Goal: Task Accomplishment & Management: Complete application form

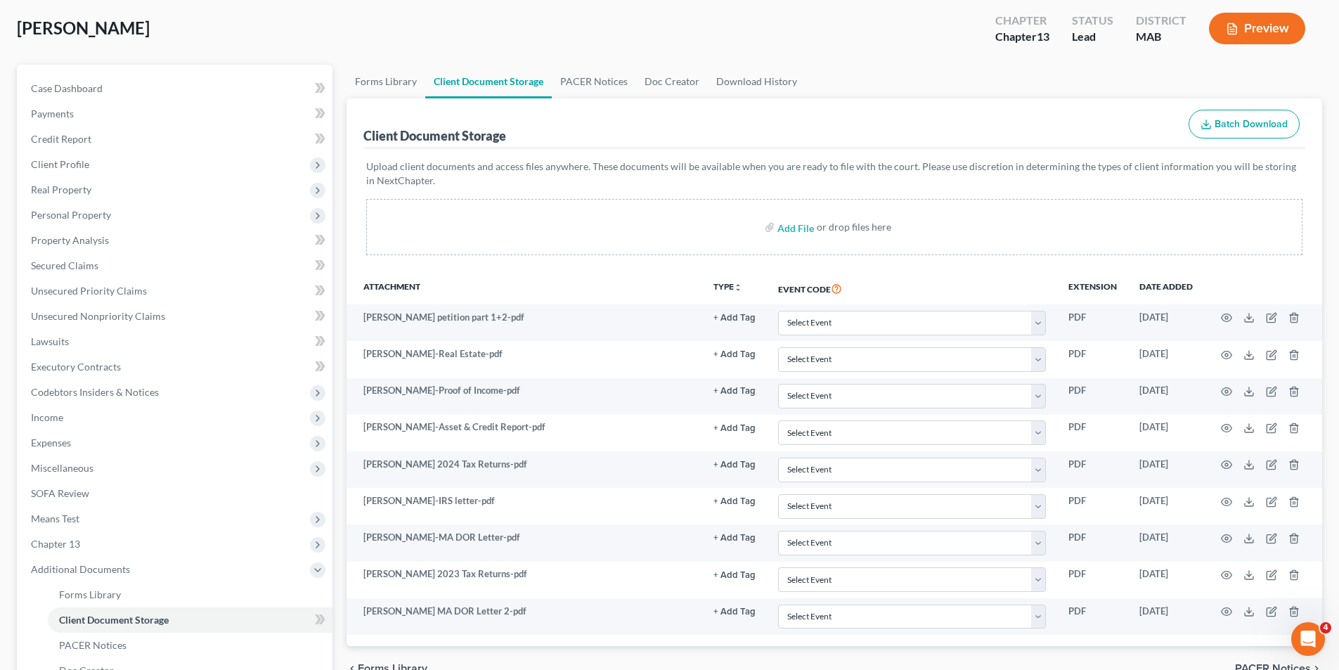
drag, startPoint x: 13, startPoint y: 6, endPoint x: 649, endPoint y: 17, distance: 636.0
click at [612, 6] on div "Healey, Kevin Upgraded Chapter Chapter 13 Status Lead District MAB Preview" at bounding box center [669, 34] width 1305 height 61
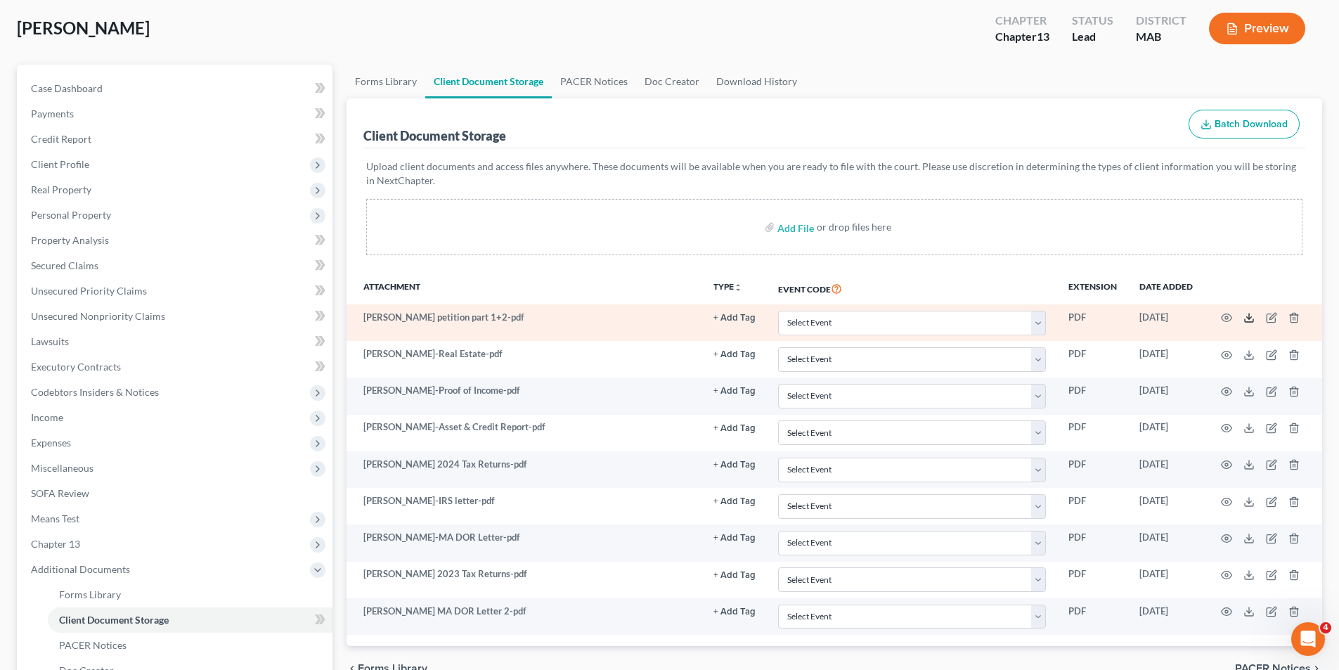
click at [1247, 315] on icon at bounding box center [1248, 317] width 11 height 11
click at [1126, 318] on td "PDF" at bounding box center [1092, 322] width 71 height 37
click at [1247, 320] on icon at bounding box center [1248, 317] width 11 height 11
click at [1225, 320] on icon "button" at bounding box center [1226, 317] width 11 height 11
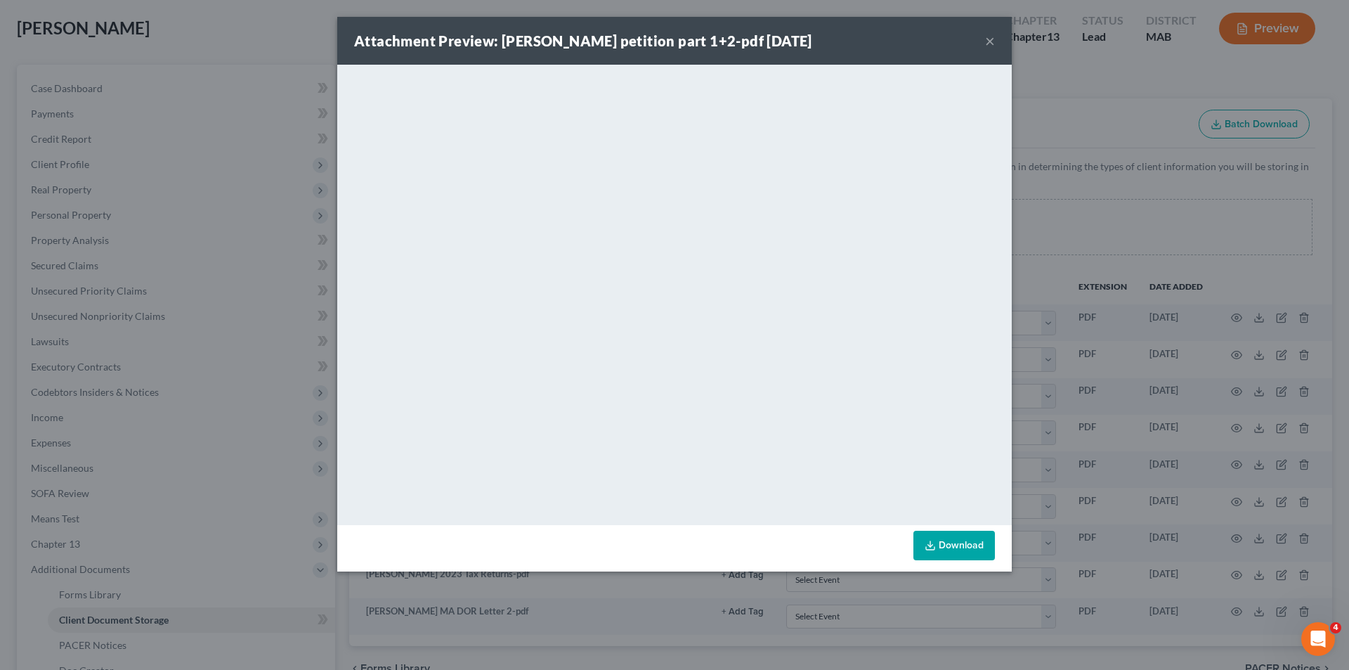
click at [976, 47] on div "Attachment Preview: Kevin Healey petition part 1+2-pdf 08/07/2025 ×" at bounding box center [674, 41] width 675 height 48
click at [993, 41] on button "×" at bounding box center [990, 40] width 10 height 17
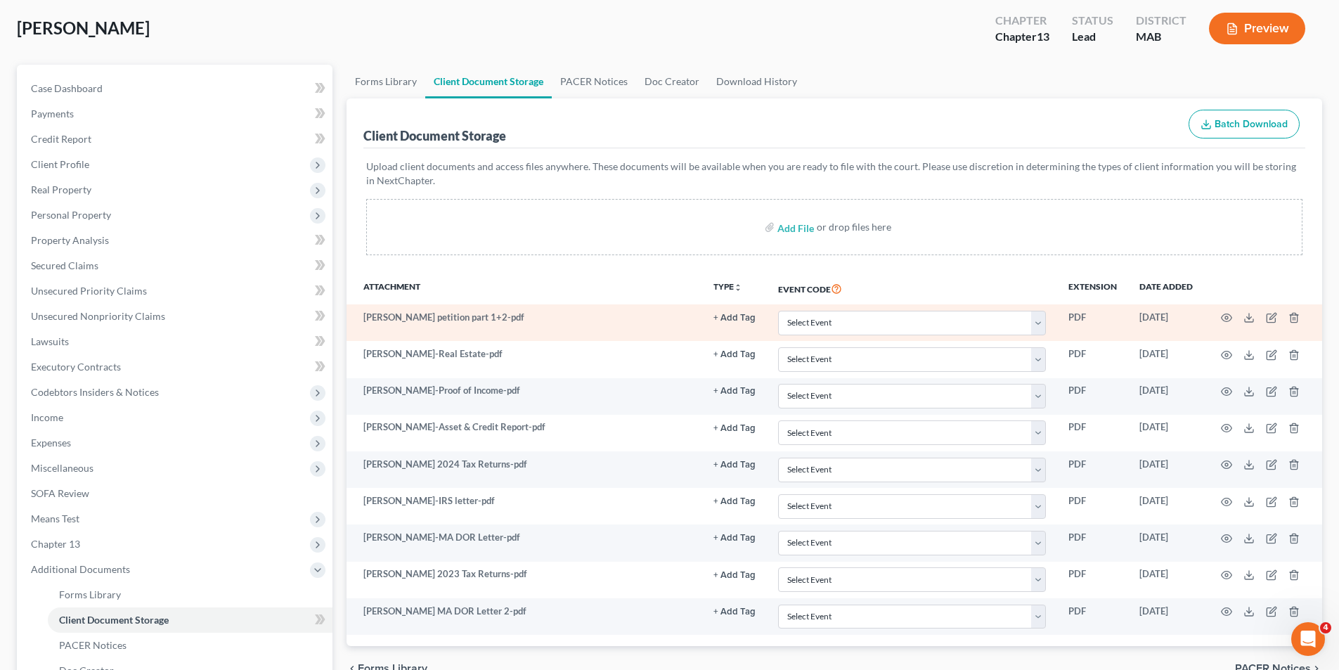
click at [490, 315] on td "[PERSON_NAME] petition part 1+2-pdf" at bounding box center [524, 322] width 356 height 37
click at [488, 315] on td "[PERSON_NAME] petition part 1+2-pdf" at bounding box center [524, 322] width 356 height 37
click at [1244, 315] on icon at bounding box center [1248, 317] width 11 height 11
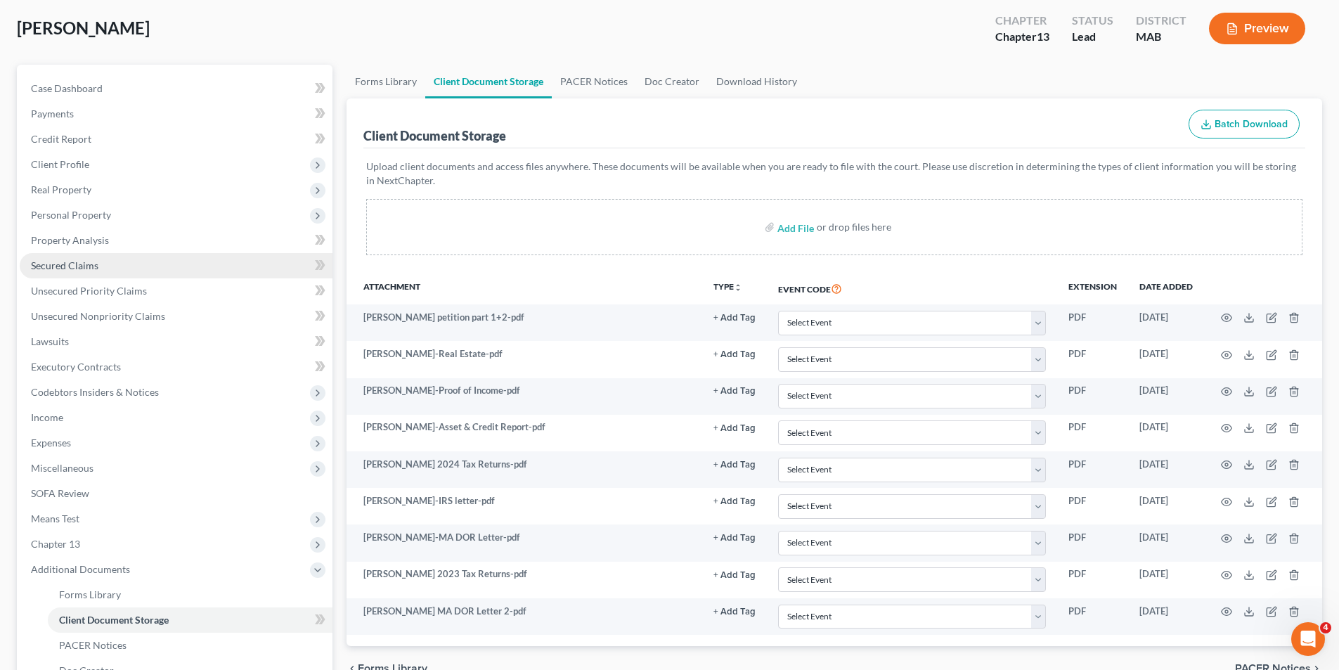
click at [69, 266] on span "Secured Claims" at bounding box center [64, 265] width 67 height 12
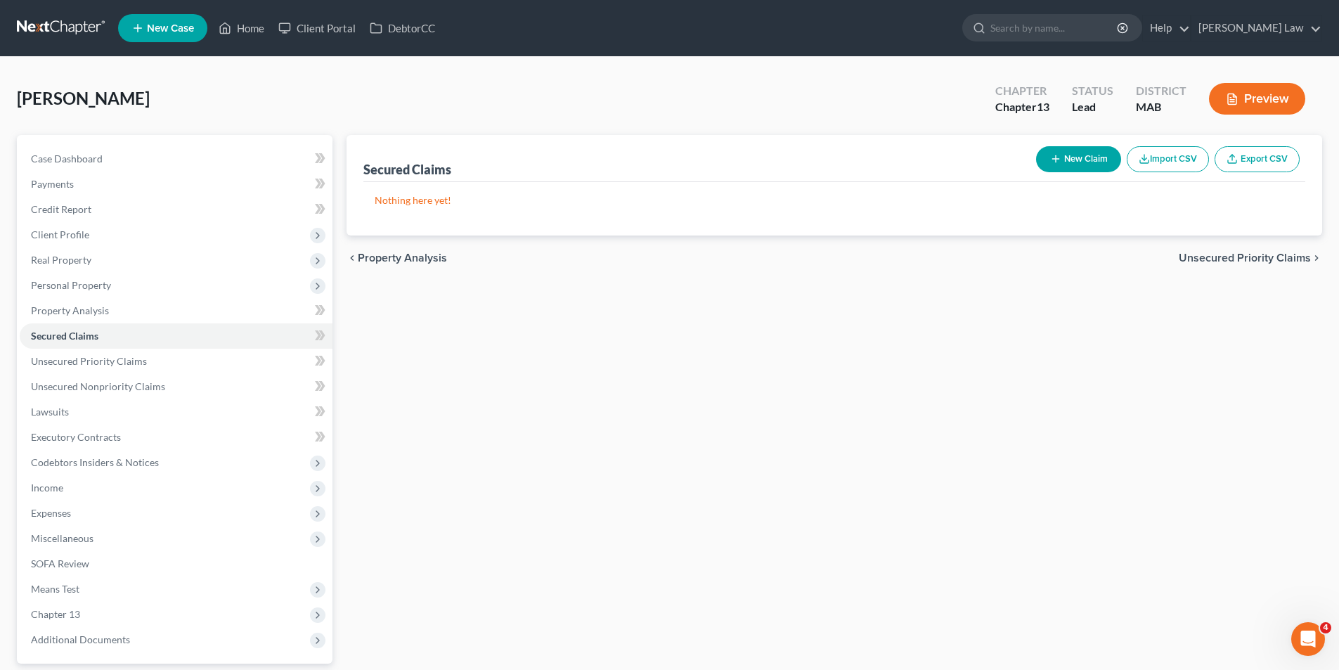
click at [1081, 157] on button "New Claim" at bounding box center [1078, 159] width 85 height 26
select select "0"
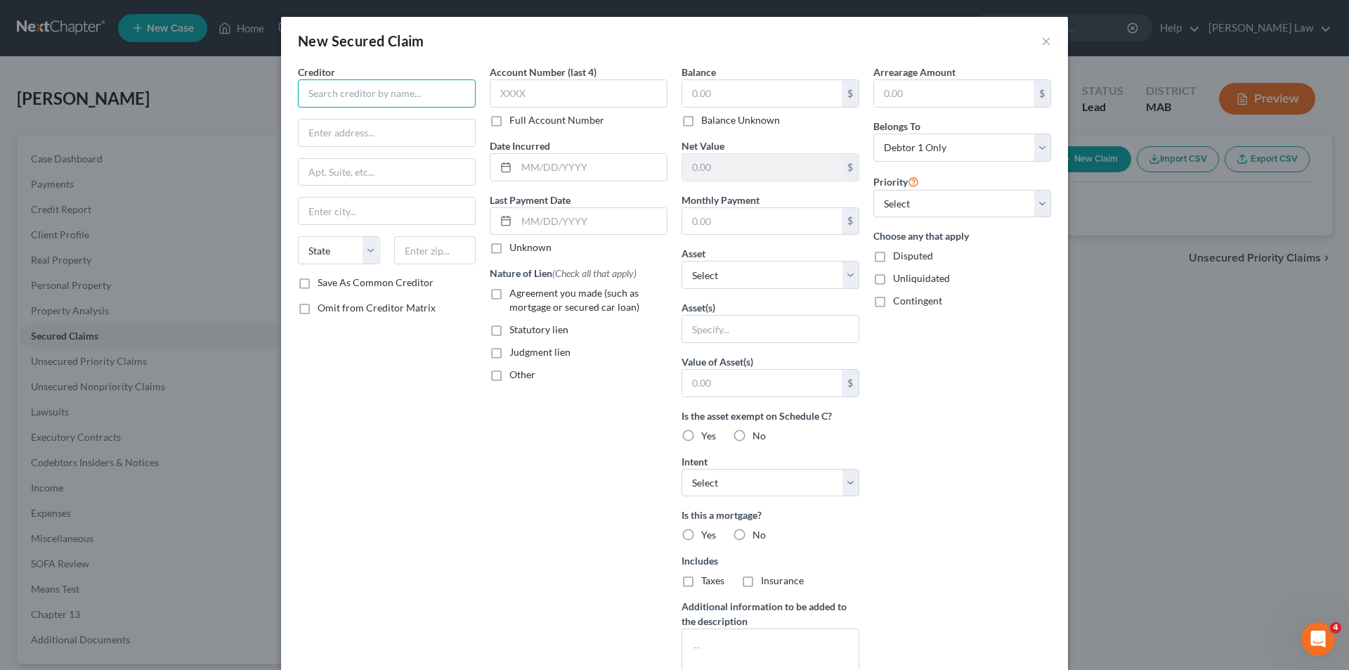
click at [356, 100] on input "text" at bounding box center [387, 93] width 178 height 28
type input "City of [GEOGRAPHIC_DATA]"
click at [326, 127] on input "text" at bounding box center [387, 132] width 176 height 27
click at [345, 131] on input "text" at bounding box center [387, 132] width 176 height 27
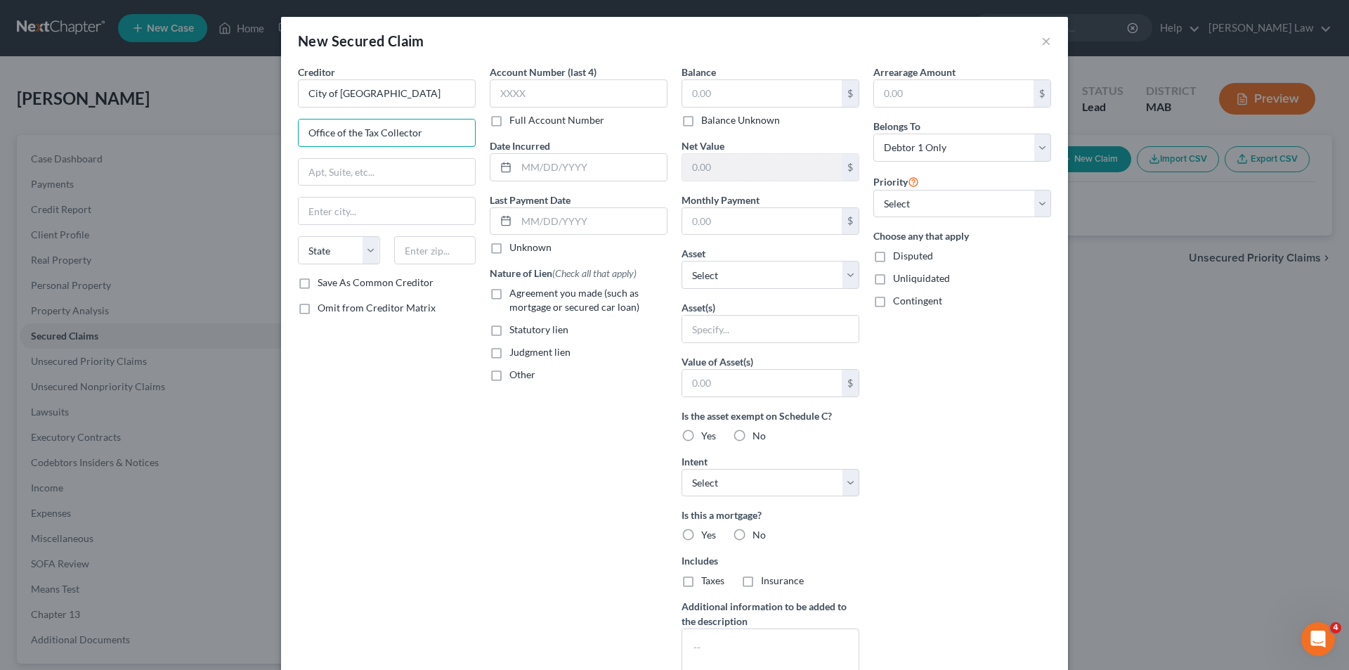
drag, startPoint x: 417, startPoint y: 131, endPoint x: 293, endPoint y: 149, distance: 125.0
click at [298, 149] on div "Creditor * City of Taunton Office of the Tax Collector State AL AK AR AZ CA CO …" at bounding box center [387, 170] width 178 height 211
type input "Office of the Tax Collector"
click at [344, 167] on input "text" at bounding box center [387, 172] width 176 height 27
paste input "Office of the Tax Collector"
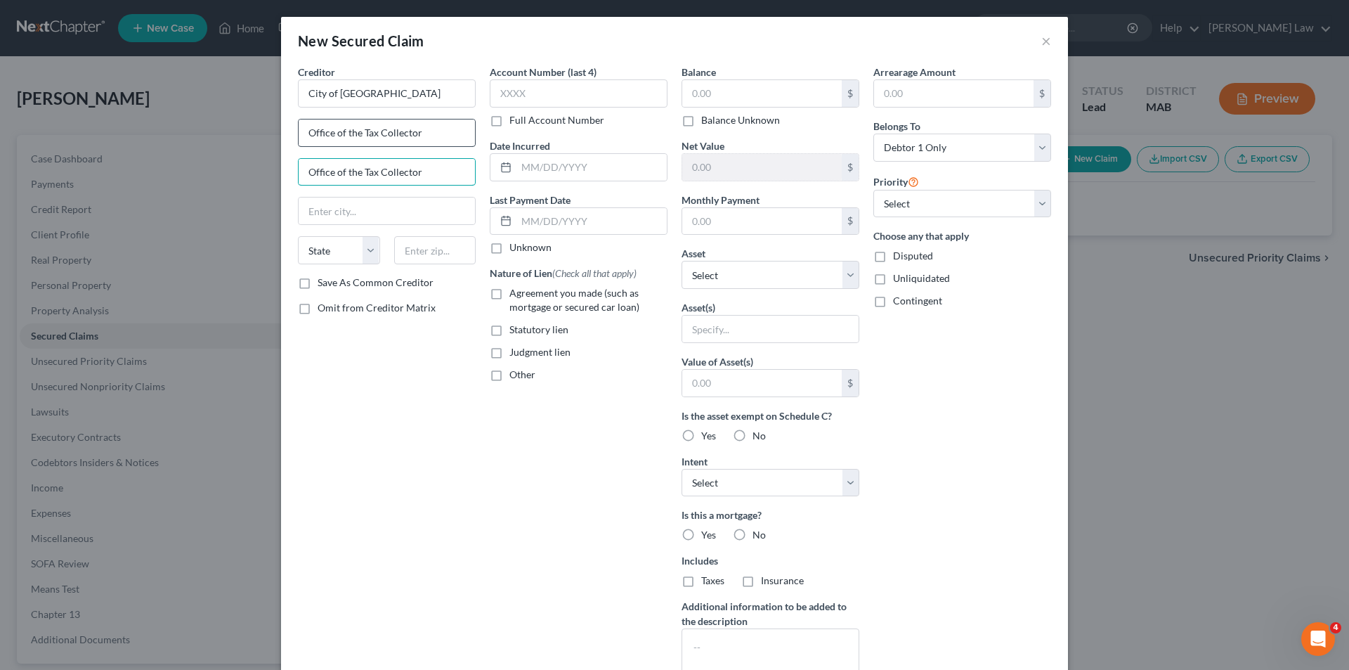
type input "Office of the Tax Collector"
click at [339, 138] on input "Office of the Tax Collector" at bounding box center [387, 132] width 176 height 27
click at [339, 136] on input "Office of the Tax Collector" at bounding box center [387, 132] width 176 height 27
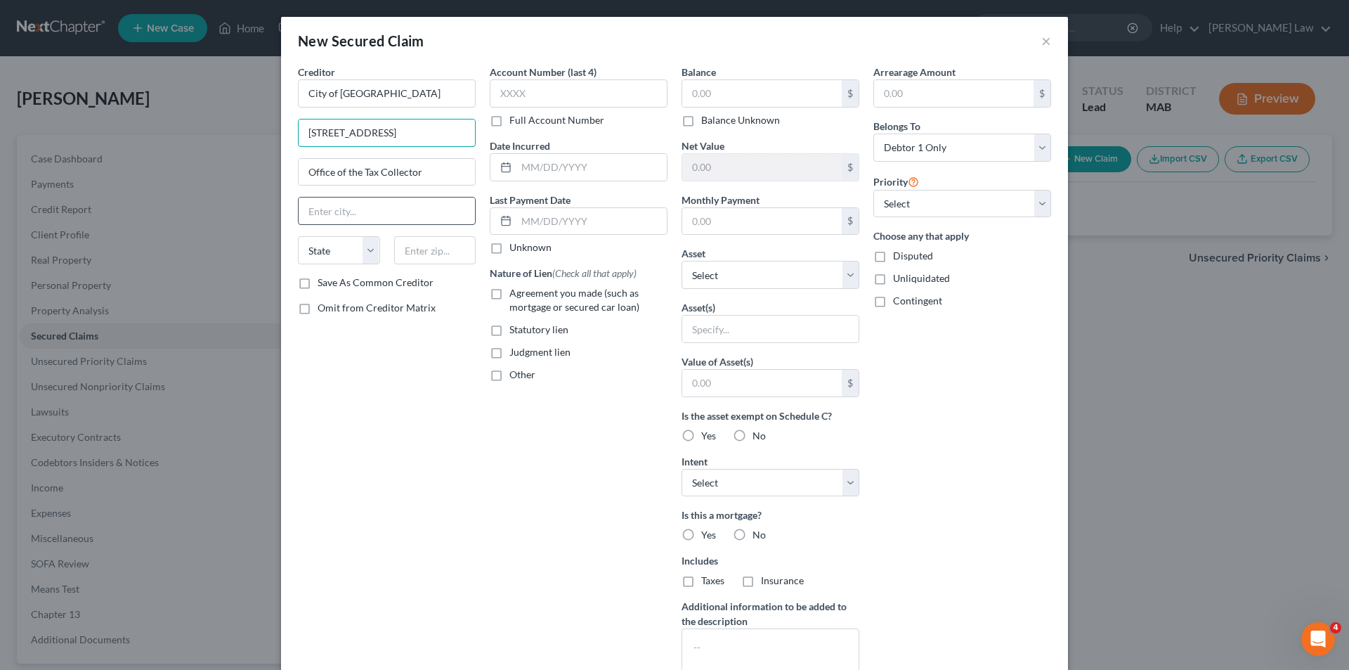
type input "15 Summer St"
click at [343, 199] on input "text" at bounding box center [387, 210] width 176 height 27
type input "Taunton"
click at [348, 243] on select "State [US_STATE] AK AR AZ CA CO CT DE DC [GEOGRAPHIC_DATA] [GEOGRAPHIC_DATA] GU…" at bounding box center [339, 250] width 82 height 28
select select "22"
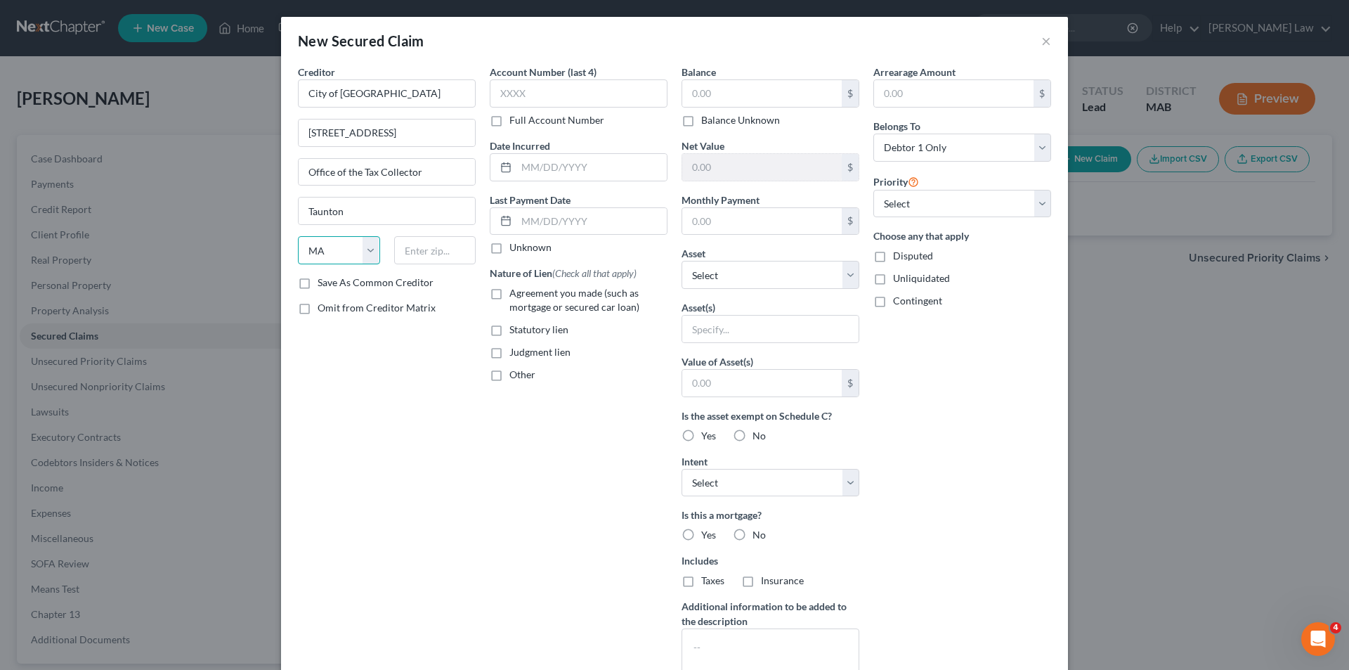
click at [298, 236] on select "State [US_STATE] AK AR AZ CA CO CT DE DC [GEOGRAPHIC_DATA] [GEOGRAPHIC_DATA] GU…" at bounding box center [339, 250] width 82 height 28
click at [408, 252] on input "text" at bounding box center [435, 250] width 82 height 28
type input "02780"
click at [367, 419] on div "Creditor * City of Taunton 15 Summer St Office of the Tax Collector Taunton Sta…" at bounding box center [387, 378] width 192 height 627
click at [757, 100] on input "text" at bounding box center [762, 93] width 160 height 27
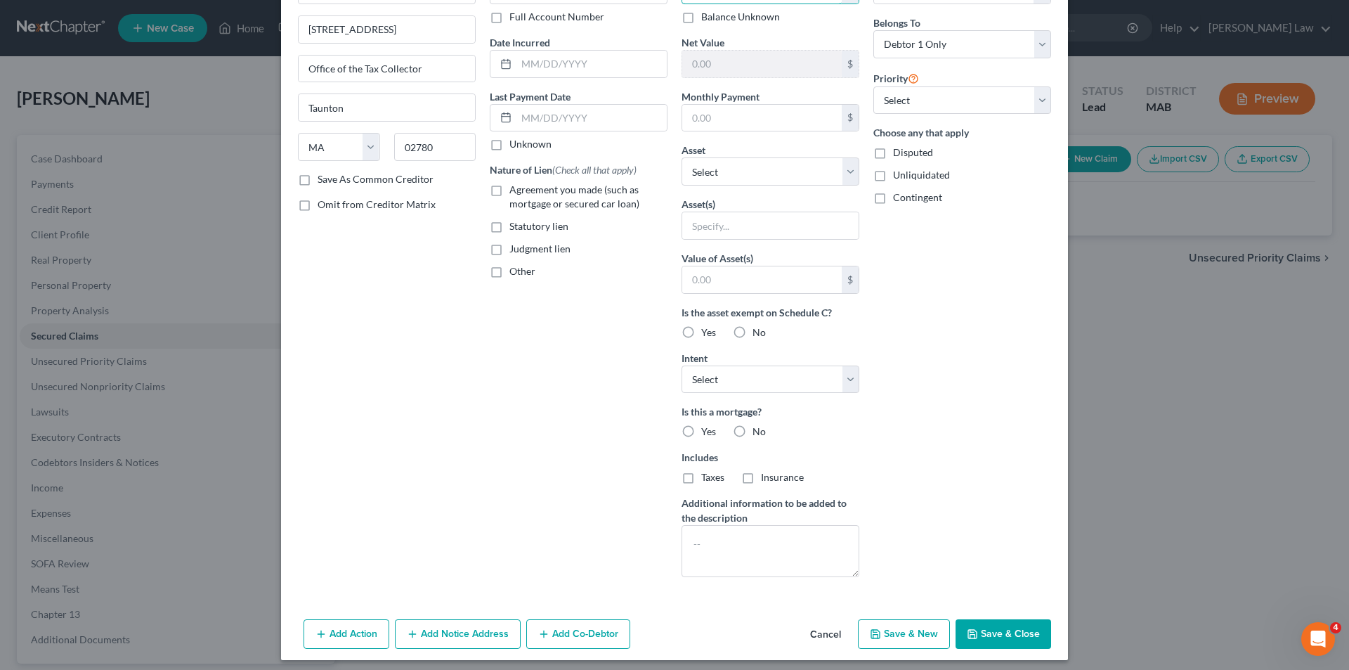
scroll to position [110, 0]
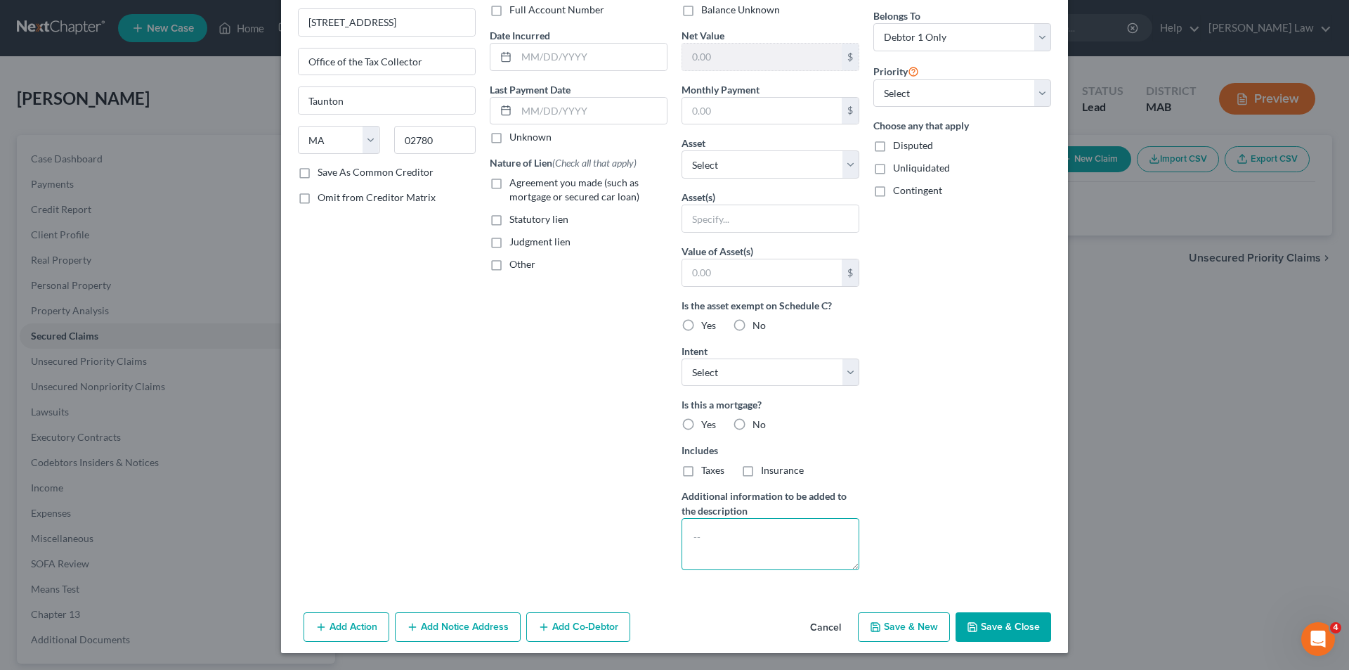
click at [769, 532] on textarea at bounding box center [771, 544] width 178 height 52
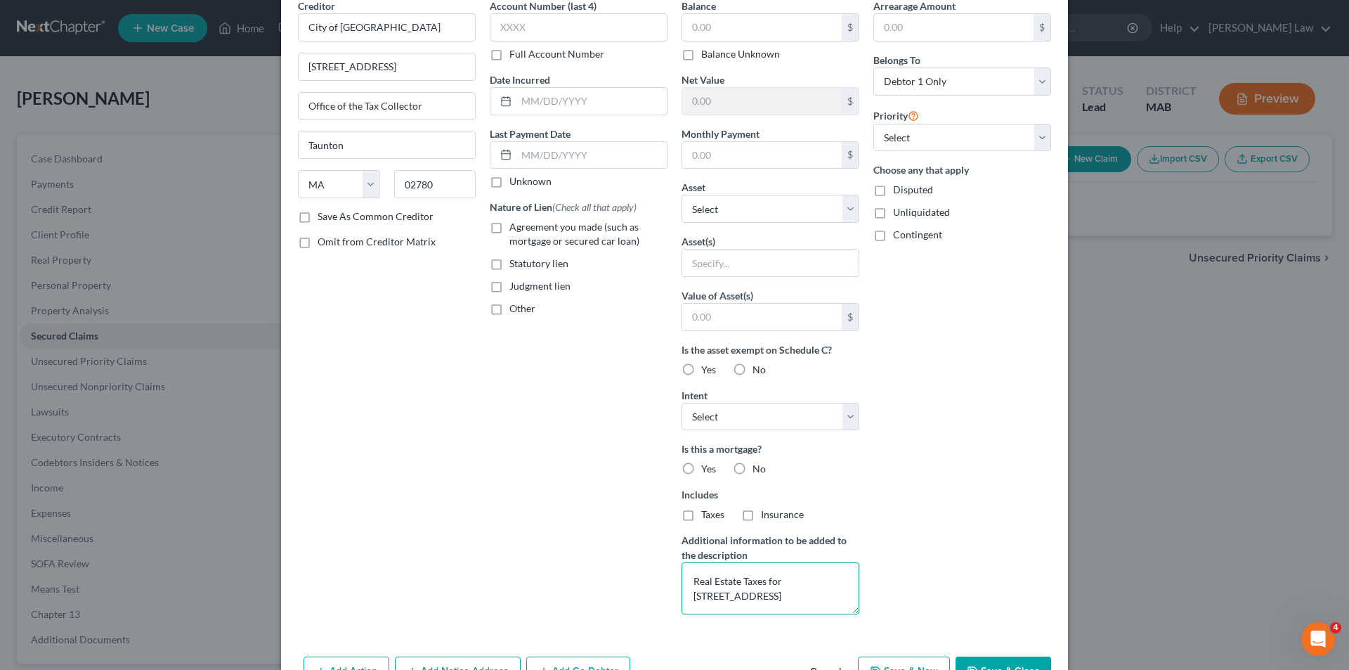
scroll to position [0, 0]
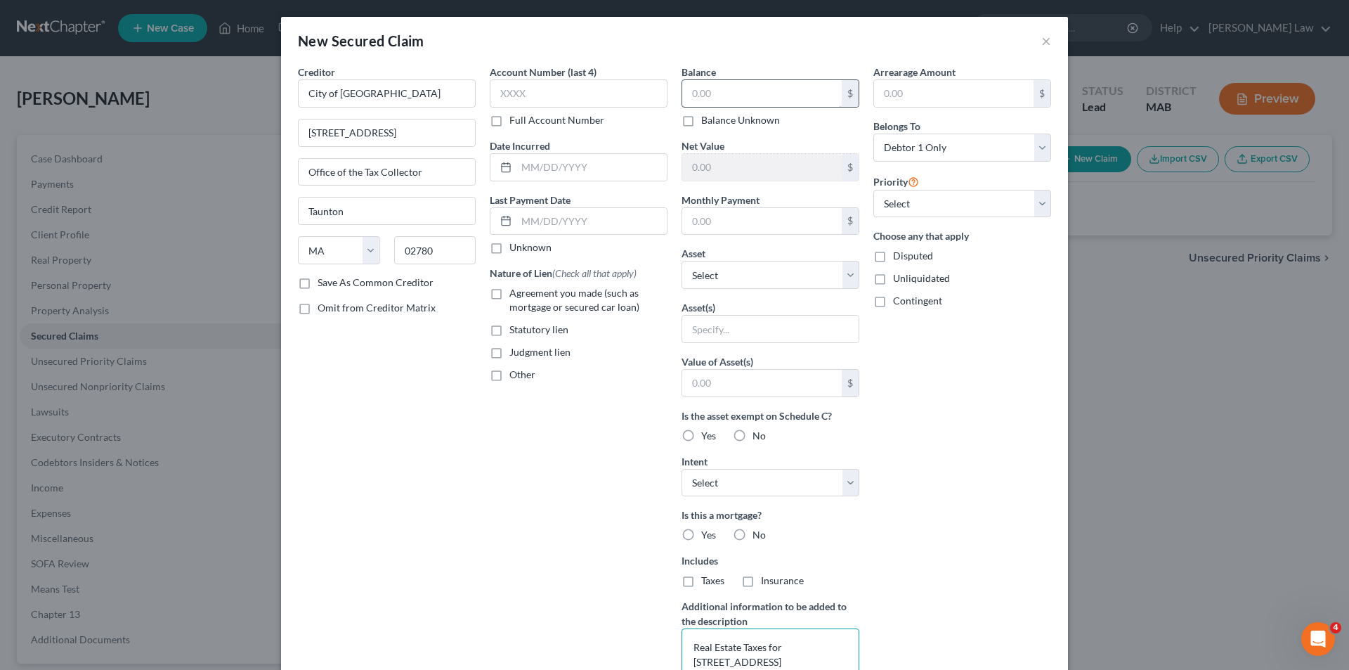
type textarea "Real Estate Taxes for 492 Kingman st"
click at [752, 100] on input "text" at bounding box center [762, 93] width 160 height 27
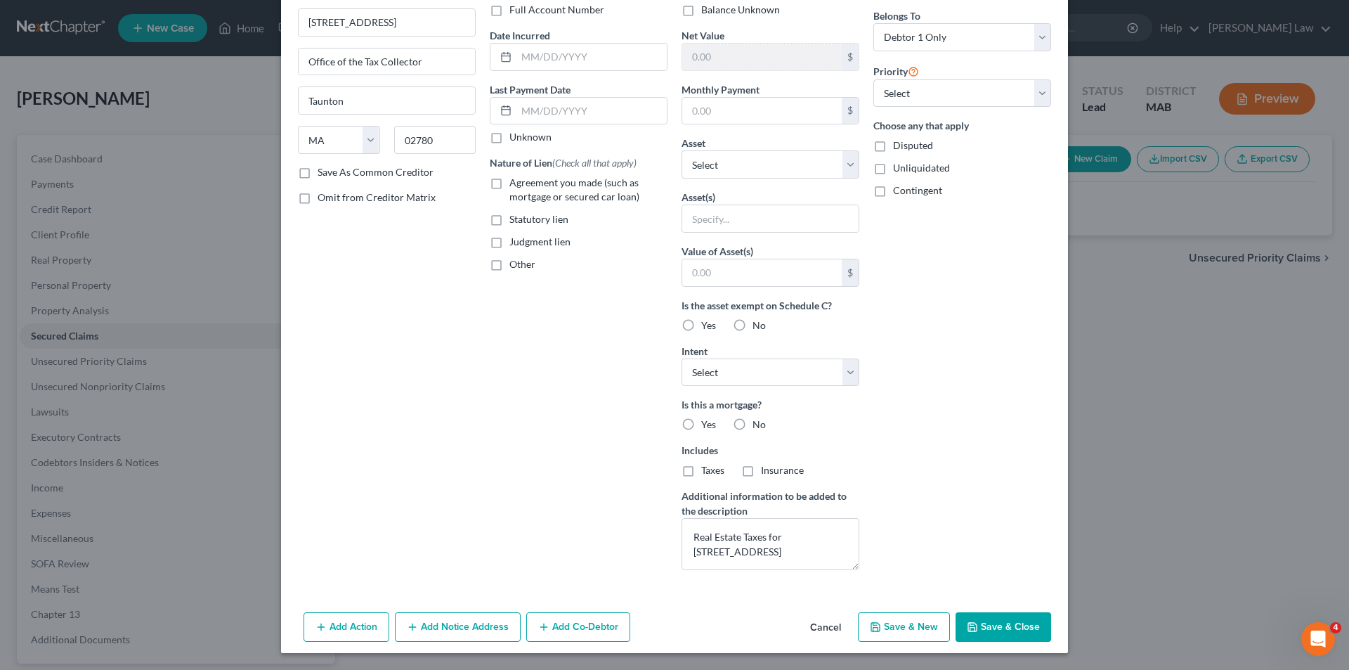
type input "0.00"
click at [701, 469] on span "Taxes" at bounding box center [712, 470] width 23 height 12
click at [707, 469] on input "Taxes" at bounding box center [711, 467] width 9 height 9
checkbox input "true"
click at [991, 617] on button "Save & Close" at bounding box center [1004, 627] width 96 height 30
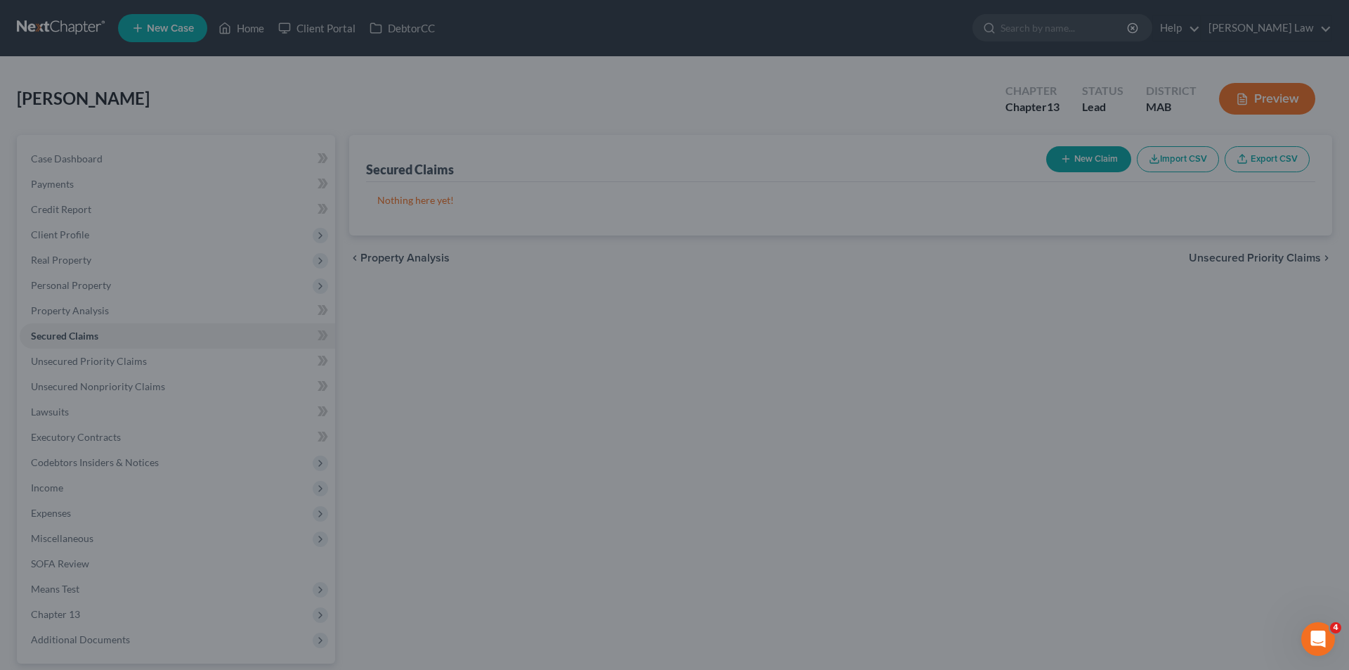
scroll to position [0, 0]
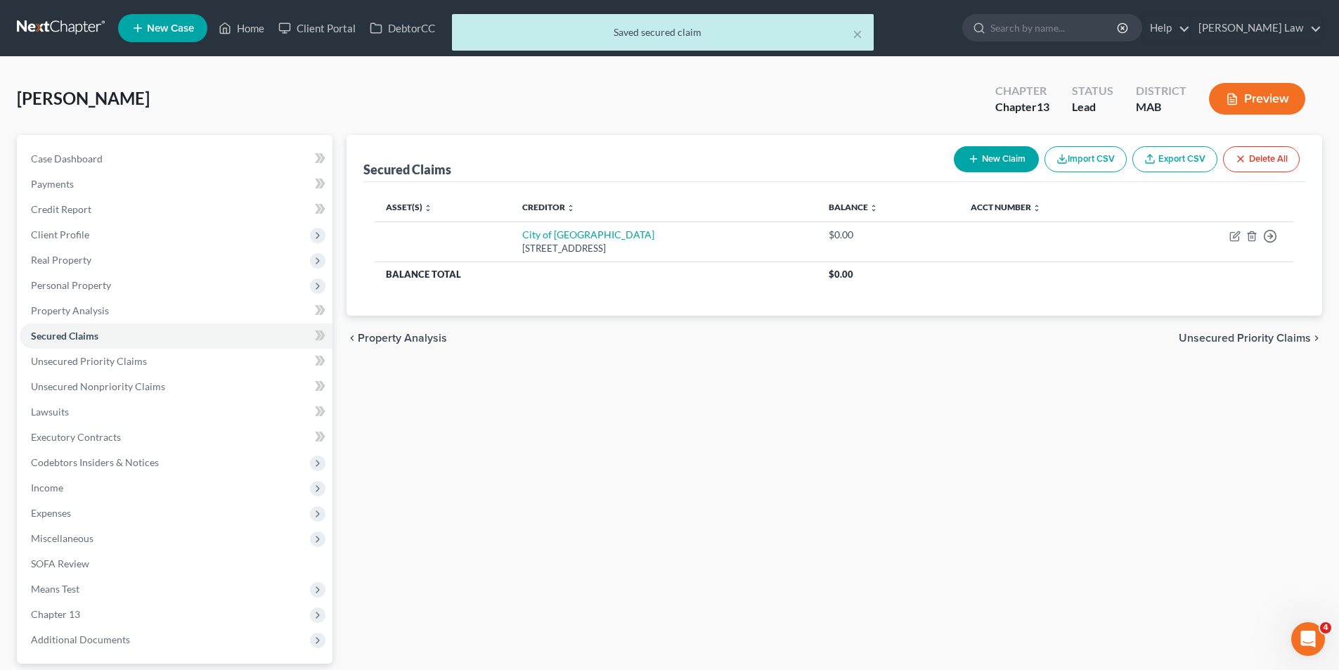
click at [978, 160] on button "New Claim" at bounding box center [996, 159] width 85 height 26
select select "0"
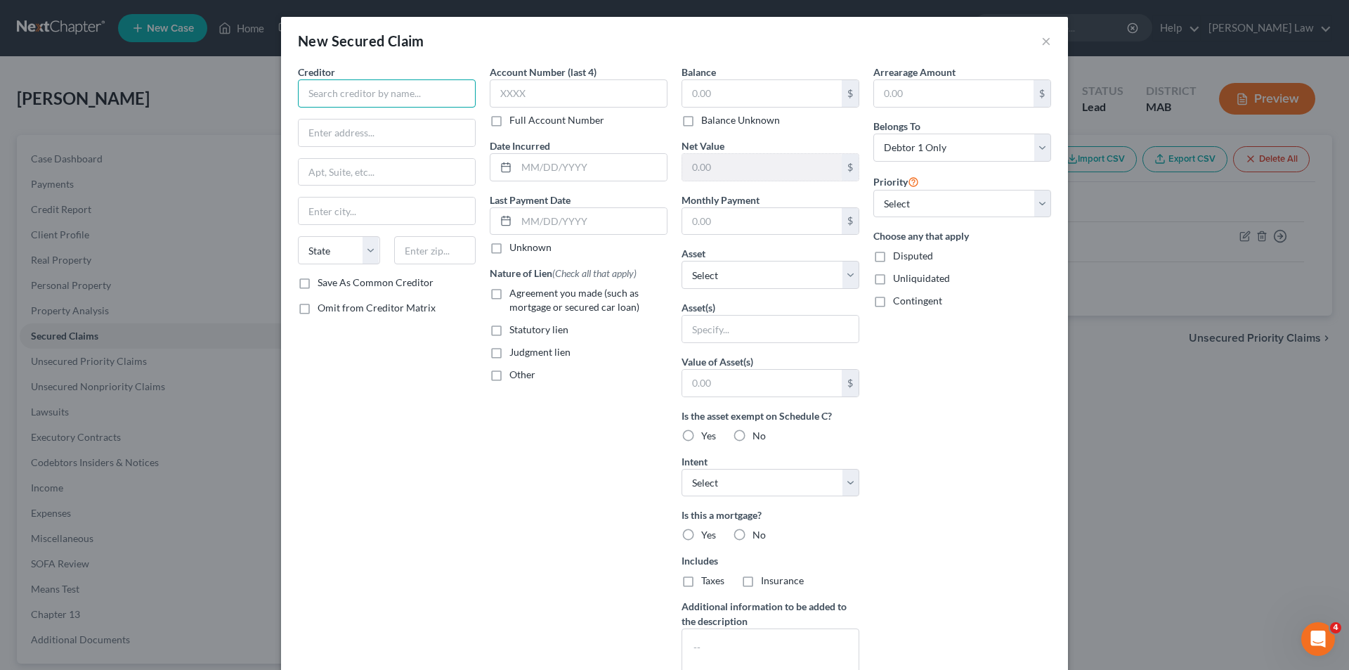
click at [298, 98] on input "text" at bounding box center [387, 93] width 178 height 28
click at [305, 97] on input "text" at bounding box center [387, 93] width 178 height 28
type input "City of [GEOGRAPHIC_DATA]"
type input "Water Department"
click at [318, 114] on div "Creditor * City of Taunton Water Department State AL AK AR AZ CA CO CT DE DC FL…" at bounding box center [387, 170] width 178 height 211
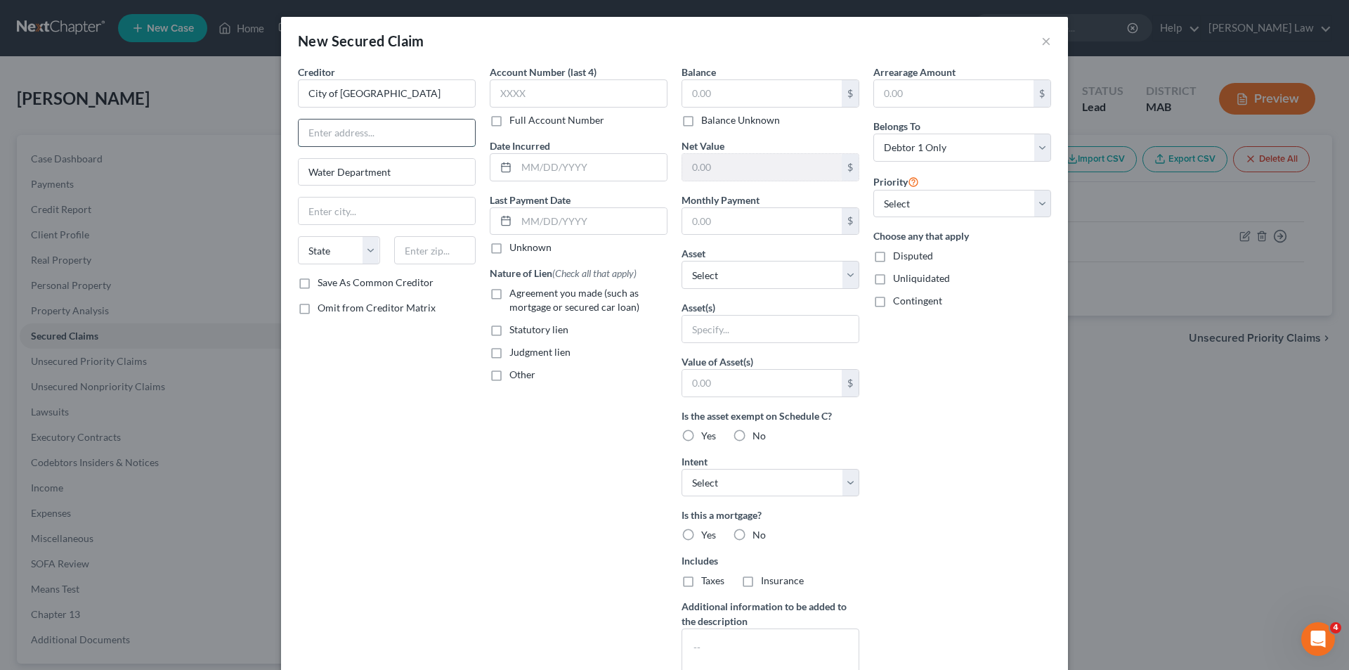
click at [318, 129] on input "text" at bounding box center [387, 132] width 176 height 27
type input "15 Summer St"
click at [400, 215] on input "text" at bounding box center [387, 210] width 176 height 27
type input "Taunton"
click at [316, 256] on select "State [US_STATE] AK AR AZ CA CO CT DE DC [GEOGRAPHIC_DATA] [GEOGRAPHIC_DATA] GU…" at bounding box center [339, 250] width 82 height 28
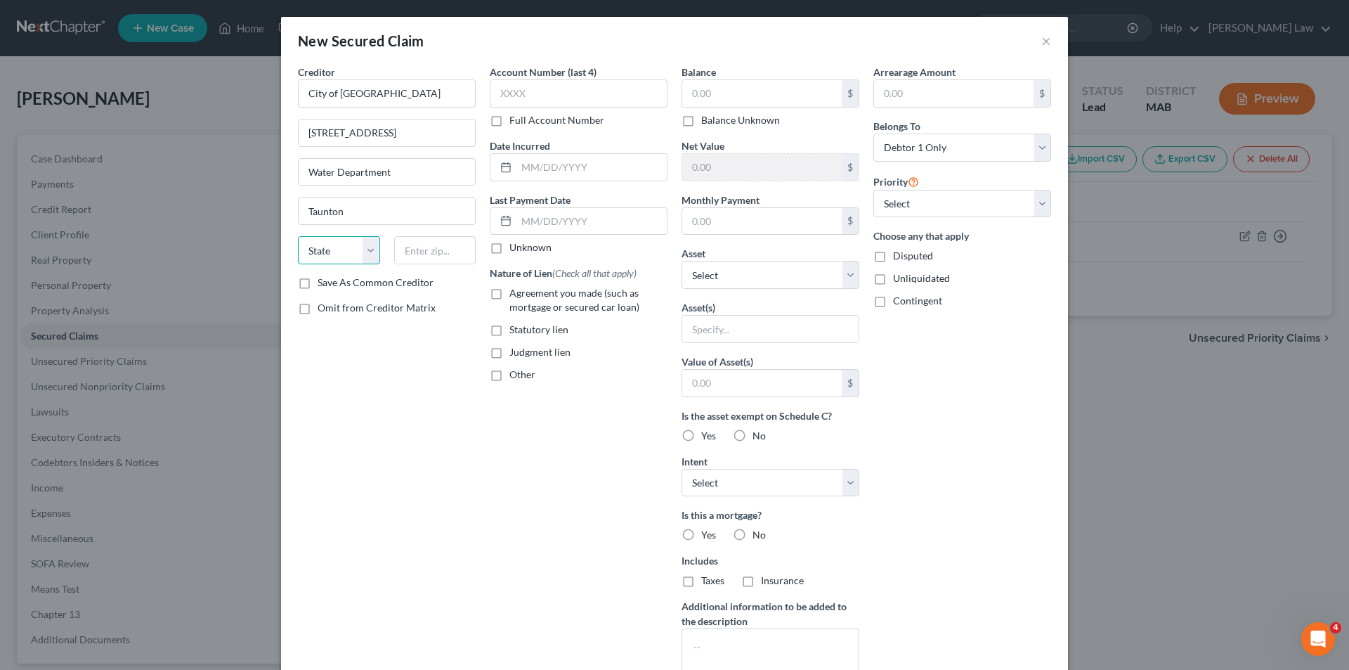
select select "22"
click at [298, 236] on select "State [US_STATE] AK AR AZ CA CO CT DE DC [GEOGRAPHIC_DATA] [GEOGRAPHIC_DATA] GU…" at bounding box center [339, 250] width 82 height 28
click at [426, 250] on input "text" at bounding box center [435, 250] width 82 height 28
type input "101"
drag, startPoint x: 430, startPoint y: 257, endPoint x: 365, endPoint y: 247, distance: 65.5
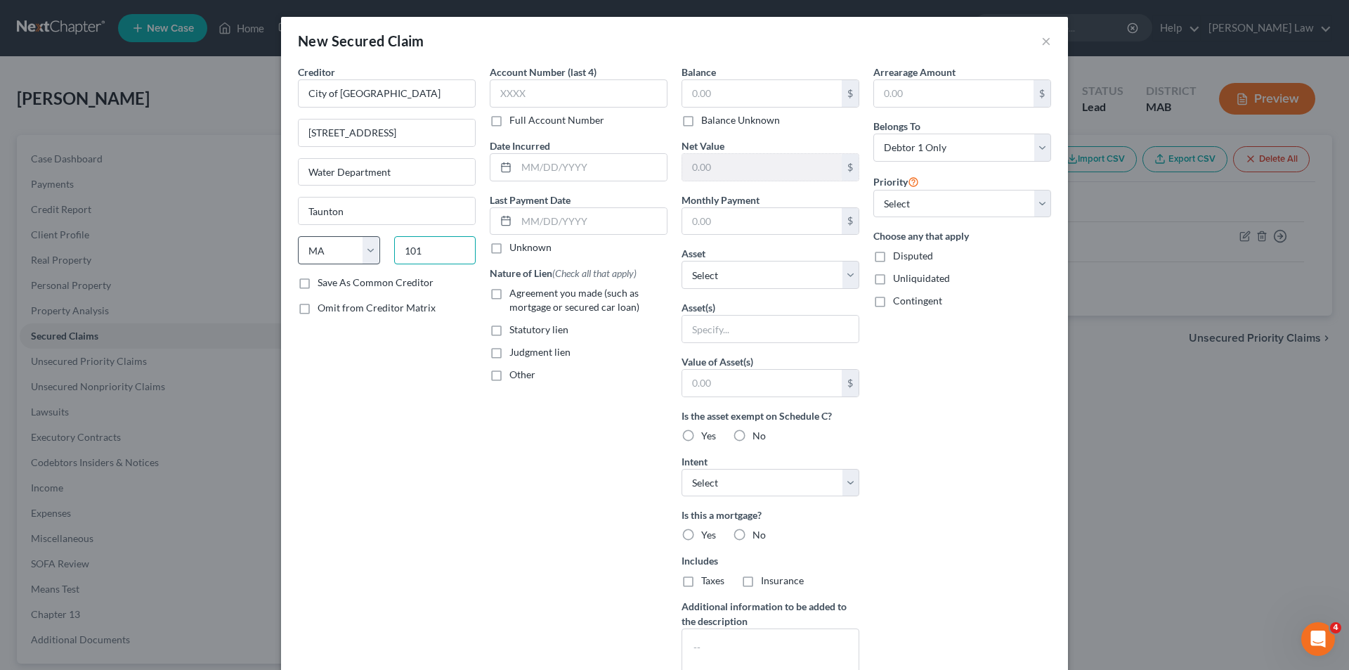
click at [259, 229] on div "New Secured Claim × Creditor * City of Taunton 15 Summer St Water Department Ta…" at bounding box center [674, 335] width 1349 height 670
type input "02780"
click at [422, 369] on div "Creditor * City of Taunton 15 Summer St Water Department Taunton State AL AK AR…" at bounding box center [387, 378] width 192 height 627
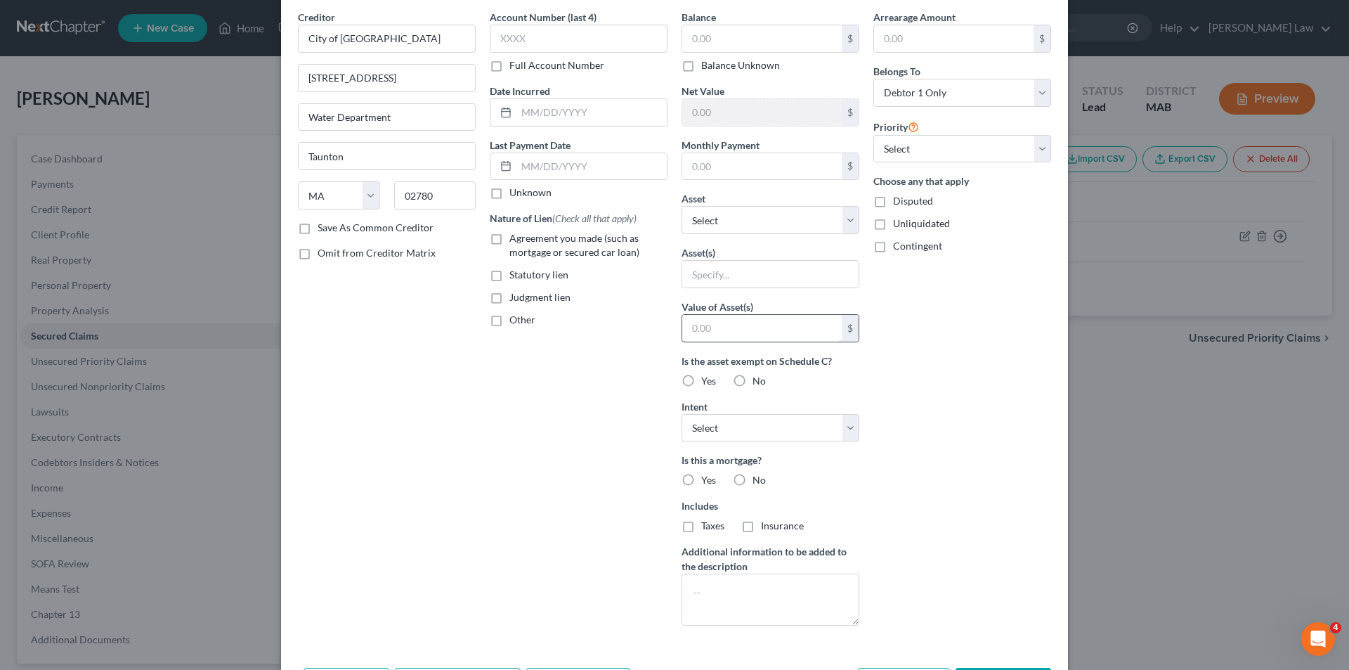
scroll to position [110, 0]
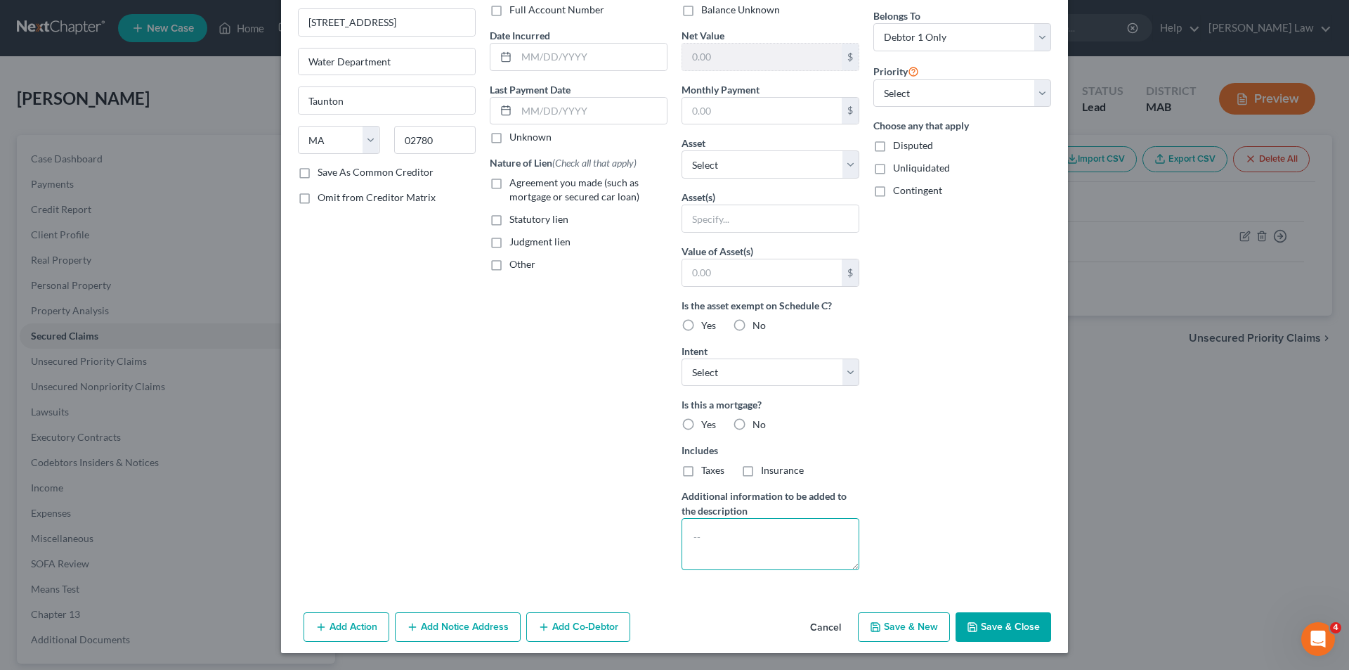
click at [742, 539] on textarea at bounding box center [771, 544] width 178 height 52
type textarea "Municipal Charges"
click at [989, 623] on button "Save & Close" at bounding box center [1004, 627] width 96 height 30
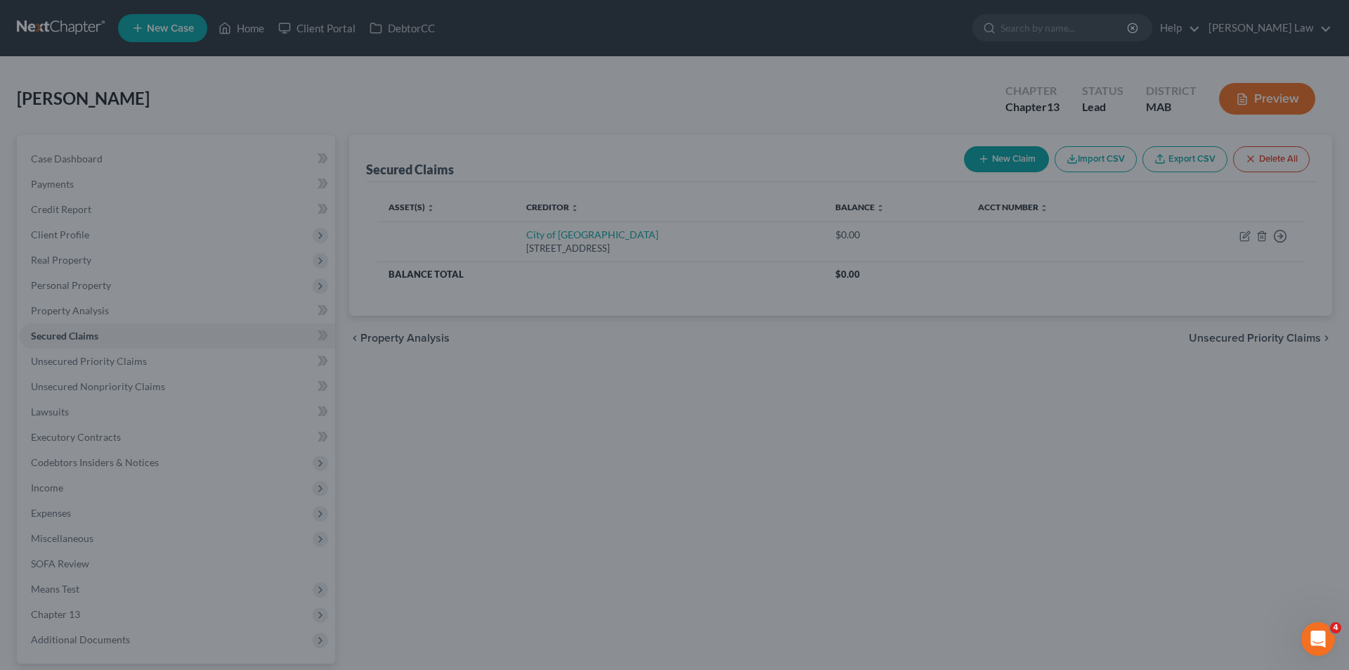
scroll to position [0, 0]
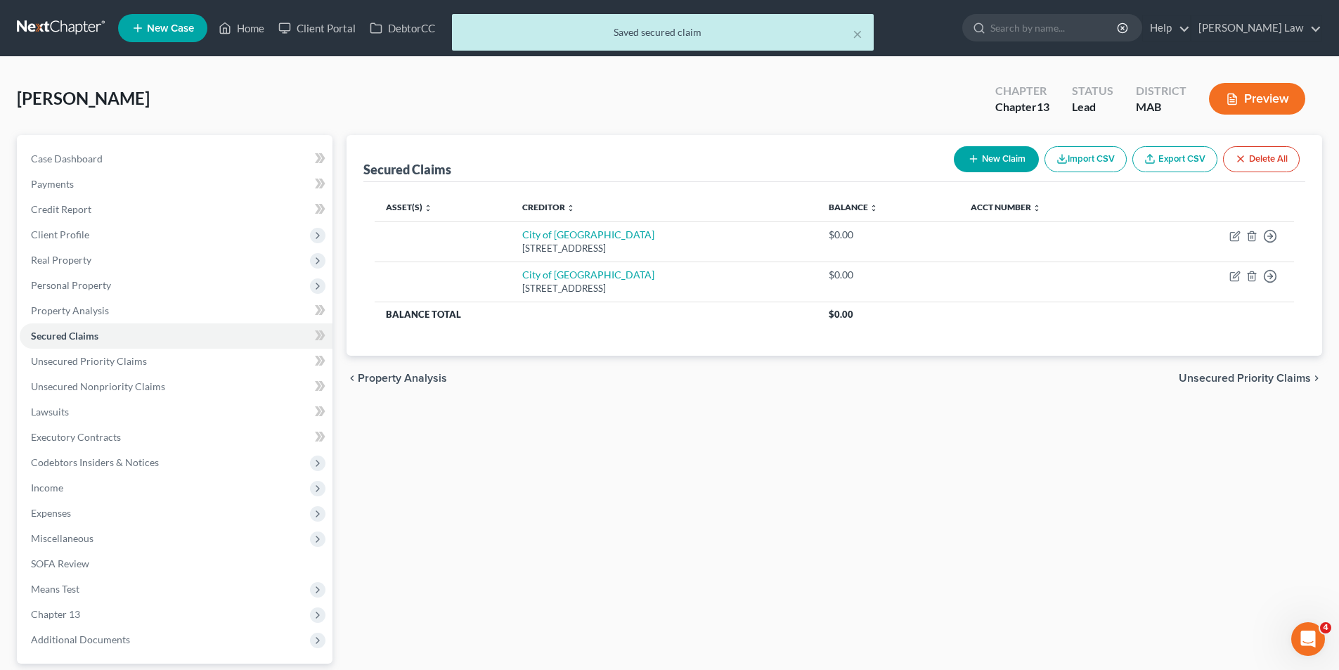
click at [984, 165] on button "New Claim" at bounding box center [996, 159] width 85 height 26
select select "0"
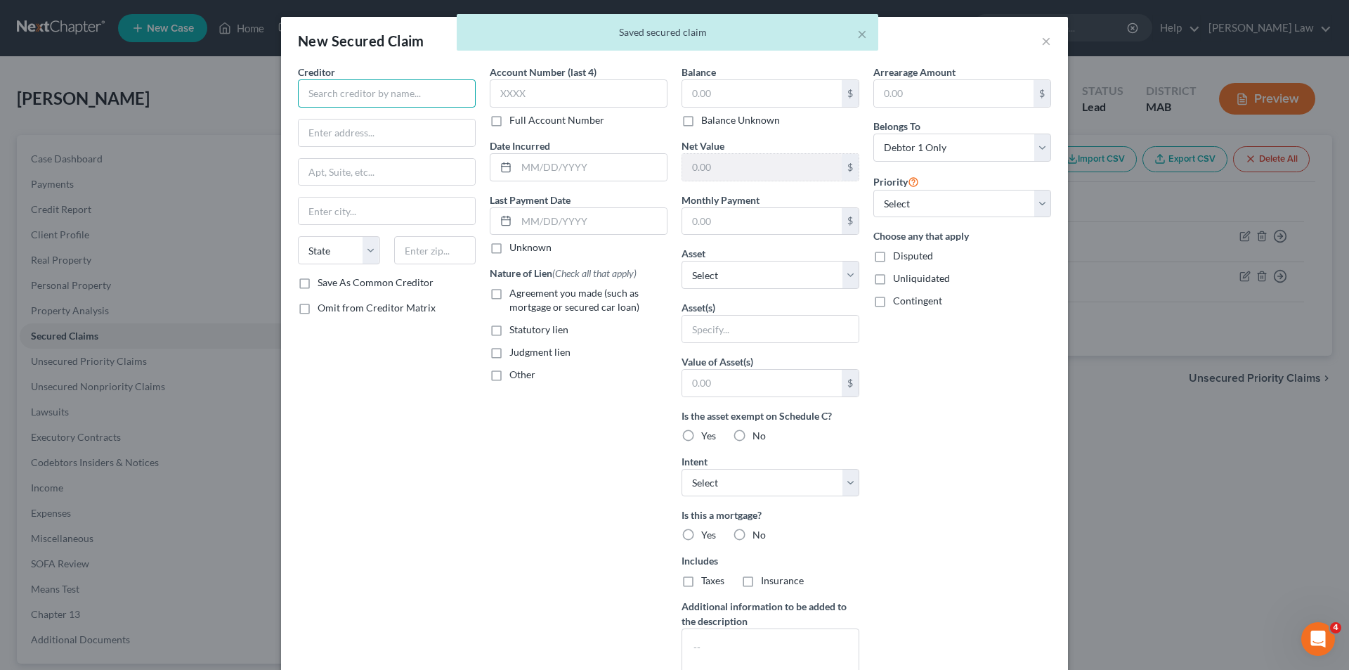
click at [399, 100] on input "text" at bounding box center [387, 93] width 178 height 28
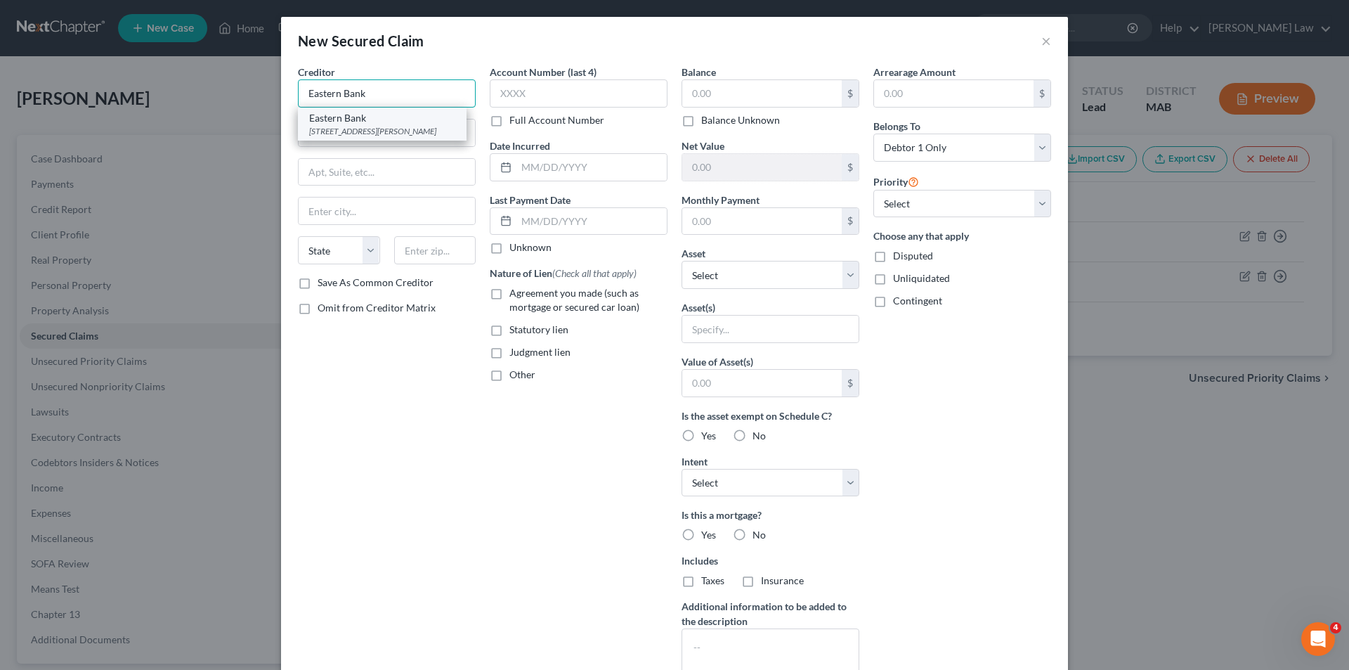
type input "Eastern Bank"
click at [350, 137] on div "151 Campanelli Dr, Middleboro, MA 02346-1086" at bounding box center [382, 131] width 146 height 12
type input "151 Campanelli Dr"
type input "Middleboro"
select select "22"
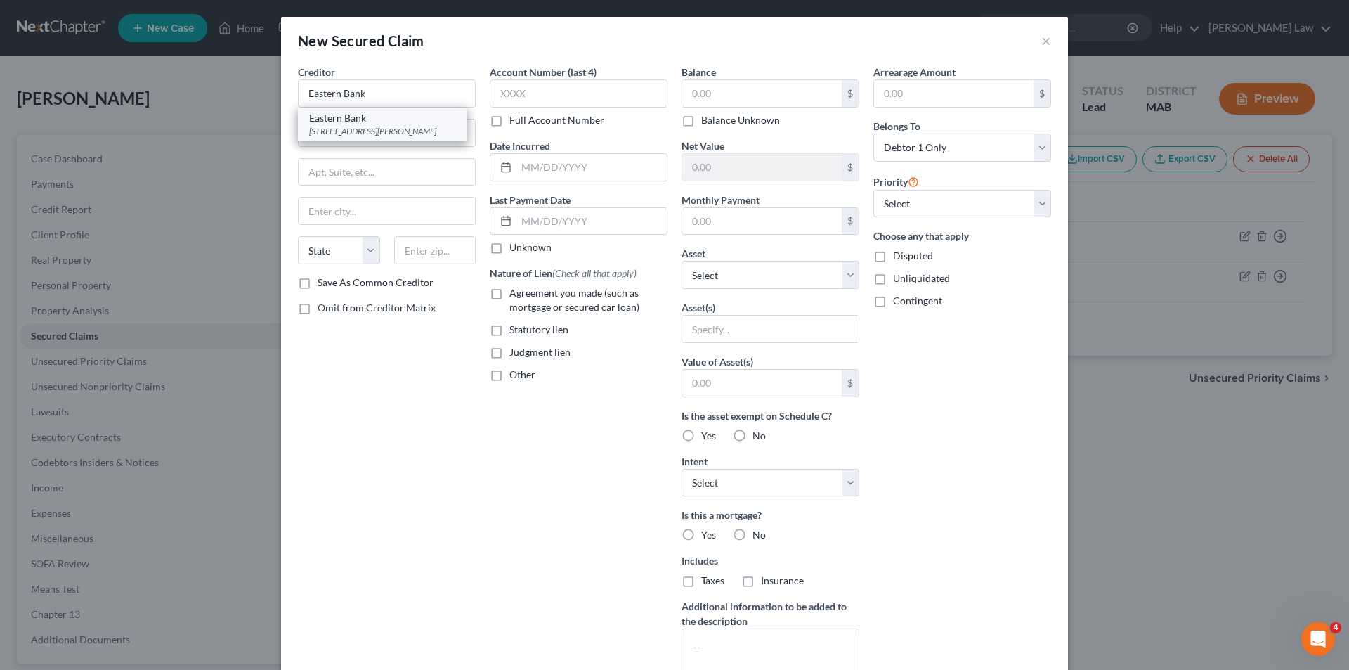
type input "02346-1086"
click at [739, 92] on input "text" at bounding box center [762, 93] width 160 height 27
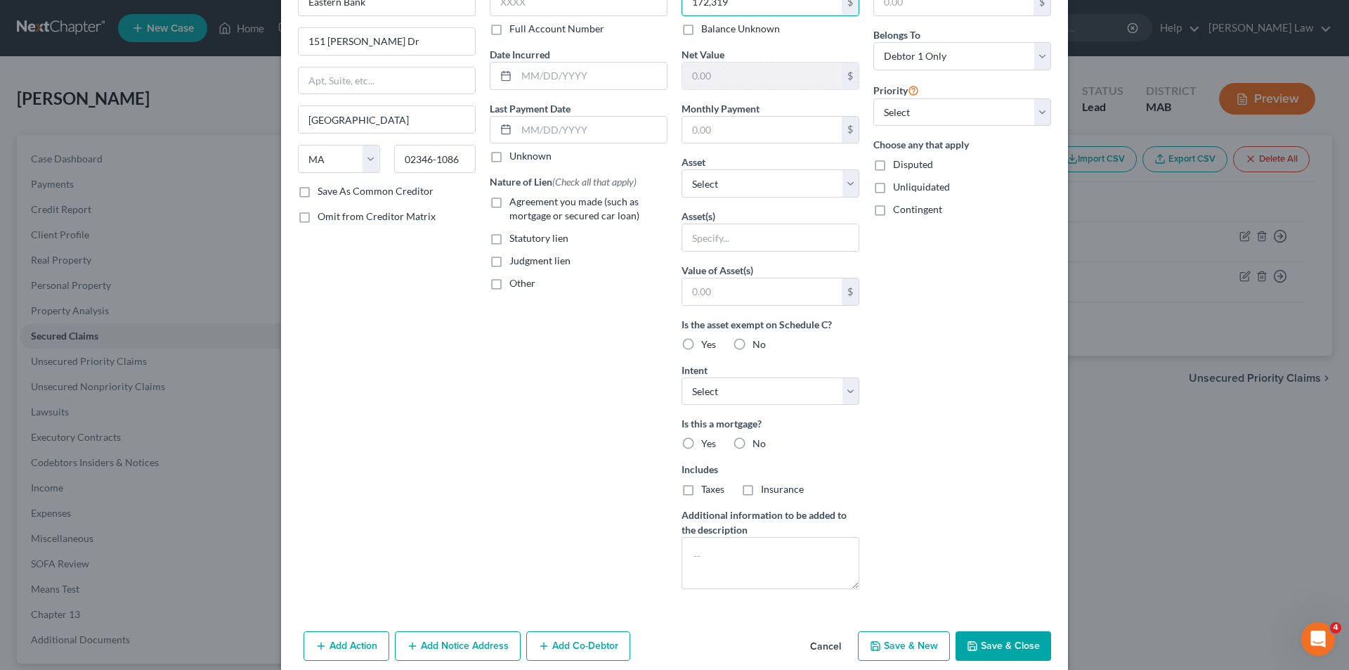
scroll to position [110, 0]
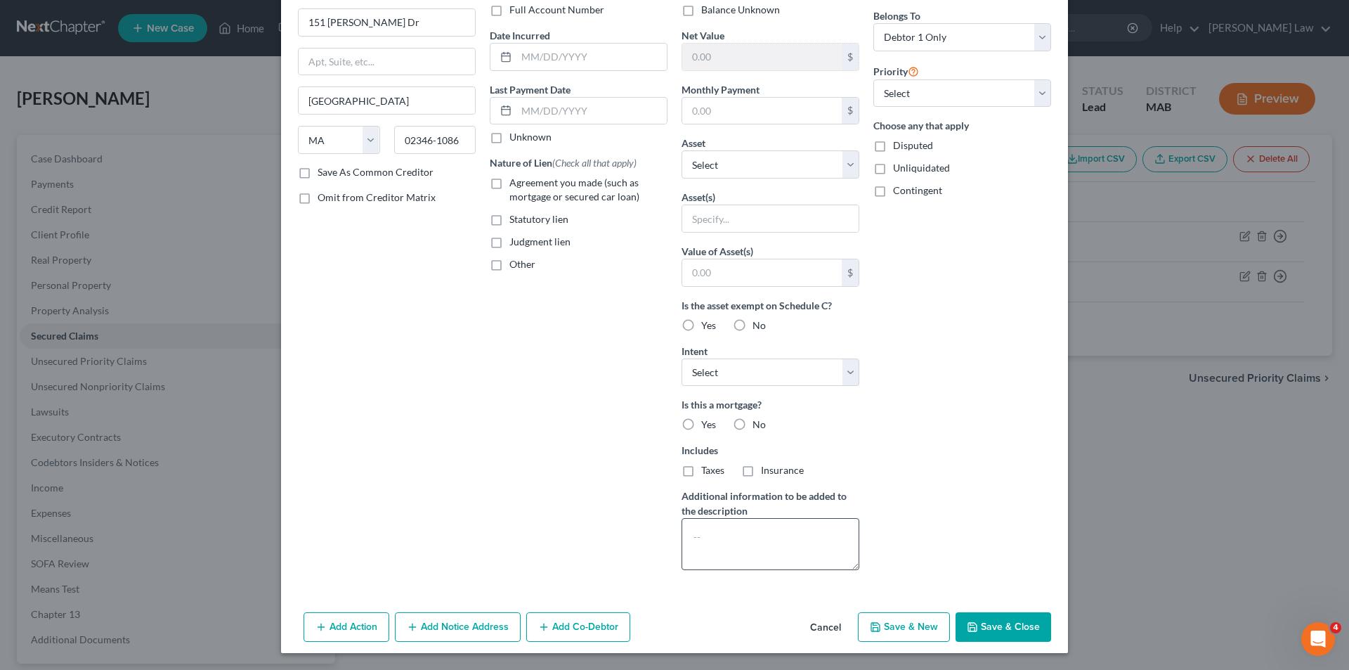
type input "172,319"
click at [760, 528] on textarea at bounding box center [771, 544] width 178 height 52
click at [779, 529] on textarea "Mortgage" at bounding box center [771, 544] width 178 height 52
type textarea "Mortgage"
click at [1013, 628] on button "Save & Close" at bounding box center [1004, 627] width 96 height 30
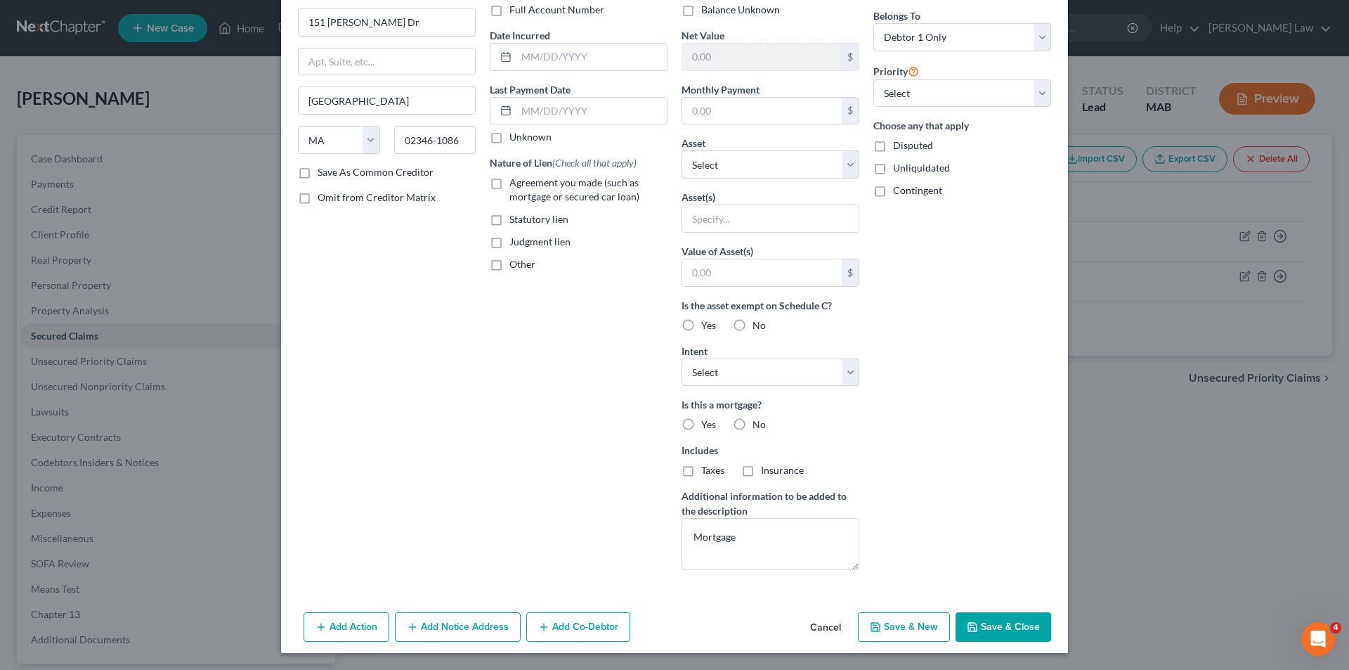
scroll to position [0, 0]
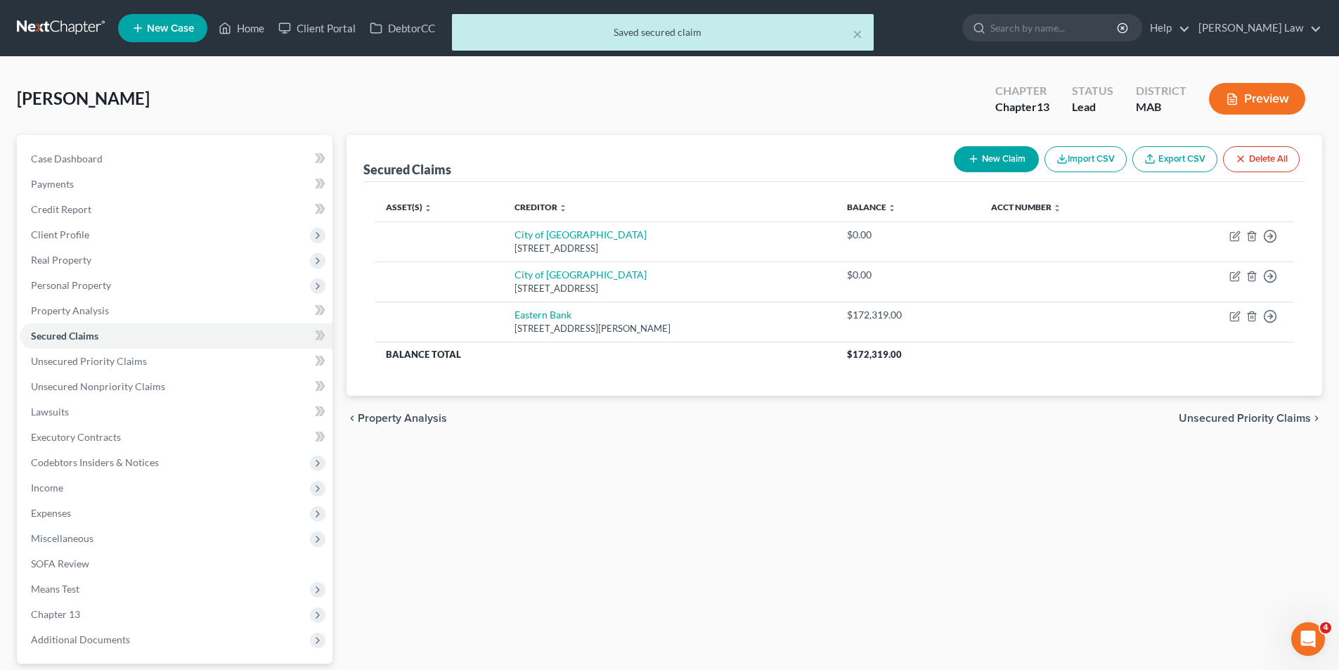
click at [974, 160] on icon "button" at bounding box center [973, 158] width 11 height 11
select select "0"
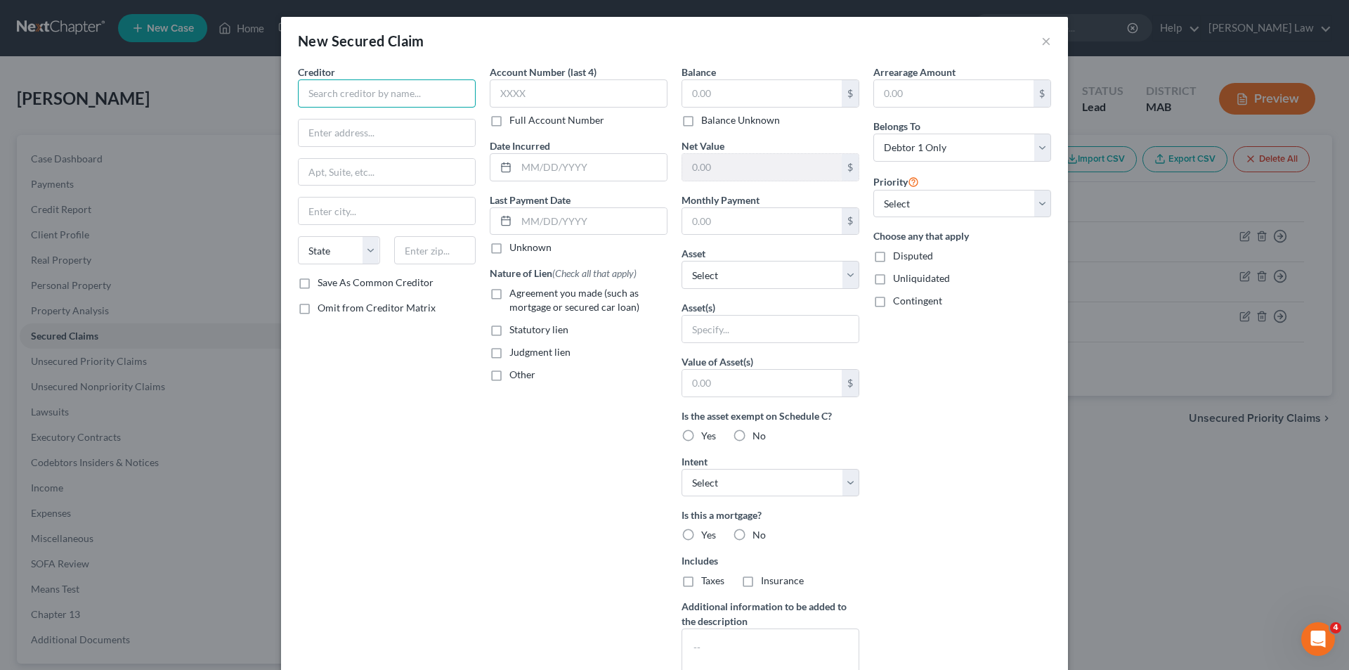
click at [367, 95] on input "text" at bounding box center [387, 93] width 178 height 28
click at [386, 106] on input "Eastern Bank" at bounding box center [387, 93] width 178 height 28
type input "Eastern Bank"
click at [373, 119] on div "Eastern Bank" at bounding box center [382, 118] width 146 height 14
type input "151 Campanelli Dr"
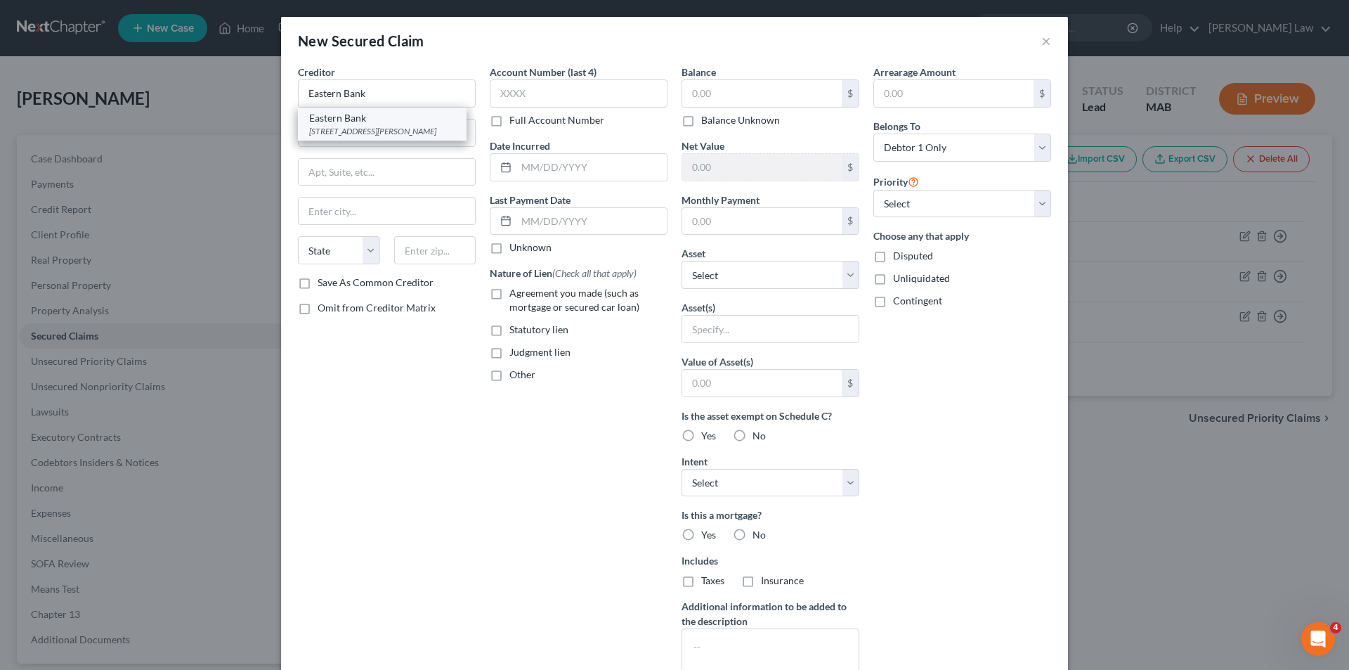
type input "Middleboro"
select select "22"
type input "02346-1086"
click at [536, 77] on label "Account Number (last 4)" at bounding box center [543, 72] width 107 height 15
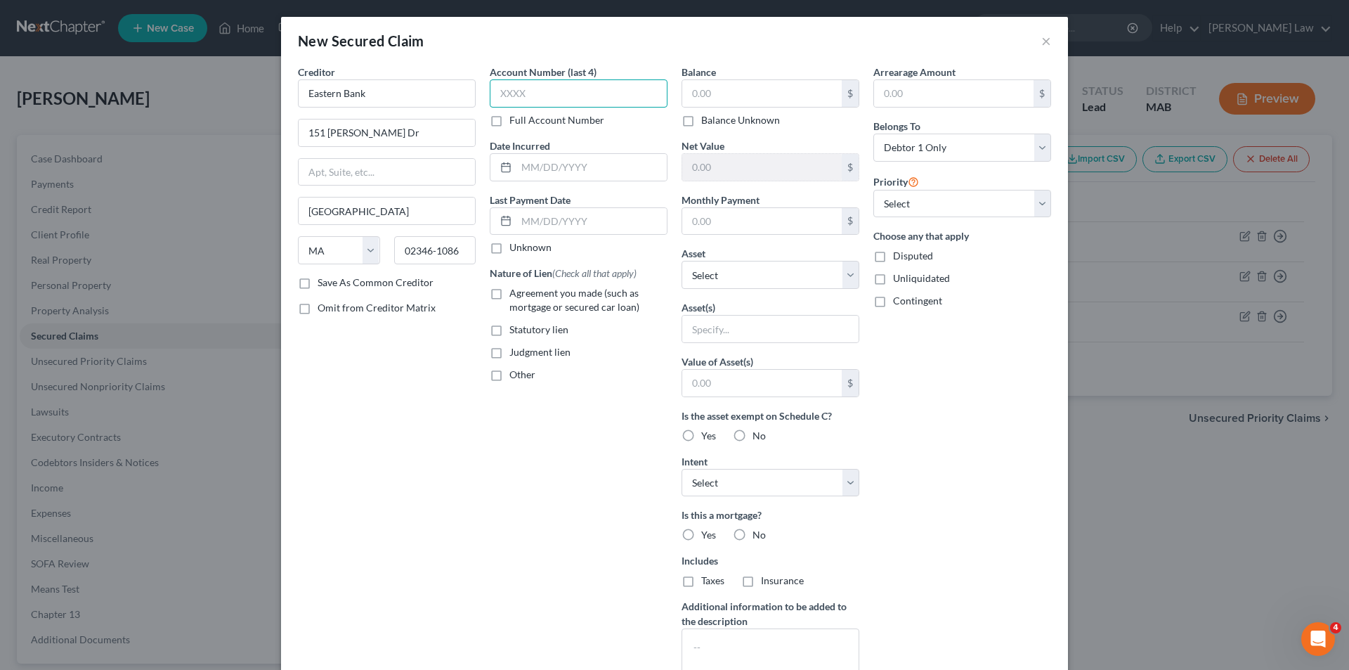
click at [533, 80] on input "text" at bounding box center [579, 93] width 178 height 28
click at [766, 83] on input "text" at bounding box center [762, 93] width 160 height 27
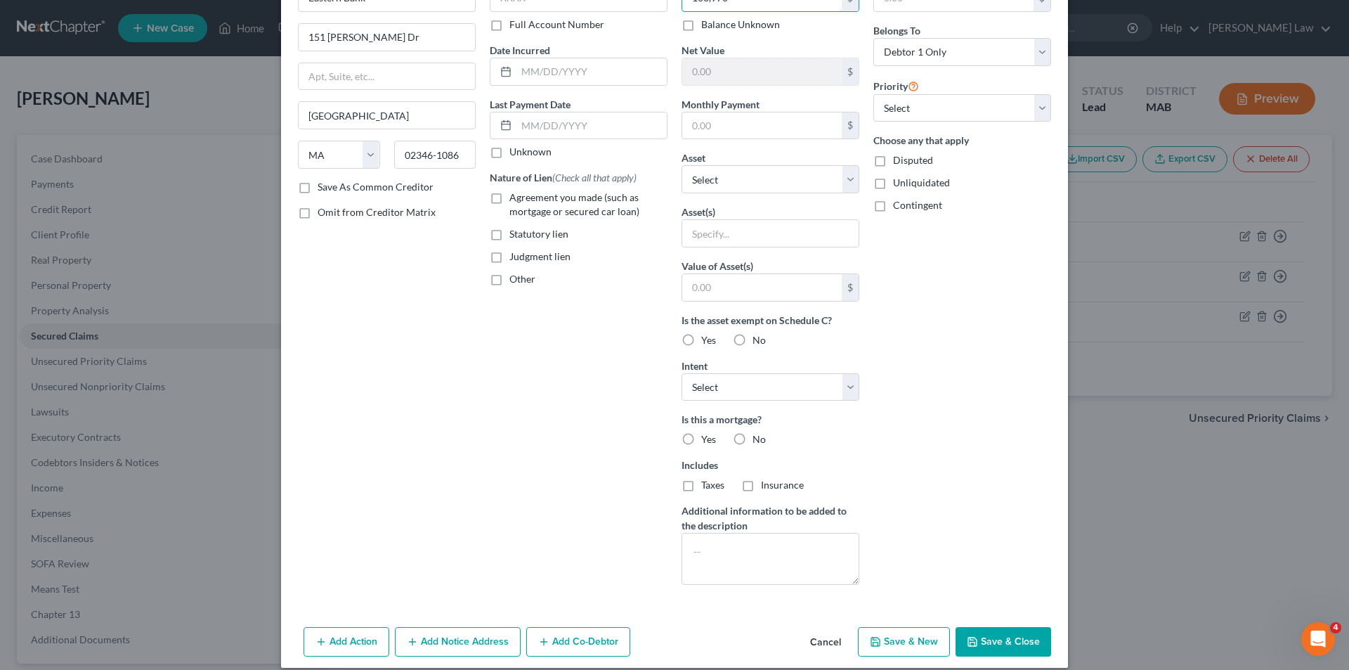
scroll to position [110, 0]
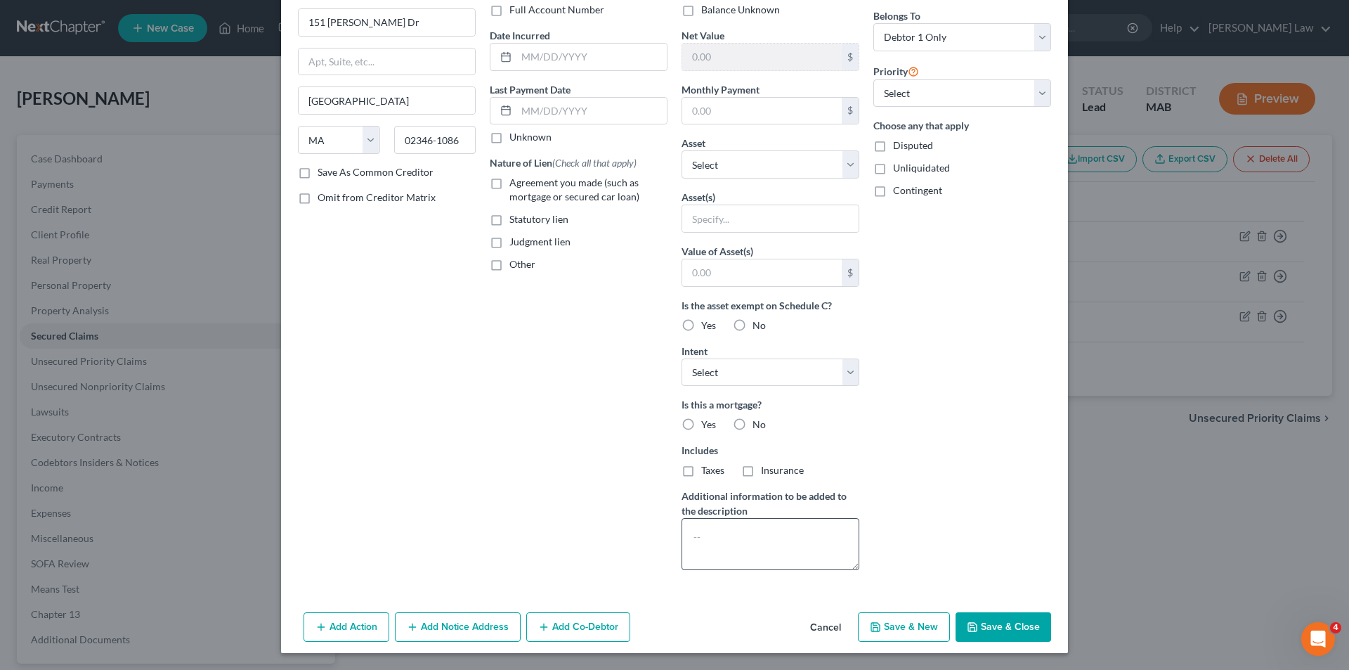
type input "163,970"
click at [696, 547] on textarea at bounding box center [771, 544] width 178 height 52
type textarea "Home Equity Line of Credit"
click at [1010, 617] on button "Save & Close" at bounding box center [1004, 627] width 96 height 30
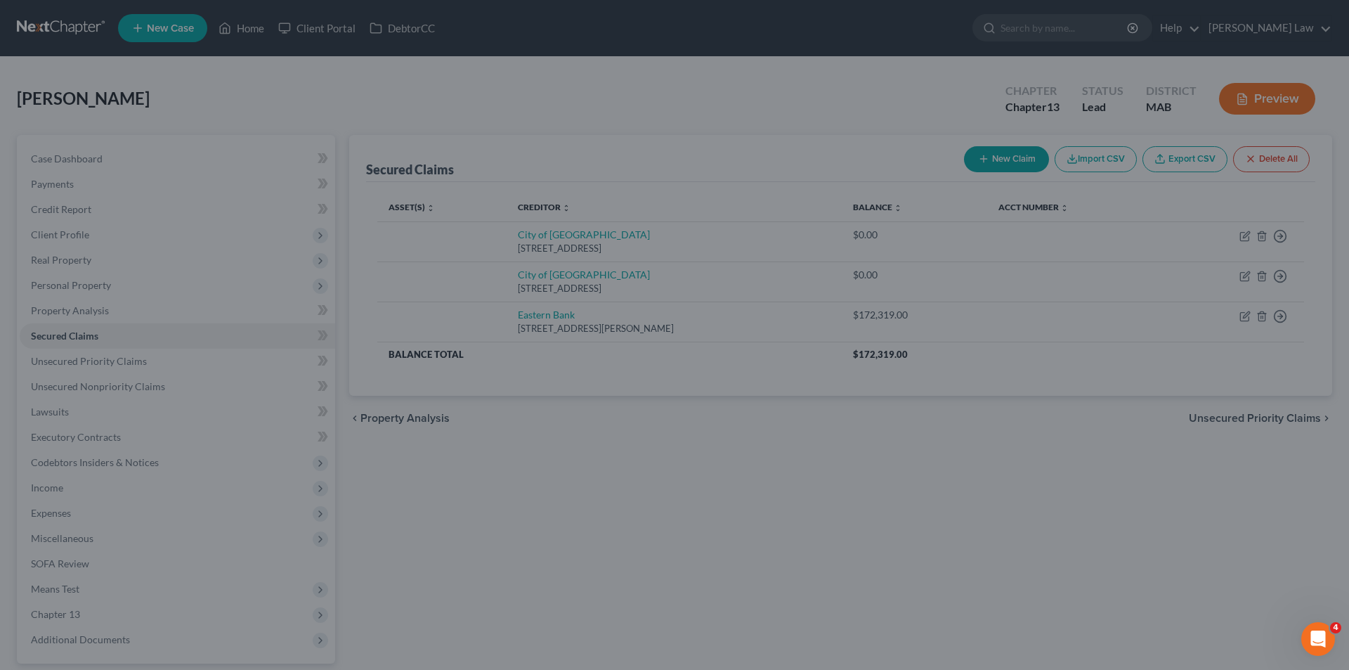
scroll to position [0, 0]
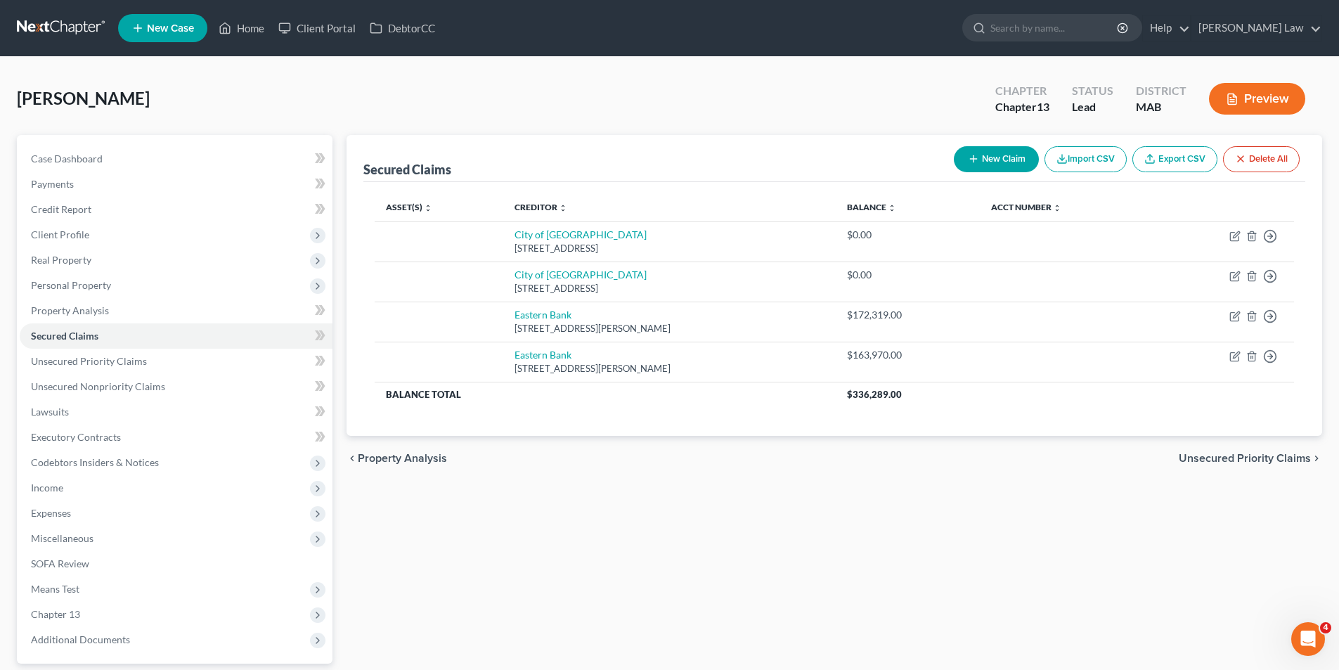
click at [984, 141] on div "New Claim Import CSV Export CSV Delete All" at bounding box center [1126, 159] width 357 height 37
click at [985, 156] on button "New Claim" at bounding box center [996, 159] width 85 height 26
select select "0"
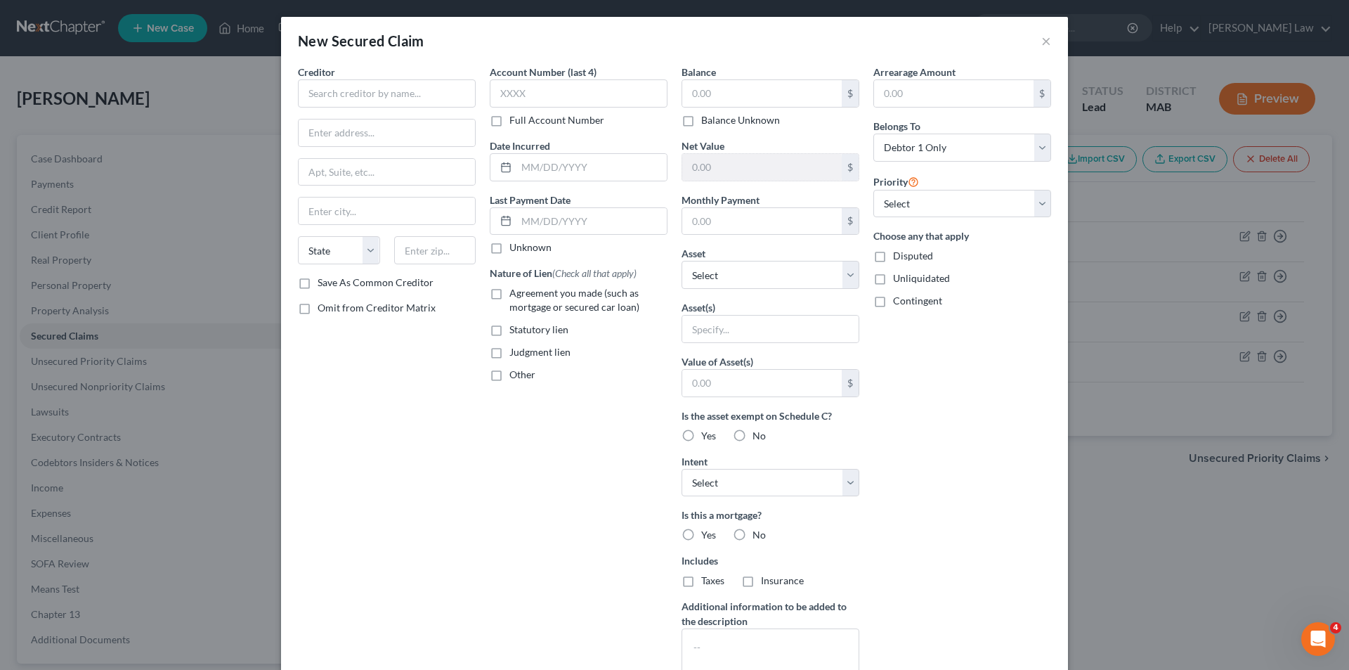
click at [391, 113] on div "Creditor * State [US_STATE] AK AR AZ CA CO [GEOGRAPHIC_DATA] DE DC [GEOGRAPHIC_…" at bounding box center [387, 170] width 178 height 211
click at [409, 107] on input "text" at bounding box center [387, 93] width 178 height 28
type input "D"
type input "Savings Bank of Walpole"
click at [353, 133] on input "text" at bounding box center [387, 132] width 176 height 27
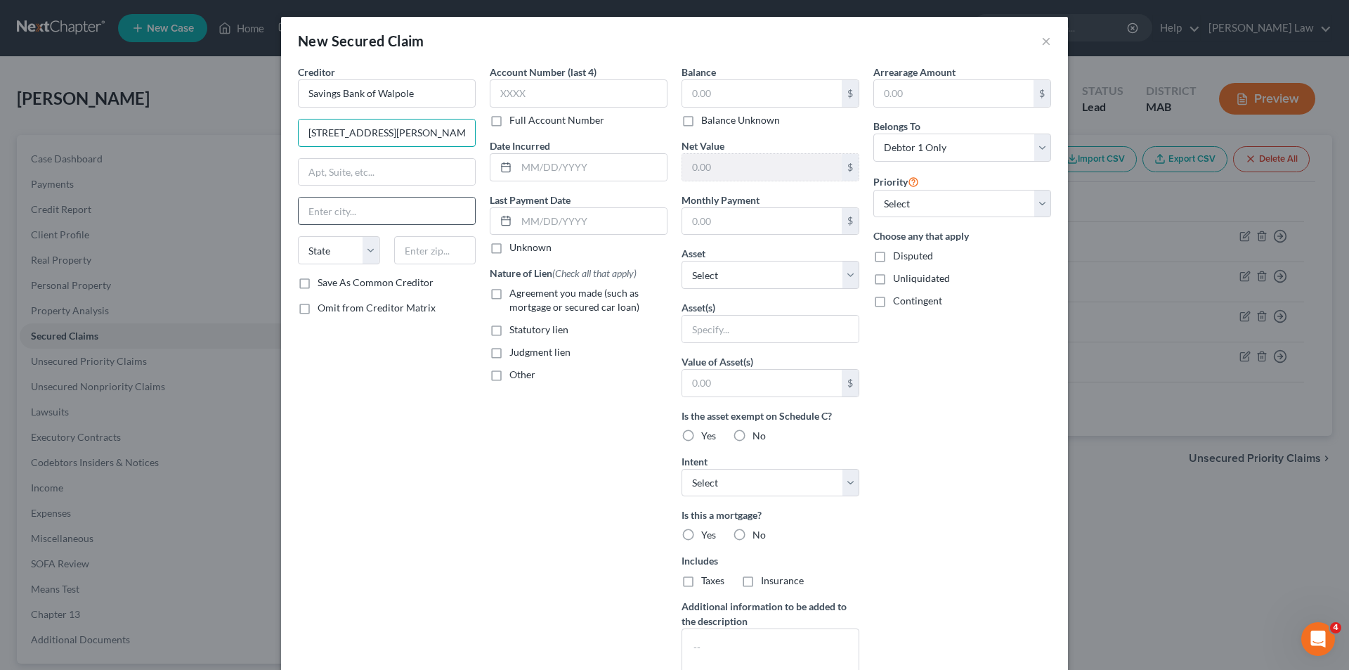
type input "68 Ames Plaza Lane"
click at [359, 216] on input "text" at bounding box center [387, 210] width 176 height 27
type input "Walepole"
select select "32"
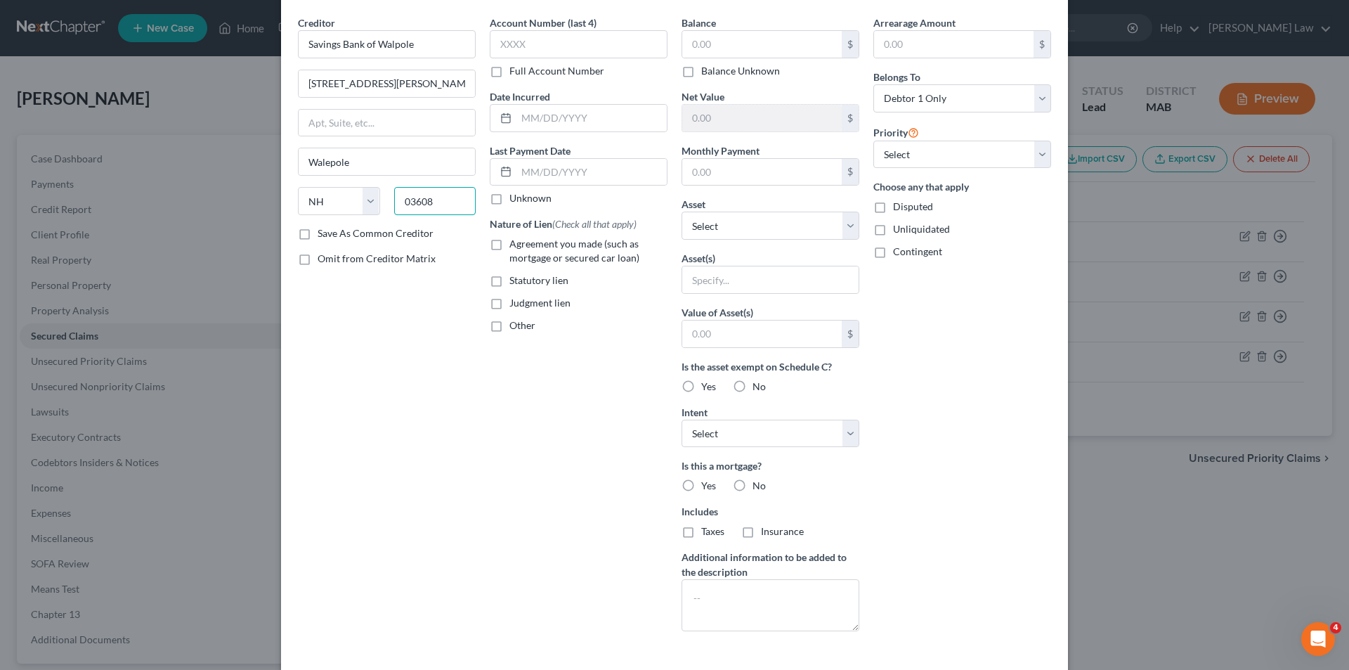
scroll to position [110, 0]
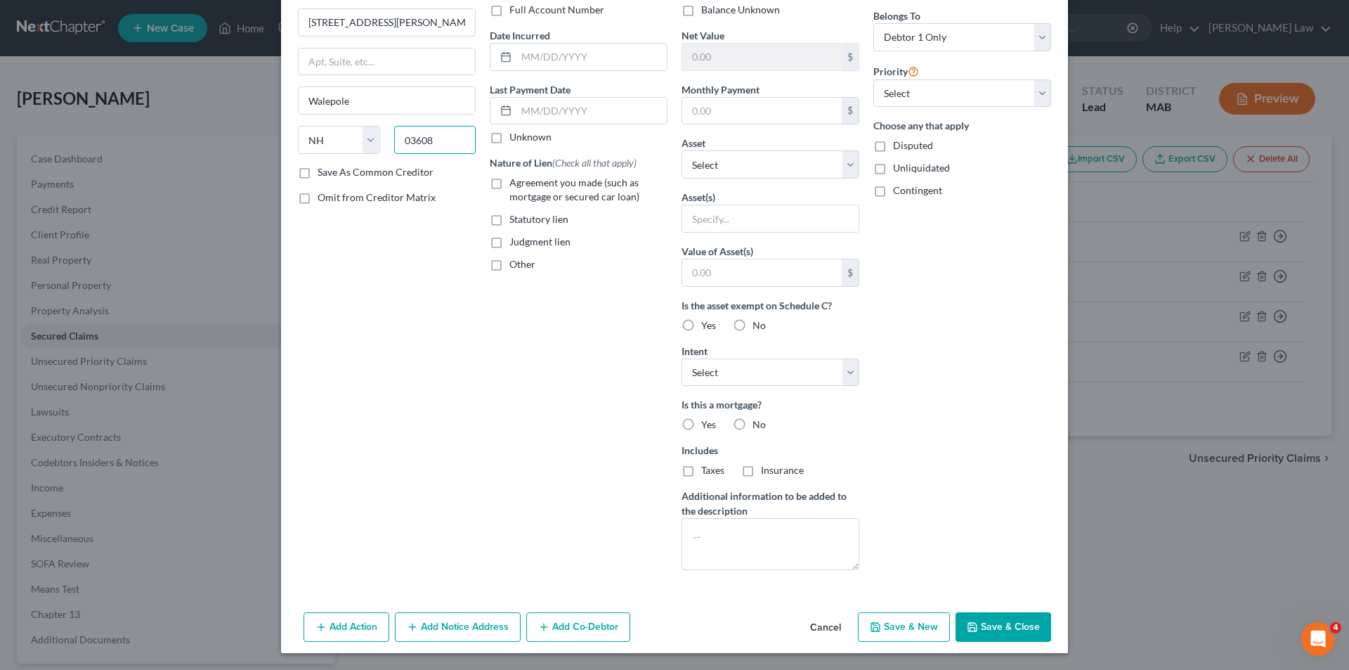
type input "03608"
type input "Walpole"
click at [1003, 618] on button "Save & Close" at bounding box center [1004, 627] width 96 height 30
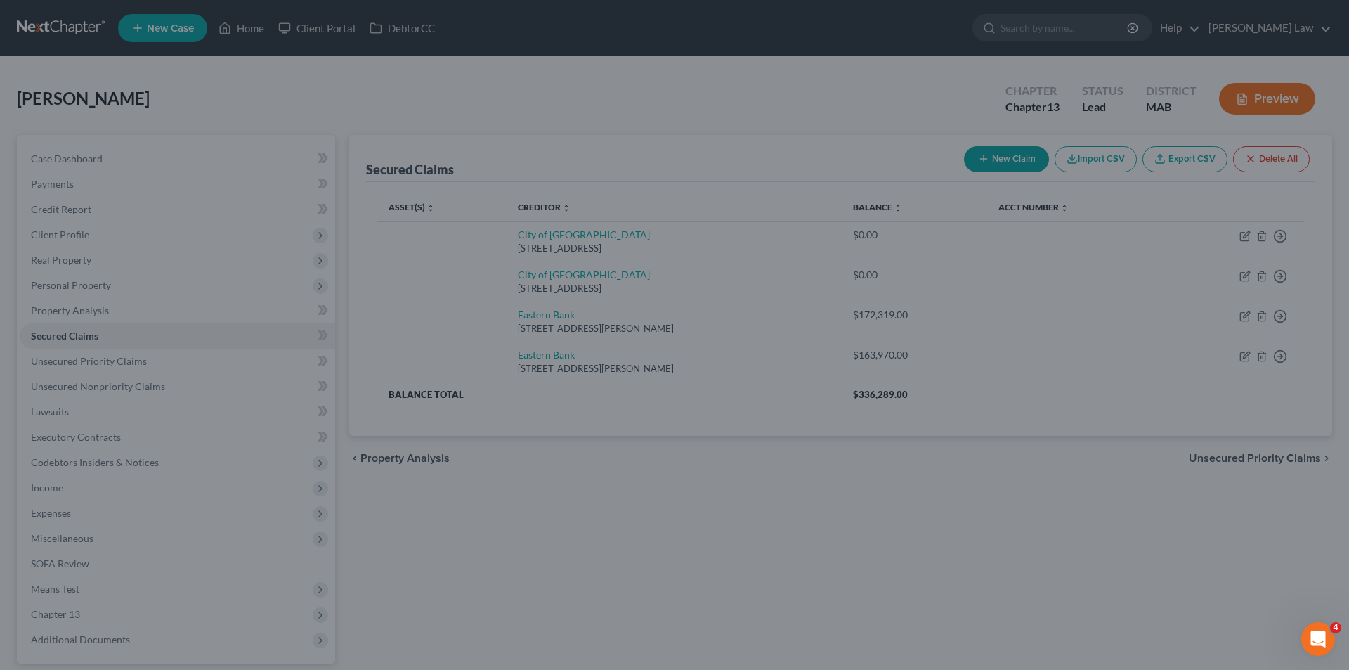
scroll to position [0, 0]
type input "0.00"
type input "0"
type input "0.00"
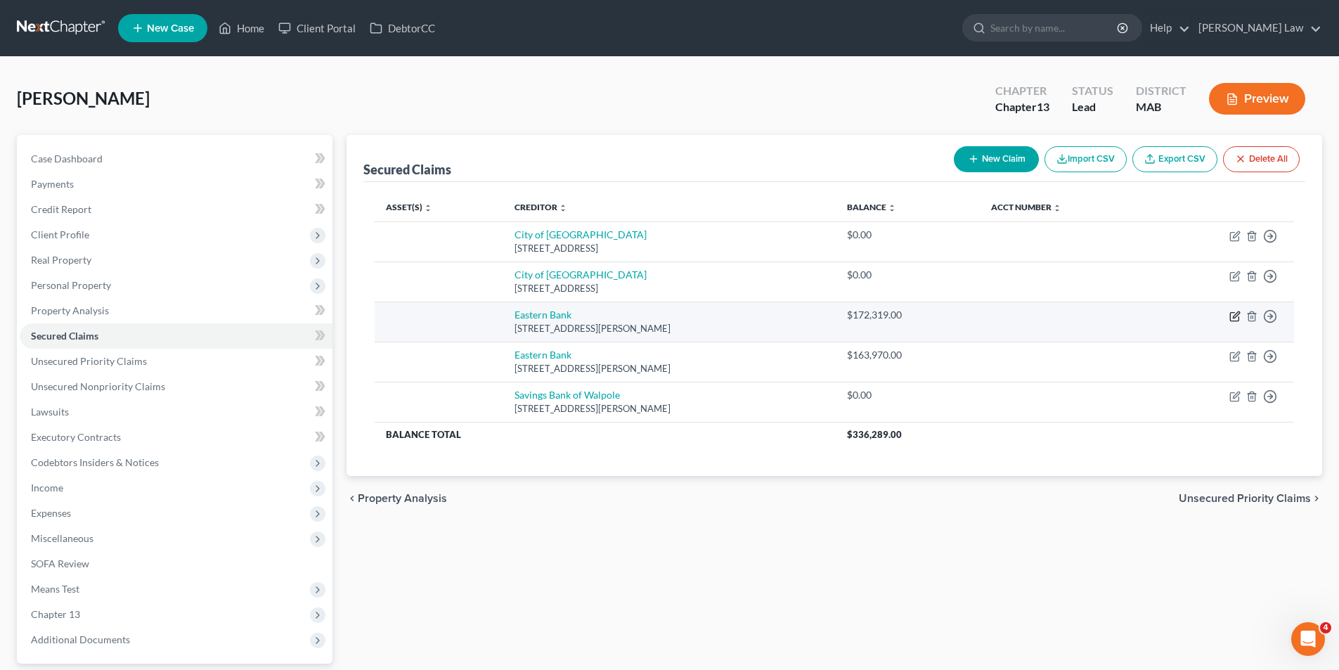
click at [1234, 317] on icon "button" at bounding box center [1234, 316] width 11 height 11
select select "22"
select select "0"
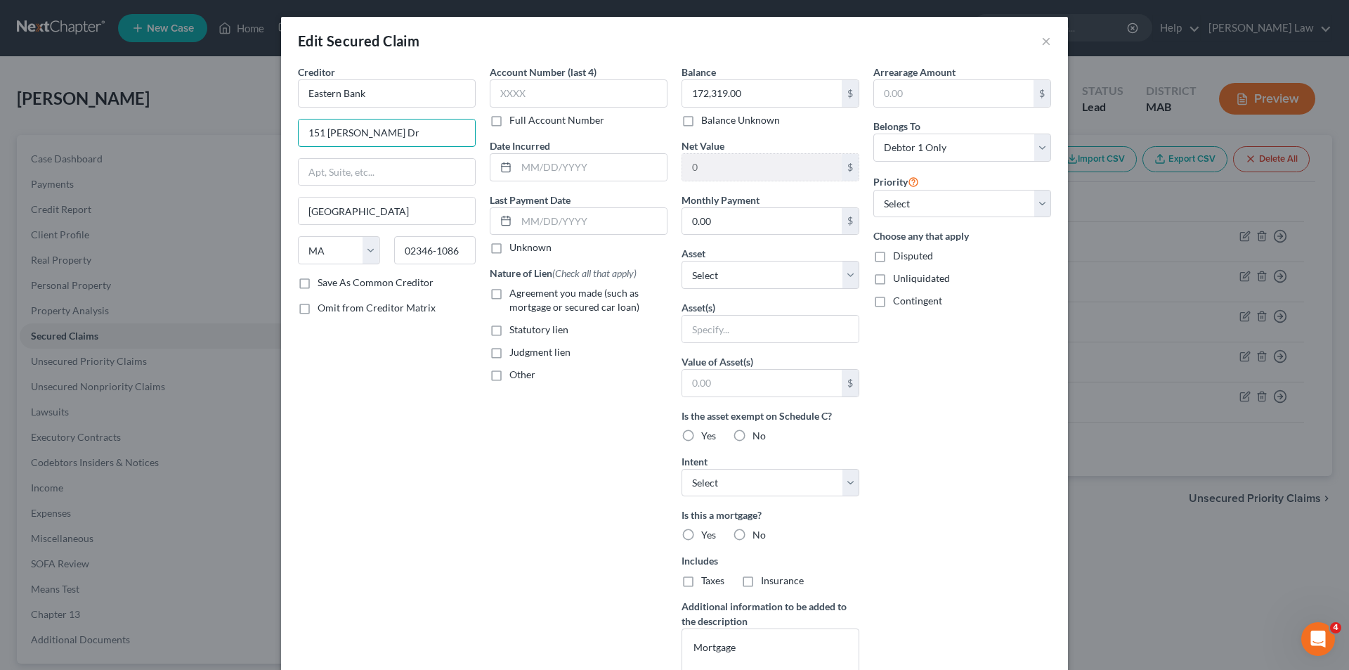
drag, startPoint x: 414, startPoint y: 138, endPoint x: 280, endPoint y: 115, distance: 135.5
click at [250, 119] on div "Edit Secured Claim × Creditor * Eastern Bank 151 Campanelli Dr Middleboro State…" at bounding box center [674, 335] width 1349 height 670
drag, startPoint x: 369, startPoint y: 212, endPoint x: 267, endPoint y: 201, distance: 102.4
click at [291, 202] on div "Creditor * Eastern Bank Middleboro State AL AK AR AZ CA CO CT DE DC FL GA GU HI…" at bounding box center [387, 378] width 192 height 627
drag, startPoint x: 455, startPoint y: 247, endPoint x: 330, endPoint y: 242, distance: 125.2
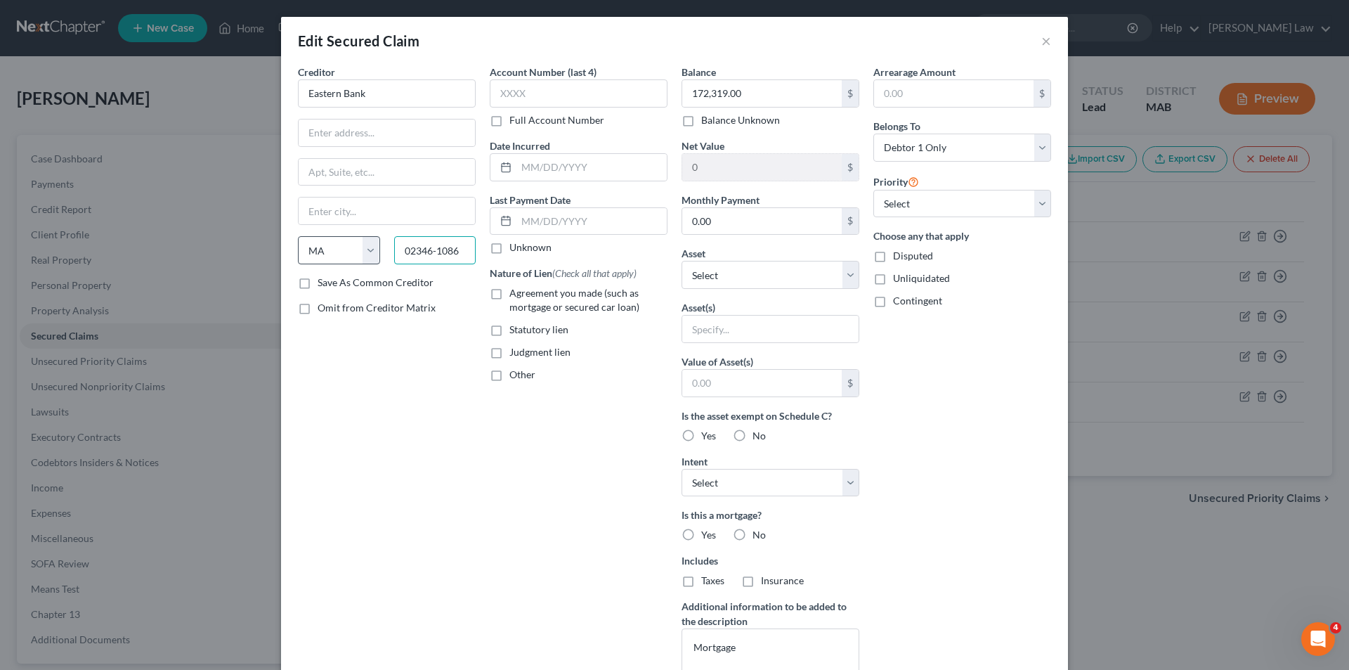
click at [275, 243] on div "Edit Secured Claim × Creditor * Eastern Bank State AL AK AR AZ CA CO CT DE DC F…" at bounding box center [674, 335] width 1349 height 670
click at [307, 248] on select "State [US_STATE] AK AR AZ CA CO CT DE DC [GEOGRAPHIC_DATA] [GEOGRAPHIC_DATA] GU…" at bounding box center [339, 250] width 82 height 28
click at [313, 246] on select "State [US_STATE] AK AR AZ CA CO CT DE DC [GEOGRAPHIC_DATA] [GEOGRAPHIC_DATA] GU…" at bounding box center [339, 250] width 82 height 28
click at [344, 139] on input "text" at bounding box center [387, 132] width 176 height 27
type input "265 Franklin St"
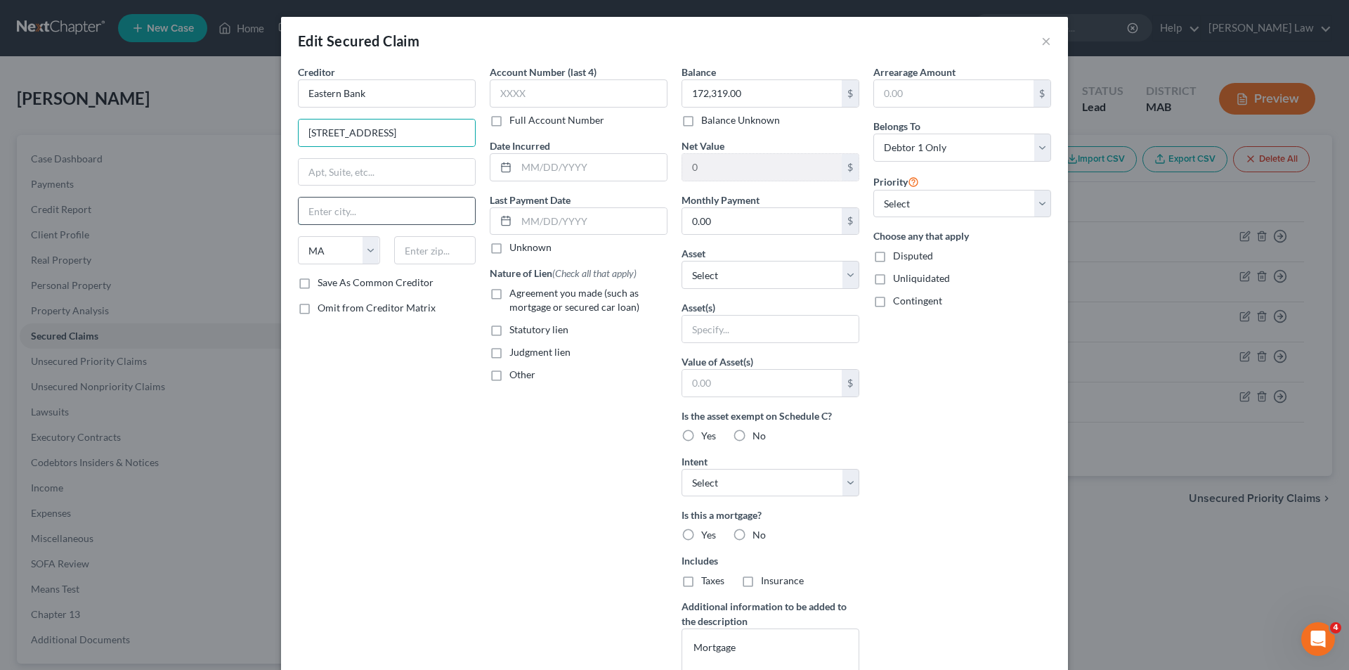
click at [322, 216] on input "text" at bounding box center [387, 210] width 176 height 27
type input "[GEOGRAPHIC_DATA]"
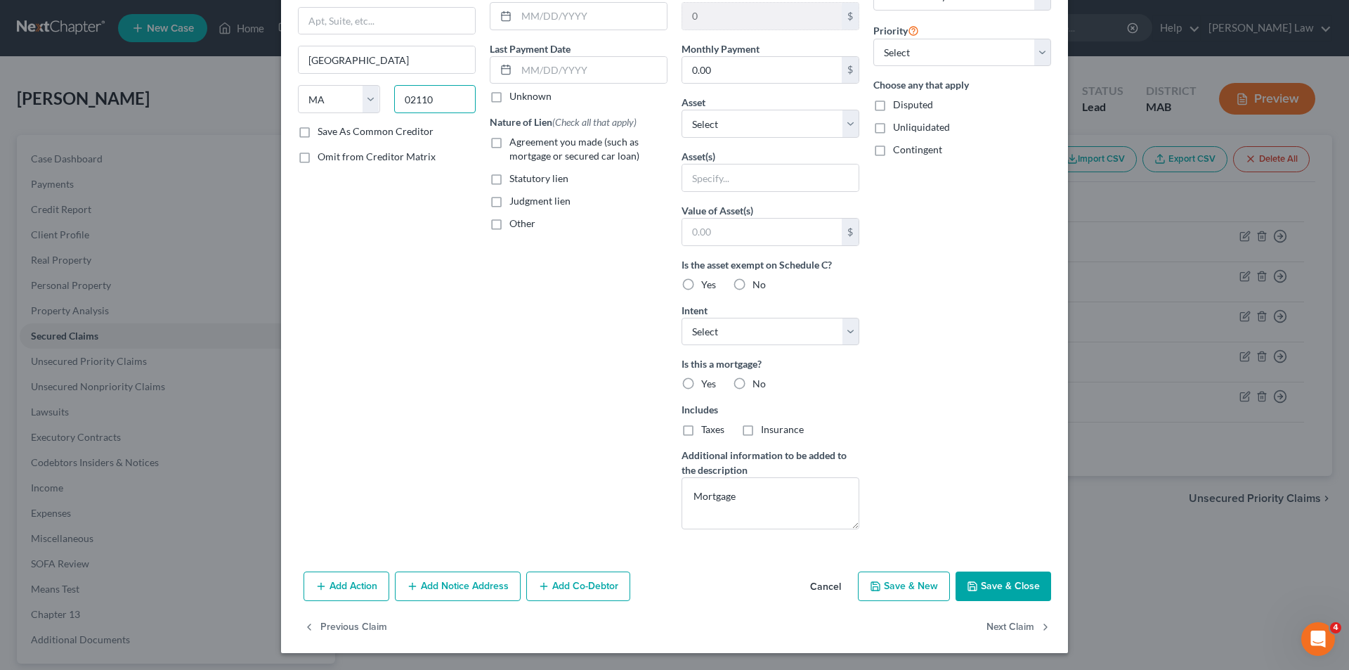
type input "02110"
click at [963, 580] on button "Save & Close" at bounding box center [1004, 586] width 96 height 30
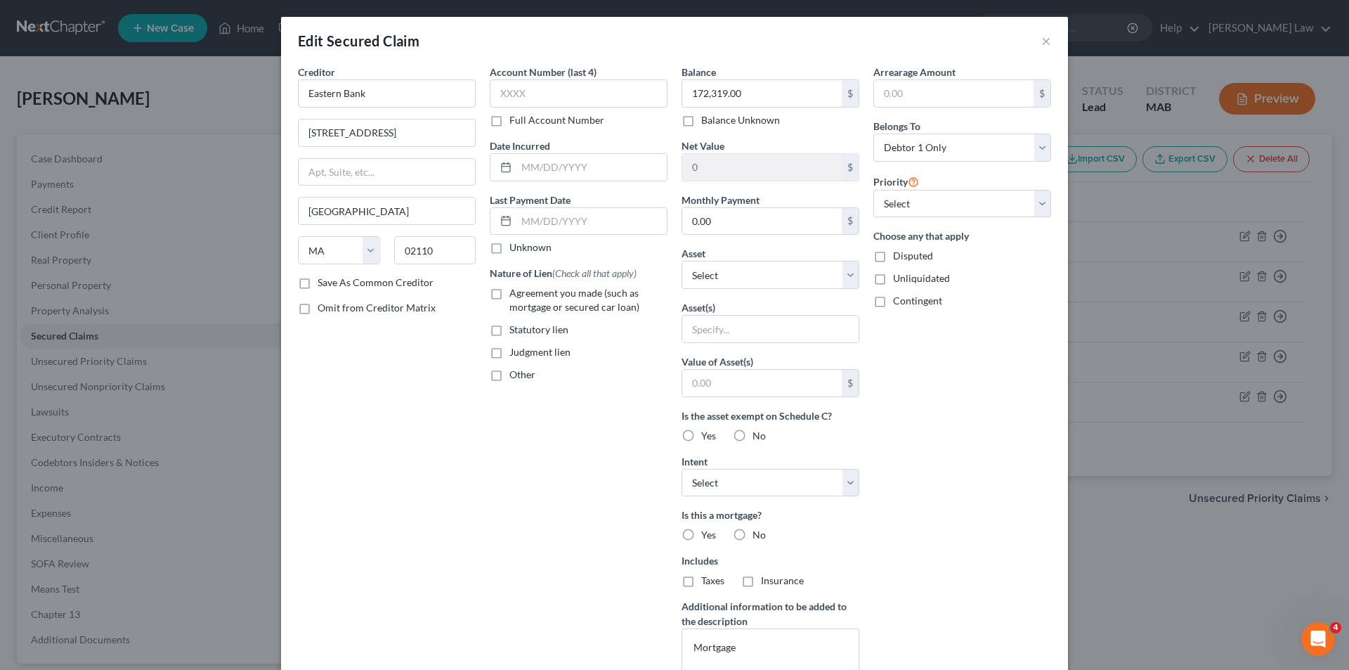
type input "0"
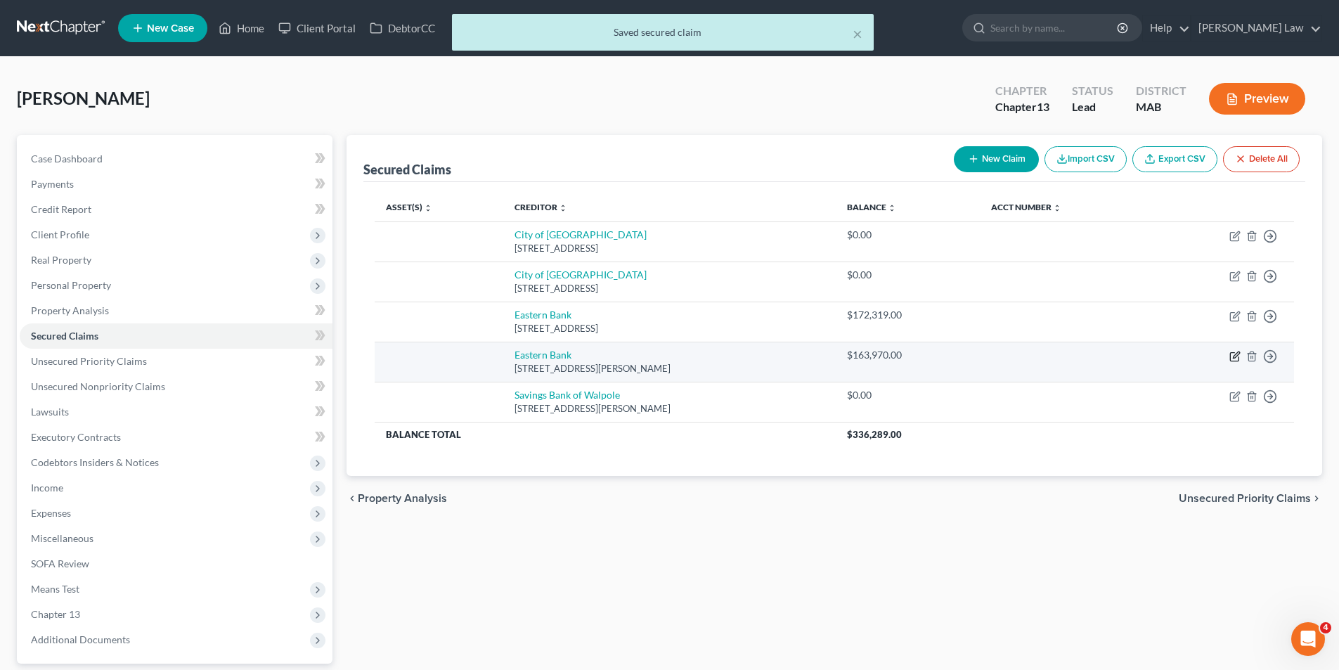
click at [1230, 353] on icon "button" at bounding box center [1234, 356] width 8 height 8
select select "22"
select select "0"
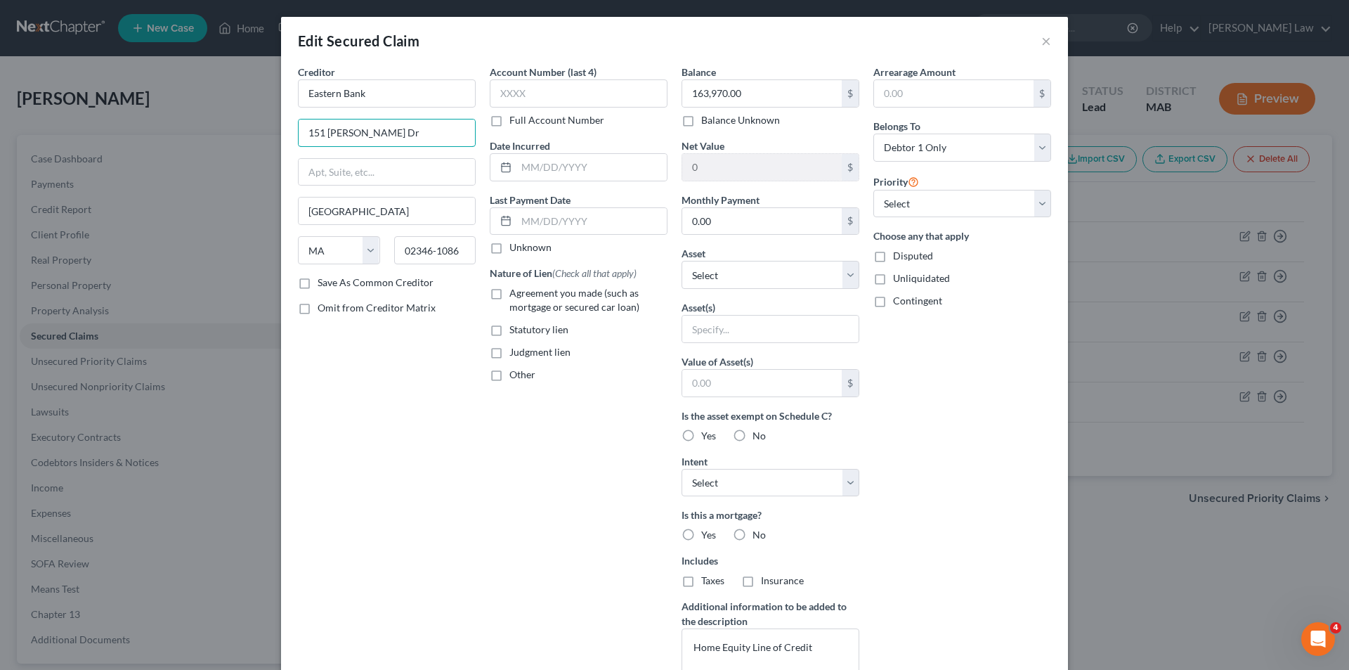
drag, startPoint x: 393, startPoint y: 134, endPoint x: 273, endPoint y: 115, distance: 121.8
click at [273, 115] on div "Edit Secured Claim × Creditor * Eastern Bank 151 Campanelli Dr Middleboro State…" at bounding box center [674, 335] width 1349 height 670
drag, startPoint x: 368, startPoint y: 212, endPoint x: 346, endPoint y: 221, distance: 23.6
click at [164, 190] on div "Edit Secured Claim × Creditor * Eastern Bank Middleboro State AL AK AR AZ CA CO…" at bounding box center [674, 335] width 1349 height 670
drag, startPoint x: 386, startPoint y: 248, endPoint x: 178, endPoint y: 209, distance: 210.9
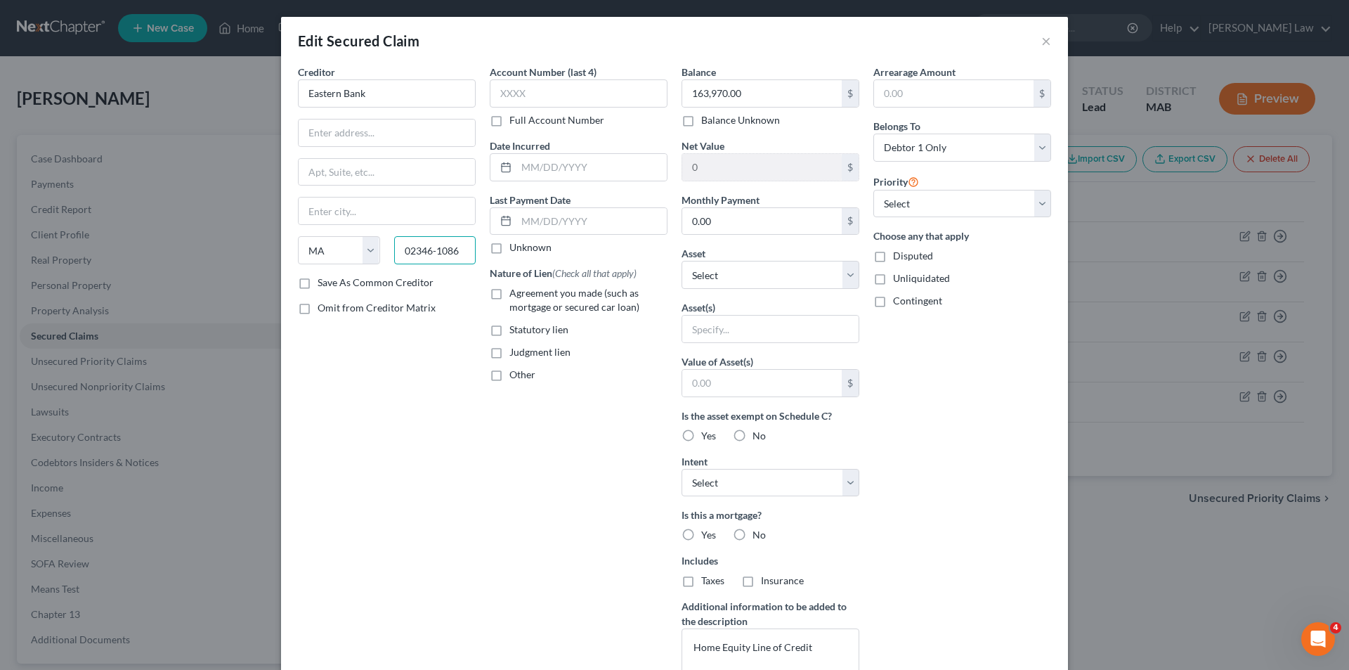
click at [62, 196] on div "Edit Secured Claim × Creditor * Eastern Bank State AL AK AR AZ CA CO CT DE DC F…" at bounding box center [674, 335] width 1349 height 670
click at [334, 134] on input "text" at bounding box center [387, 132] width 176 height 27
type input "265 Franklin St"
click at [358, 213] on input "text" at bounding box center [387, 210] width 176 height 27
type input "[GEOGRAPHIC_DATA]"
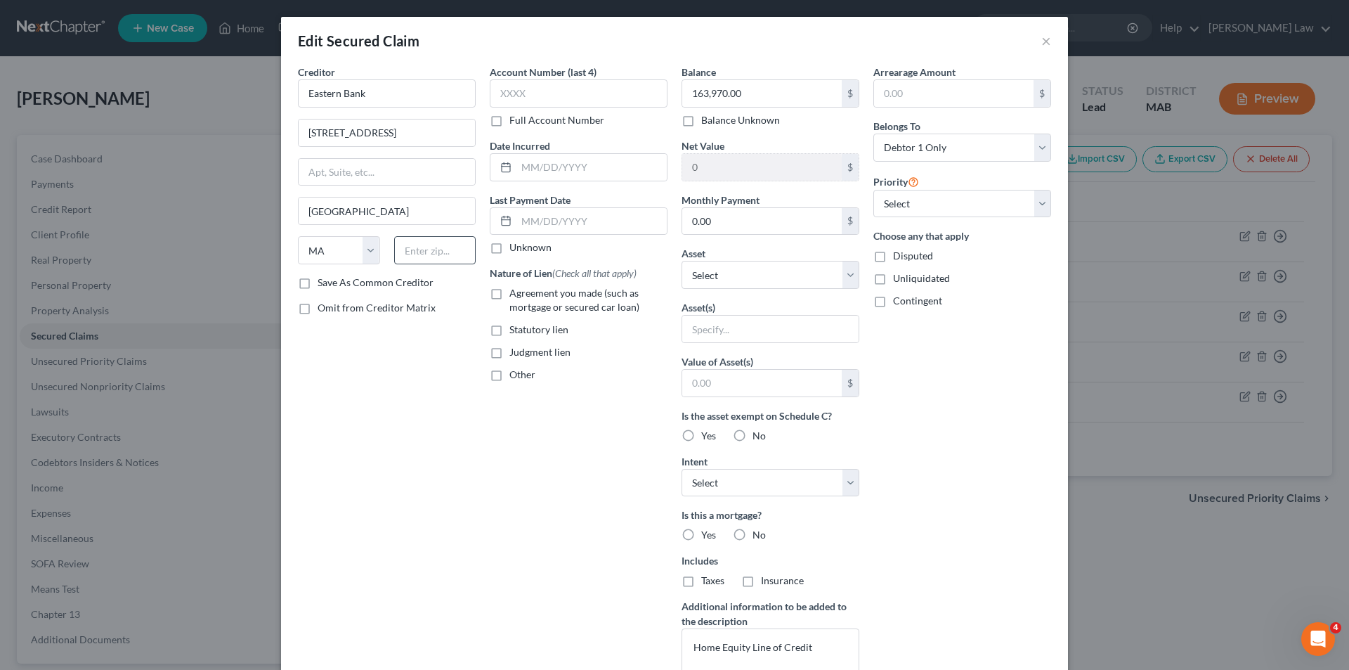
drag, startPoint x: 386, startPoint y: 259, endPoint x: 402, endPoint y: 247, distance: 20.1
click at [391, 254] on div at bounding box center [435, 250] width 96 height 28
click at [402, 247] on input "text" at bounding box center [435, 250] width 82 height 28
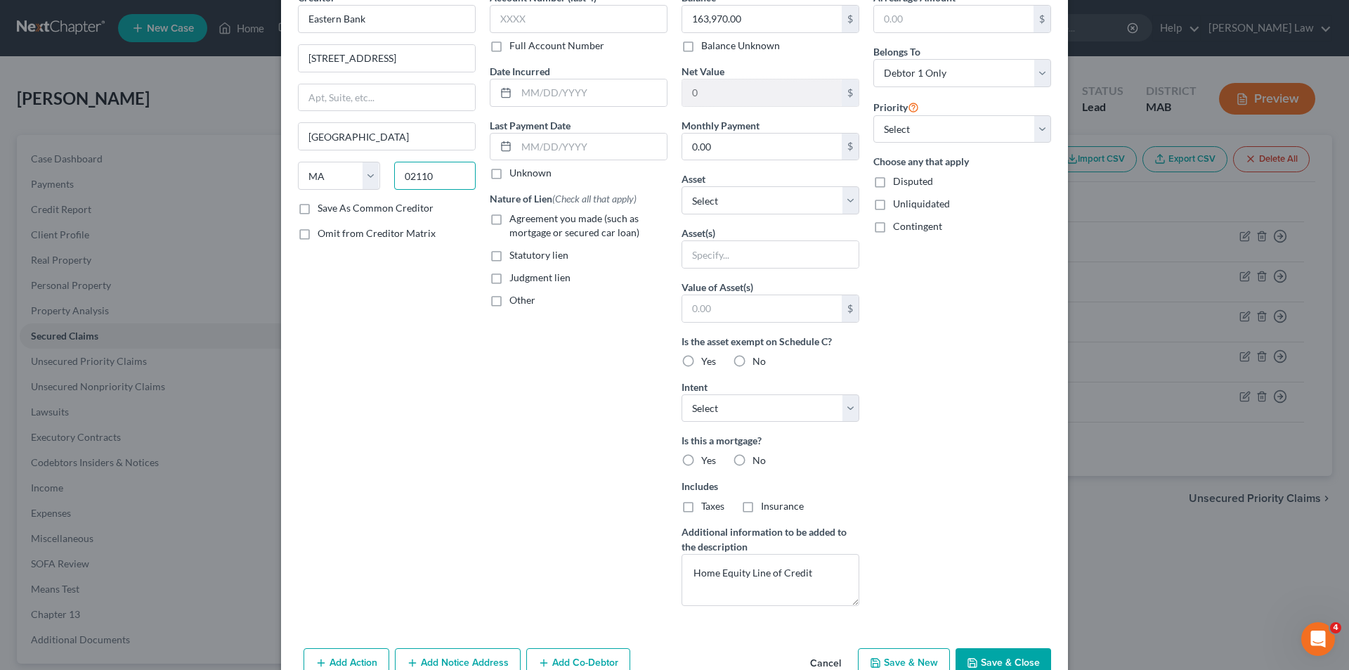
scroll to position [151, 0]
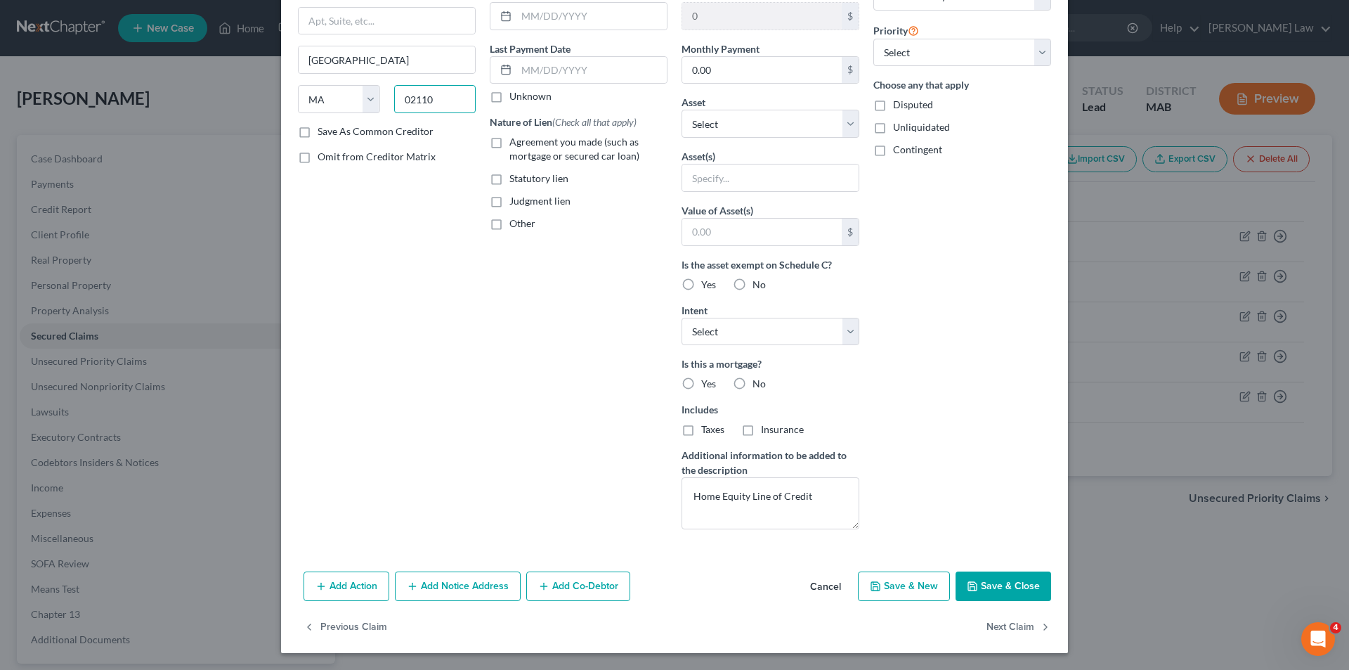
type input "02110"
click at [982, 583] on button "Save & Close" at bounding box center [1004, 586] width 96 height 30
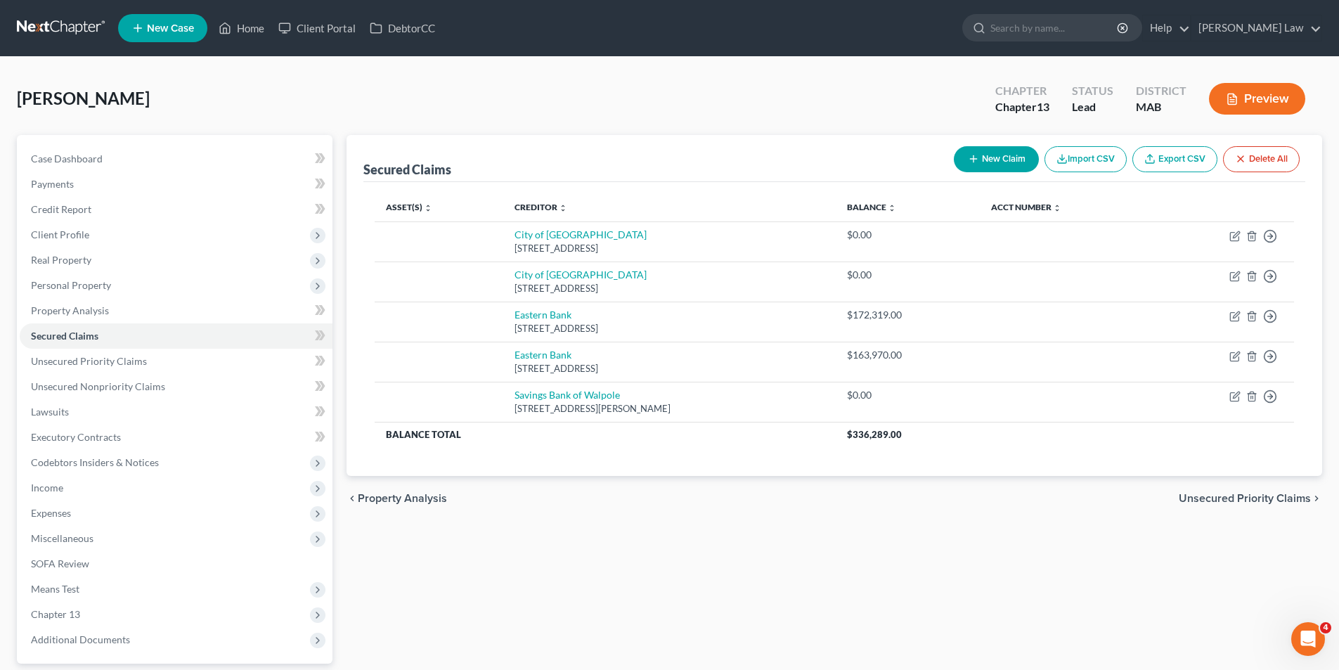
click at [993, 162] on button "New Claim" at bounding box center [996, 159] width 85 height 26
select select "0"
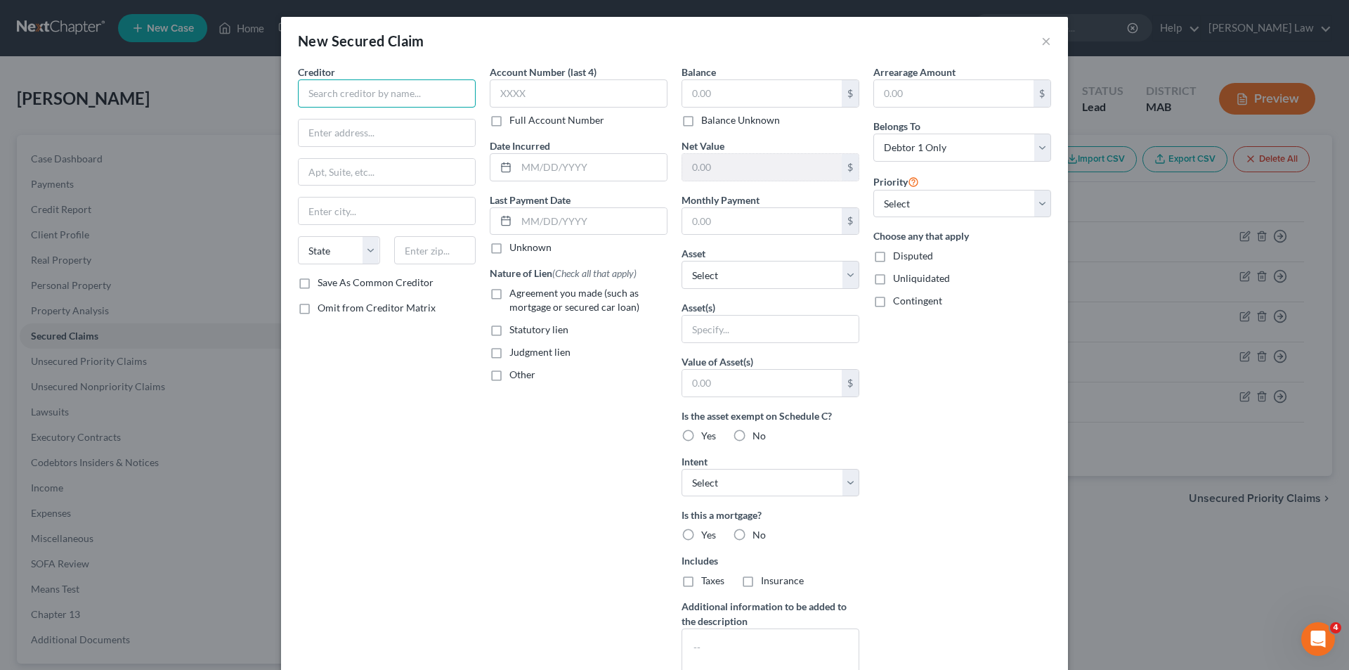
click at [360, 84] on input "text" at bounding box center [387, 93] width 178 height 28
type input "Vachon Motor Company Inc."
click at [334, 124] on input "text" at bounding box center [387, 132] width 176 height 27
type input "[GEOGRAPHIC_DATA][US_STATE]."
type input "Attleboro"
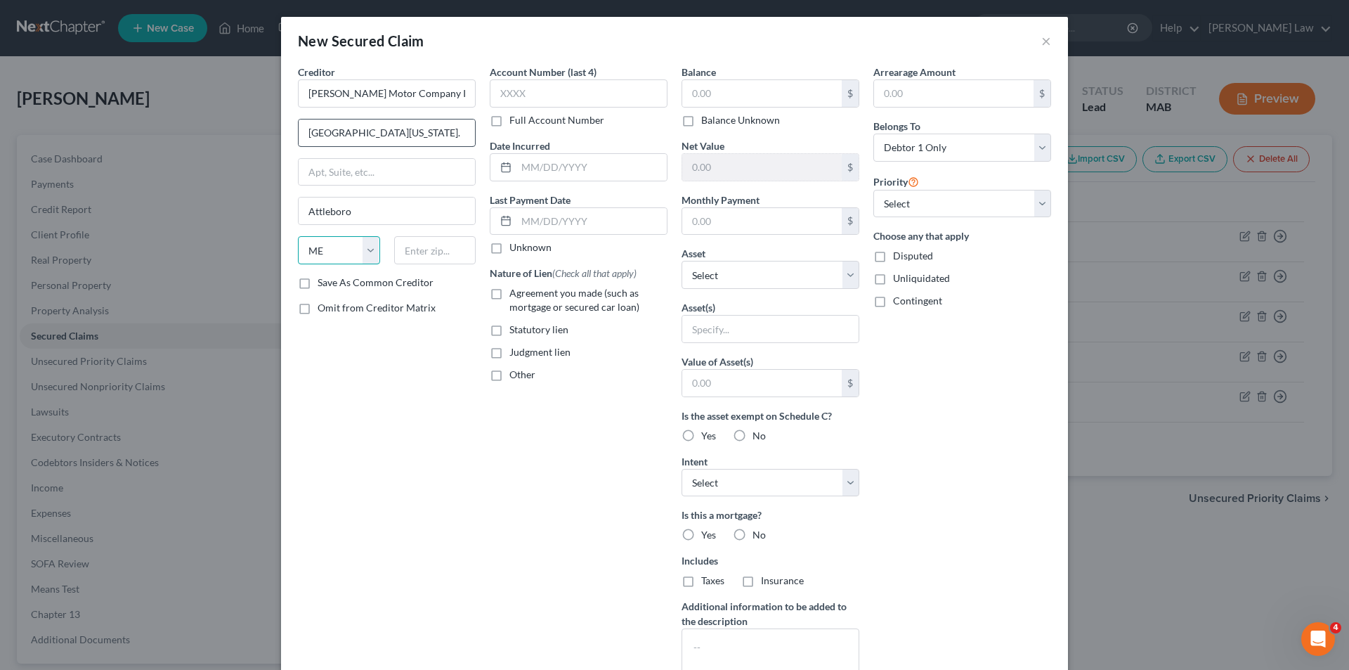
select select "22"
type input "02703"
click at [761, 94] on input "text" at bounding box center [762, 93] width 160 height 27
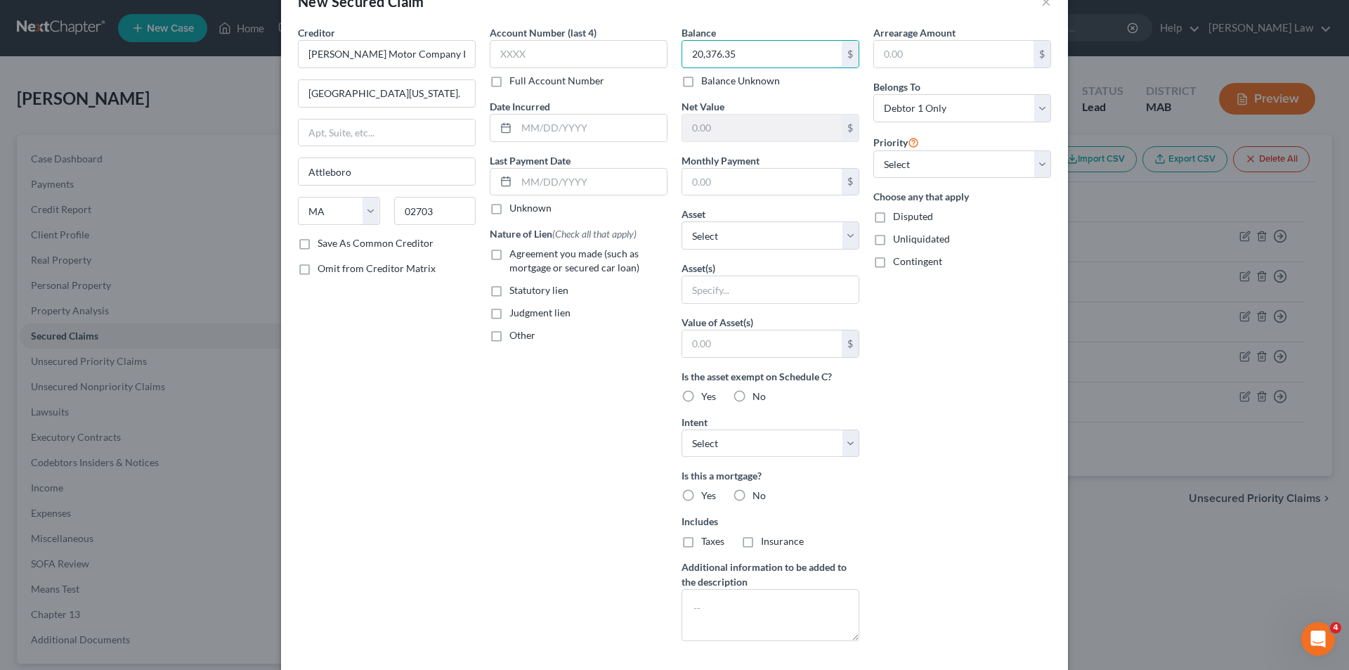
scroll to position [110, 0]
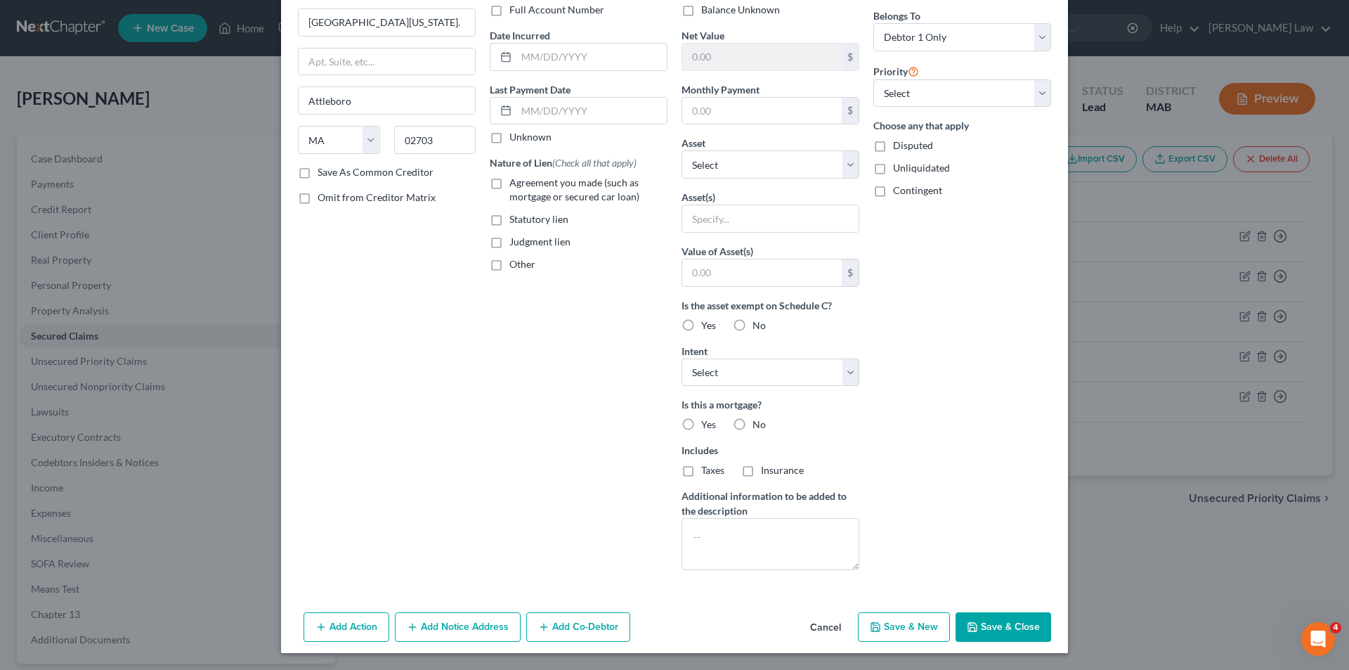
type input "20,376.35"
click at [796, 514] on label "Additional information to be added to the description" at bounding box center [771, 503] width 178 height 30
click at [798, 521] on textarea at bounding box center [771, 544] width 178 height 52
type textarea "Auto Loan"
click at [986, 630] on button "Save & Close" at bounding box center [1004, 627] width 96 height 30
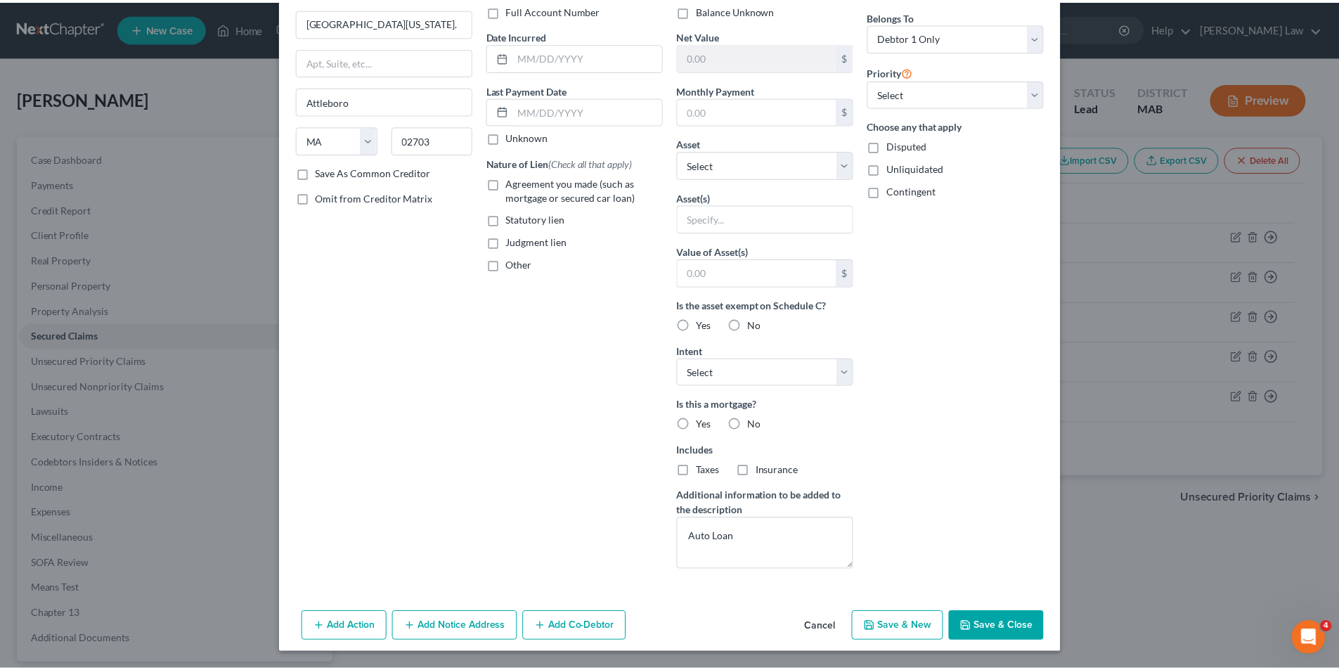
scroll to position [0, 0]
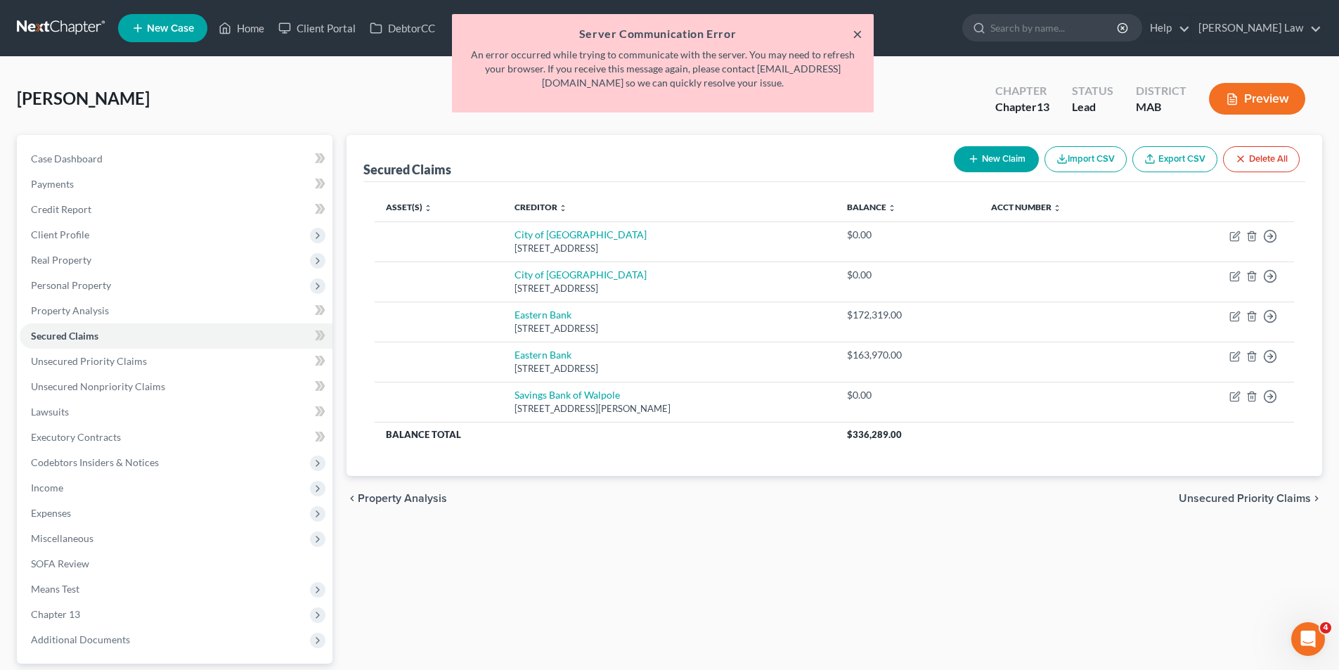
click at [859, 30] on button "×" at bounding box center [857, 33] width 10 height 17
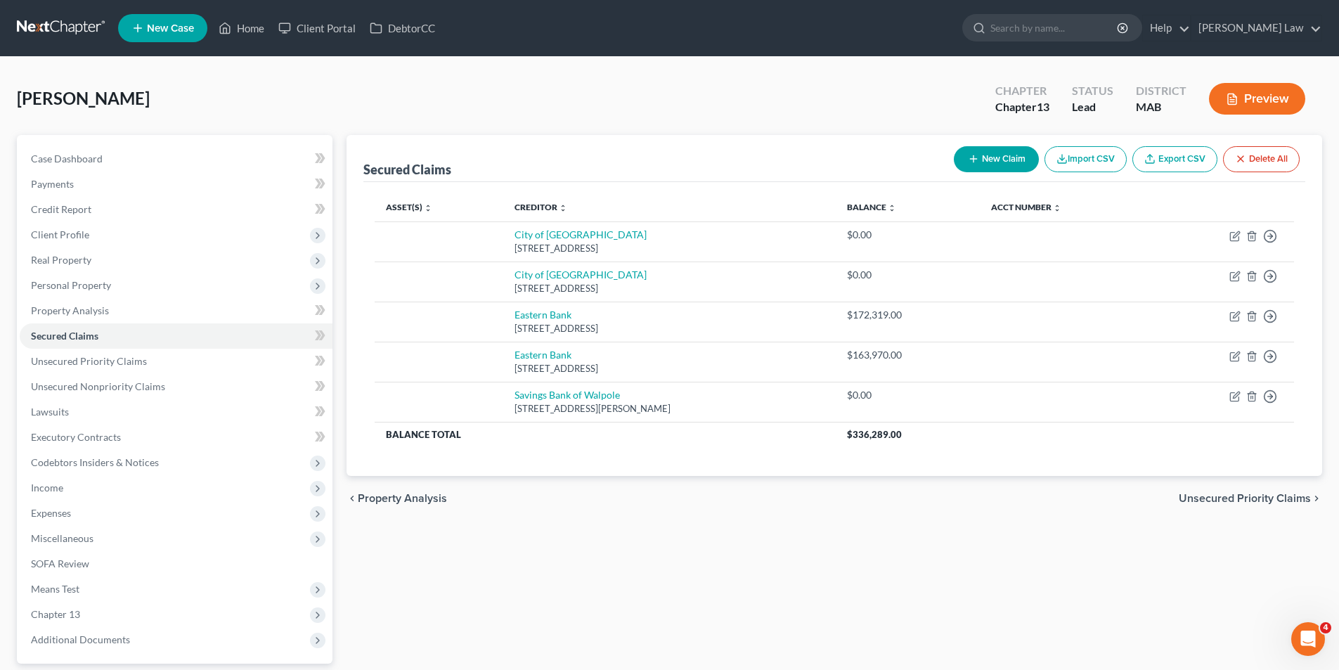
click at [984, 155] on button "New Claim" at bounding box center [996, 159] width 85 height 26
select select "0"
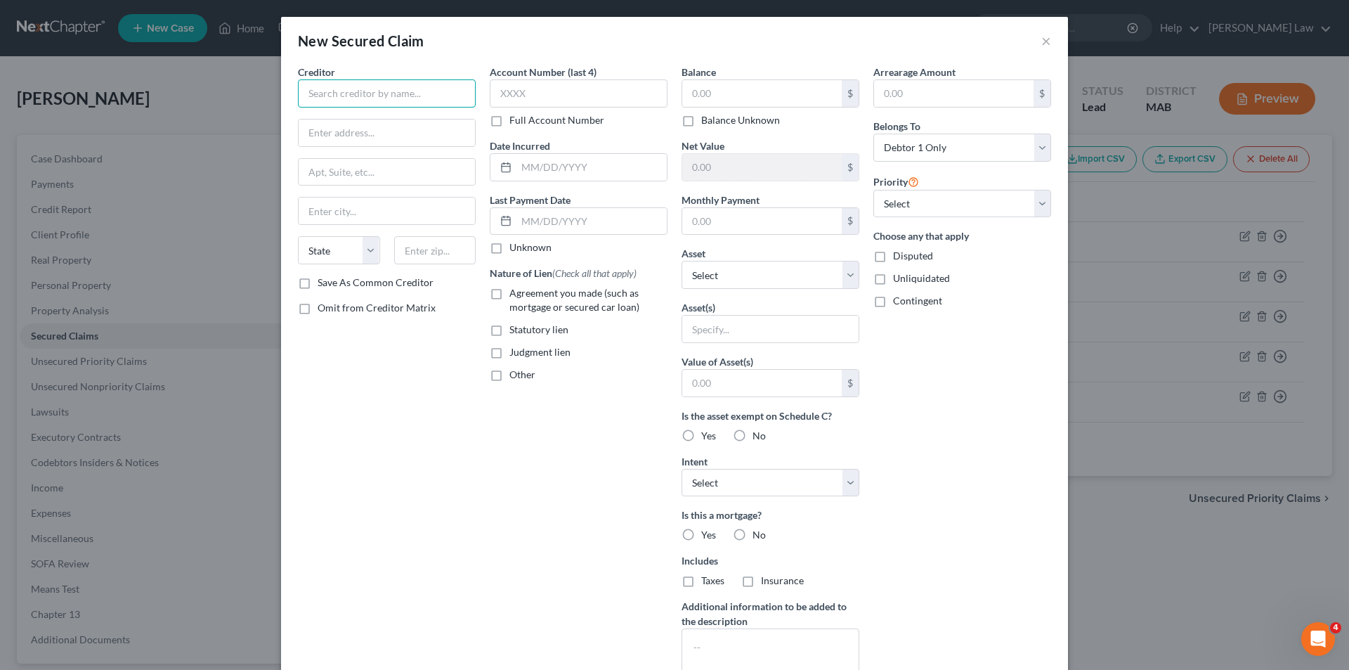
click at [371, 93] on input "text" at bounding box center [387, 93] width 178 height 28
type input "[PERSON_NAME] Motor Company, Inc."
click at [365, 133] on input "text" at bounding box center [387, 132] width 176 height 27
type input "[GEOGRAPHIC_DATA][US_STATE]."
click at [349, 218] on input "text" at bounding box center [387, 210] width 176 height 27
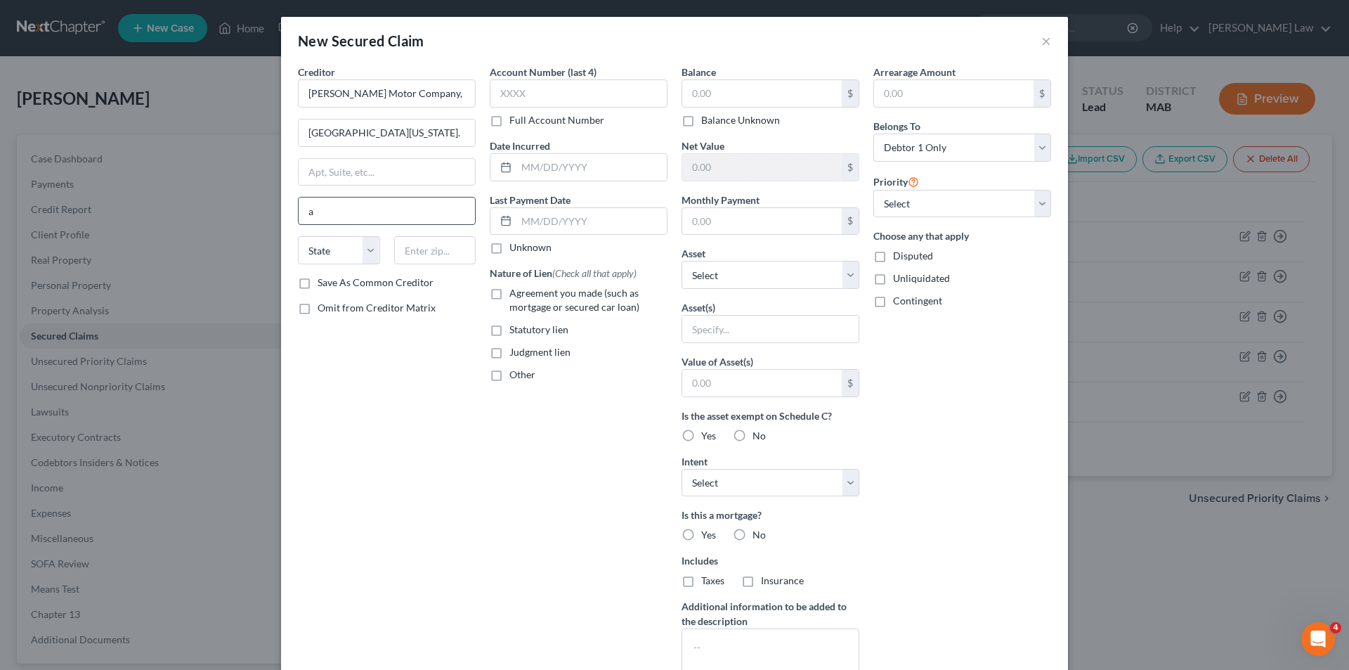
type input "Attleboro"
click at [433, 250] on input "text" at bounding box center [435, 250] width 82 height 28
click at [334, 248] on select "State [US_STATE] AK AR AZ CA CO CT DE DC [GEOGRAPHIC_DATA] [GEOGRAPHIC_DATA] GU…" at bounding box center [339, 250] width 82 height 28
select select "22"
click at [298, 236] on select "State [US_STATE] AK AR AZ CA CO CT DE DC [GEOGRAPHIC_DATA] [GEOGRAPHIC_DATA] GU…" at bounding box center [339, 250] width 82 height 28
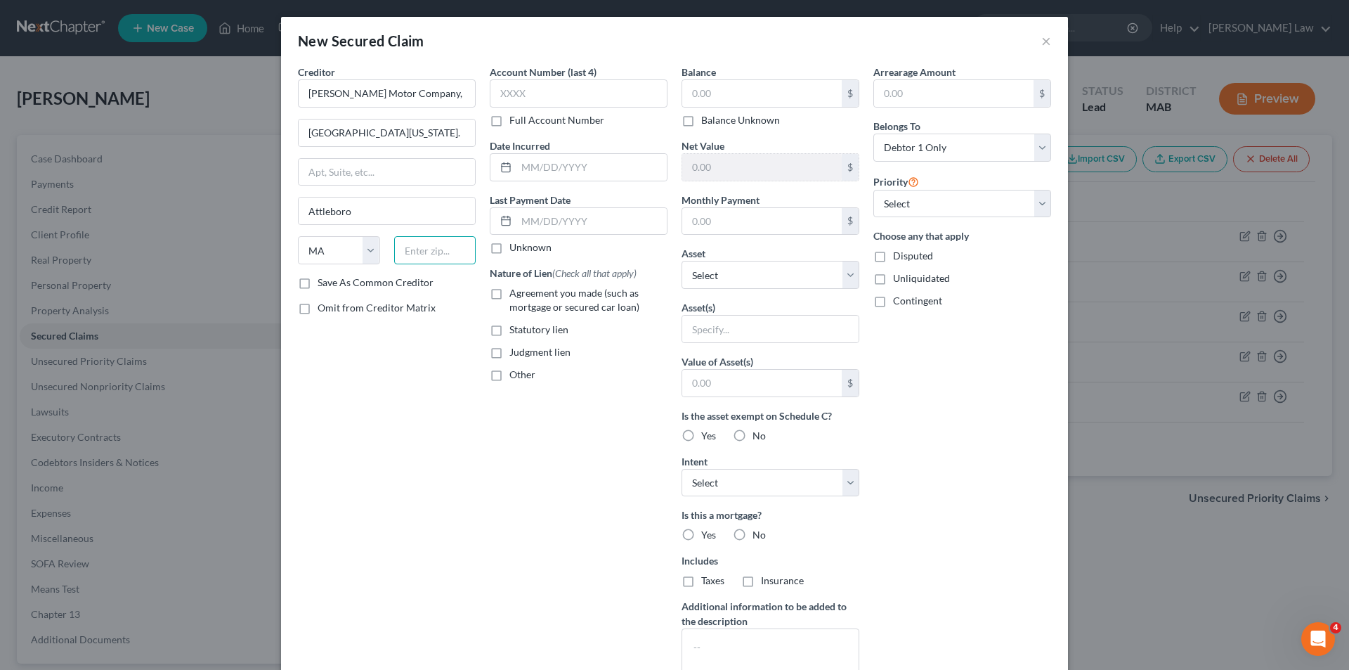
click at [411, 263] on input "text" at bounding box center [435, 250] width 82 height 28
type input "02703"
click at [372, 417] on div "Creditor * [PERSON_NAME] Motor Company, Inc. [STREET_ADDRESS][GEOGRAPHIC_DATA][…" at bounding box center [387, 378] width 192 height 627
click at [756, 82] on input "text" at bounding box center [762, 93] width 160 height 27
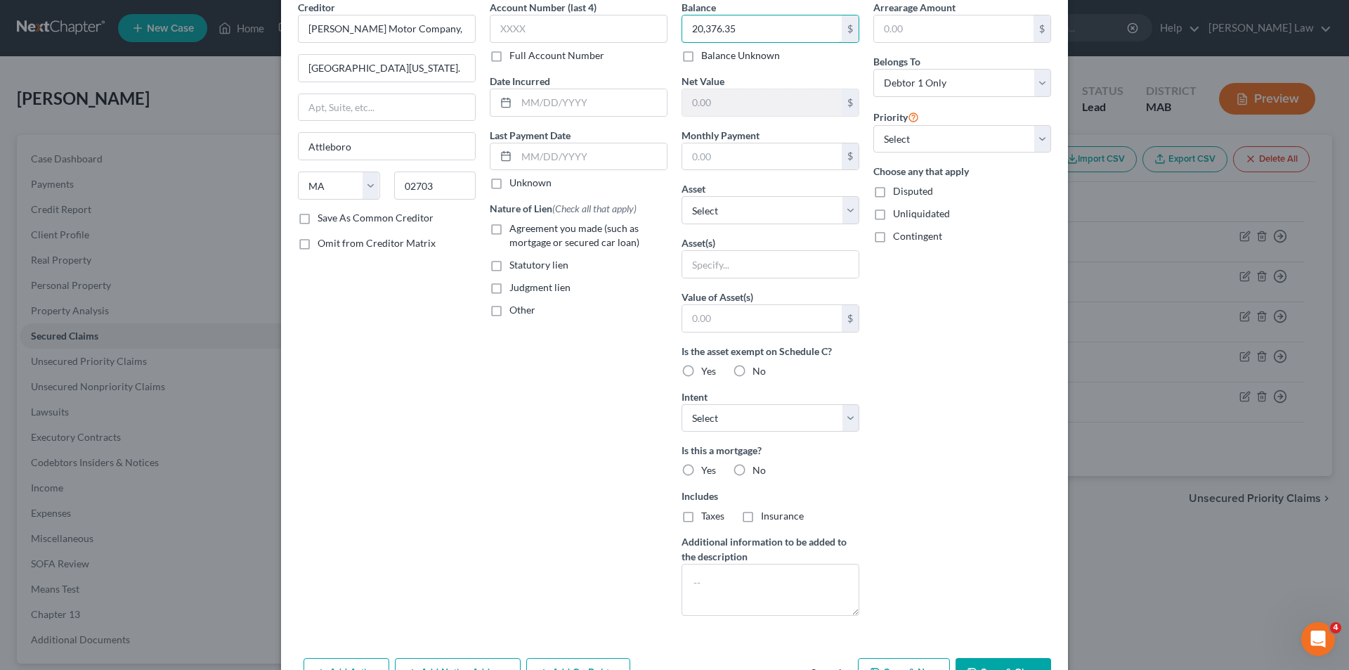
scroll to position [110, 0]
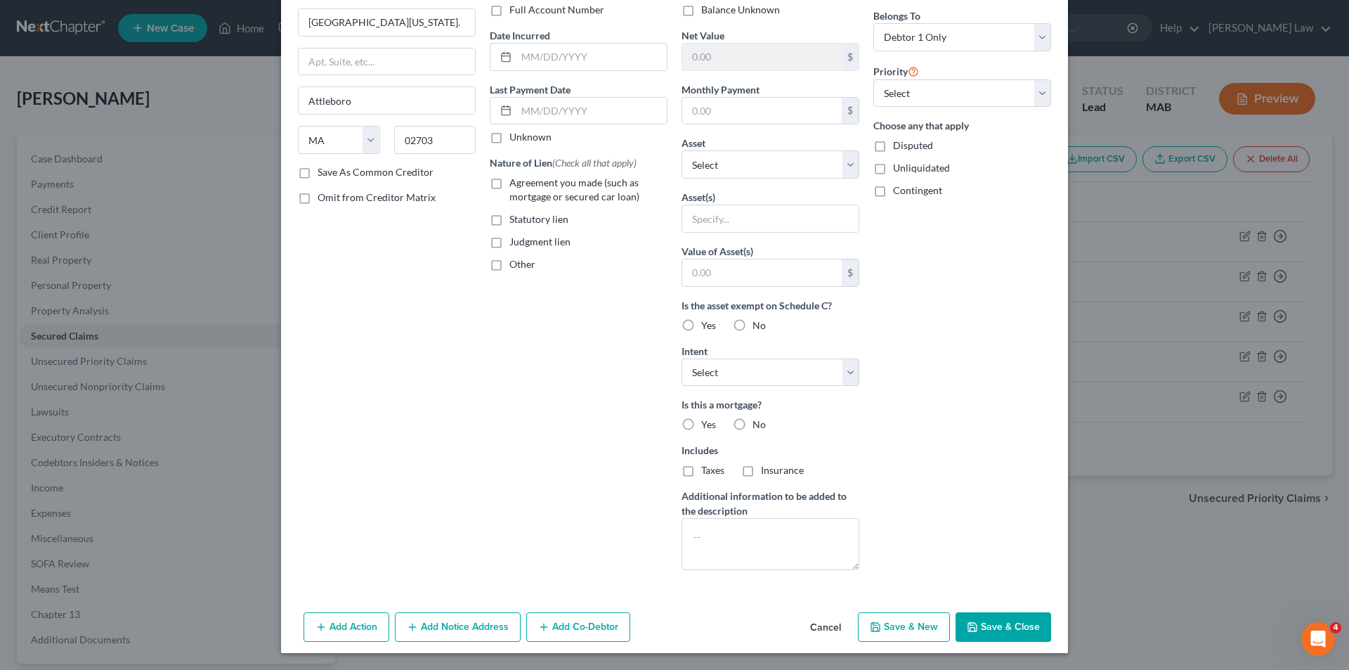
type input "20,376.35"
click at [986, 623] on button "Save & Close" at bounding box center [1004, 627] width 96 height 30
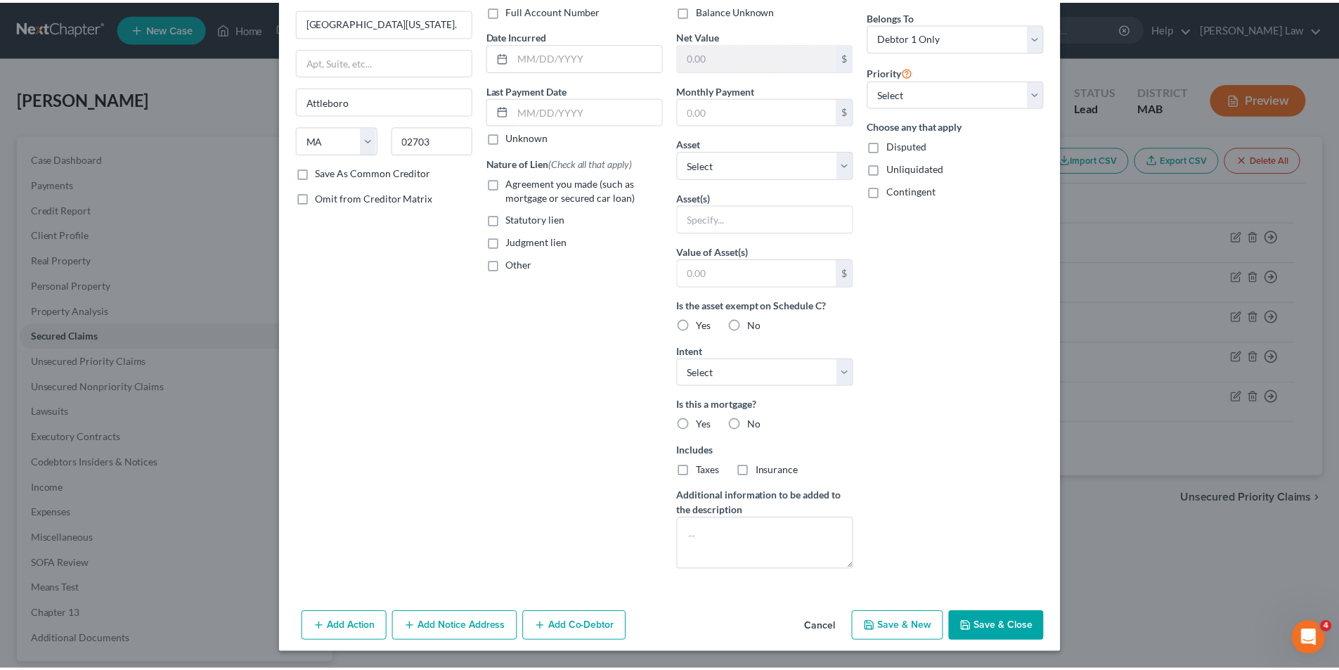
scroll to position [0, 0]
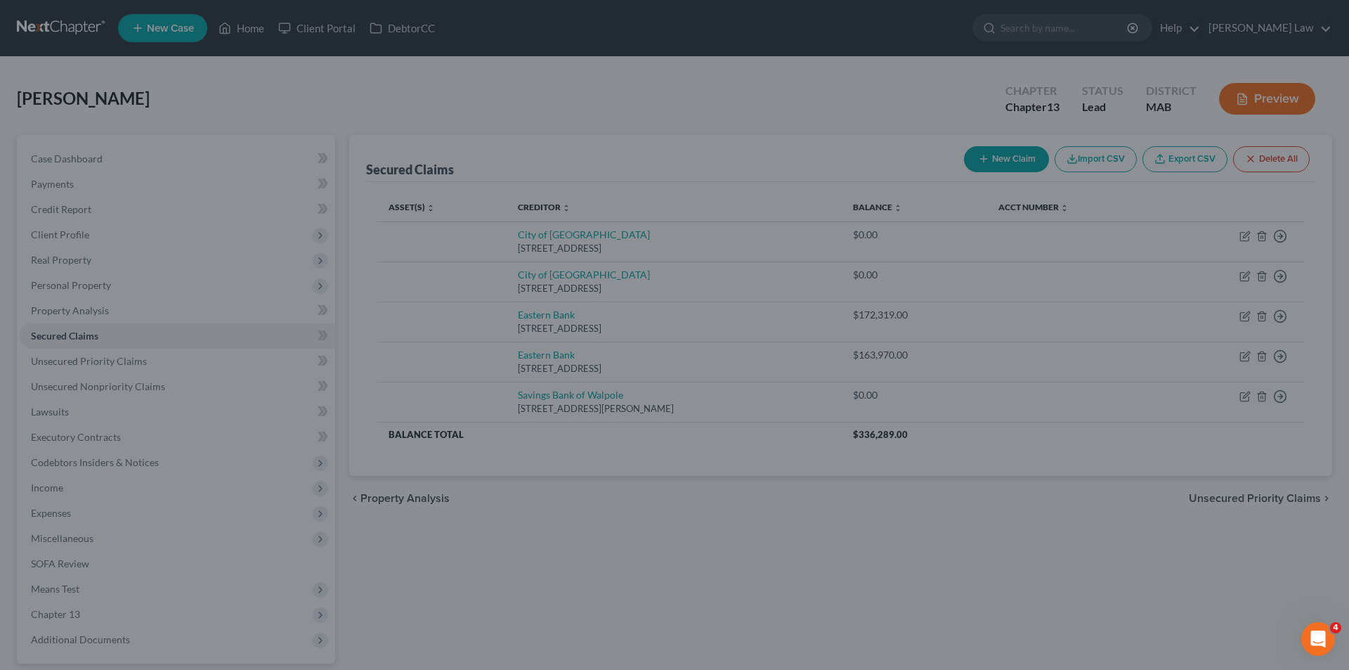
type input "0"
type input "0.00"
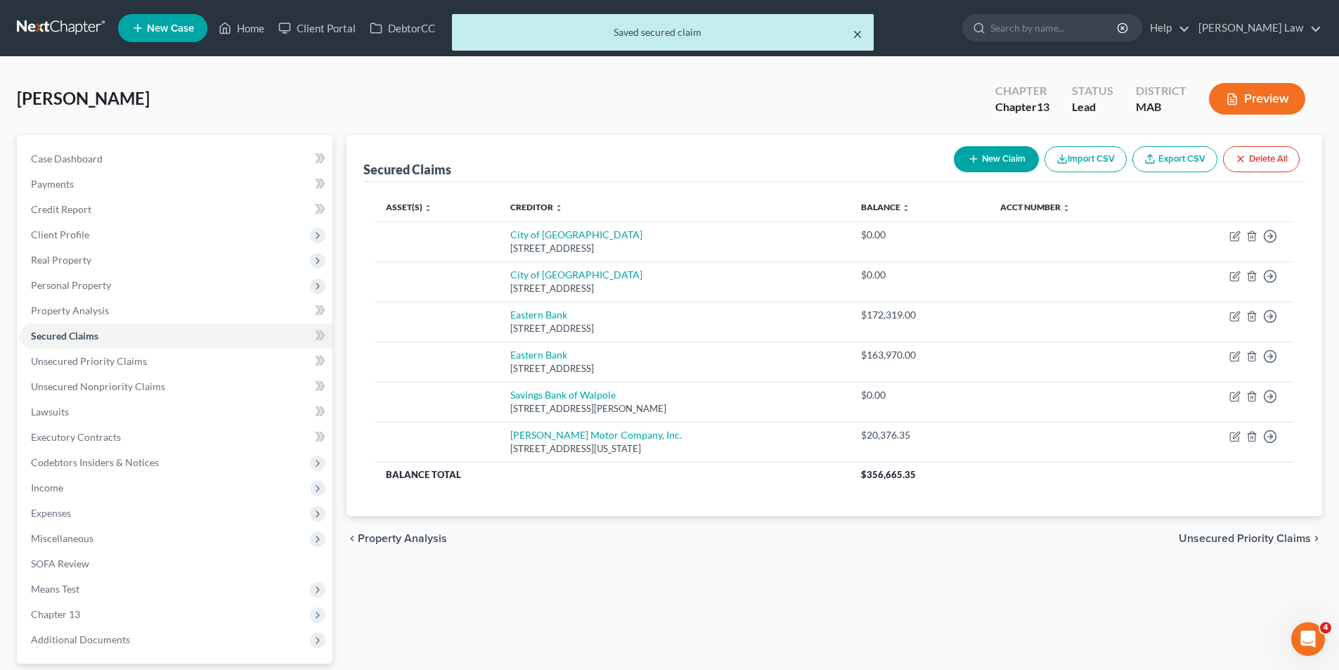
click at [853, 25] on button "×" at bounding box center [857, 33] width 10 height 17
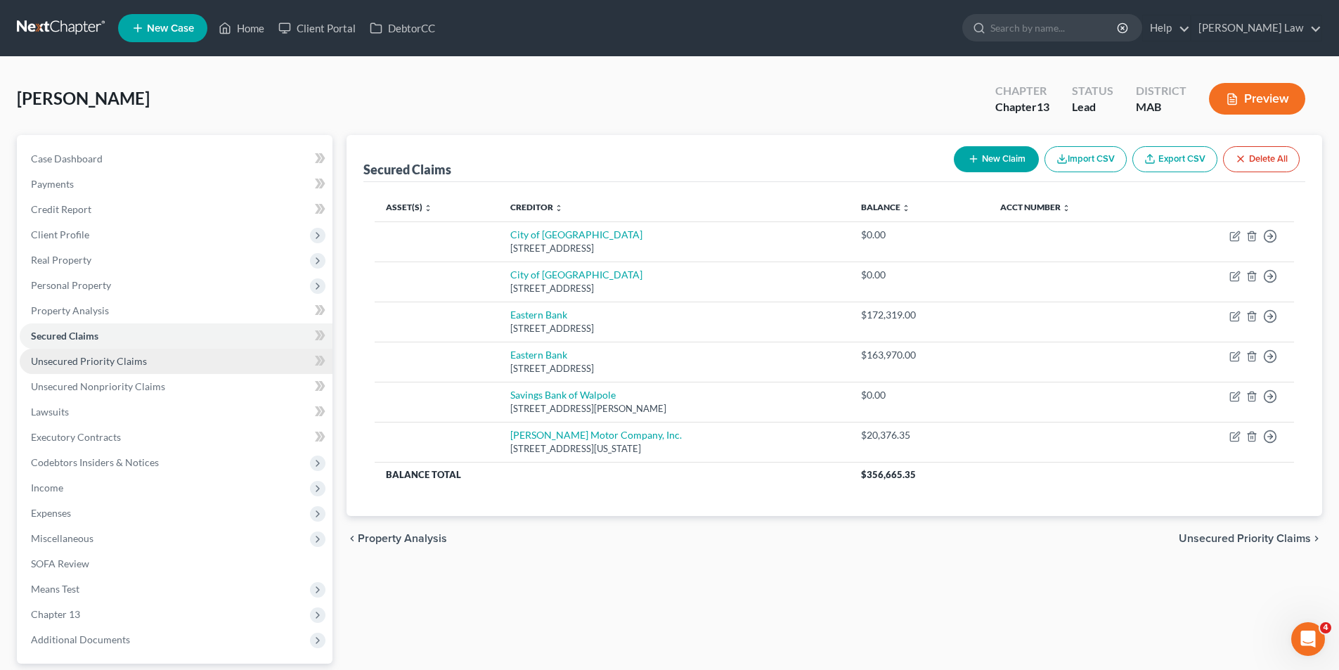
click at [114, 363] on span "Unsecured Priority Claims" at bounding box center [89, 361] width 116 height 12
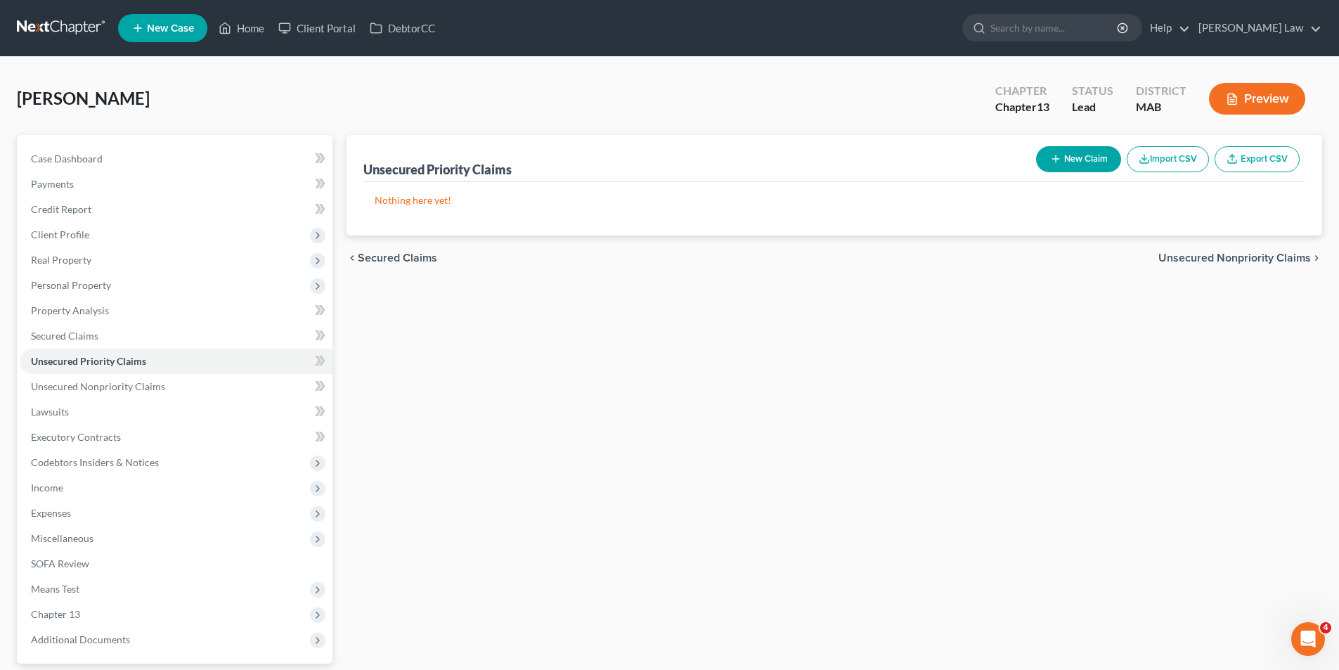
click at [1052, 167] on button "New Claim" at bounding box center [1078, 159] width 85 height 26
select select "0"
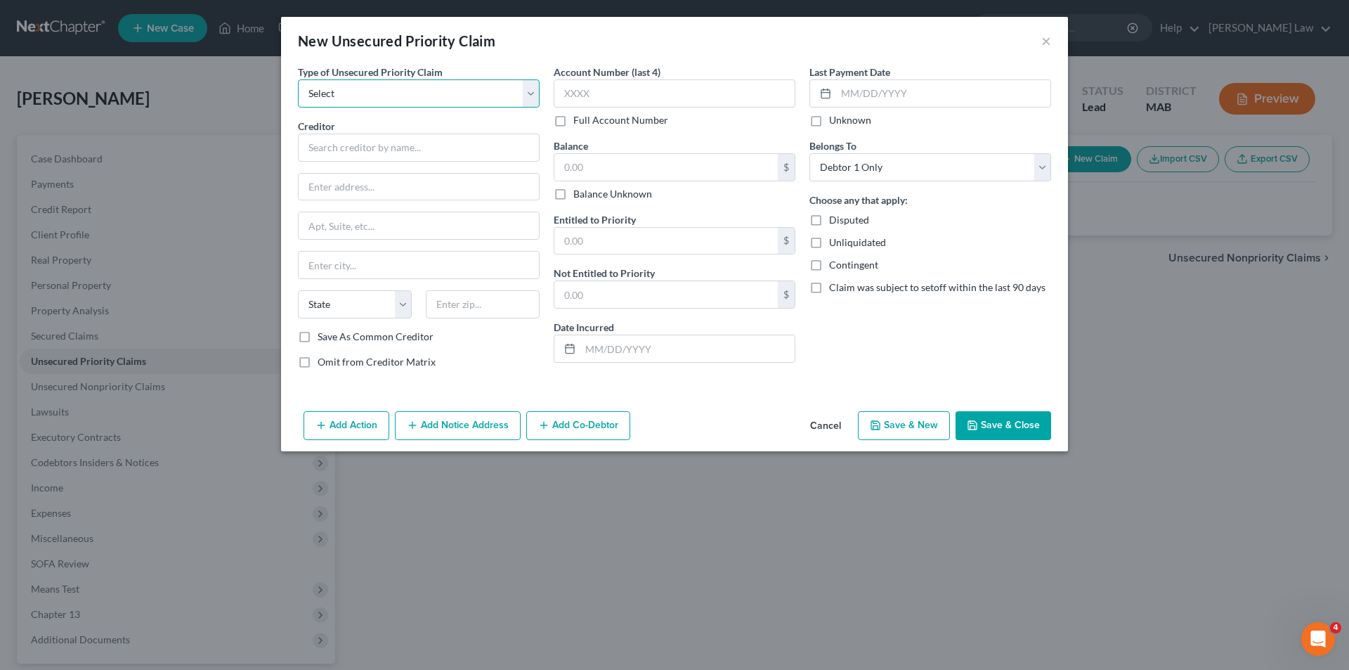
click at [388, 100] on select "Select Taxes & Other Government Units Domestic Support Obligations Extensions o…" at bounding box center [419, 93] width 242 height 28
click at [384, 160] on input "text" at bounding box center [419, 148] width 242 height 28
type input "Internal Revenue Service"
click at [391, 101] on select "Select Taxes & Other Government Units Domestic Support Obligations Extensions o…" at bounding box center [419, 93] width 242 height 28
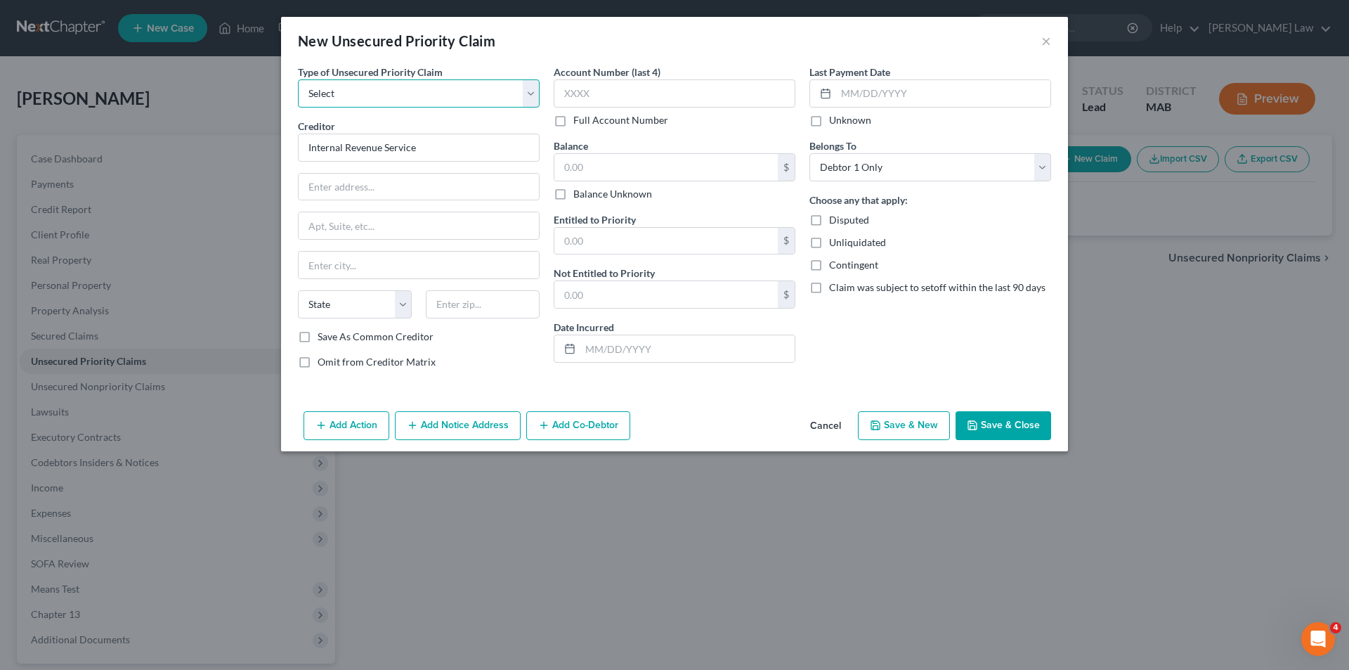
select select "0"
click at [298, 79] on select "Select Taxes & Other Government Units Domestic Support Obligations Extensions o…" at bounding box center [419, 93] width 242 height 28
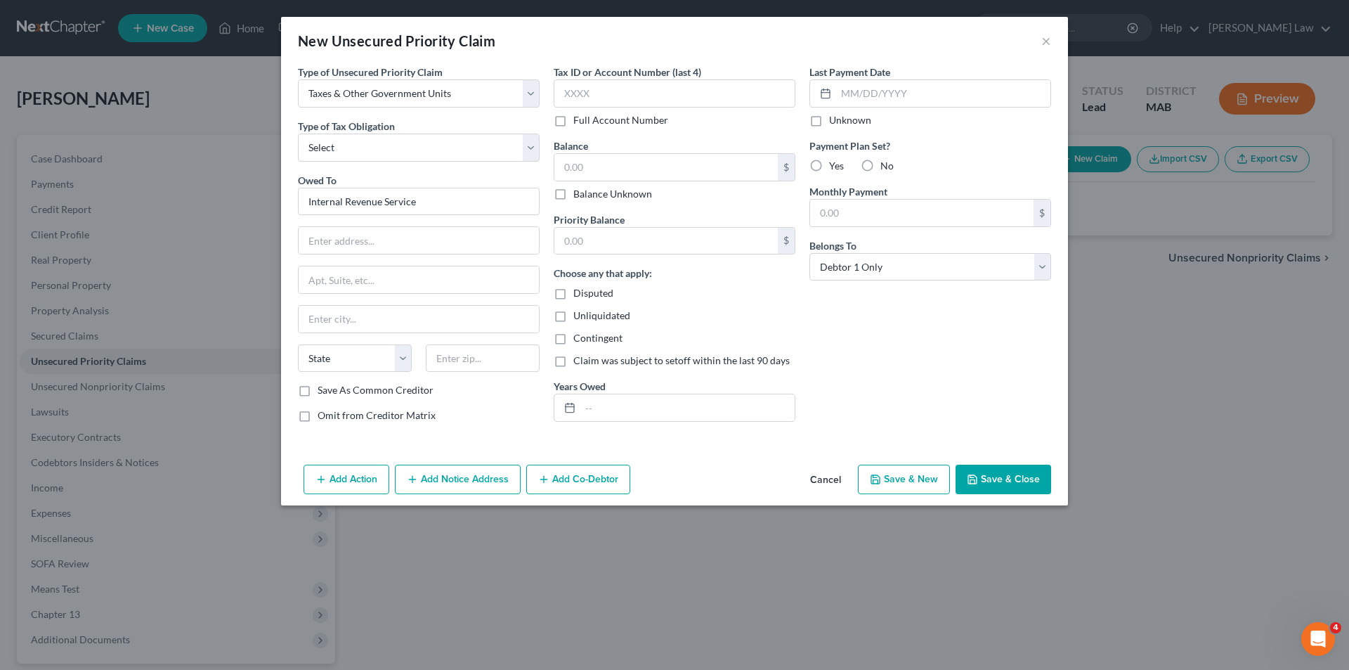
click at [636, 148] on div "Balance $ Balance Unknown Balance Undetermined $ Balance Unknown" at bounding box center [675, 169] width 242 height 63
click at [629, 165] on input "text" at bounding box center [665, 167] width 223 height 27
type input "1,507.40"
click at [352, 245] on input "text" at bounding box center [419, 240] width 240 height 27
click at [333, 278] on input "text" at bounding box center [419, 279] width 240 height 27
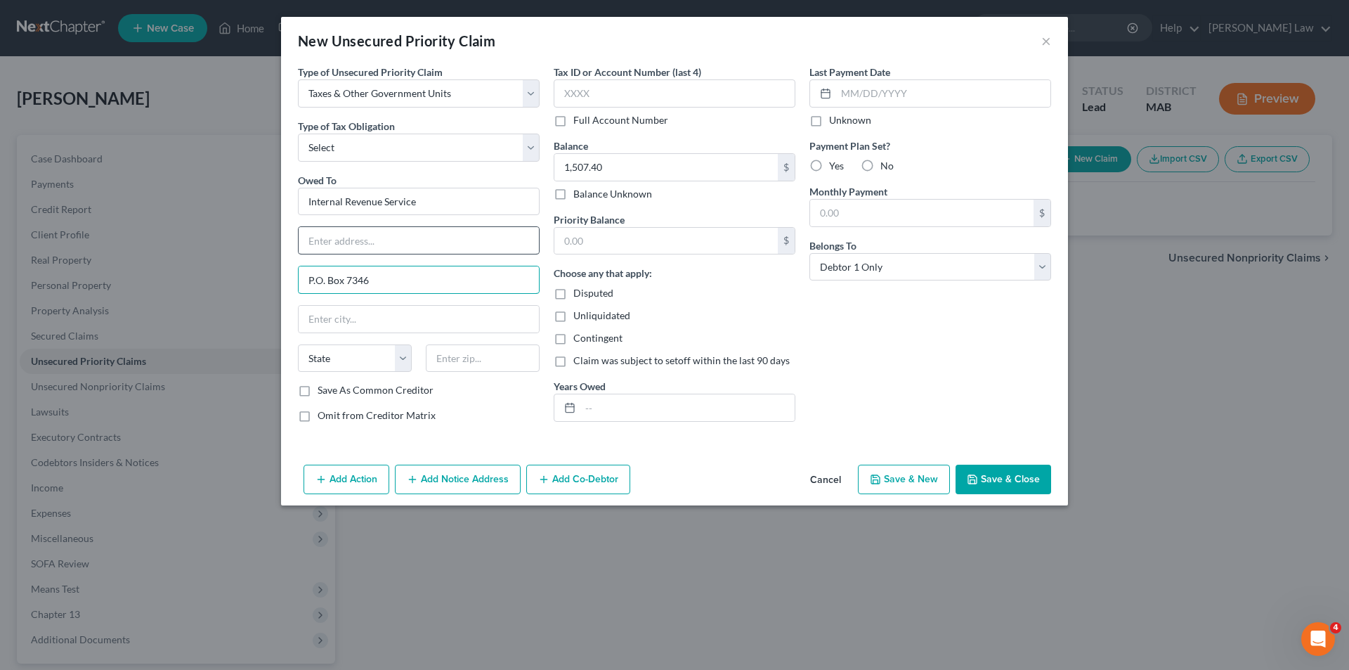
type input "P.O. Box 7346"
click at [357, 249] on input "text" at bounding box center [419, 240] width 240 height 27
click at [313, 330] on input "text" at bounding box center [419, 319] width 240 height 27
click at [335, 358] on select "State [US_STATE] AK AR AZ CA CO CT DE DC [GEOGRAPHIC_DATA] [GEOGRAPHIC_DATA] GU…" at bounding box center [355, 358] width 114 height 28
select select "39"
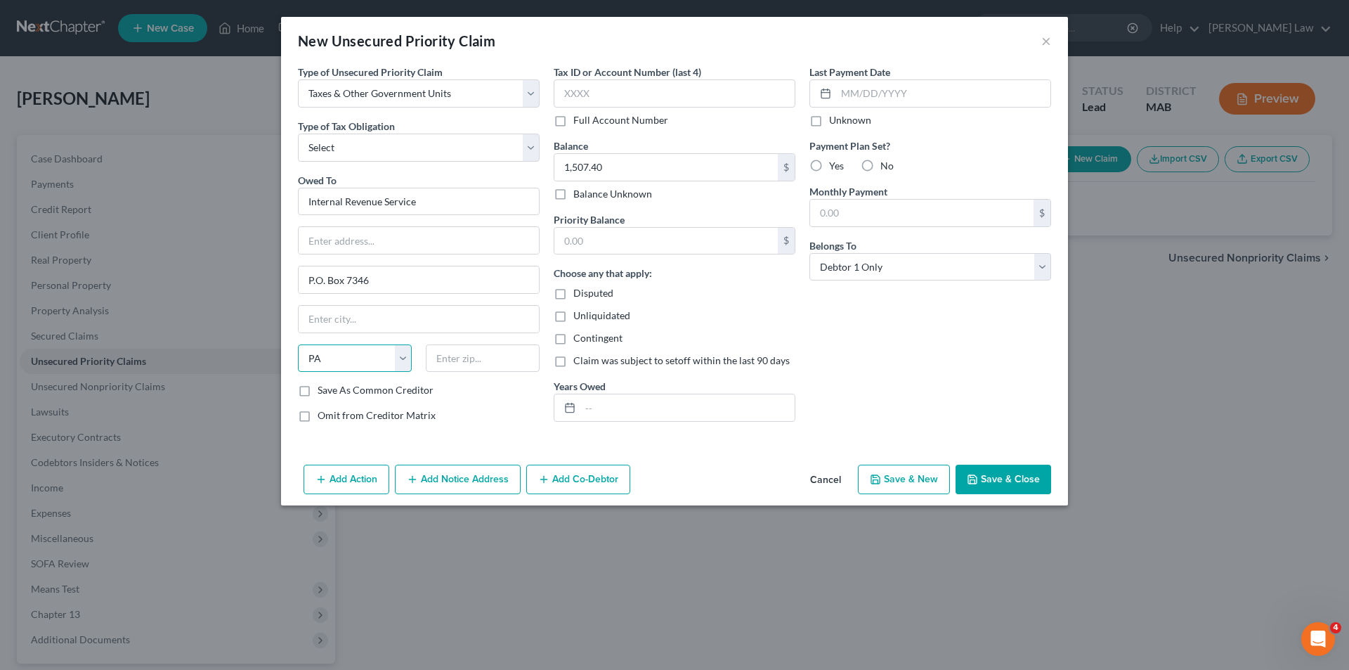
click at [298, 344] on select "State [US_STATE] AK AR AZ CA CO CT DE DC [GEOGRAPHIC_DATA] [GEOGRAPHIC_DATA] GU…" at bounding box center [355, 358] width 114 height 28
click at [343, 315] on input "text" at bounding box center [419, 319] width 240 height 27
drag, startPoint x: 334, startPoint y: 332, endPoint x: 309, endPoint y: 313, distance: 32.0
drag, startPoint x: 330, startPoint y: 317, endPoint x: 309, endPoint y: 319, distance: 21.2
click at [309, 319] on input "[GEOGRAPHIC_DATA]" at bounding box center [419, 319] width 240 height 27
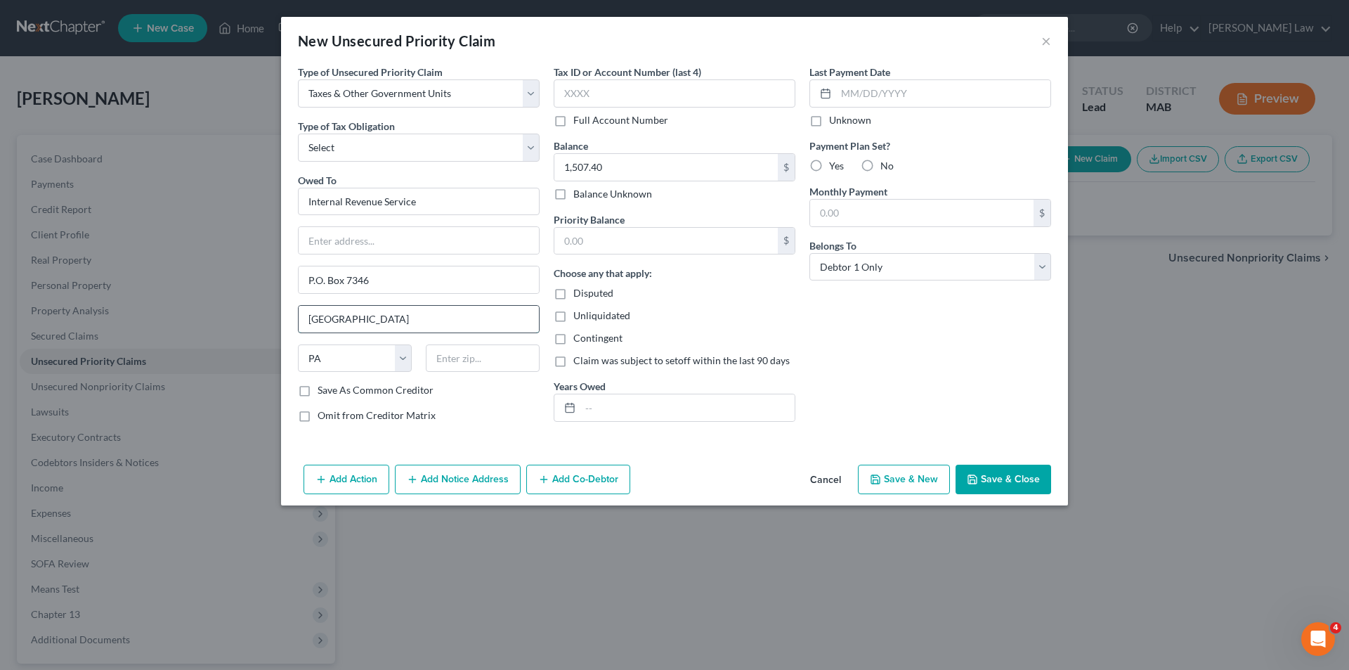
click at [356, 326] on input "[GEOGRAPHIC_DATA]" at bounding box center [419, 319] width 240 height 27
click at [377, 320] on input "[GEOGRAPHIC_DATA]" at bounding box center [419, 319] width 240 height 27
type input "[GEOGRAPHIC_DATA]"
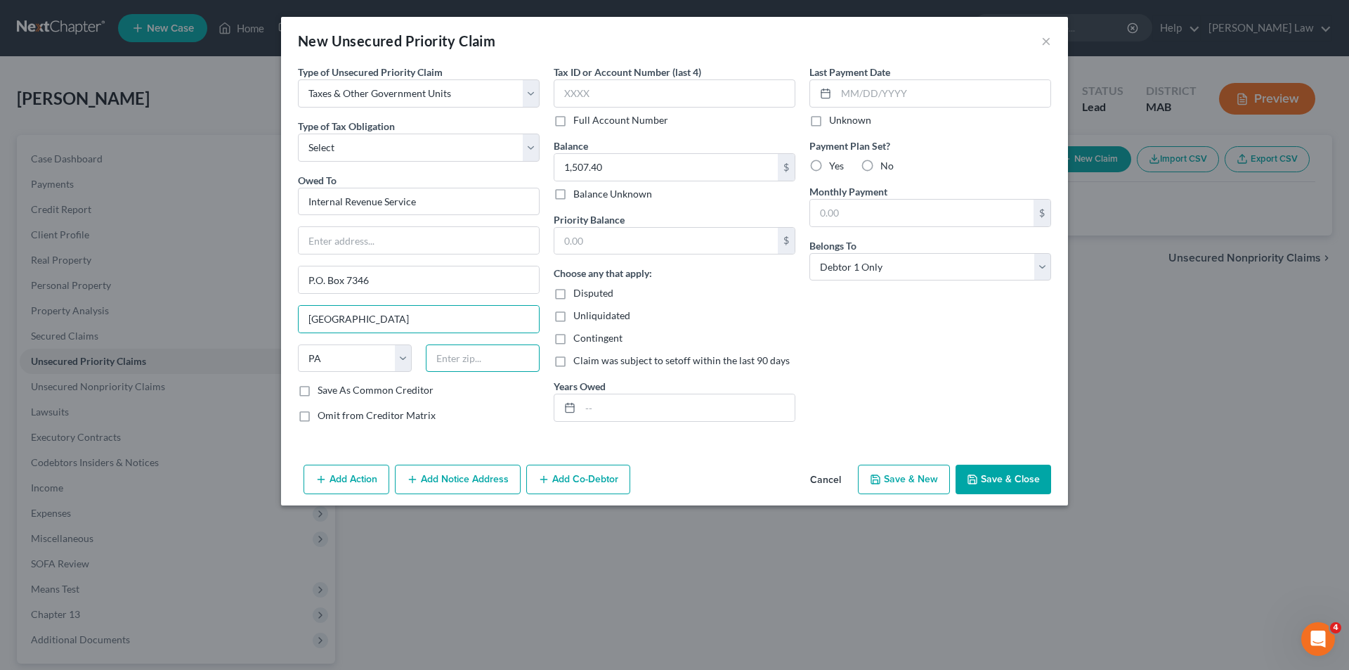
click at [461, 360] on input "text" at bounding box center [483, 358] width 114 height 28
type input "19101-7346"
click at [625, 410] on input "text" at bounding box center [687, 407] width 214 height 27
click at [625, 410] on input "2021 AND 2024" at bounding box center [687, 407] width 214 height 27
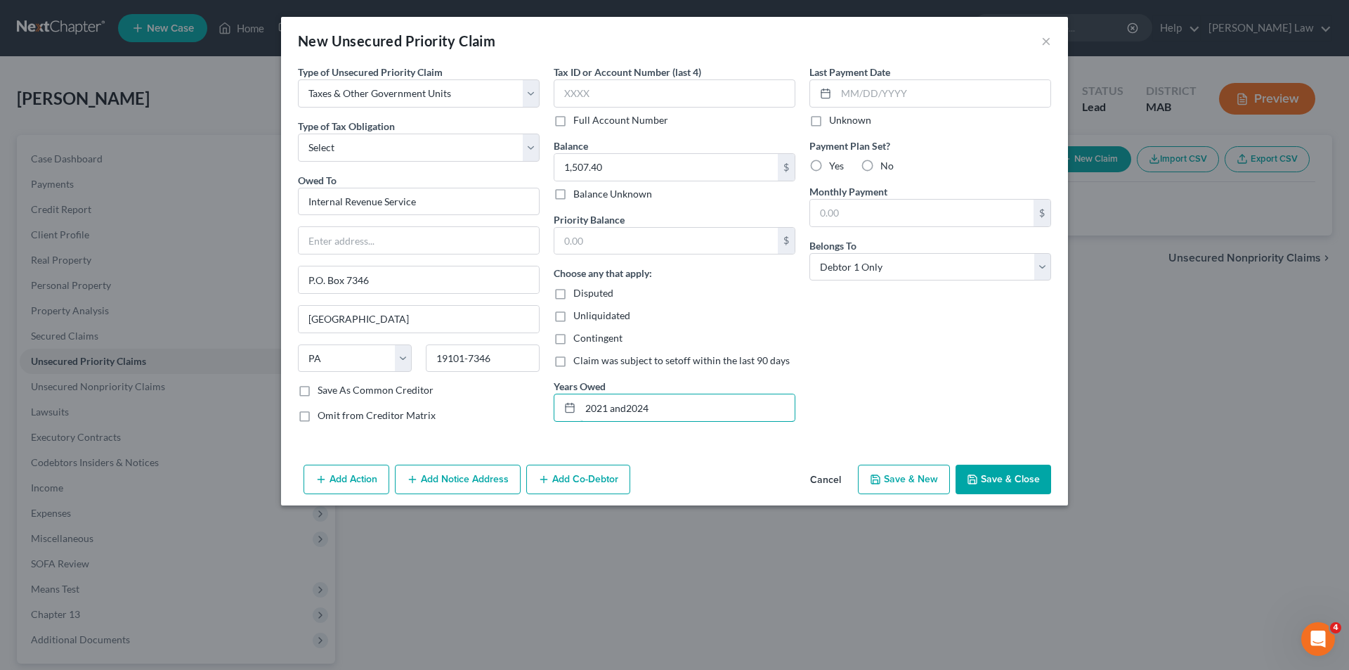
type input "2021 and2024"
click at [977, 474] on icon "button" at bounding box center [972, 479] width 11 height 11
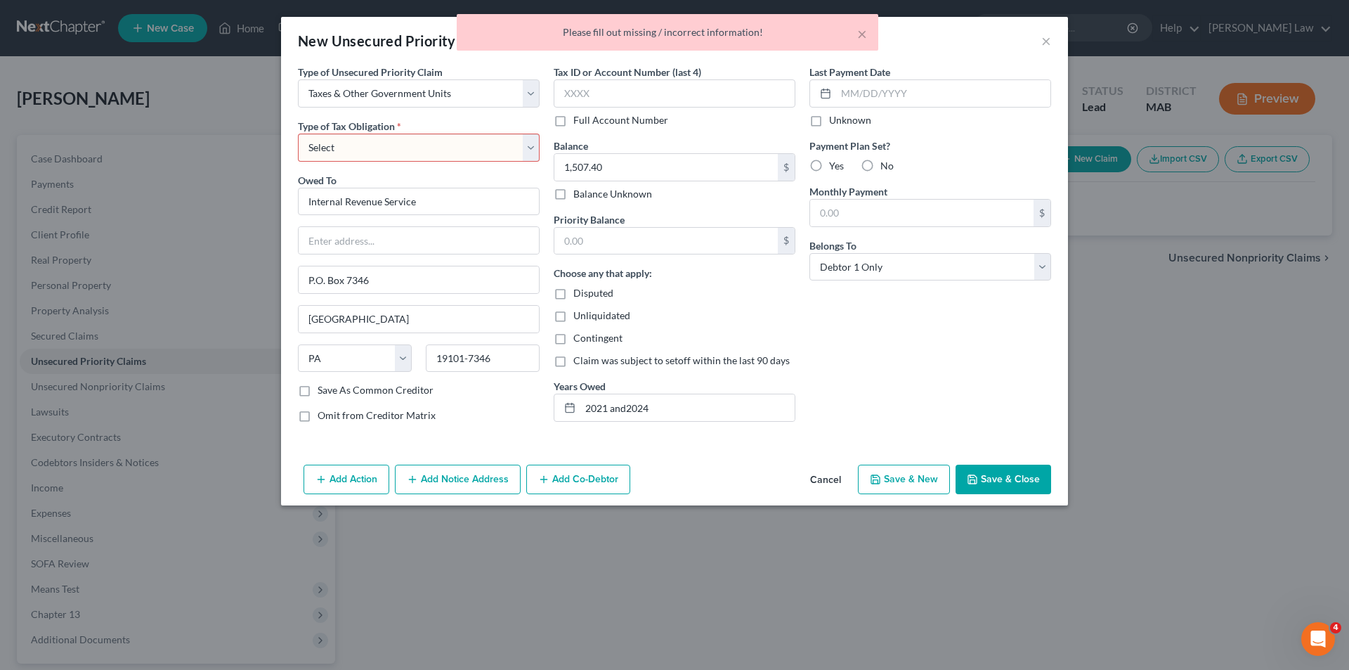
click at [326, 145] on select "Select Federal City State Franchise Tax Board Other" at bounding box center [419, 148] width 242 height 28
select select "0"
click at [298, 134] on select "Select Federal City State Franchise Tax Board Other" at bounding box center [419, 148] width 242 height 28
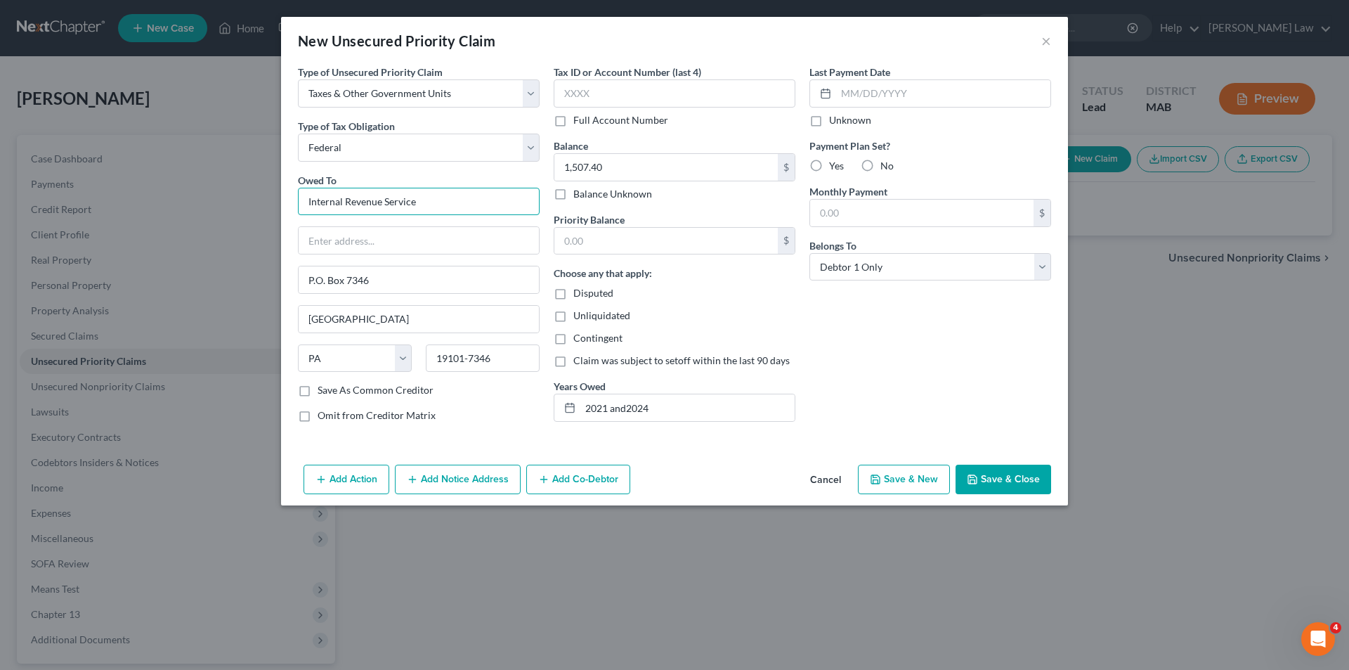
click at [310, 199] on input "Internal Revenue Service" at bounding box center [419, 202] width 242 height 28
click at [335, 149] on select "Select Federal City State Franchise Tax Board Other" at bounding box center [419, 148] width 242 height 28
click at [1004, 475] on button "Save & Close" at bounding box center [1004, 479] width 96 height 30
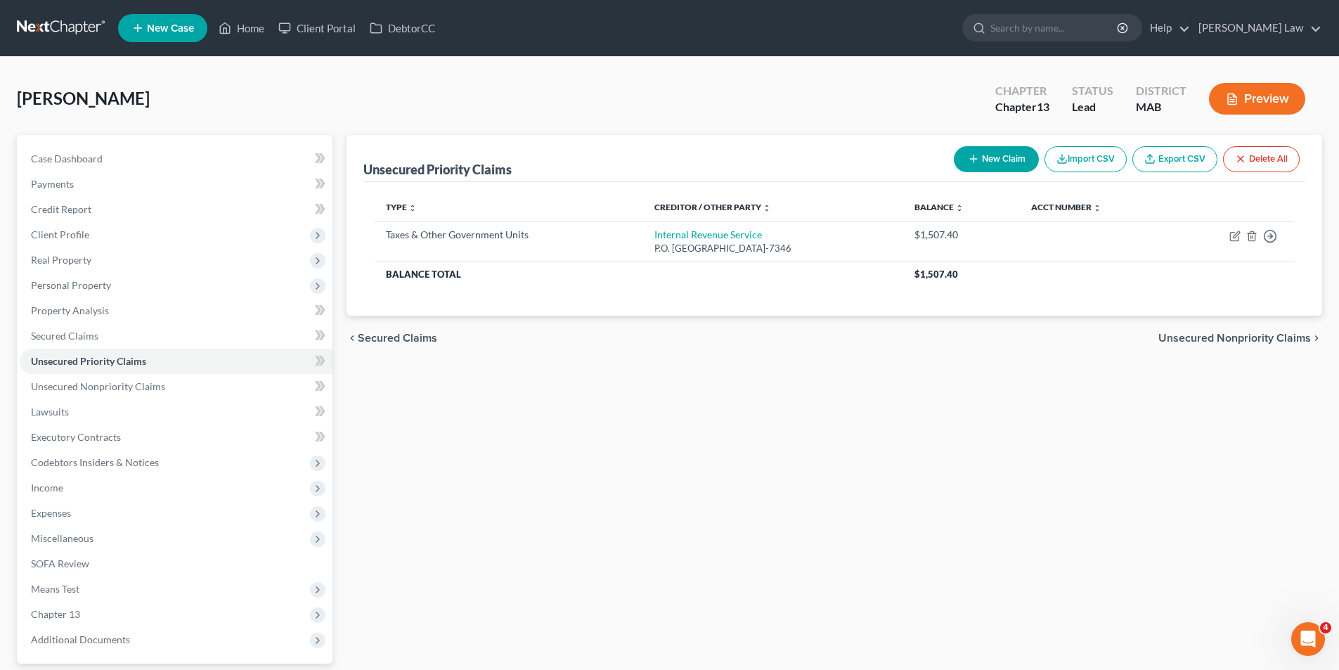
click at [986, 162] on button "New Claim" at bounding box center [996, 159] width 85 height 26
select select "0"
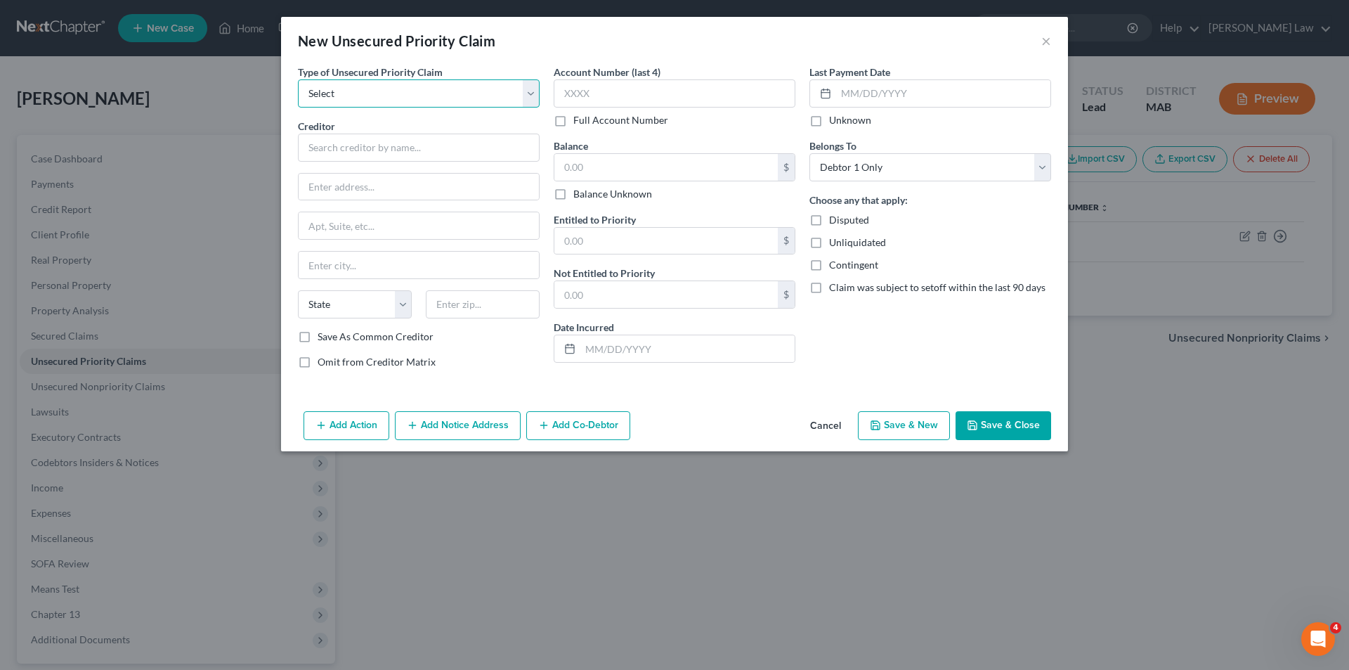
click at [356, 103] on select "Select Taxes & Other Government Units Domestic Support Obligations Extensions o…" at bounding box center [419, 93] width 242 height 28
select select "0"
click at [298, 79] on select "Select Taxes & Other Government Units Domestic Support Obligations Extensions o…" at bounding box center [419, 93] width 242 height 28
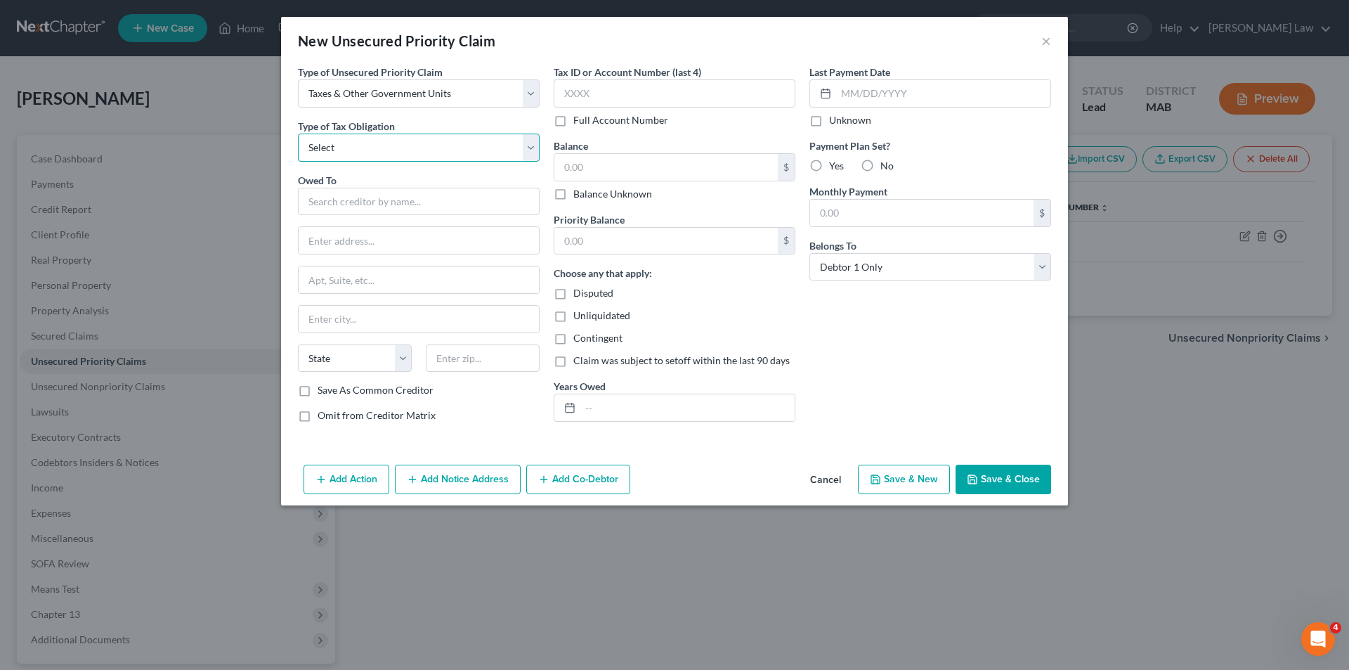
click at [352, 146] on select "Select Federal City State Franchise Tax Board Other" at bounding box center [419, 148] width 242 height 28
select select "2"
click at [298, 134] on select "Select Federal City State Franchise Tax Board Other" at bounding box center [419, 148] width 242 height 28
click at [350, 208] on input "text" at bounding box center [419, 202] width 242 height 28
click at [436, 243] on input "text" at bounding box center [419, 240] width 240 height 27
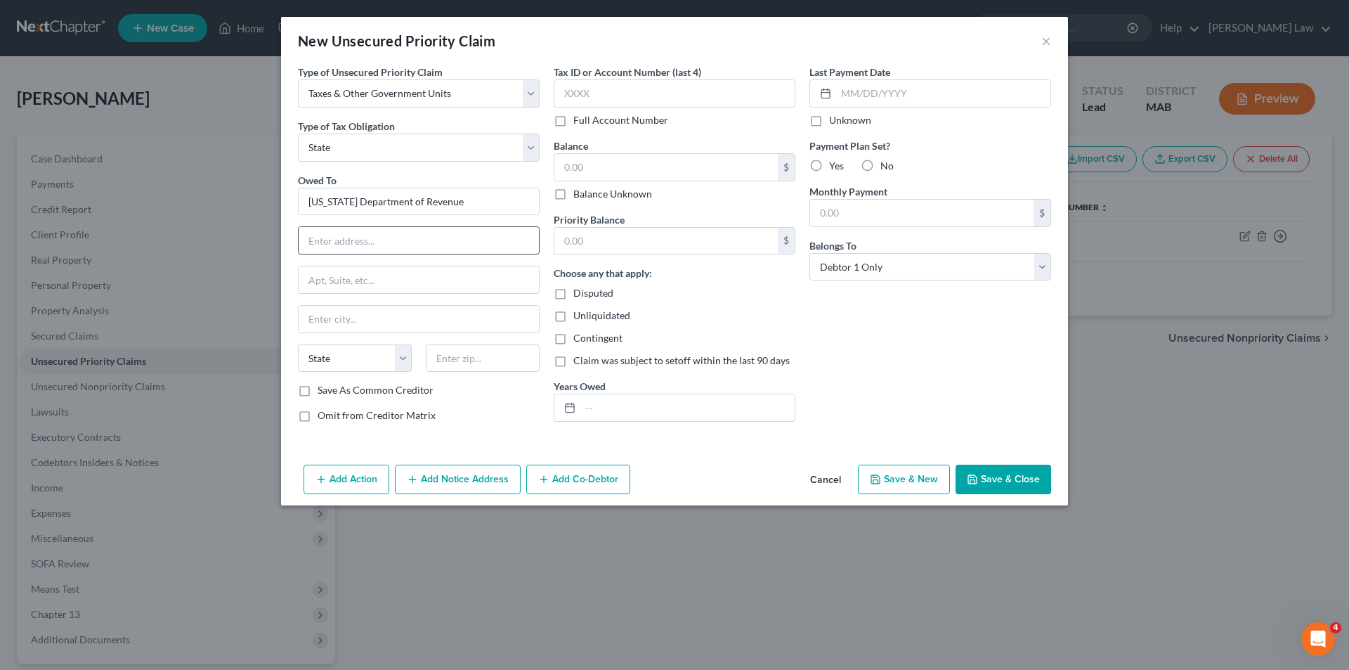
type input "[US_STATE] Department of Revenue"
click at [332, 283] on input "text" at bounding box center [419, 279] width 240 height 27
click at [384, 286] on input "Bankruptcy unit," at bounding box center [419, 279] width 240 height 27
type input "Bankruptcy unit, P.O. Box 7090"
click at [376, 322] on input "text" at bounding box center [419, 319] width 240 height 27
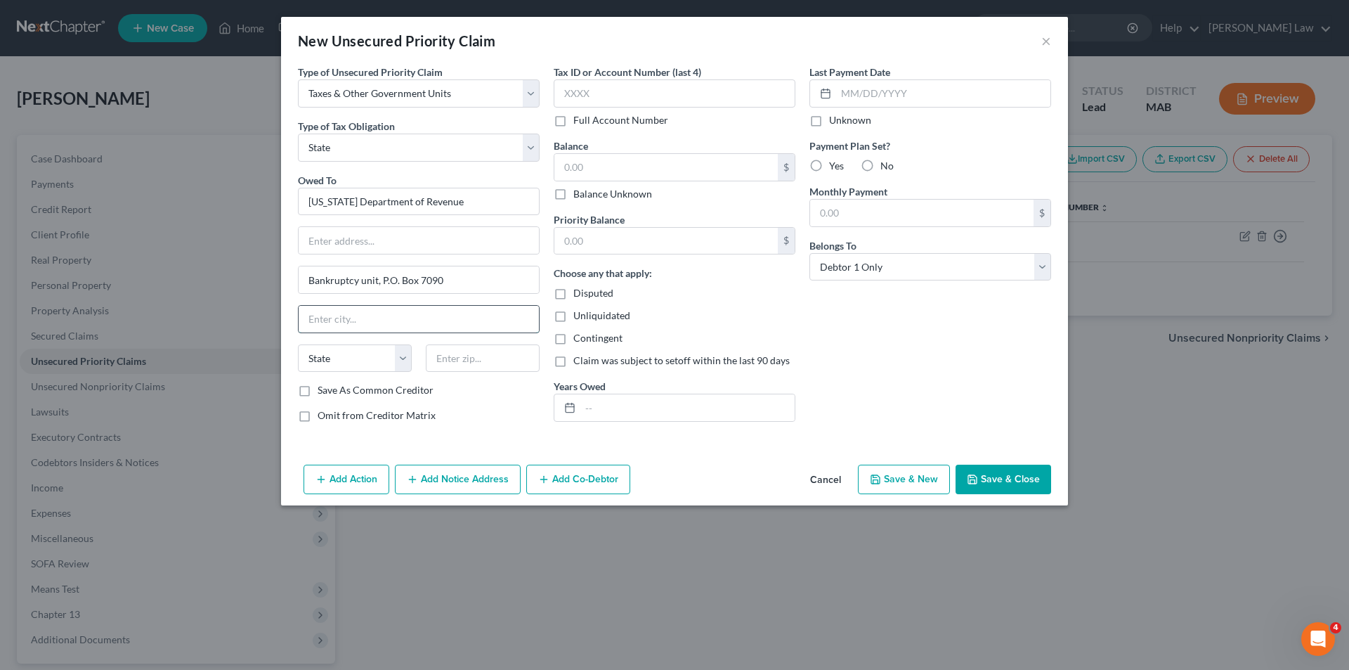
type input "[GEOGRAPHIC_DATA]"
click at [484, 354] on input "text" at bounding box center [483, 358] width 114 height 28
type input "02110"
select select "22"
click at [334, 347] on select "State [US_STATE] AK AR AZ CA CO CT DE DC [GEOGRAPHIC_DATA] [GEOGRAPHIC_DATA] GU…" at bounding box center [355, 358] width 114 height 28
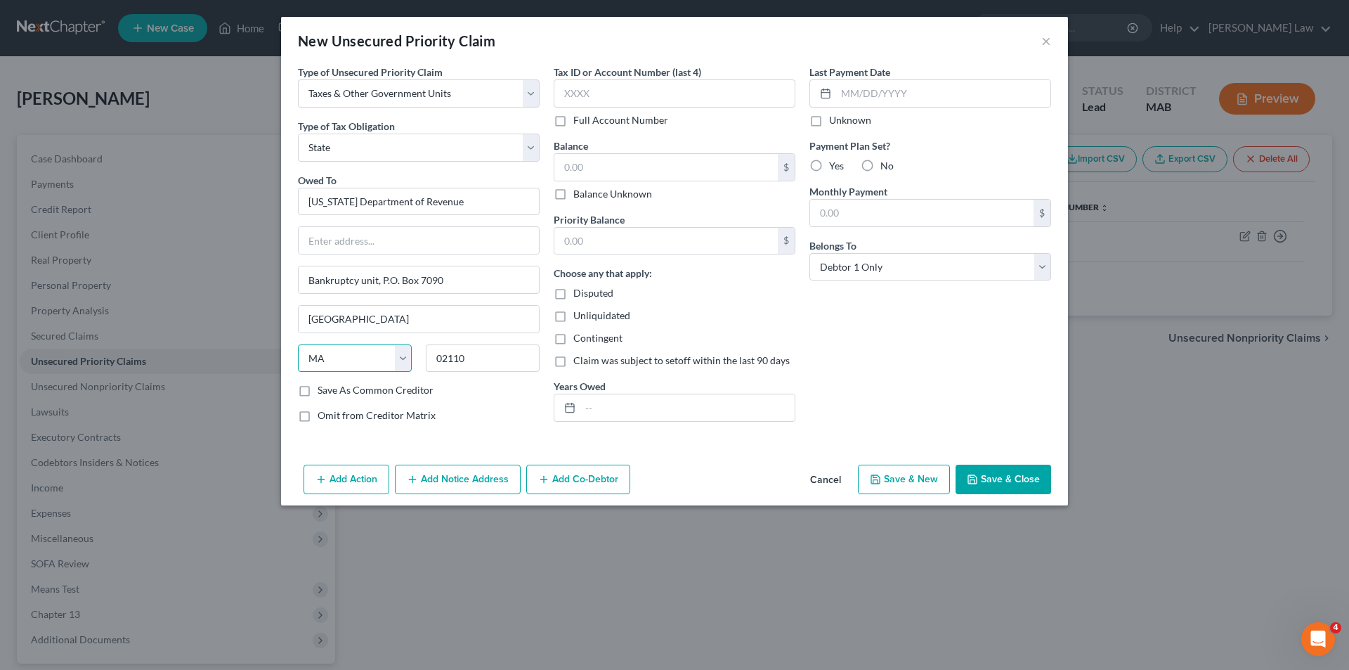
click at [298, 344] on select "State [US_STATE] AK AR AZ CA CO CT DE DC [GEOGRAPHIC_DATA] [GEOGRAPHIC_DATA] GU…" at bounding box center [355, 358] width 114 height 28
drag, startPoint x: 488, startPoint y: 366, endPoint x: 442, endPoint y: 371, distance: 46.6
click at [448, 371] on input "02110" at bounding box center [483, 358] width 114 height 28
type input "0"
type input "02204"
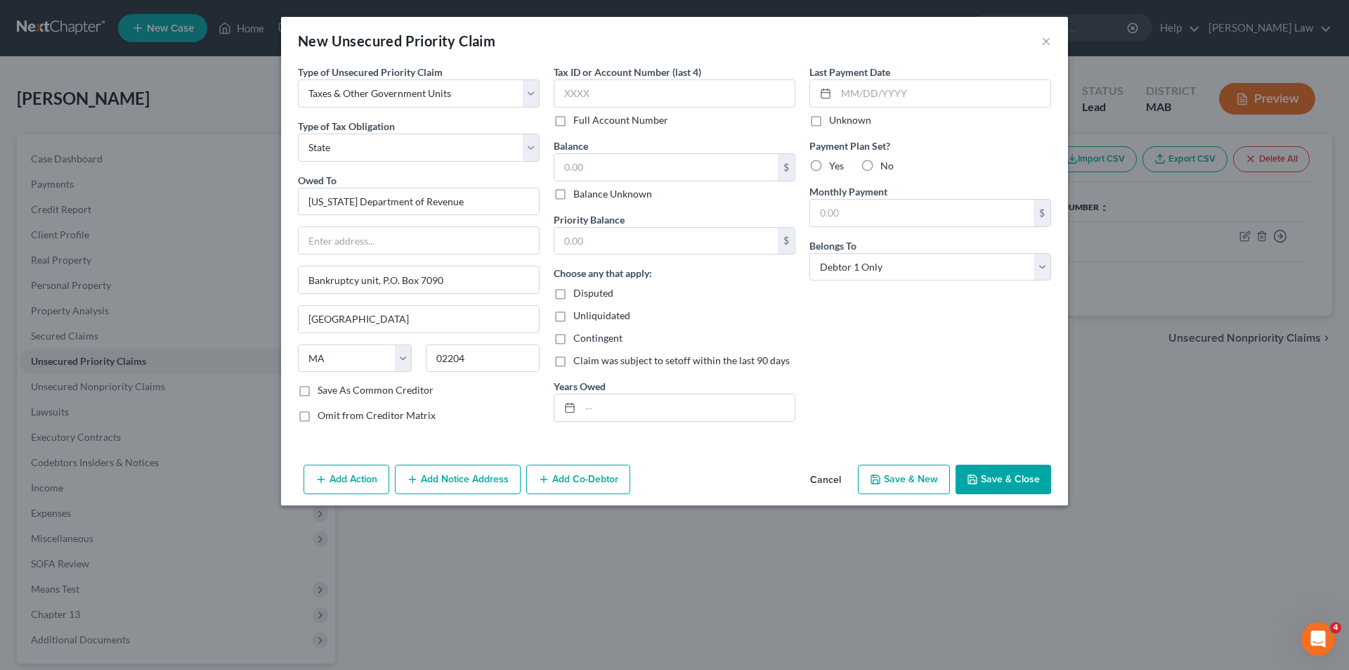
drag, startPoint x: 545, startPoint y: 393, endPoint x: 528, endPoint y: 397, distance: 17.9
click at [543, 395] on div "Type of Unsecured Priority Claim * Select Taxes & Other Government Units Domest…" at bounding box center [419, 249] width 256 height 369
click at [601, 170] on input "text" at bounding box center [665, 167] width 223 height 27
type input "0.00"
click at [996, 486] on button "Save & Close" at bounding box center [1004, 479] width 96 height 30
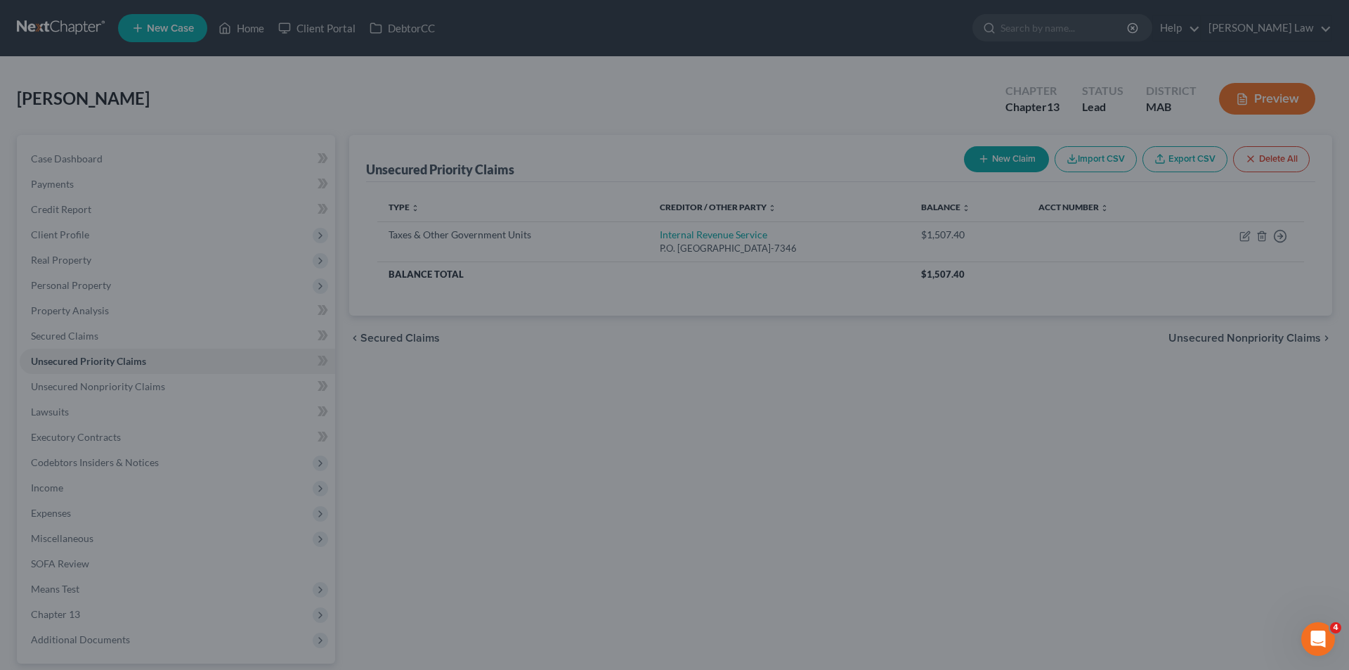
type input "0.00"
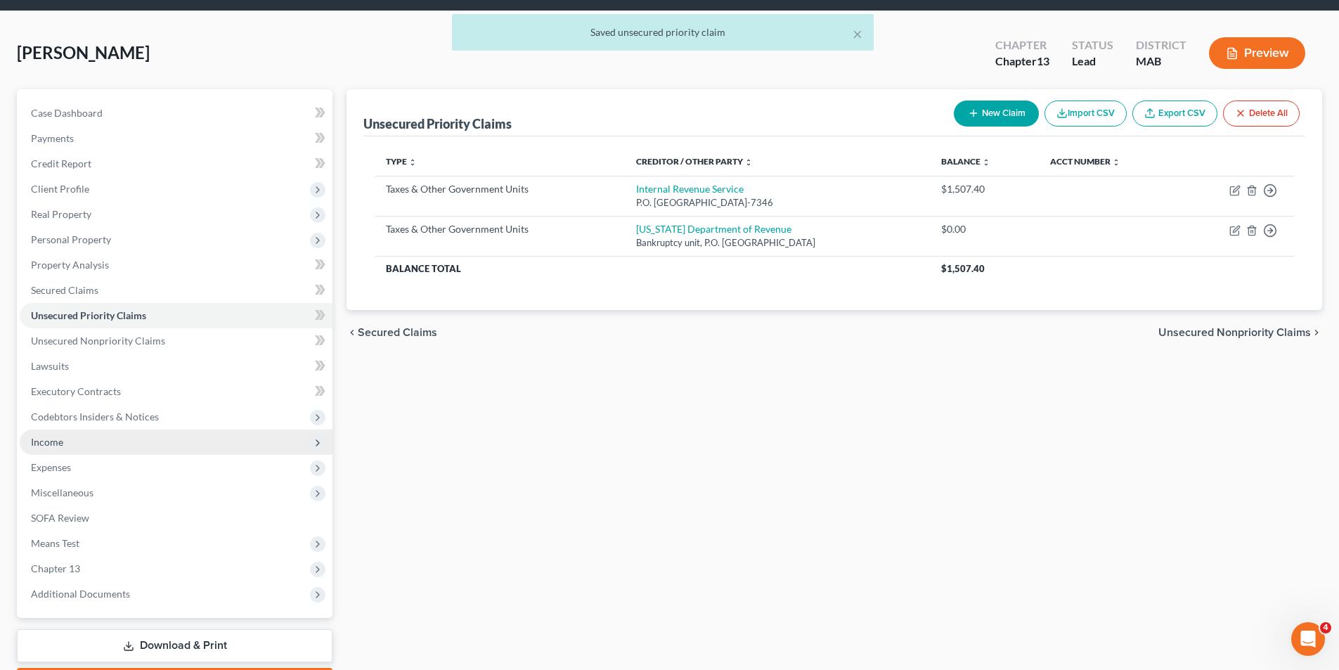
scroll to position [70, 0]
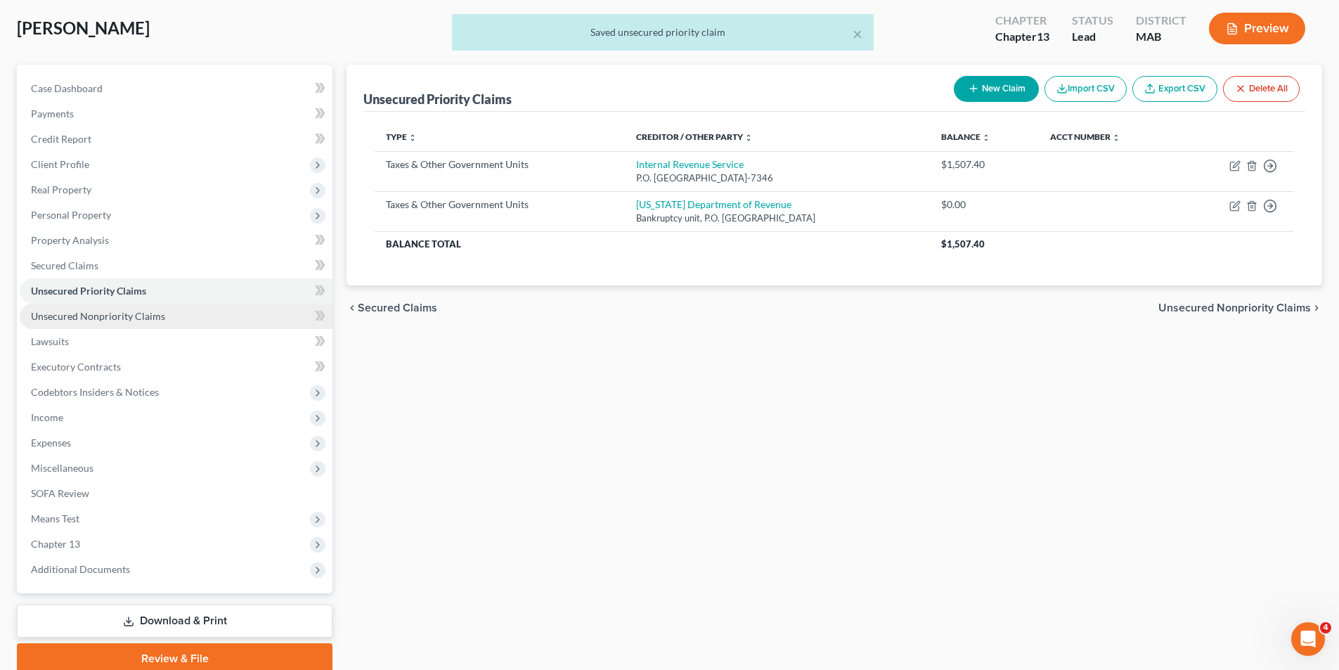
click at [100, 310] on span "Unsecured Nonpriority Claims" at bounding box center [98, 316] width 134 height 12
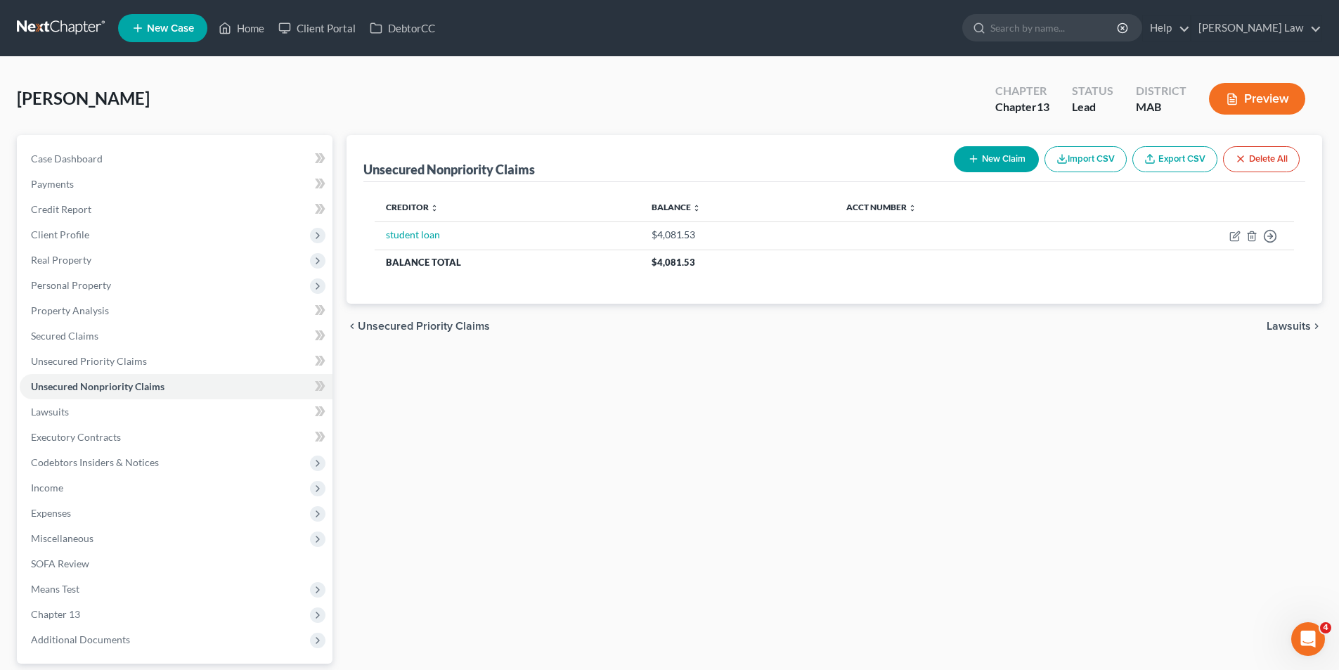
click at [993, 164] on button "New Claim" at bounding box center [996, 159] width 85 height 26
select select "0"
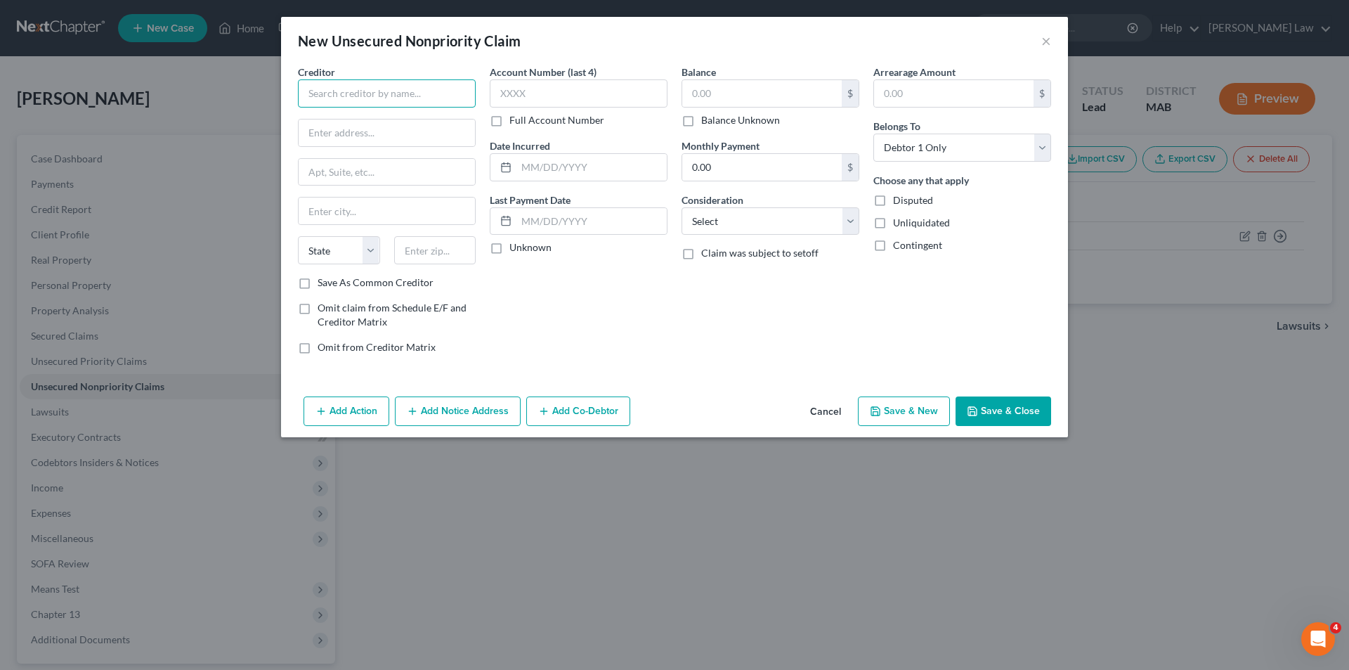
click at [432, 92] on input "text" at bounding box center [387, 93] width 178 height 28
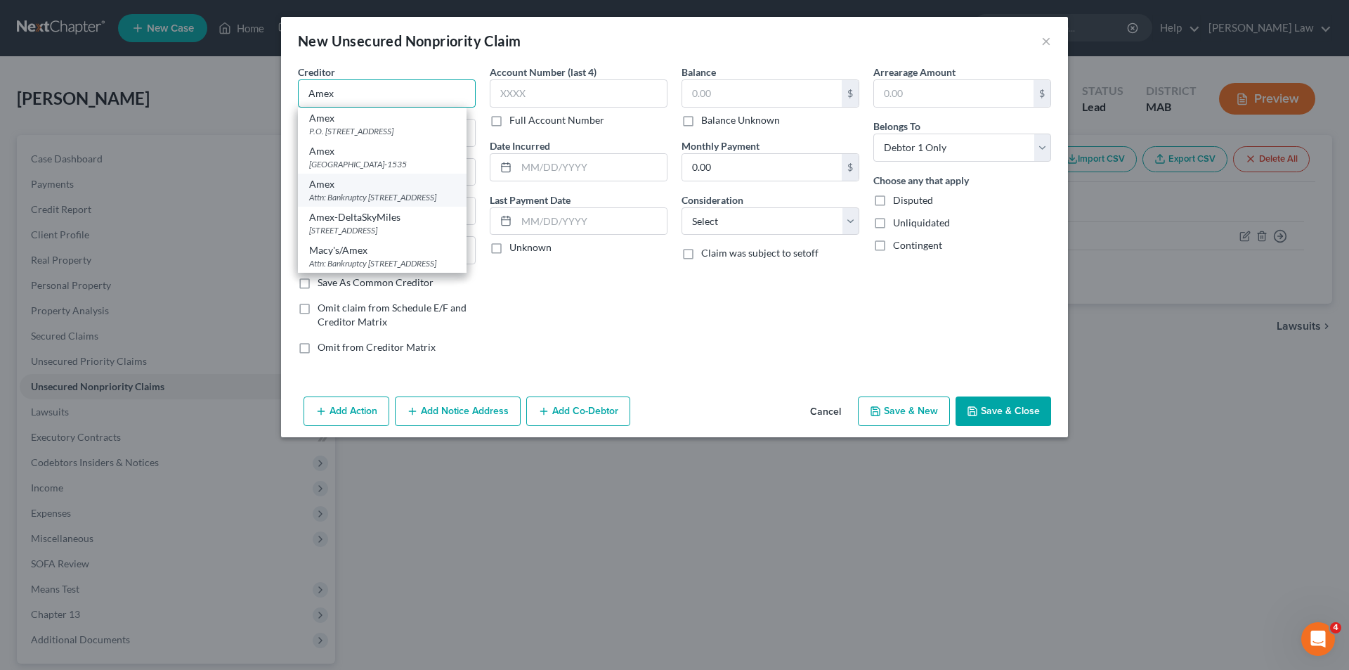
type input "Amex"
click at [401, 201] on div "Attn: Bankruptcy [STREET_ADDRESS]" at bounding box center [382, 197] width 146 height 12
type input "Attn: Bankruptcy"
type input "PO Box 981540"
type input "[GEOGRAPHIC_DATA]"
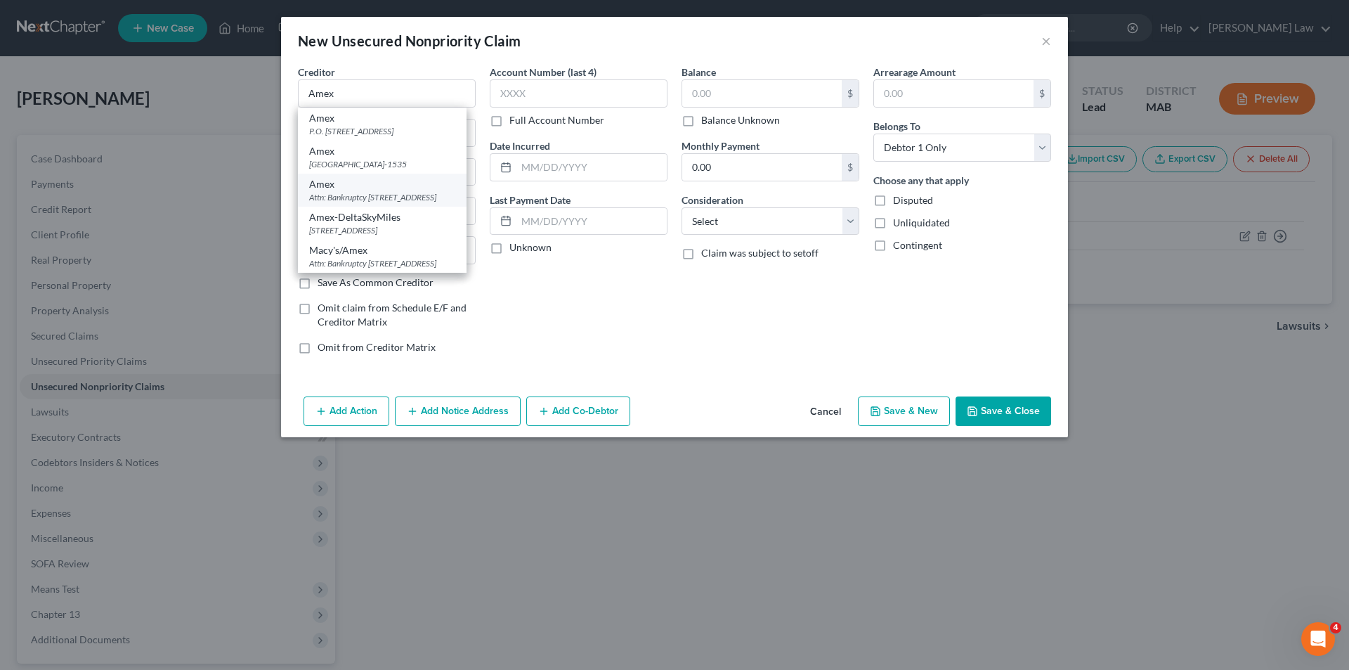
select select "45"
type input "79998"
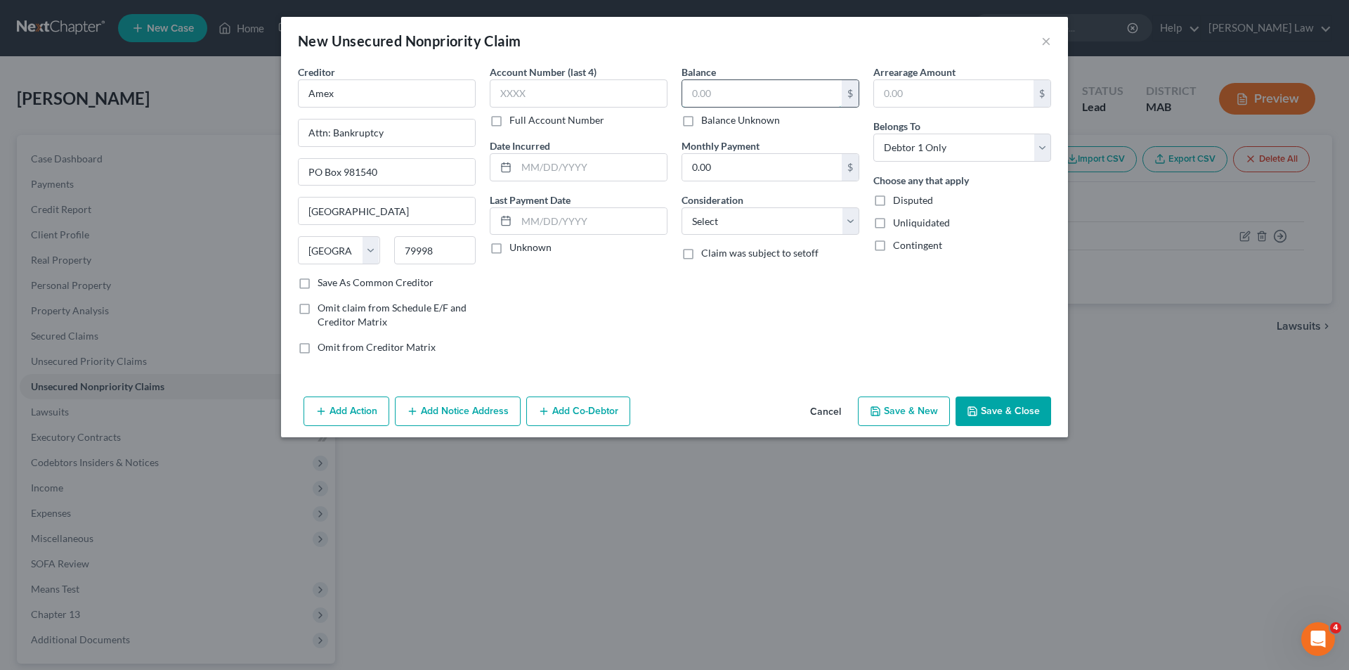
click at [761, 105] on input "text" at bounding box center [762, 93] width 160 height 27
click at [620, 83] on input "text" at bounding box center [579, 93] width 178 height 28
type input "5293"
click at [765, 87] on input "text" at bounding box center [762, 93] width 160 height 27
type input "31,673.00"
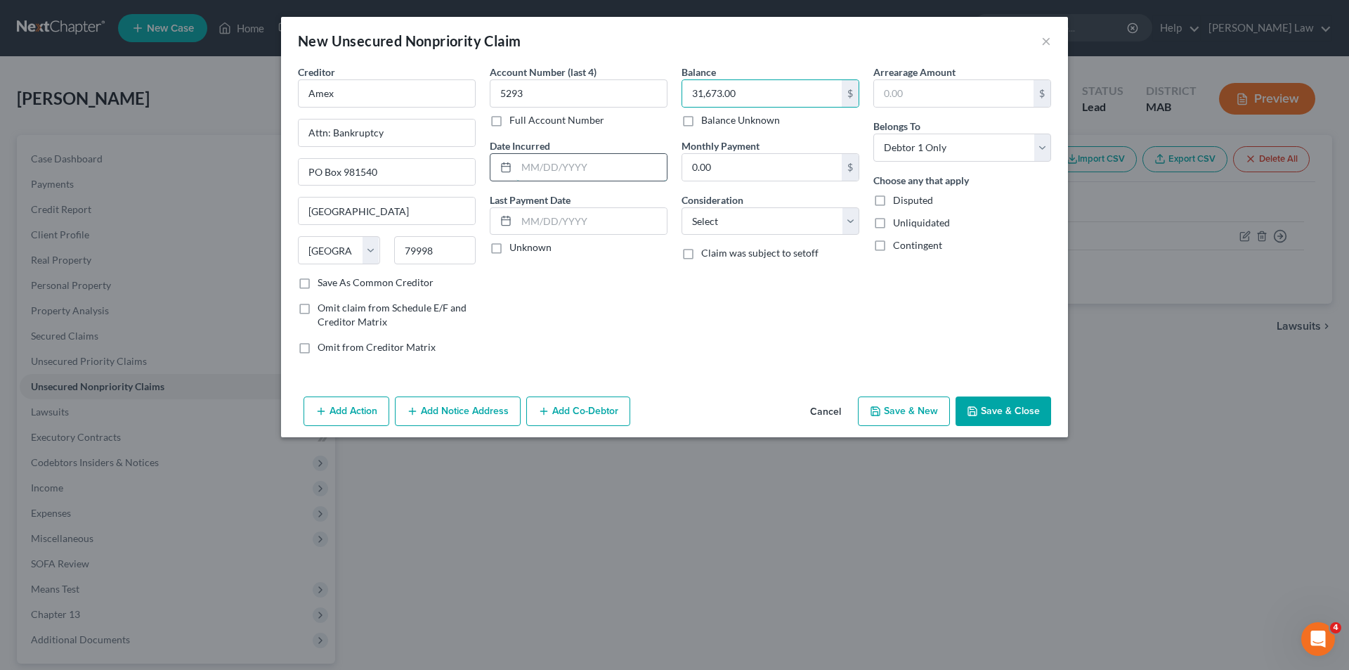
click at [545, 173] on input "text" at bounding box center [591, 167] width 150 height 27
click at [510, 309] on div "Account Number (last 4) 5293 Full Account Number Date Incurred Last Payment Dat…" at bounding box center [579, 215] width 192 height 301
click at [704, 212] on select "Select Cable / Satellite Services Collection Agency Credit Card Debt Debt Couns…" at bounding box center [771, 221] width 178 height 28
click at [981, 361] on div "Arrearage Amount $ Belongs To * Select Debtor 1 Only Debtor 2 Only Debtor 1 And…" at bounding box center [962, 215] width 192 height 301
click at [562, 170] on input "text" at bounding box center [591, 167] width 150 height 27
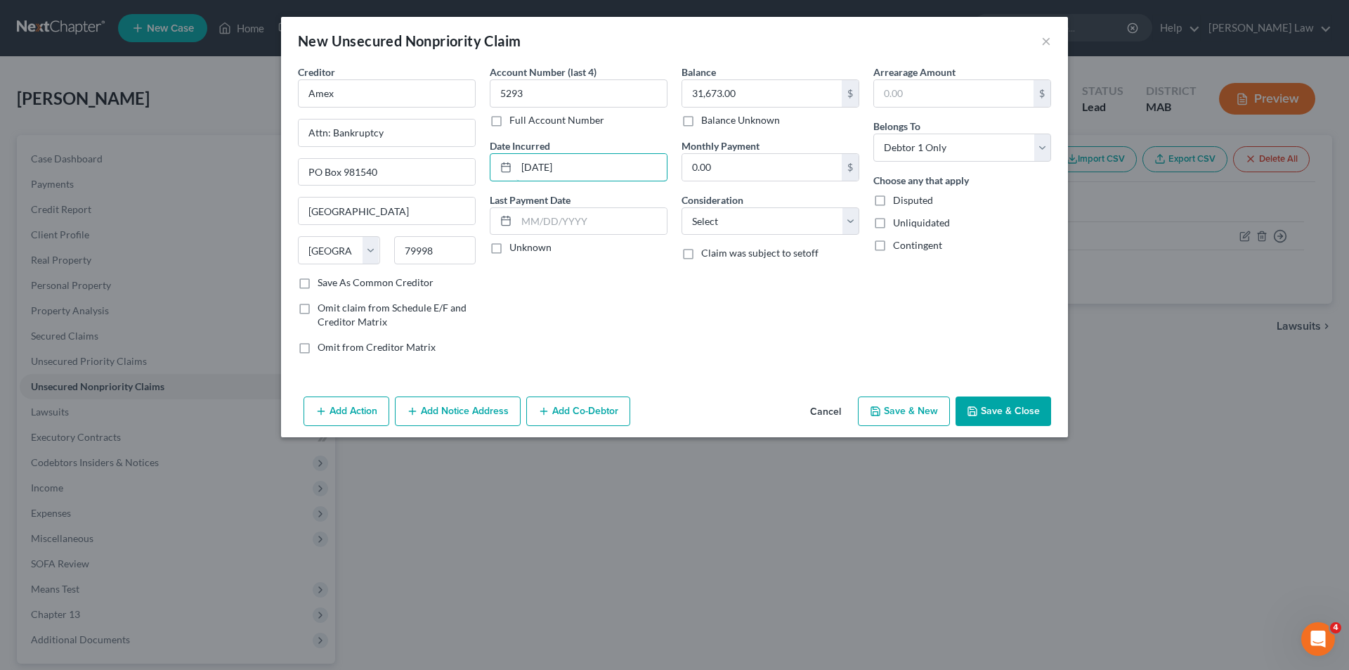
type input "[DATE]"
click at [640, 288] on div "Account Number (last 4) 5293 Full Account Number Date Incurred [DATE] Last Paym…" at bounding box center [579, 215] width 192 height 301
click at [772, 228] on select "Select Cable / Satellite Services Collection Agency Credit Card Debt Debt Couns…" at bounding box center [771, 221] width 178 height 28
click at [1002, 415] on button "Save & Close" at bounding box center [1004, 411] width 96 height 30
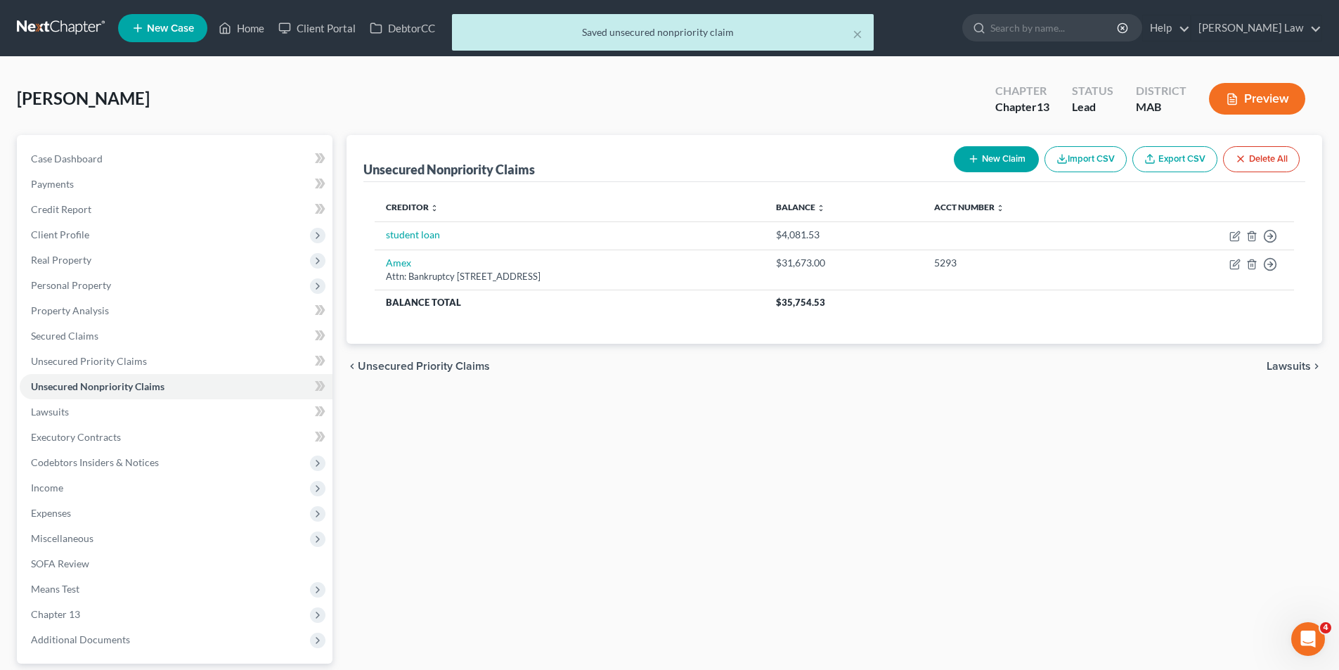
click at [972, 162] on icon "button" at bounding box center [973, 158] width 11 height 11
select select "0"
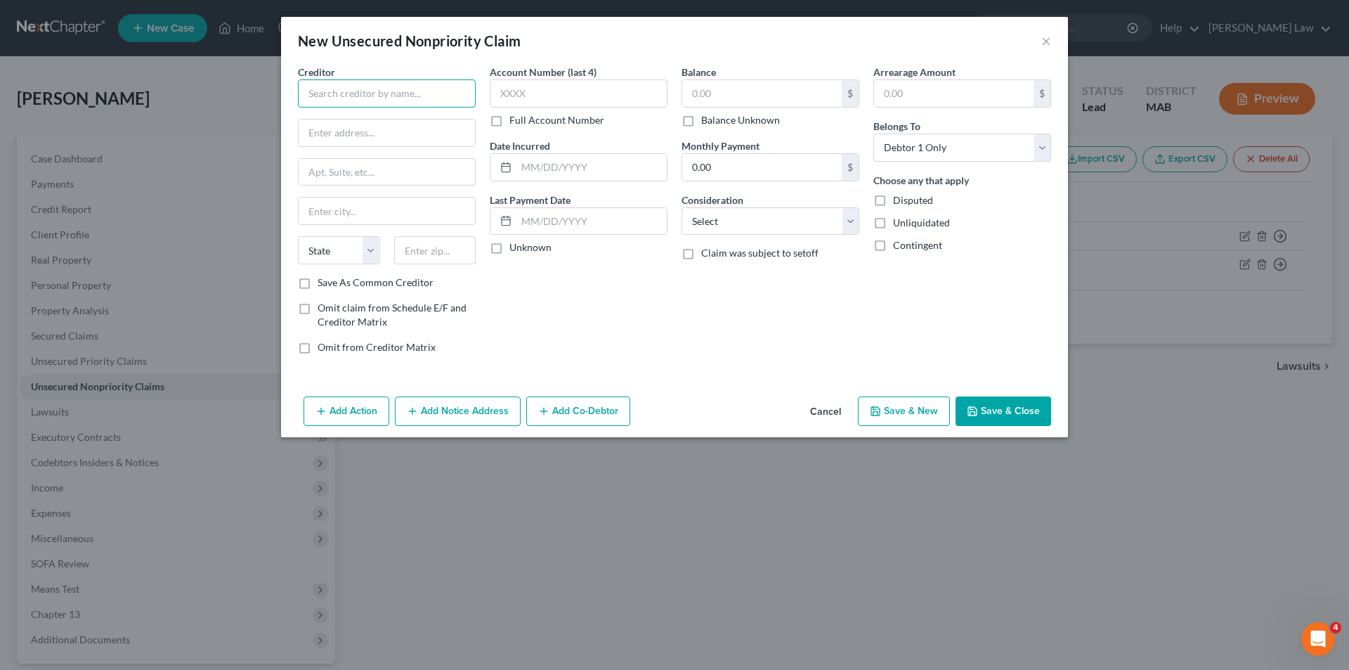
click at [358, 94] on input "text" at bounding box center [387, 93] width 178 height 28
click at [342, 120] on input "text" at bounding box center [387, 132] width 176 height 27
click at [341, 84] on input "Amex" at bounding box center [387, 93] width 178 height 28
click at [346, 86] on input "Amex" at bounding box center [387, 93] width 178 height 28
drag, startPoint x: 342, startPoint y: 99, endPoint x: 286, endPoint y: 101, distance: 56.3
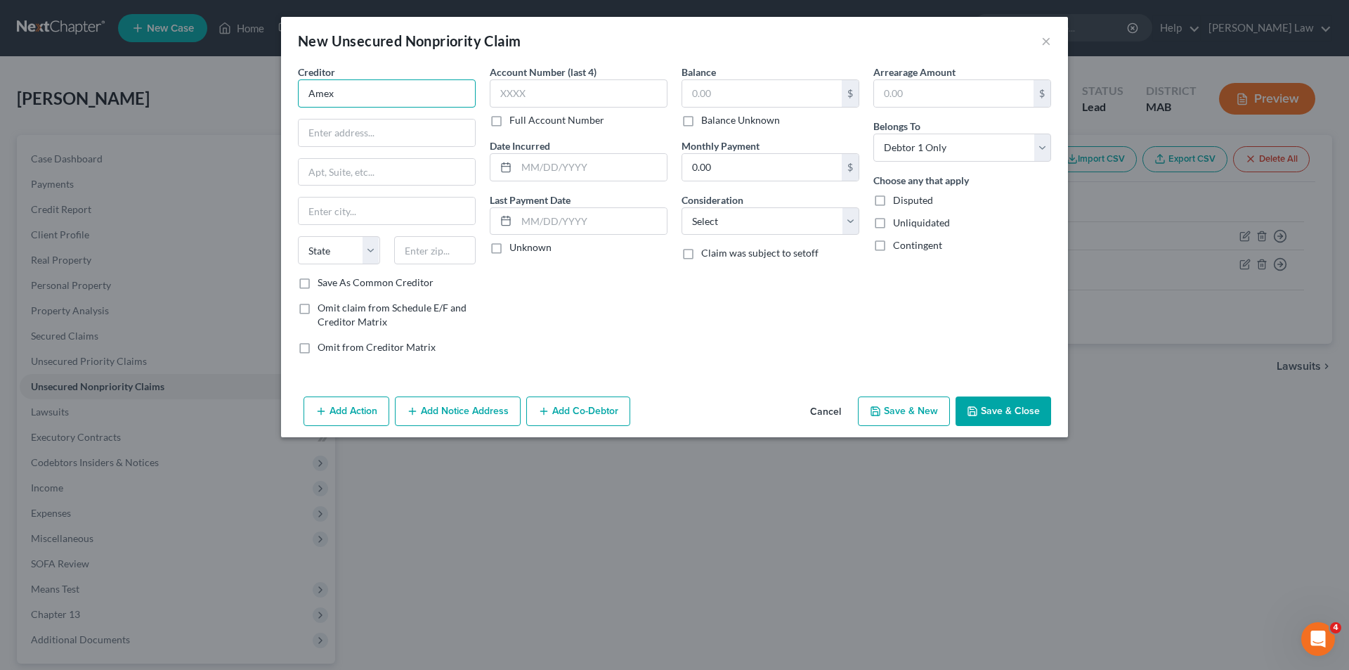
click at [286, 101] on div "Creditor * Amex State [US_STATE] AK AR AZ CA CO [GEOGRAPHIC_DATA] DE DC [GEOGRA…" at bounding box center [674, 228] width 787 height 326
type input "Amex"
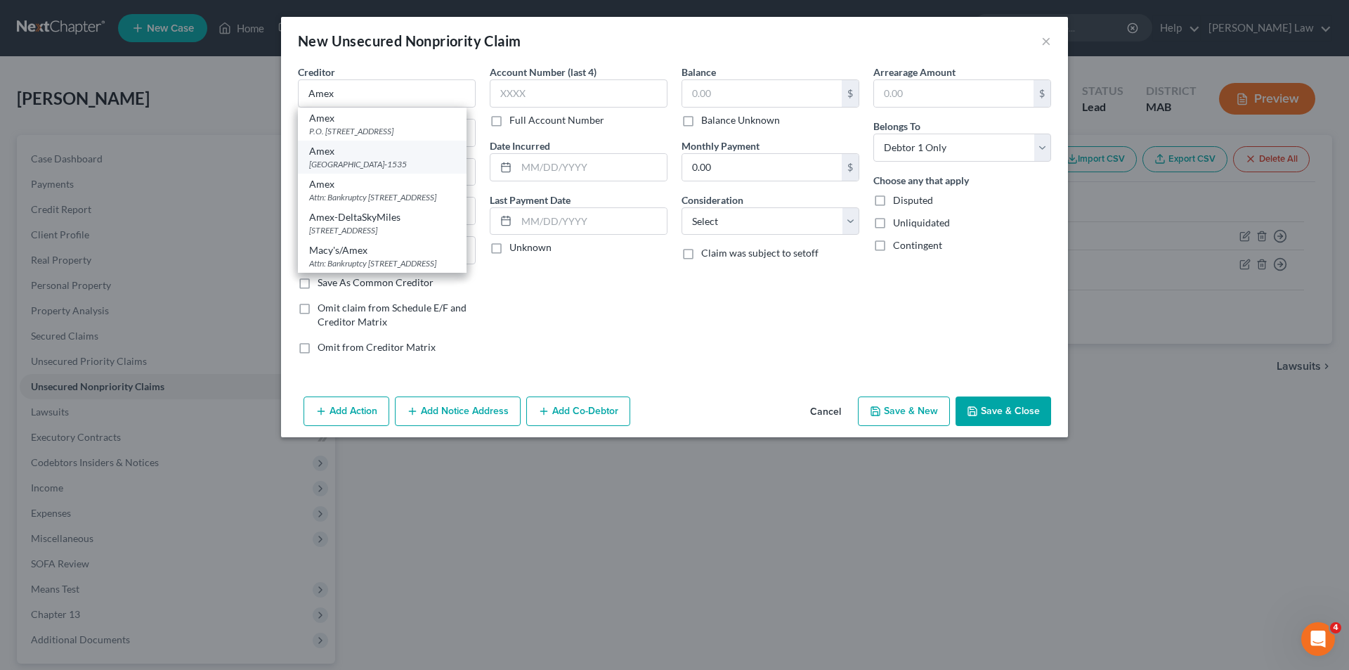
click at [367, 159] on div "[GEOGRAPHIC_DATA]-1535" at bounding box center [382, 164] width 146 height 12
type input "Po Box 981535"
type input "[GEOGRAPHIC_DATA]"
select select "45"
type input "79998-1535"
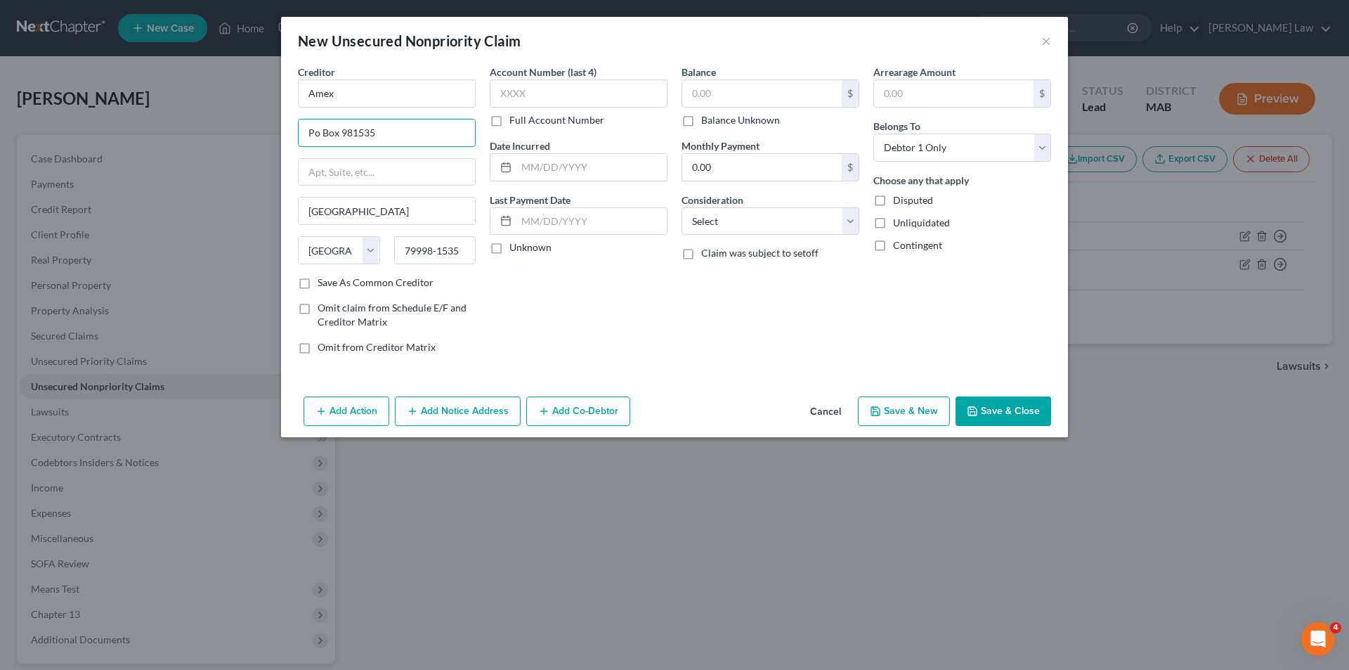
drag, startPoint x: 392, startPoint y: 127, endPoint x: 341, endPoint y: 116, distance: 52.5
click at [341, 116] on div "Creditor * Amex Po Box 981535 [GEOGRAPHIC_DATA][US_STATE] [GEOGRAPHIC_DATA] CA …" at bounding box center [387, 170] width 178 height 211
click at [401, 145] on input "Po Box 981535" at bounding box center [387, 132] width 176 height 27
drag, startPoint x: 397, startPoint y: 134, endPoint x: 291, endPoint y: 127, distance: 106.3
click at [291, 127] on div "Creditor * Amex Po Box 981535 [GEOGRAPHIC_DATA][US_STATE] [GEOGRAPHIC_DATA] [GE…" at bounding box center [387, 215] width 192 height 301
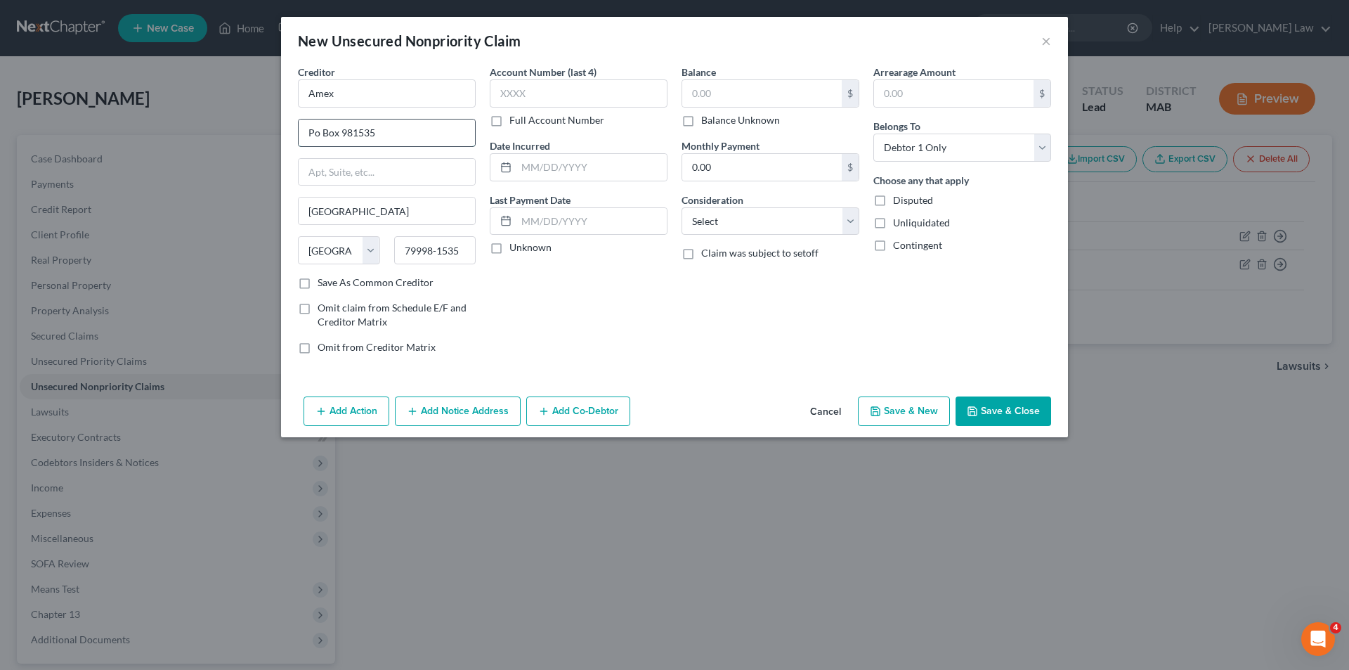
drag, startPoint x: 362, startPoint y: 132, endPoint x: 345, endPoint y: 138, distance: 17.8
click at [345, 138] on input "Po Box 981535" at bounding box center [387, 132] width 176 height 27
click at [349, 134] on input "Po Box 981535" at bounding box center [387, 132] width 176 height 27
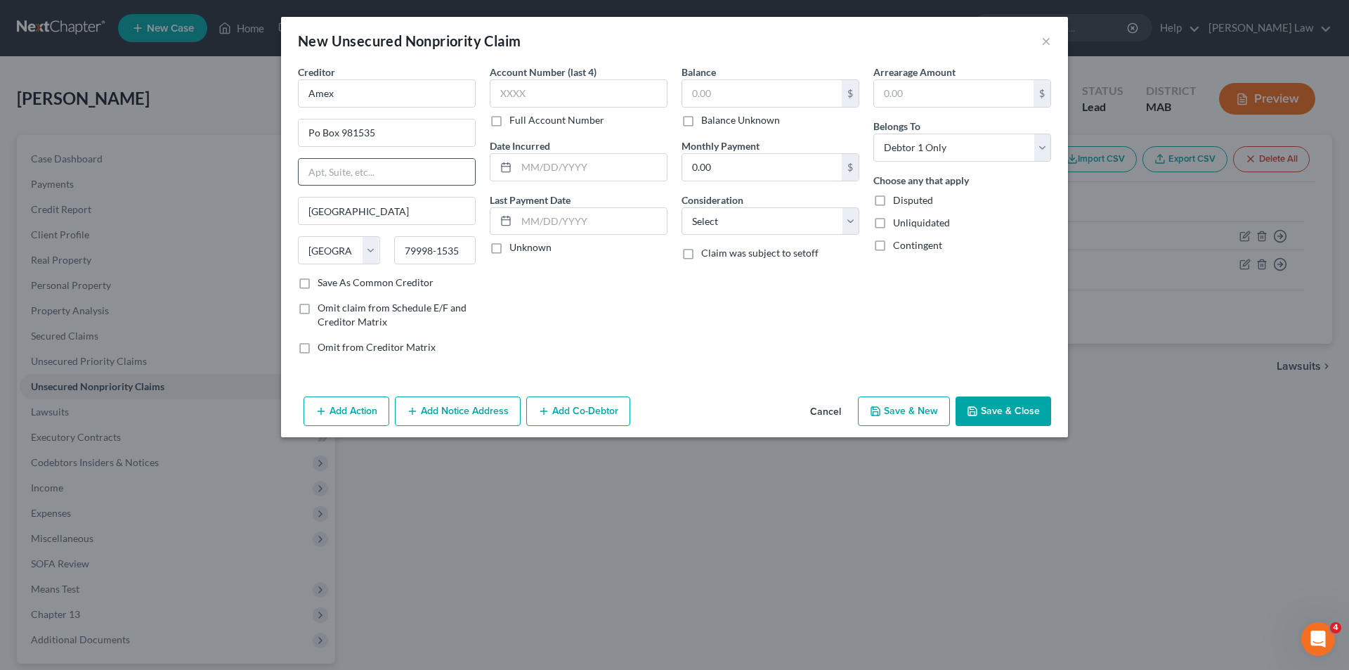
click at [339, 171] on input "text" at bounding box center [387, 172] width 176 height 27
paste input "Po Box 981535"
type input "Po Box 981535"
click at [364, 127] on input "Po Box 981535" at bounding box center [387, 132] width 176 height 27
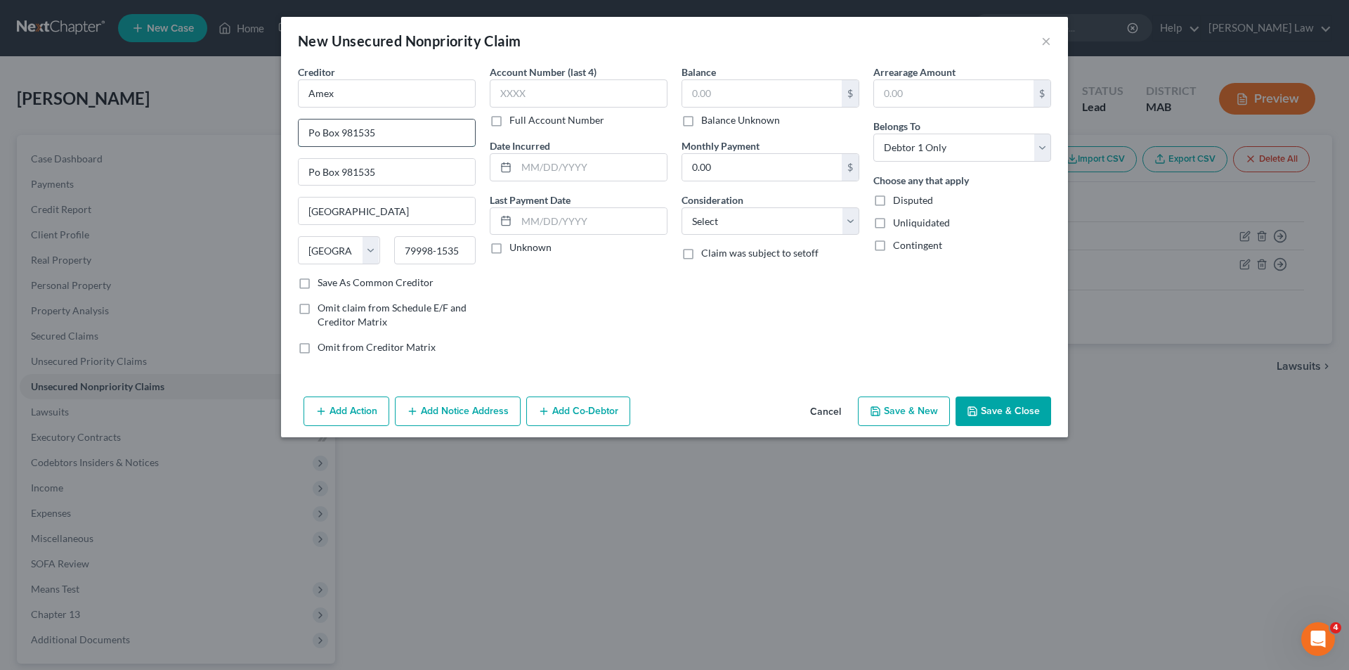
click at [364, 127] on input "Po Box 981535" at bounding box center [387, 132] width 176 height 27
click at [1012, 417] on button "Save & Close" at bounding box center [1004, 411] width 96 height 30
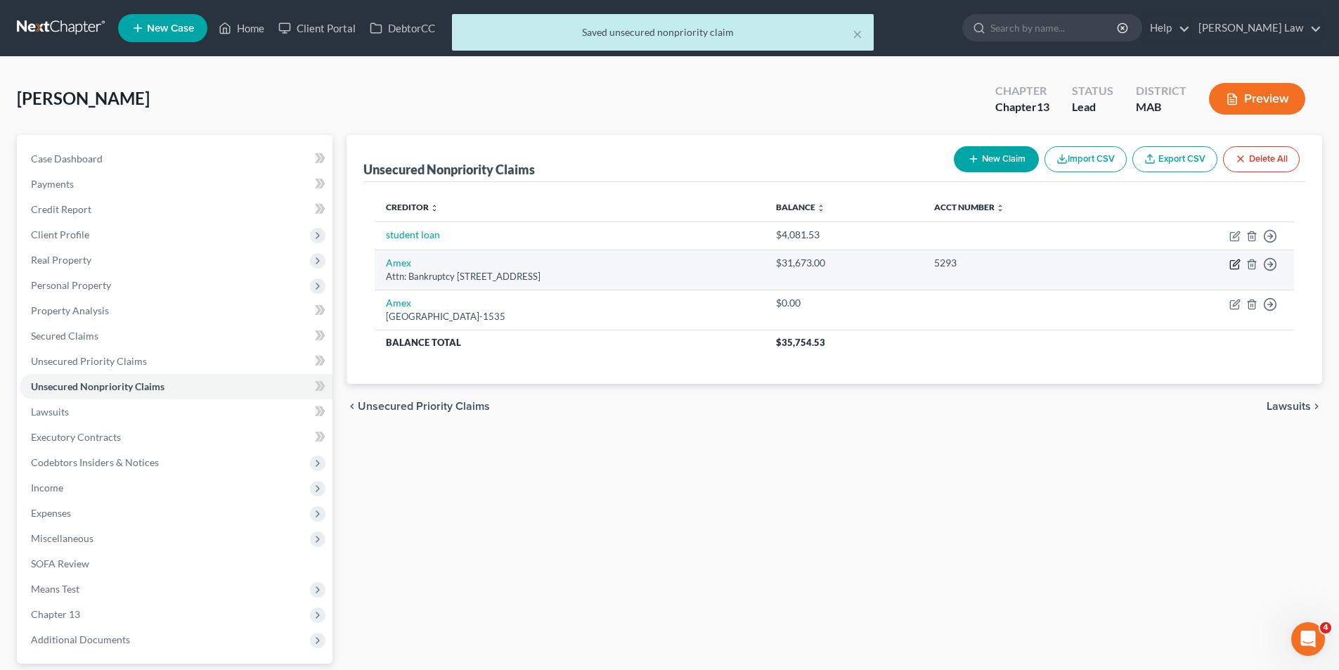
click at [1235, 268] on icon "button" at bounding box center [1234, 264] width 8 height 8
select select "45"
select select "0"
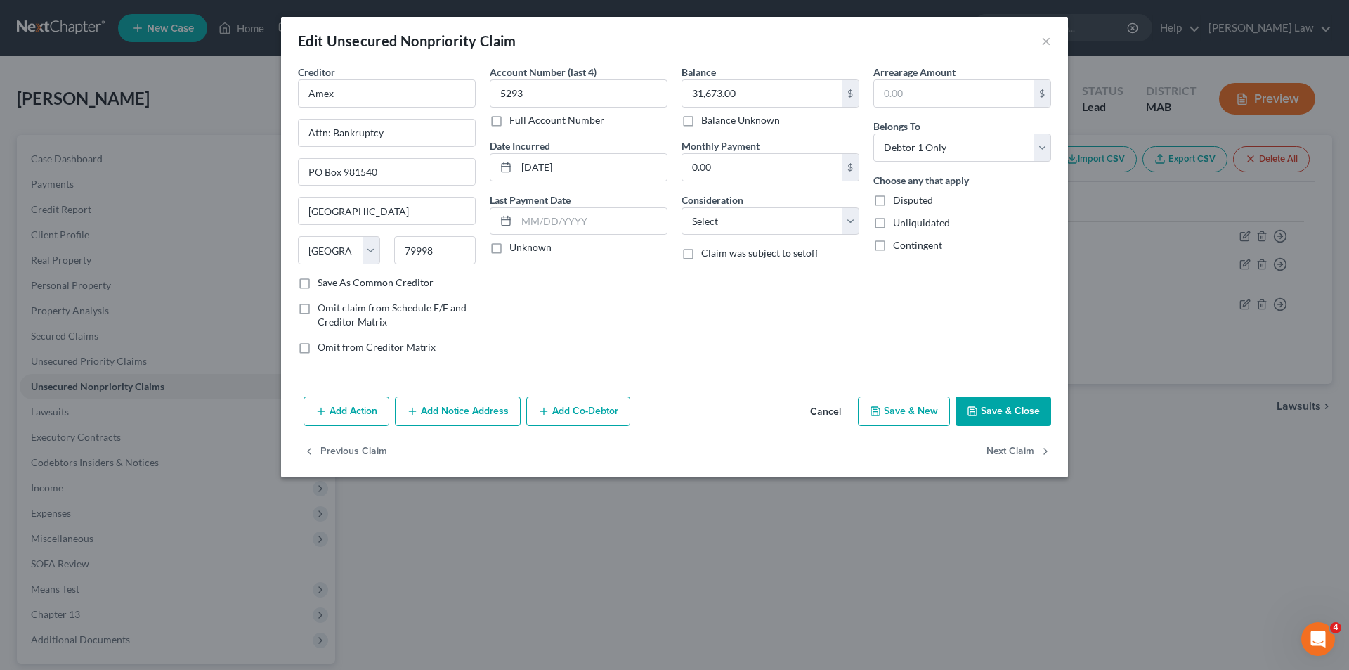
click at [1024, 406] on button "Save & Close" at bounding box center [1004, 411] width 96 height 30
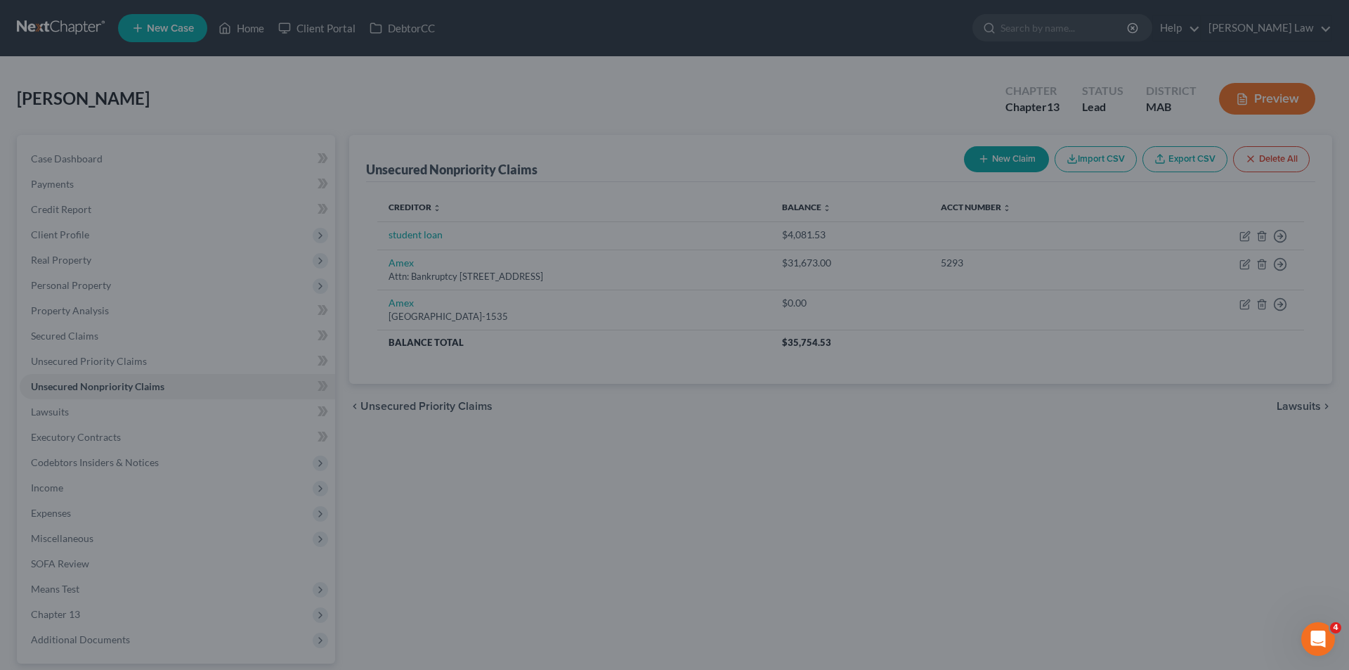
type input "0"
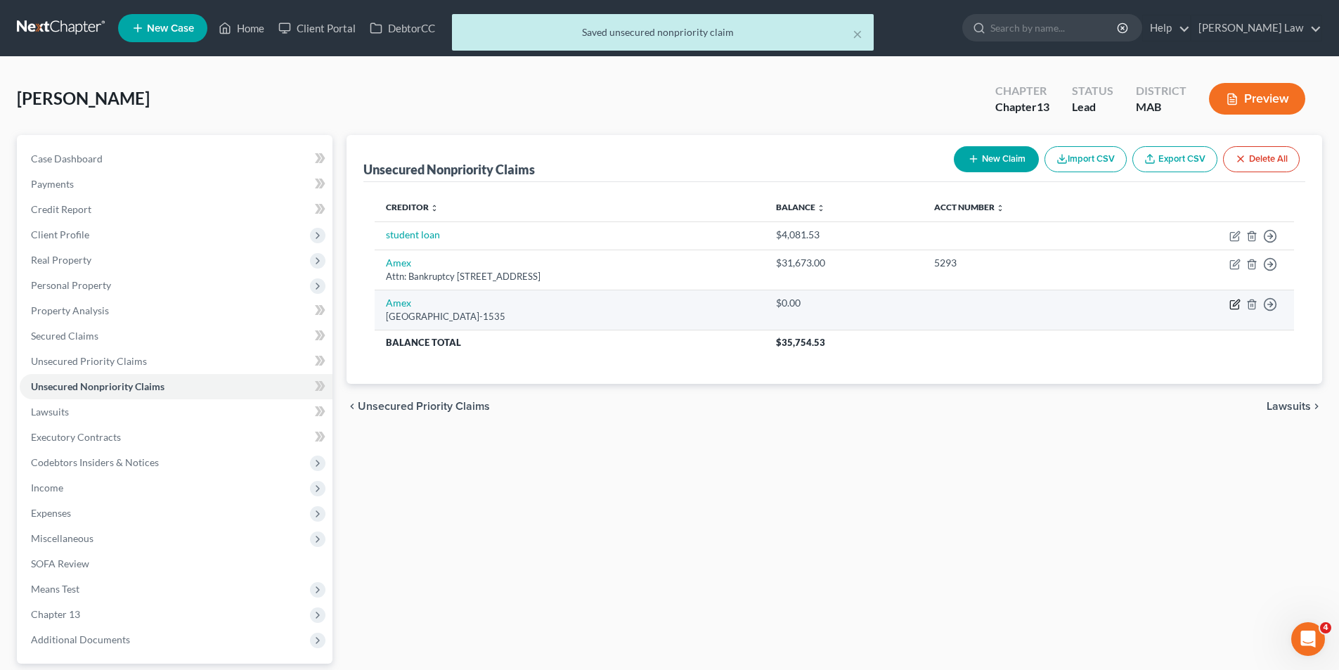
click at [1233, 302] on icon "button" at bounding box center [1234, 304] width 11 height 11
select select "45"
select select "0"
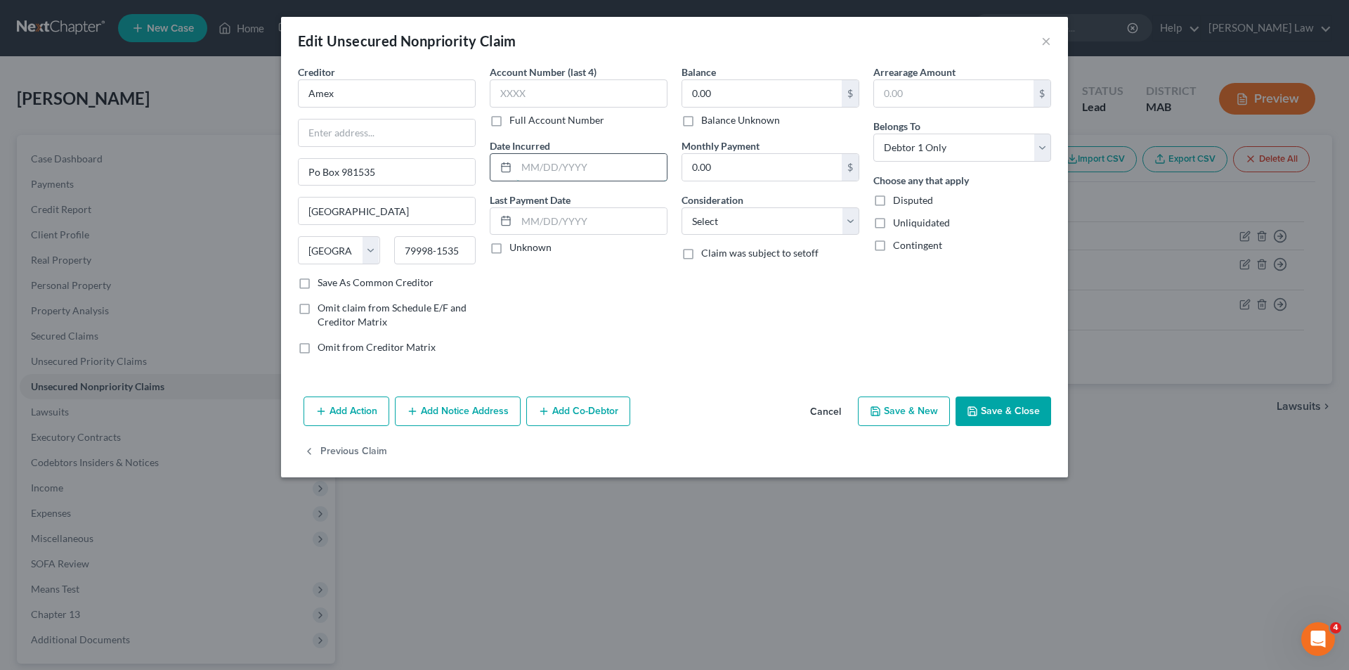
click at [543, 154] on input "text" at bounding box center [591, 167] width 150 height 27
type input "[DATE]"
click at [1015, 404] on button "Save & Close" at bounding box center [1004, 411] width 96 height 30
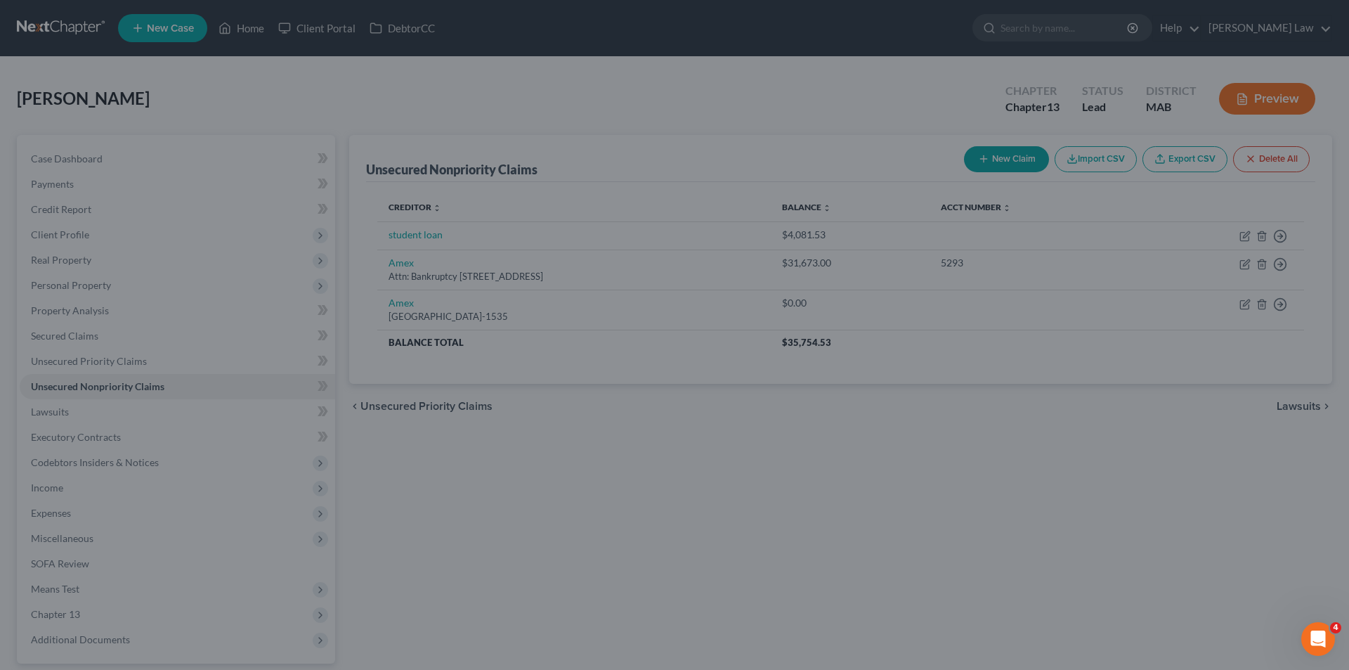
type input "0"
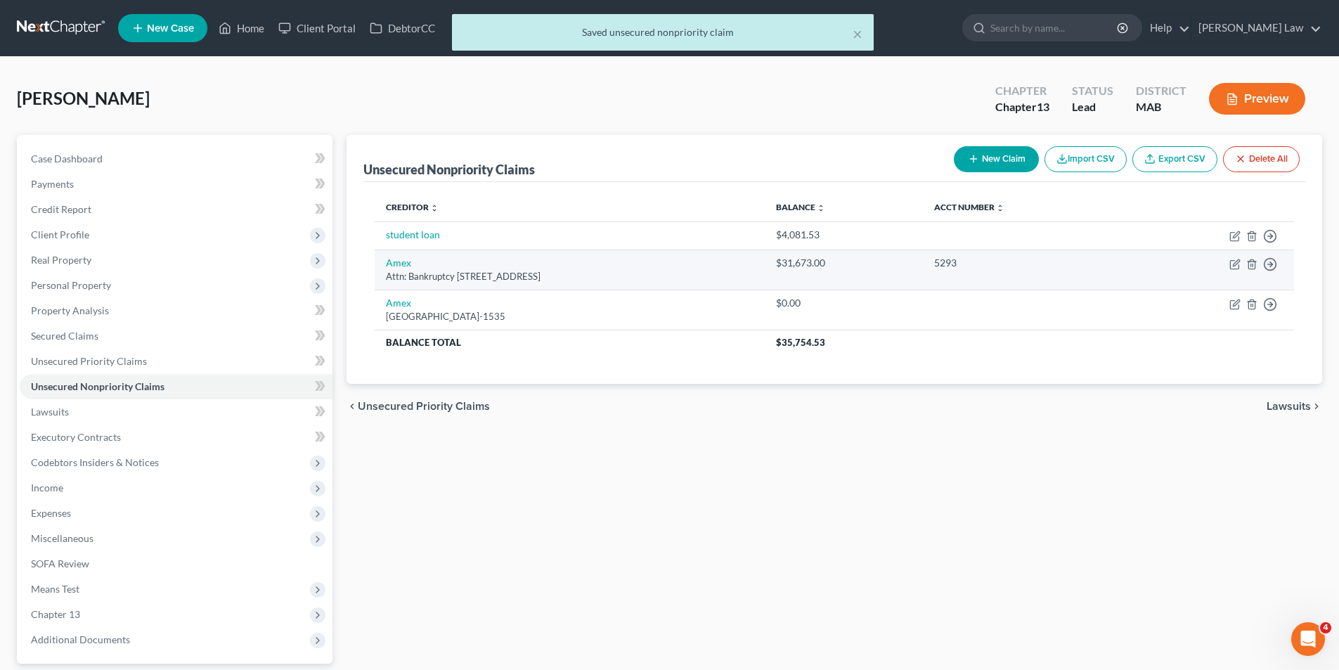
drag, startPoint x: 1224, startPoint y: 256, endPoint x: 1235, endPoint y: 256, distance: 10.5
click at [1225, 256] on td "Move to D Move to E Move to G Move to Notice Only" at bounding box center [1209, 269] width 167 height 40
drag, startPoint x: 1235, startPoint y: 256, endPoint x: 1232, endPoint y: 269, distance: 12.8
click at [1235, 264] on td "Move to D Move to E Move to G Move to Notice Only" at bounding box center [1209, 269] width 167 height 40
click at [1231, 272] on td "Move to D Move to E Move to G Move to Notice Only" at bounding box center [1209, 269] width 167 height 40
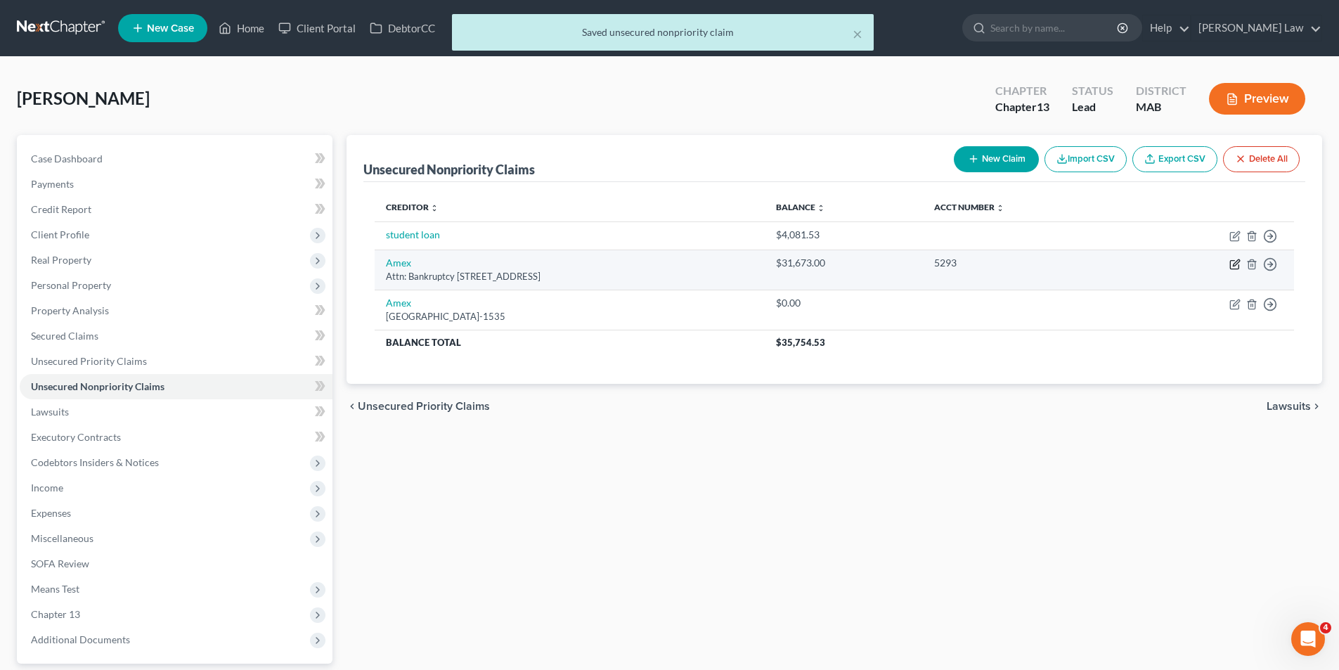
click at [1234, 265] on icon "button" at bounding box center [1234, 264] width 11 height 11
select select "45"
select select "0"
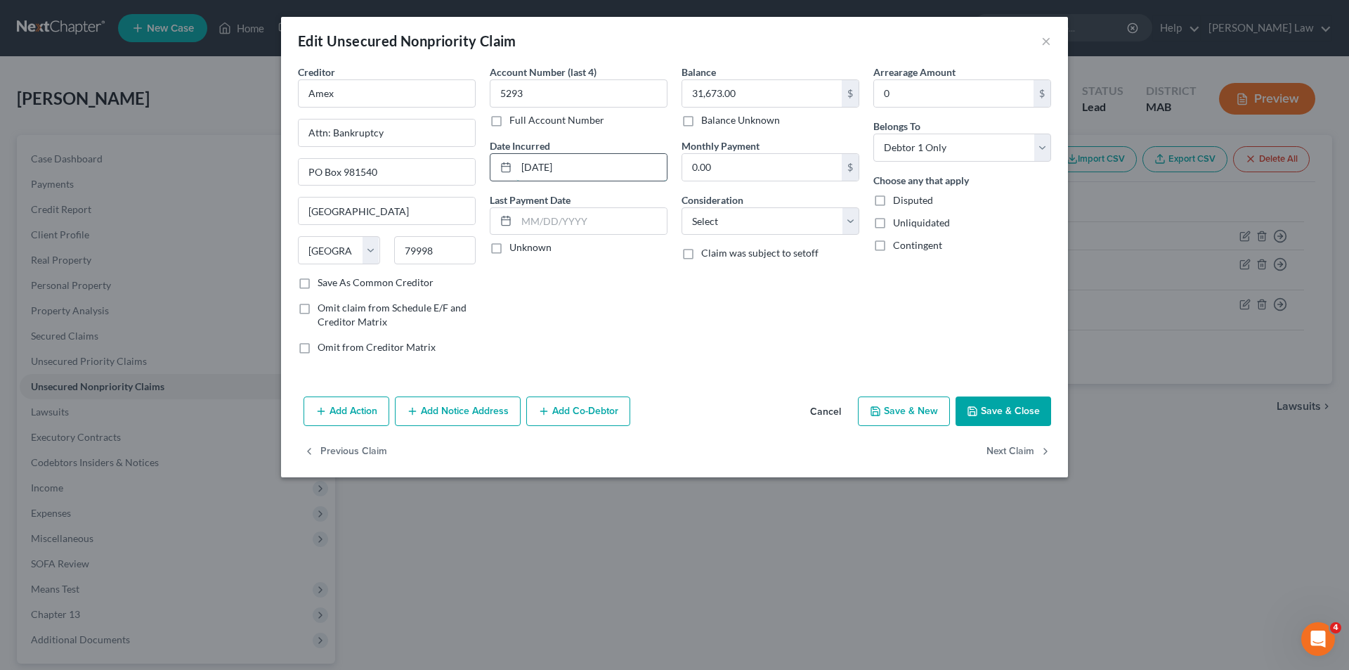
click at [592, 167] on input "[DATE]" at bounding box center [591, 167] width 150 height 27
type input "[DATE]"
click at [983, 410] on button "Save & Close" at bounding box center [1004, 411] width 96 height 30
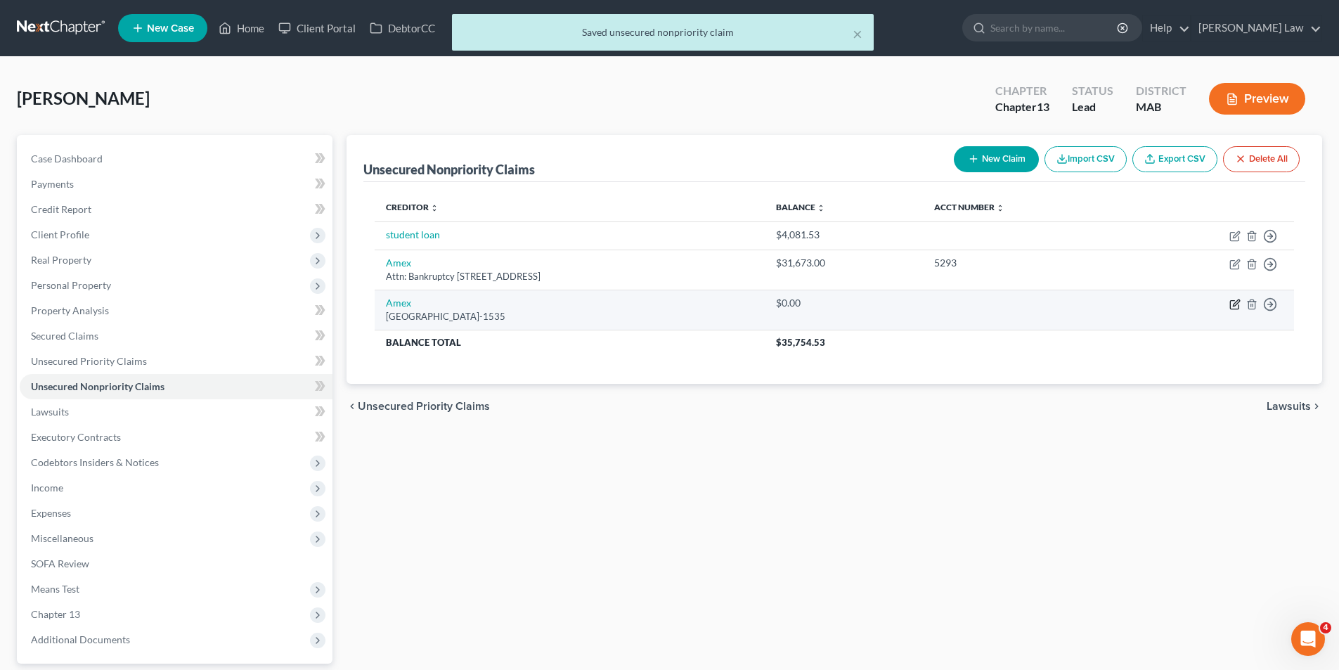
click at [1235, 301] on icon "button" at bounding box center [1234, 304] width 11 height 11
select select "45"
select select "0"
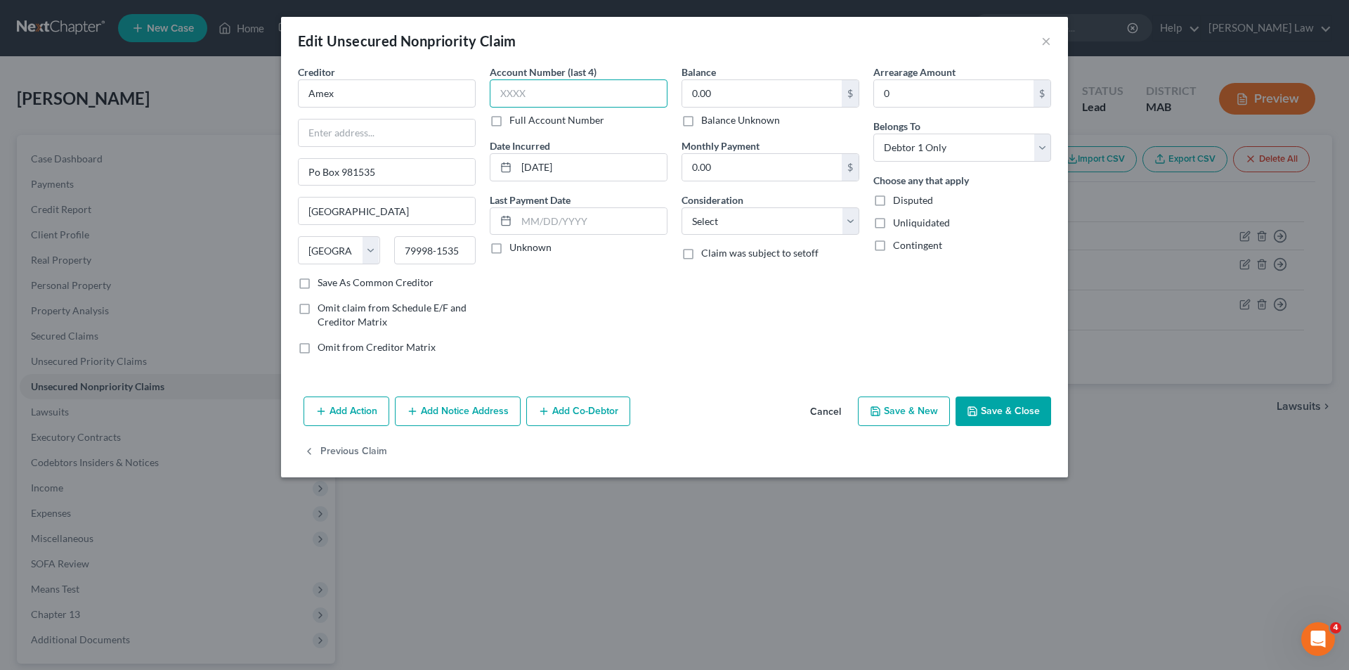
click at [573, 102] on input "text" at bounding box center [579, 93] width 178 height 28
type input "2103"
click at [716, 82] on input "0.00" at bounding box center [762, 93] width 160 height 27
type input "17,690.00"
click at [686, 309] on div "Balance 17,690.00 $ Balance Unknown Balance Undetermined 17,690.00 $ Balance Un…" at bounding box center [771, 215] width 192 height 301
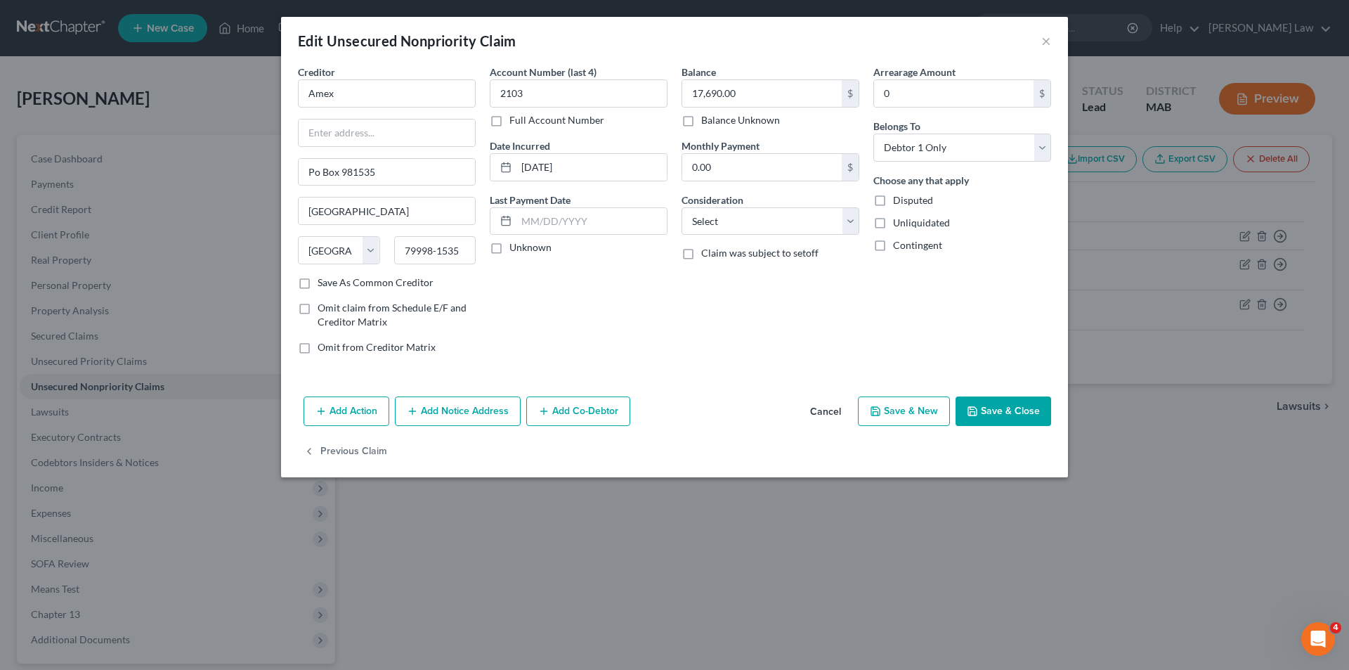
click at [1011, 408] on button "Save & Close" at bounding box center [1004, 411] width 96 height 30
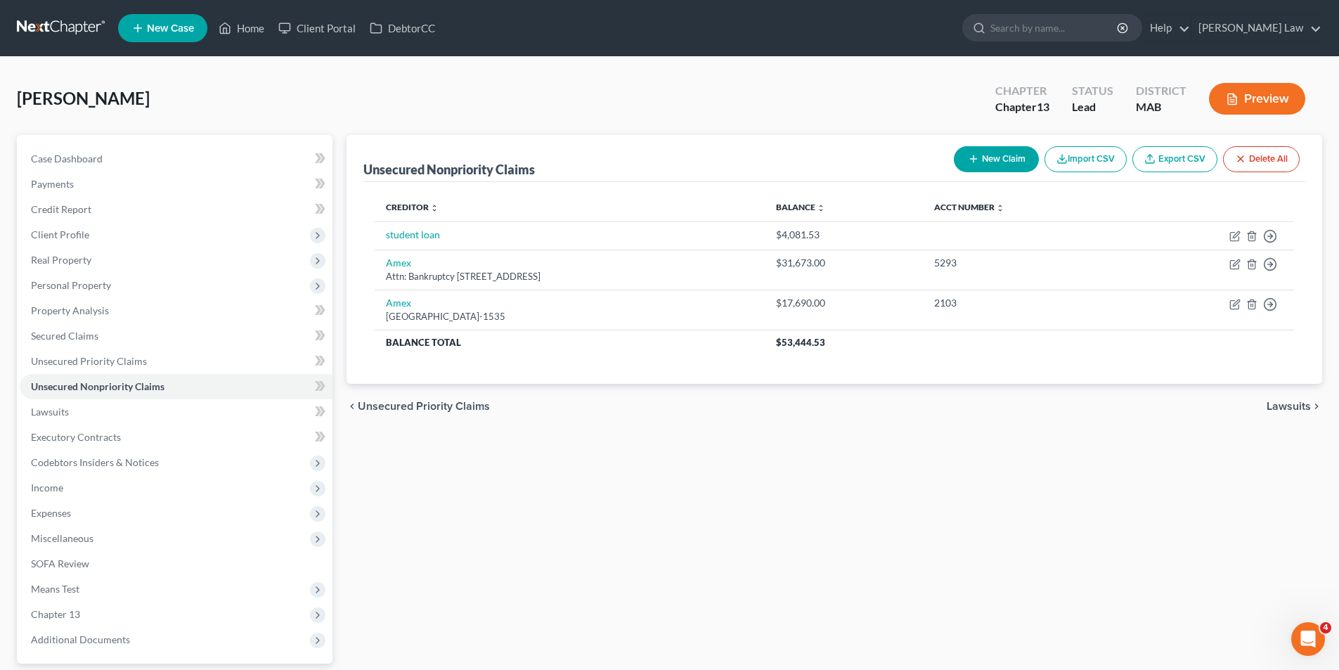
drag, startPoint x: 991, startPoint y: 144, endPoint x: 992, endPoint y: 156, distance: 12.0
click at [992, 155] on div "New Claim Import CSV Export CSV Delete All" at bounding box center [1126, 159] width 357 height 37
click at [992, 157] on button "New Claim" at bounding box center [996, 159] width 85 height 26
select select "0"
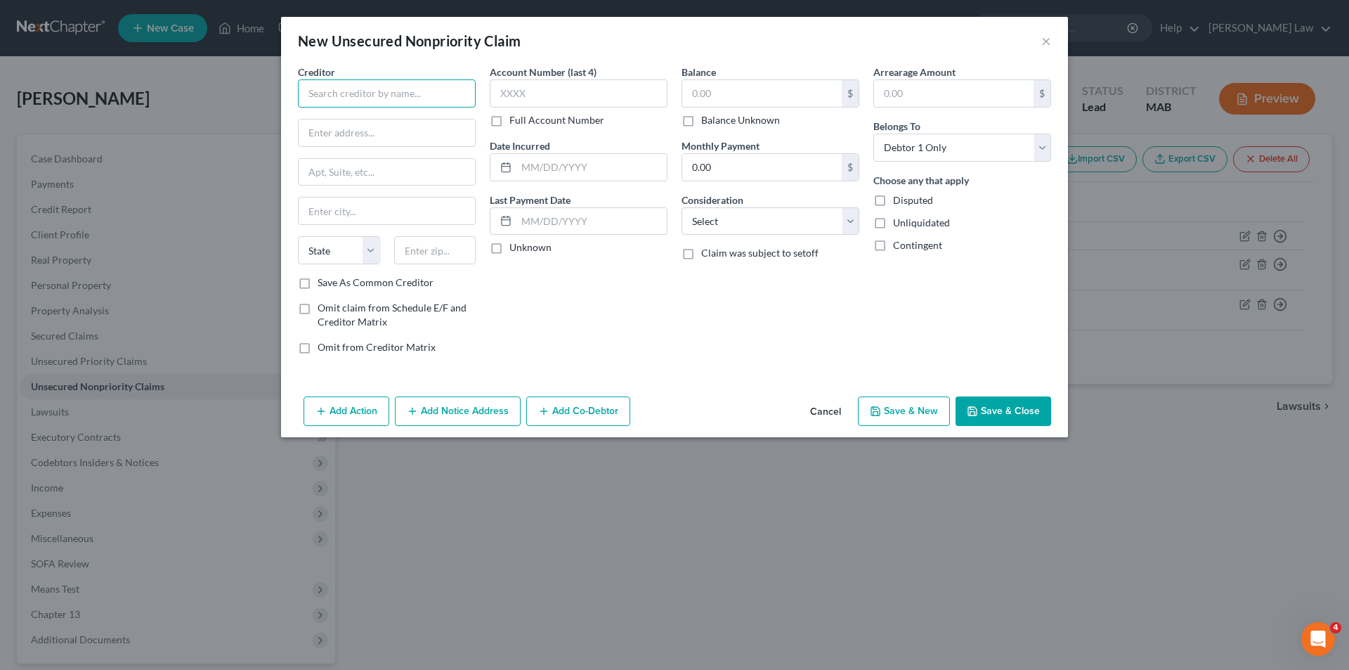
click at [389, 98] on input "text" at bounding box center [387, 93] width 178 height 28
click at [389, 97] on input "Amex" at bounding box center [387, 93] width 178 height 28
click at [388, 97] on input "Amex" at bounding box center [387, 93] width 178 height 28
click at [388, 95] on input "Amex" at bounding box center [387, 93] width 178 height 28
type input "Amex"
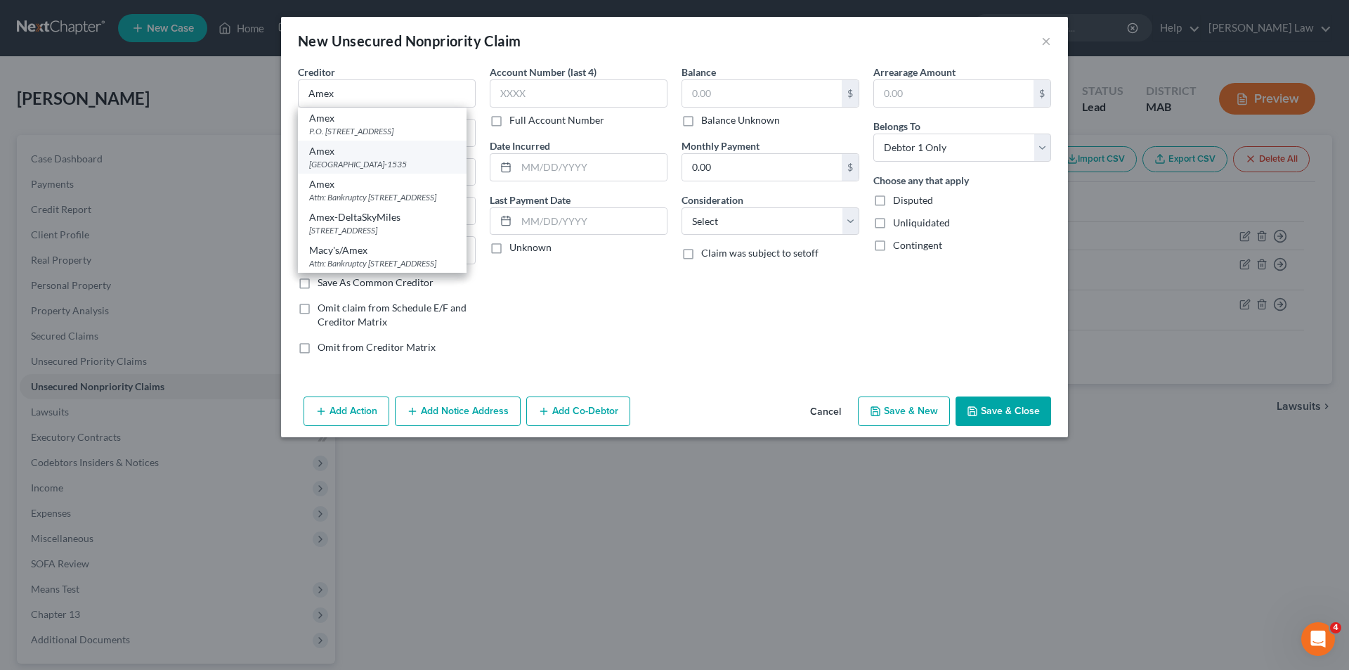
click at [385, 163] on div "[GEOGRAPHIC_DATA]-1535" at bounding box center [382, 164] width 146 height 12
type input "Po Box 981535"
type input "[GEOGRAPHIC_DATA]"
select select "45"
type input "79998-1535"
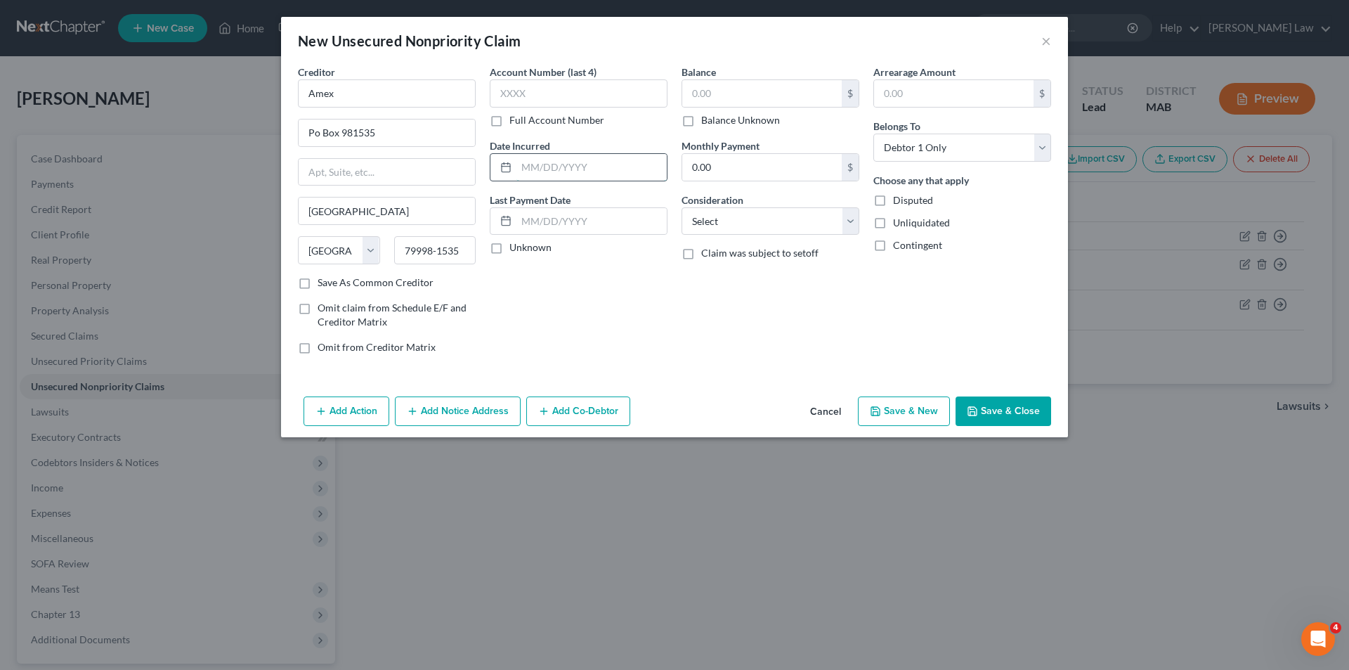
click at [571, 171] on input "text" at bounding box center [591, 167] width 150 height 27
type input "[DATE]"
click at [608, 91] on input "text" at bounding box center [579, 93] width 178 height 28
type input "5953"
click at [722, 100] on input "text" at bounding box center [762, 93] width 160 height 27
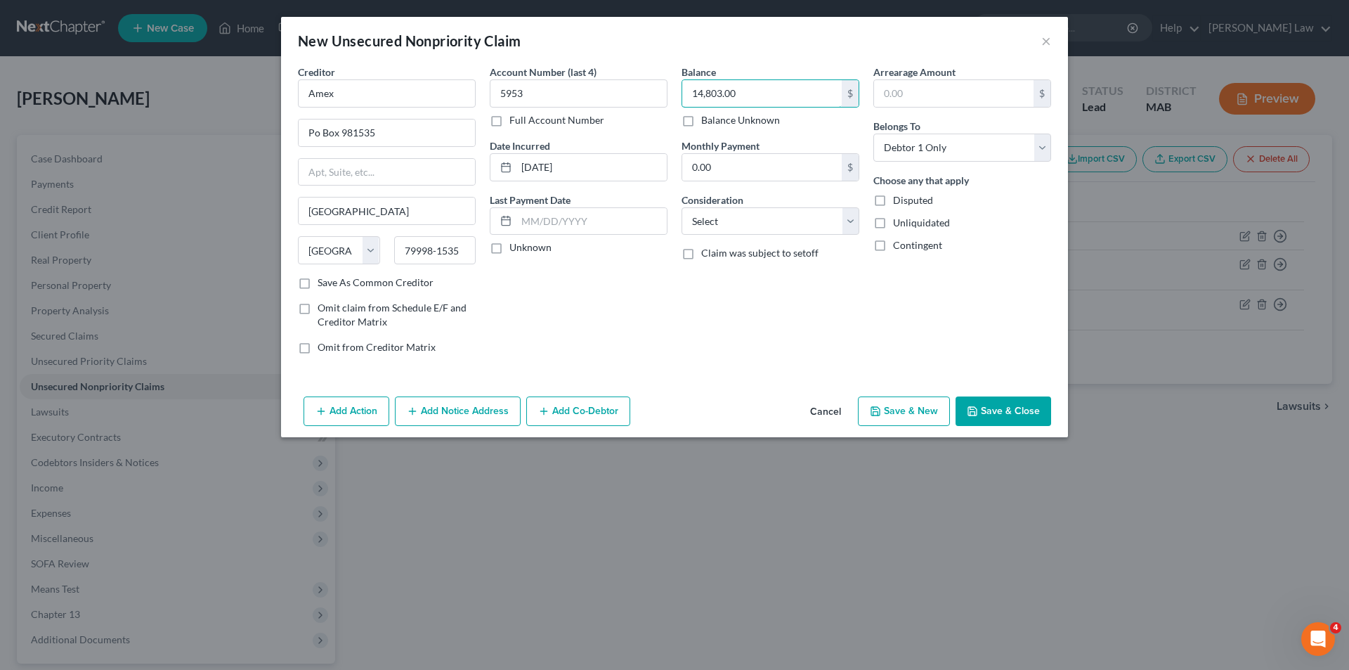
type input "14,803.00"
click at [1022, 412] on button "Save & Close" at bounding box center [1004, 411] width 96 height 30
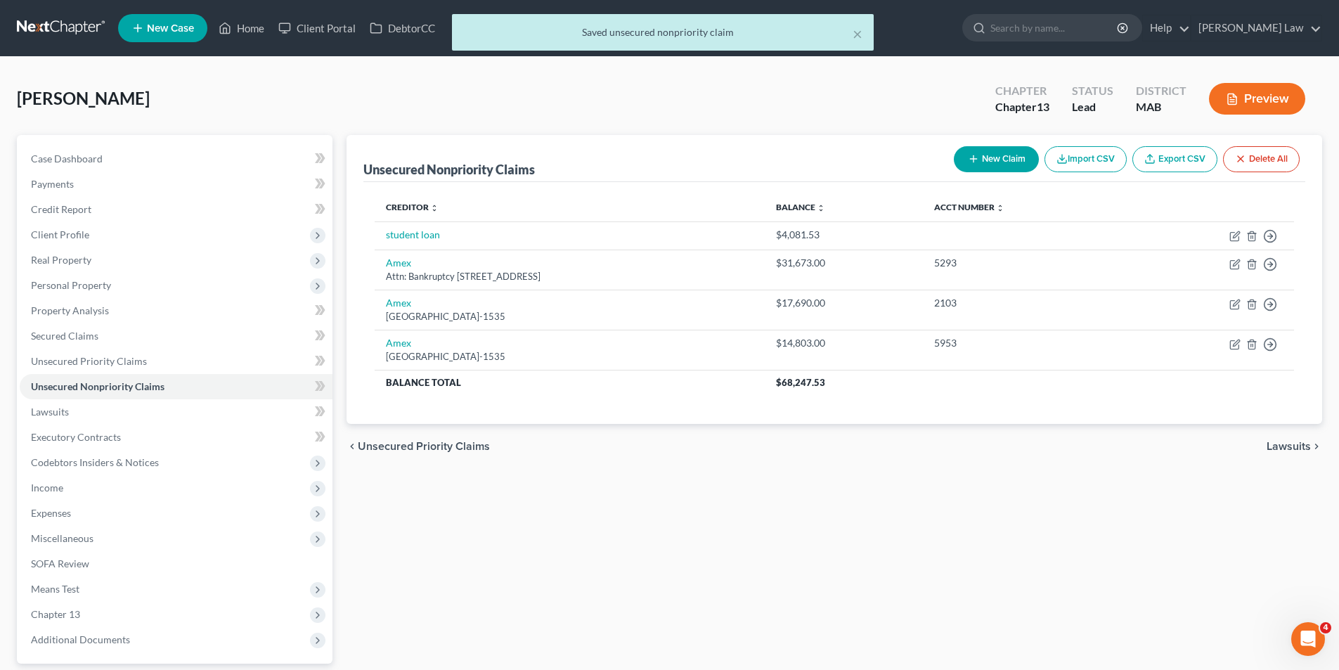
click at [1005, 157] on button "New Claim" at bounding box center [996, 159] width 85 height 26
select select "0"
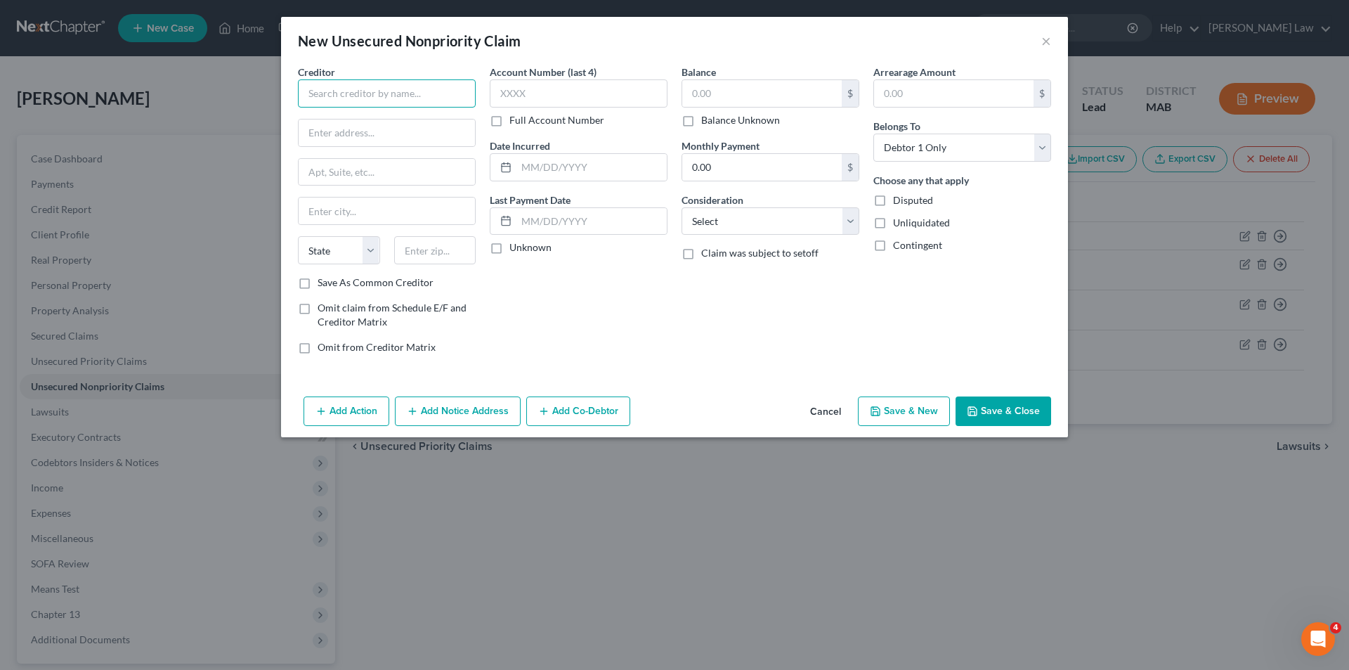
click at [386, 100] on input "text" at bounding box center [387, 93] width 178 height 28
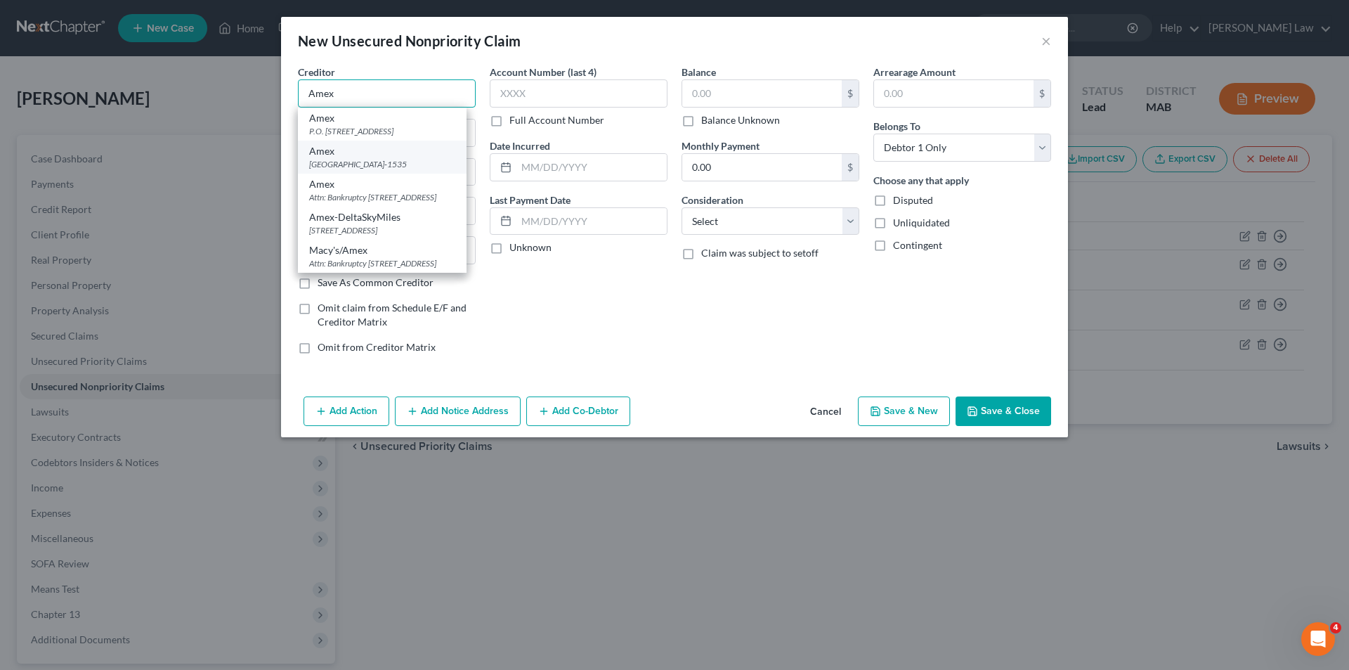
type input "Amex"
click at [381, 151] on div "Amex" at bounding box center [382, 151] width 146 height 14
type input "Po Box 981535"
type input "[GEOGRAPHIC_DATA]"
select select "45"
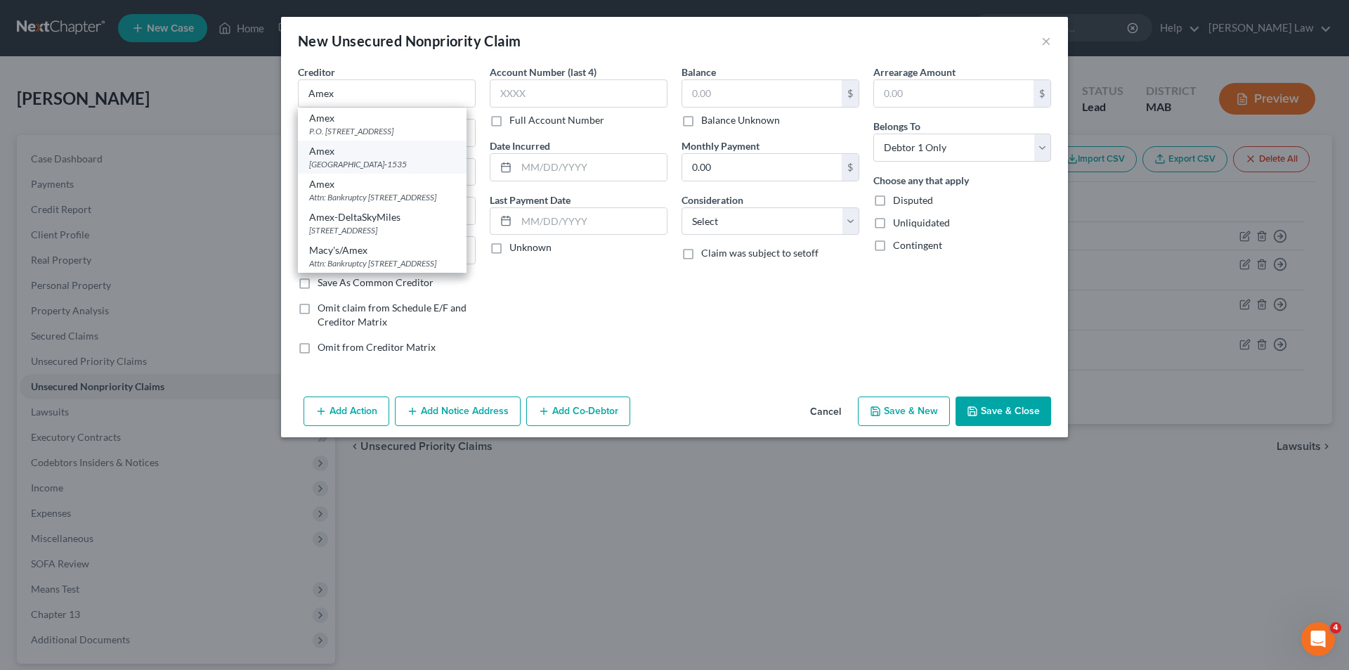
type input "79998-1535"
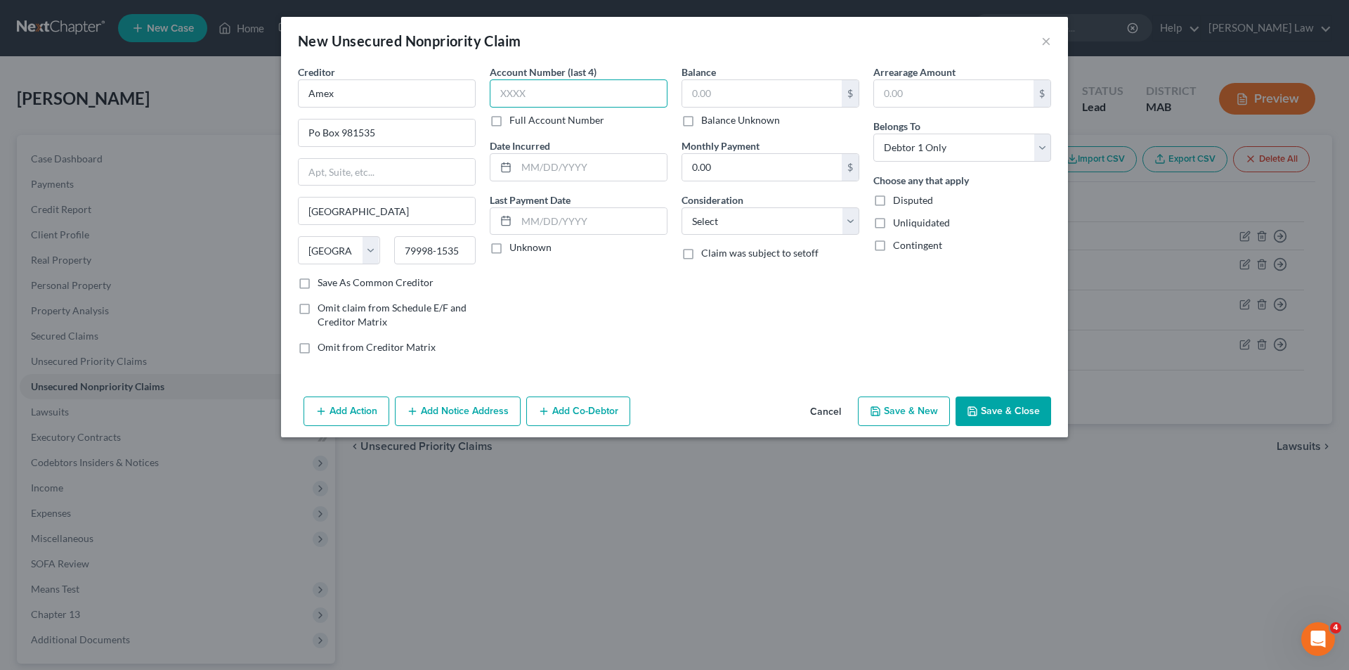
click at [548, 96] on input "text" at bounding box center [579, 93] width 178 height 28
type input "9883"
click at [732, 91] on input "text" at bounding box center [762, 93] width 160 height 27
type input "14,707.00"
click at [560, 176] on input "text" at bounding box center [591, 167] width 150 height 27
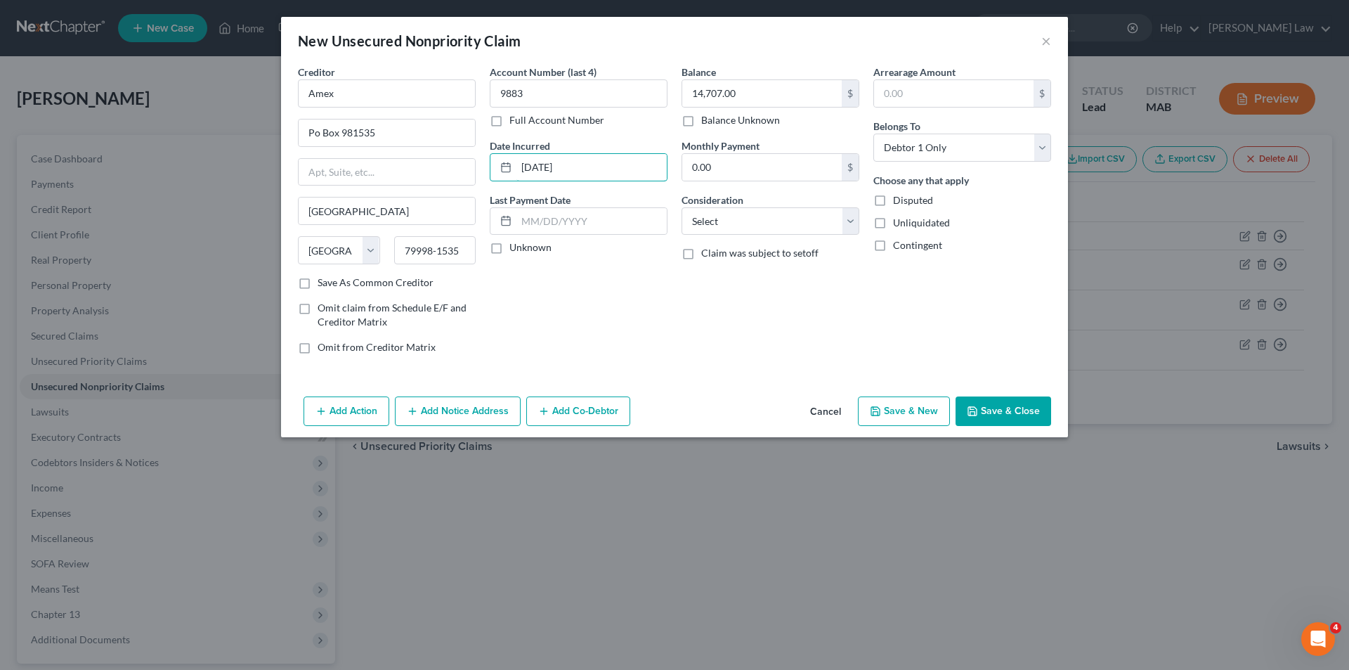
type input "[DATE]"
click at [1011, 425] on button "Save & Close" at bounding box center [1004, 411] width 96 height 30
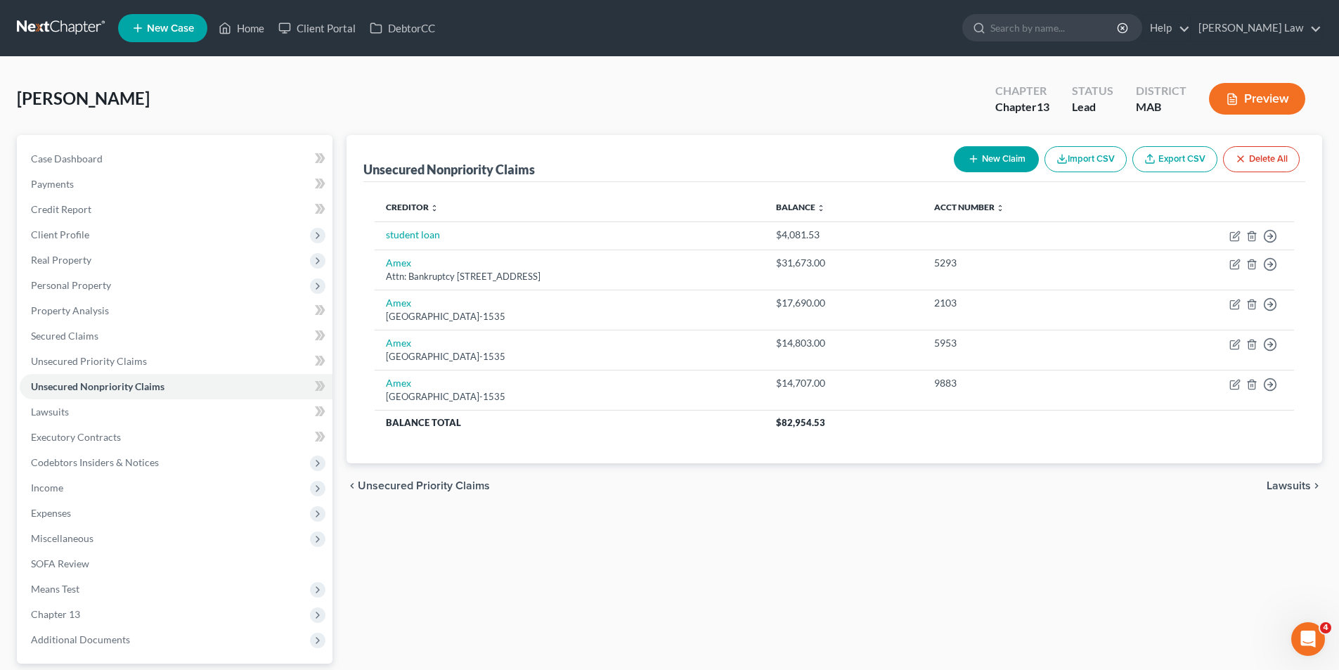
click at [975, 161] on icon "button" at bounding box center [973, 158] width 11 height 11
select select "0"
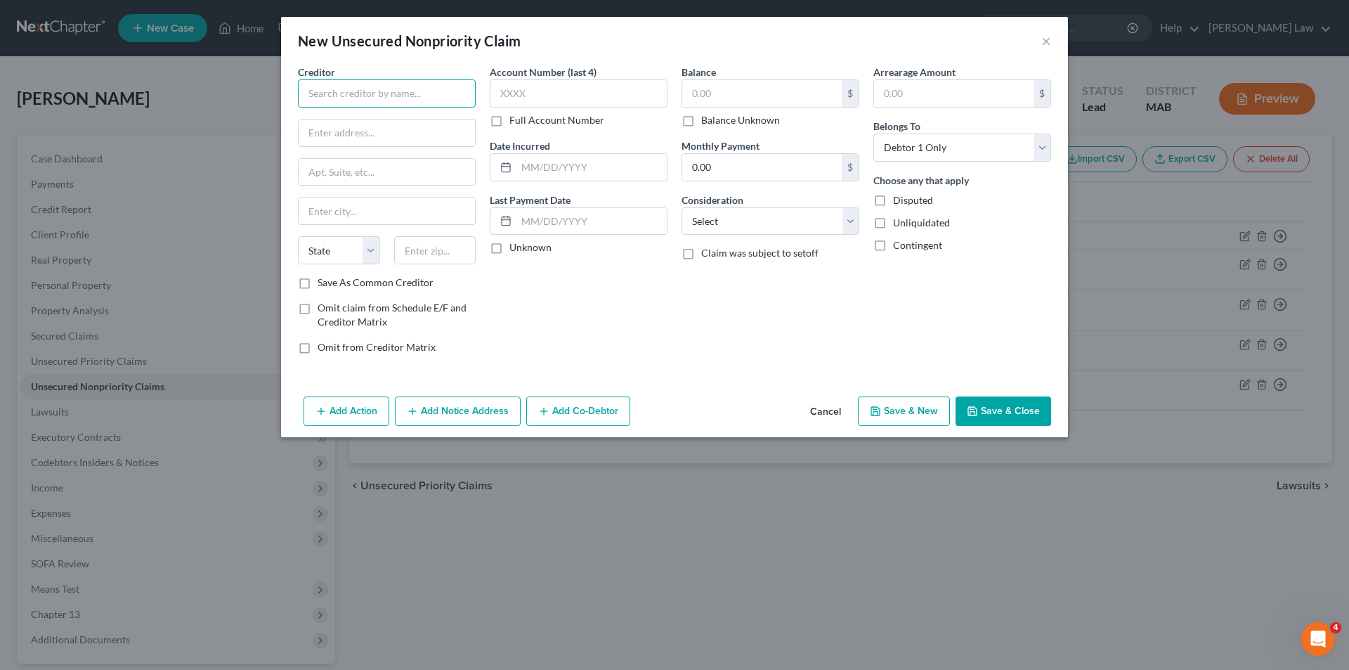
click at [326, 88] on input "text" at bounding box center [387, 93] width 178 height 28
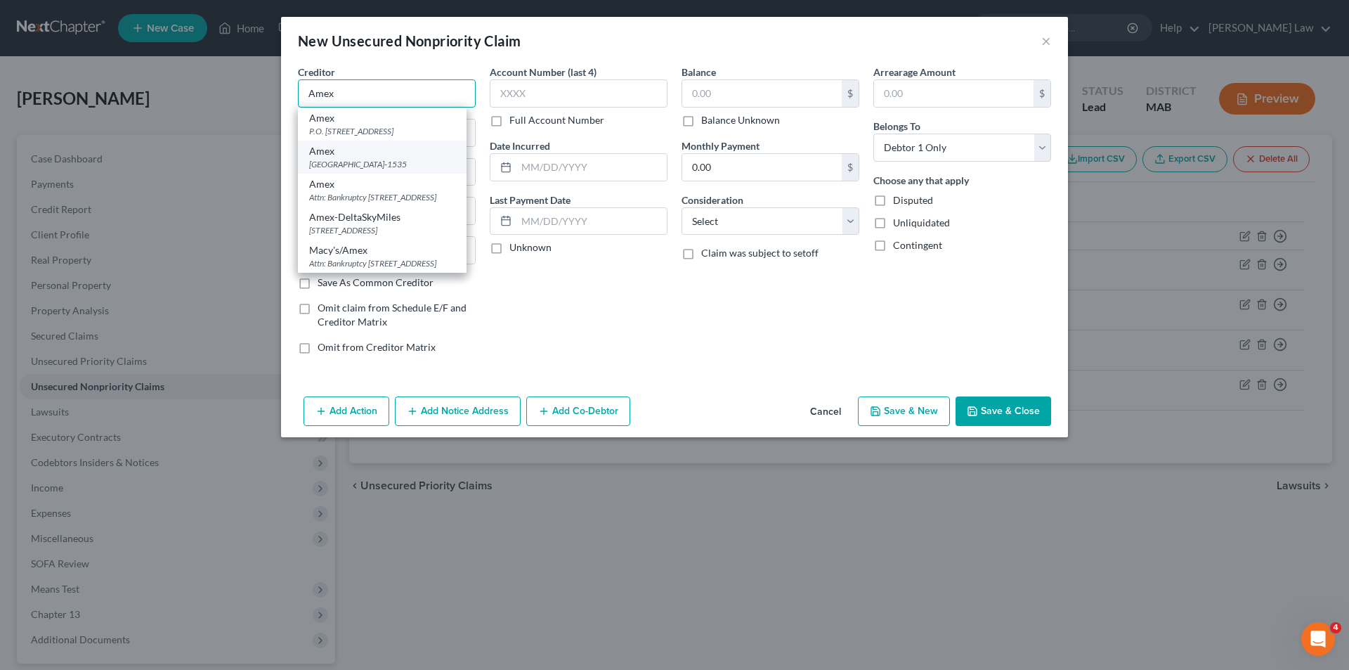
type input "Amex"
click at [381, 156] on div "Amex" at bounding box center [382, 151] width 146 height 14
type input "Po Box 981535"
type input "[GEOGRAPHIC_DATA]"
select select "45"
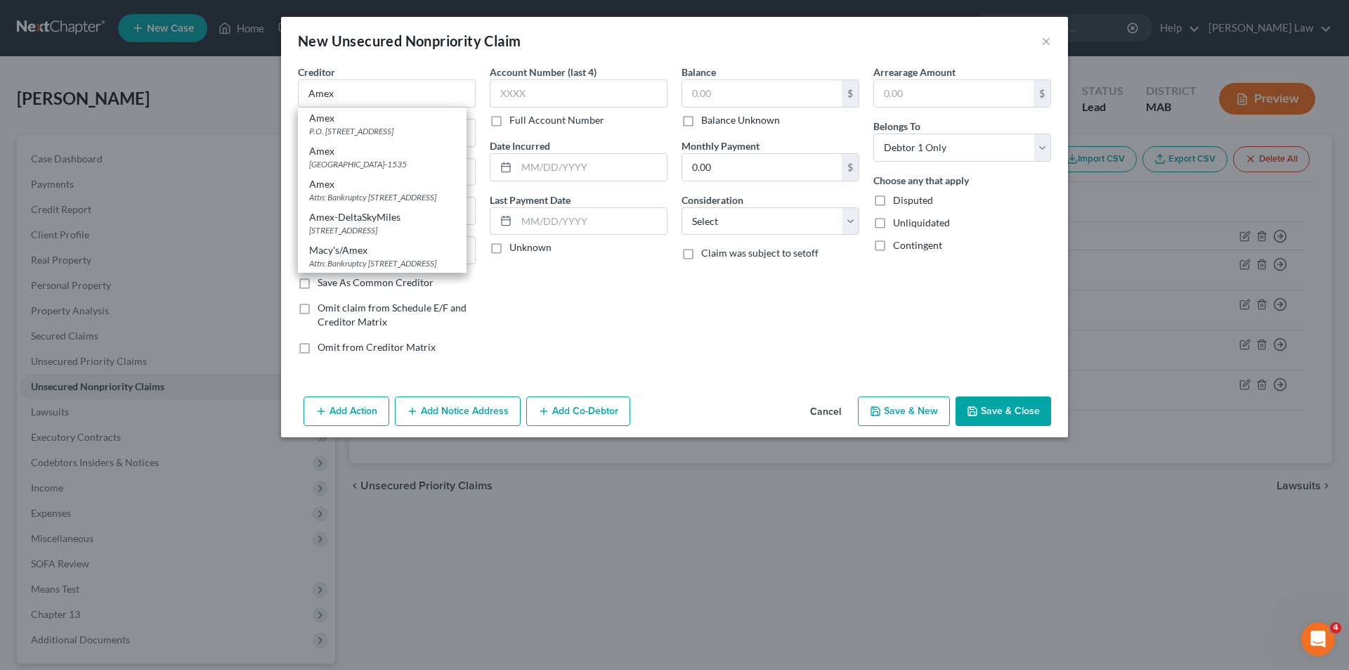
type input "79998-1535"
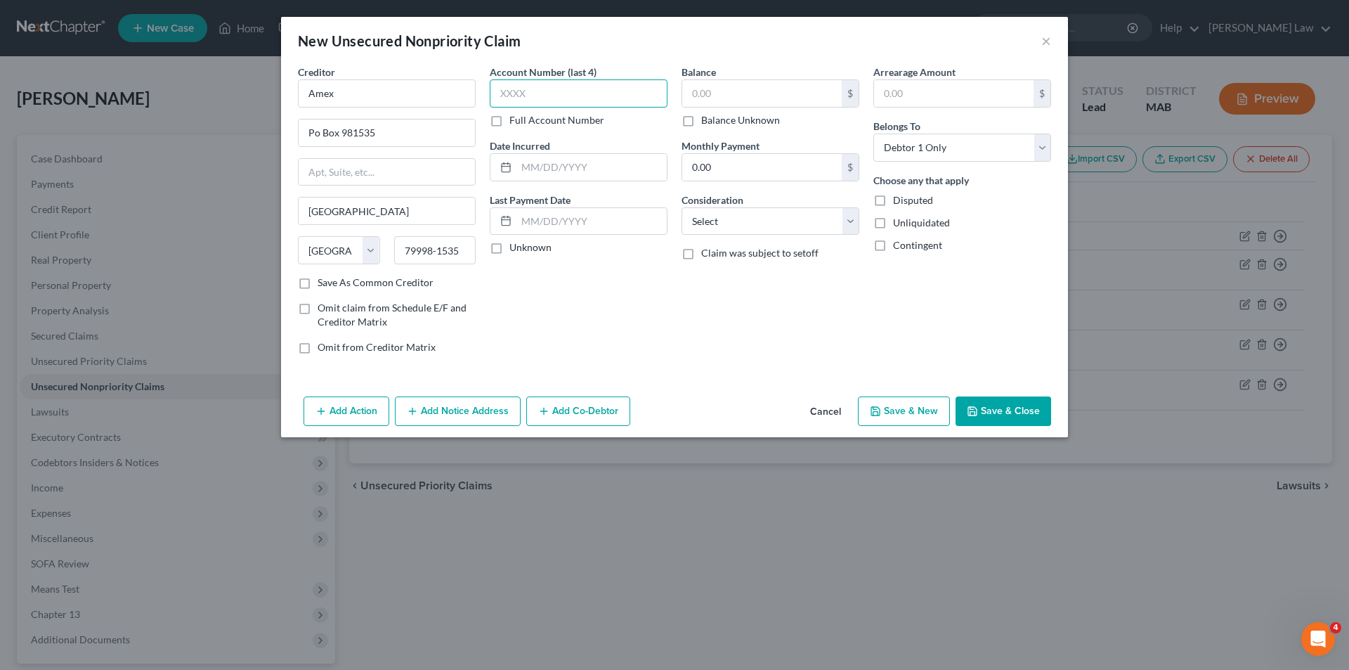
click at [557, 98] on input "text" at bounding box center [579, 93] width 178 height 28
type input "0813"
click at [765, 82] on input "text" at bounding box center [762, 93] width 160 height 27
type input "9,902.00"
click at [587, 164] on input "text" at bounding box center [591, 167] width 150 height 27
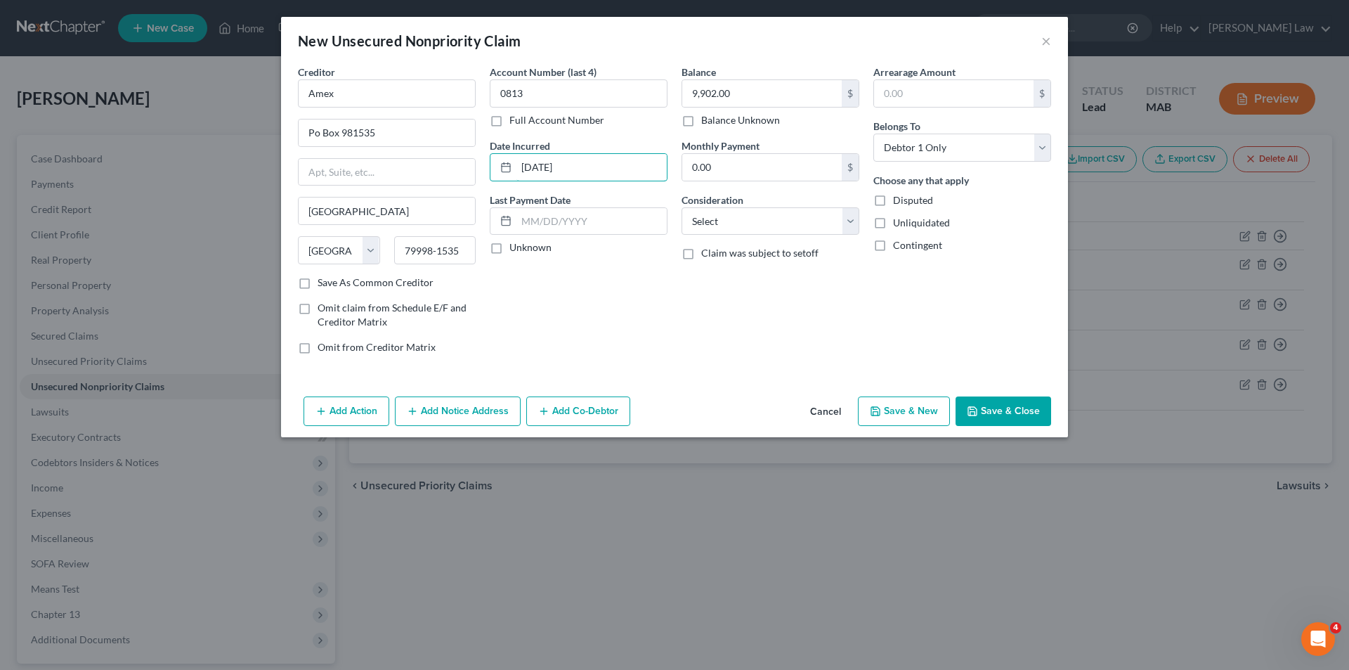
type input "[DATE]"
click at [1024, 413] on button "Save & Close" at bounding box center [1004, 411] width 96 height 30
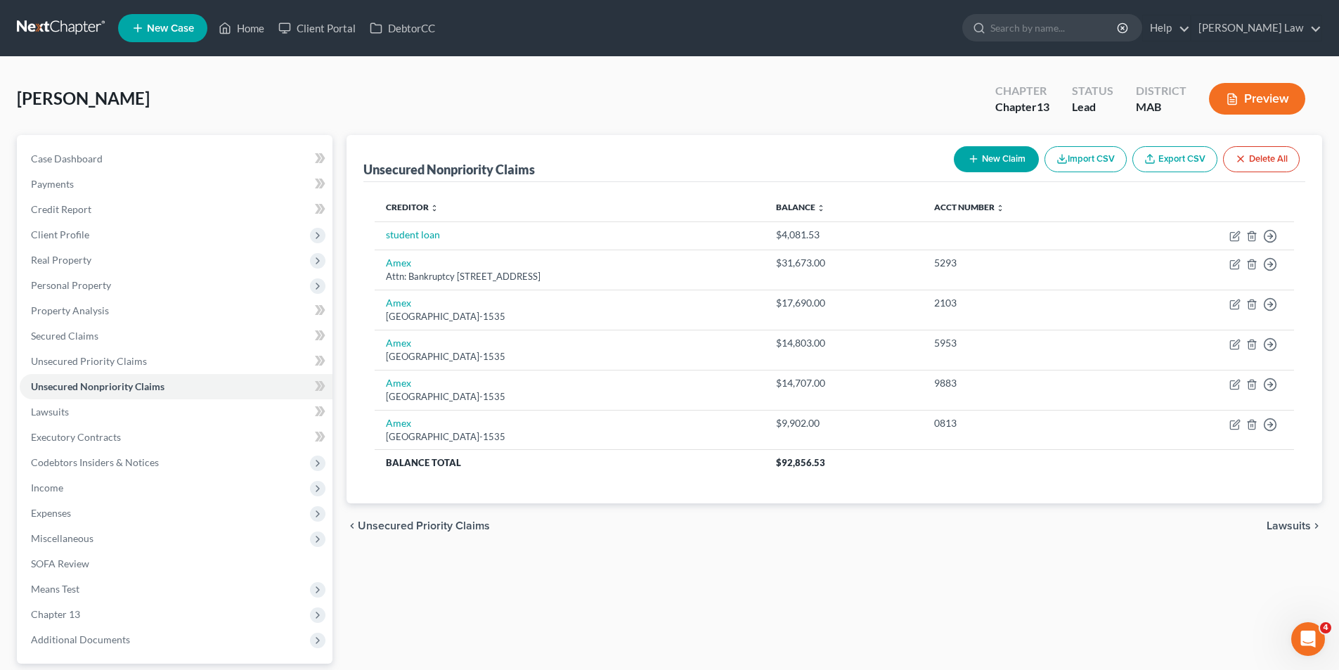
click at [968, 158] on icon "button" at bounding box center [973, 158] width 11 height 11
select select "0"
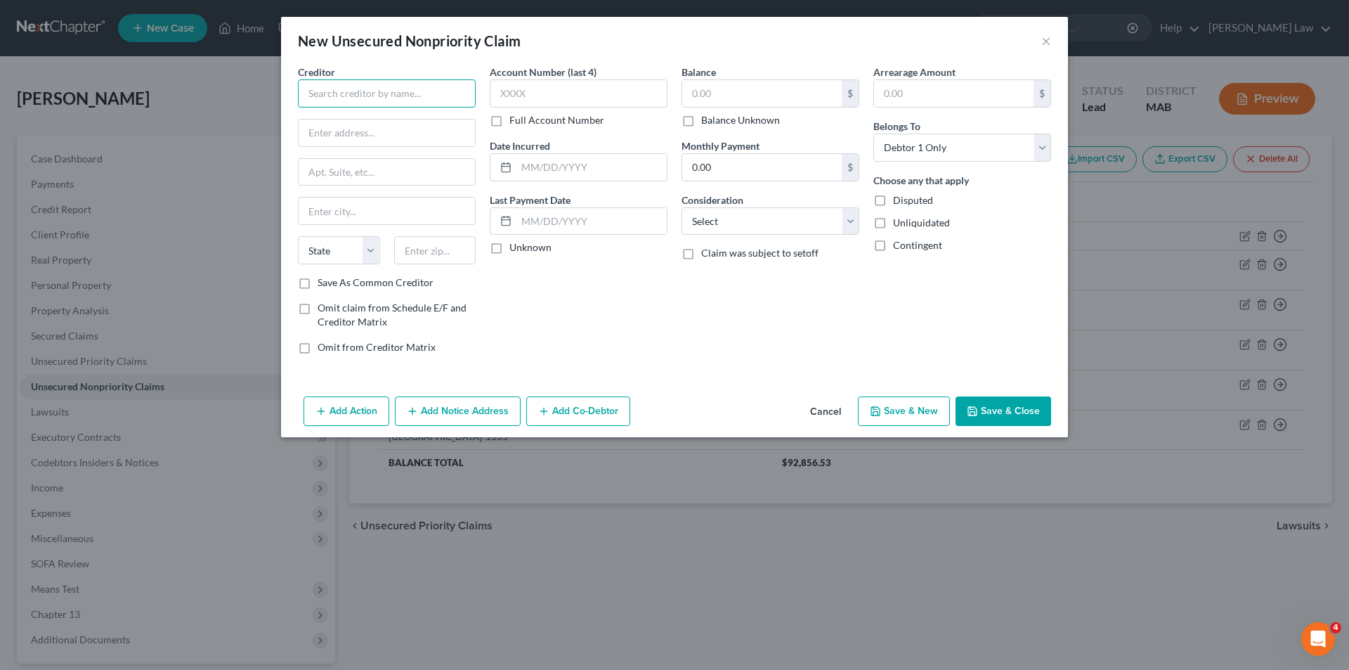
click at [407, 89] on input "text" at bounding box center [387, 93] width 178 height 28
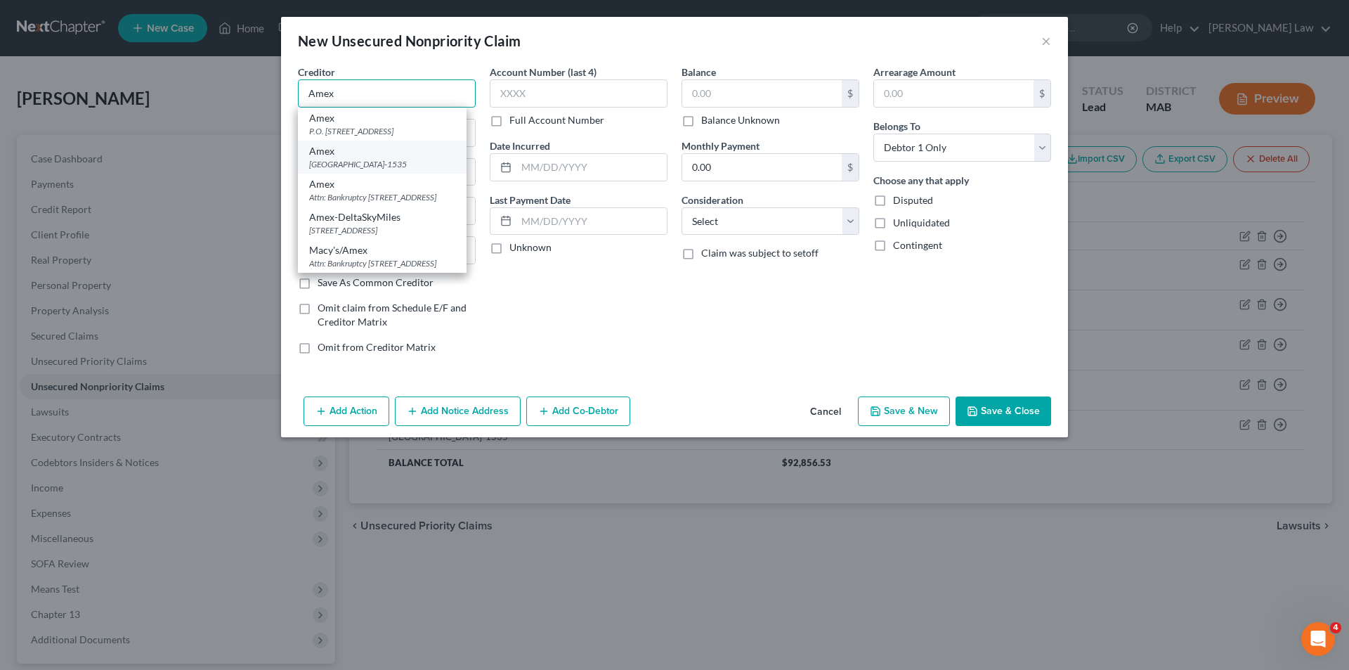
type input "Amex"
click at [384, 149] on div "Amex" at bounding box center [382, 151] width 146 height 14
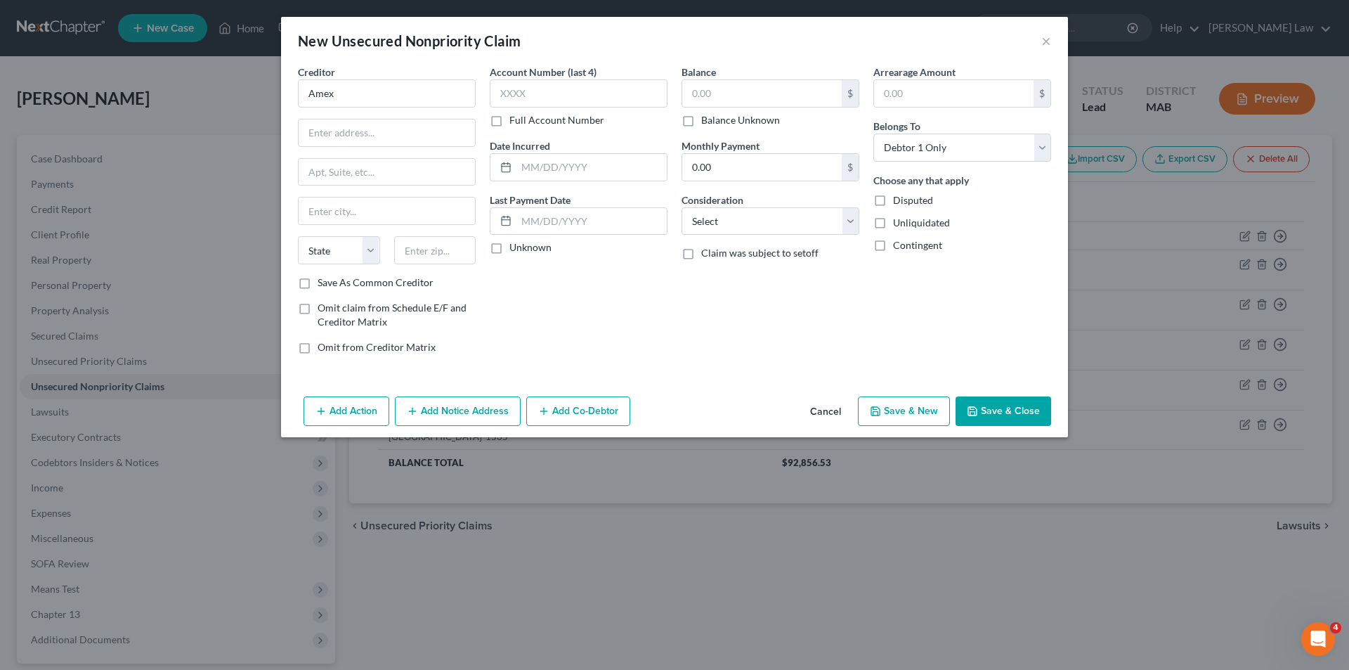
type input "Po Box 981535"
type input "[GEOGRAPHIC_DATA]"
select select "45"
type input "79998-1535"
click at [528, 94] on input "text" at bounding box center [579, 93] width 178 height 28
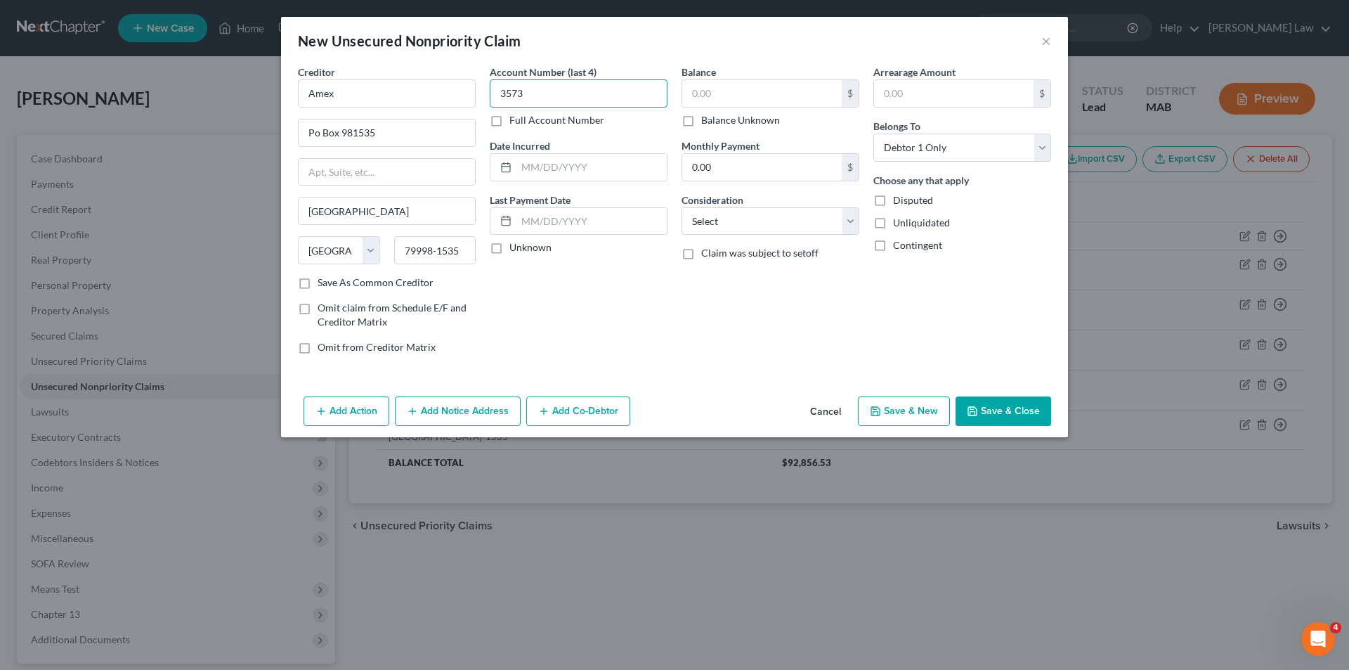
type input "3573"
drag, startPoint x: 722, startPoint y: 56, endPoint x: 732, endPoint y: 70, distance: 17.6
click at [726, 62] on div "New Unsecured Nonpriority Claim ×" at bounding box center [674, 41] width 787 height 48
click at [737, 82] on div "Balance $ Balance Unknown Balance Undetermined $ Balance Unknown" at bounding box center [771, 96] width 178 height 63
click at [742, 89] on input "text" at bounding box center [762, 93] width 160 height 27
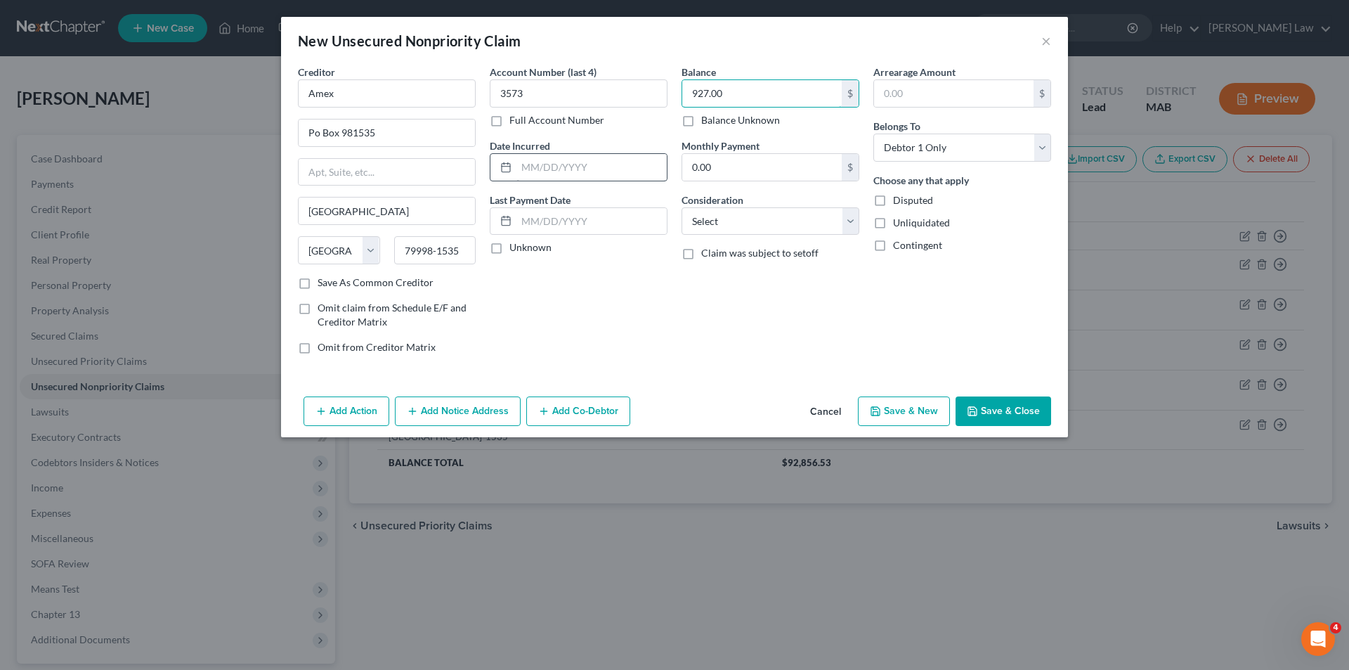
type input "927.00"
click at [559, 166] on input "text" at bounding box center [591, 167] width 150 height 27
type input "[DATE]"
click at [998, 412] on button "Save & Close" at bounding box center [1004, 411] width 96 height 30
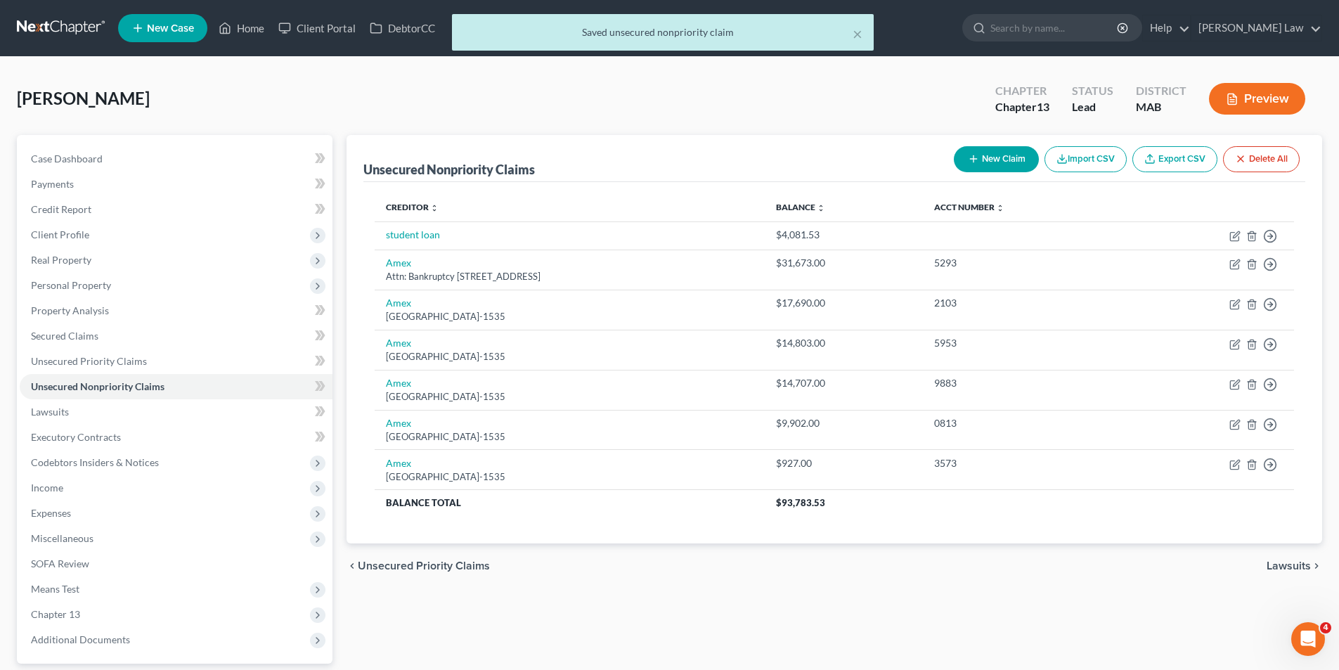
click at [989, 155] on button "New Claim" at bounding box center [996, 159] width 85 height 26
select select "0"
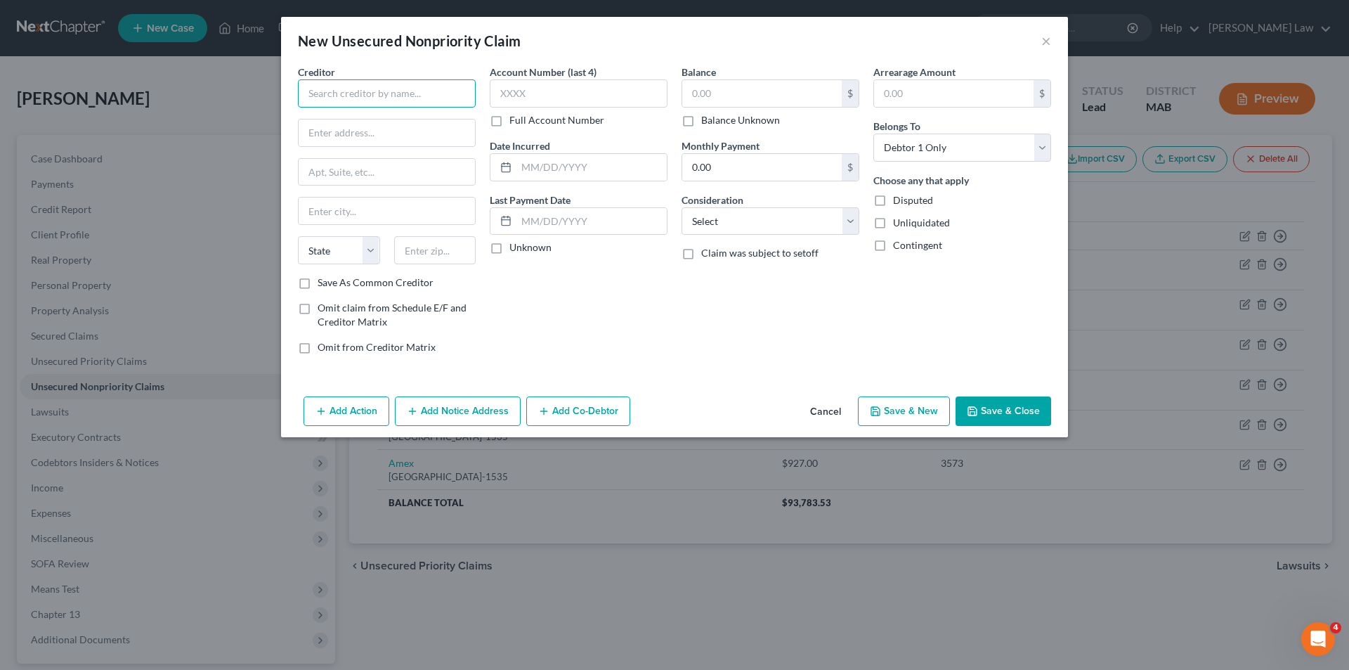
click at [340, 83] on input "text" at bounding box center [387, 93] width 178 height 28
type input "Barclays Bank [US_STATE]"
drag, startPoint x: 363, startPoint y: 138, endPoint x: 363, endPoint y: 128, distance: 10.5
click at [363, 131] on input "text" at bounding box center [387, 132] width 176 height 27
type input "Attn: Bankruptcy"
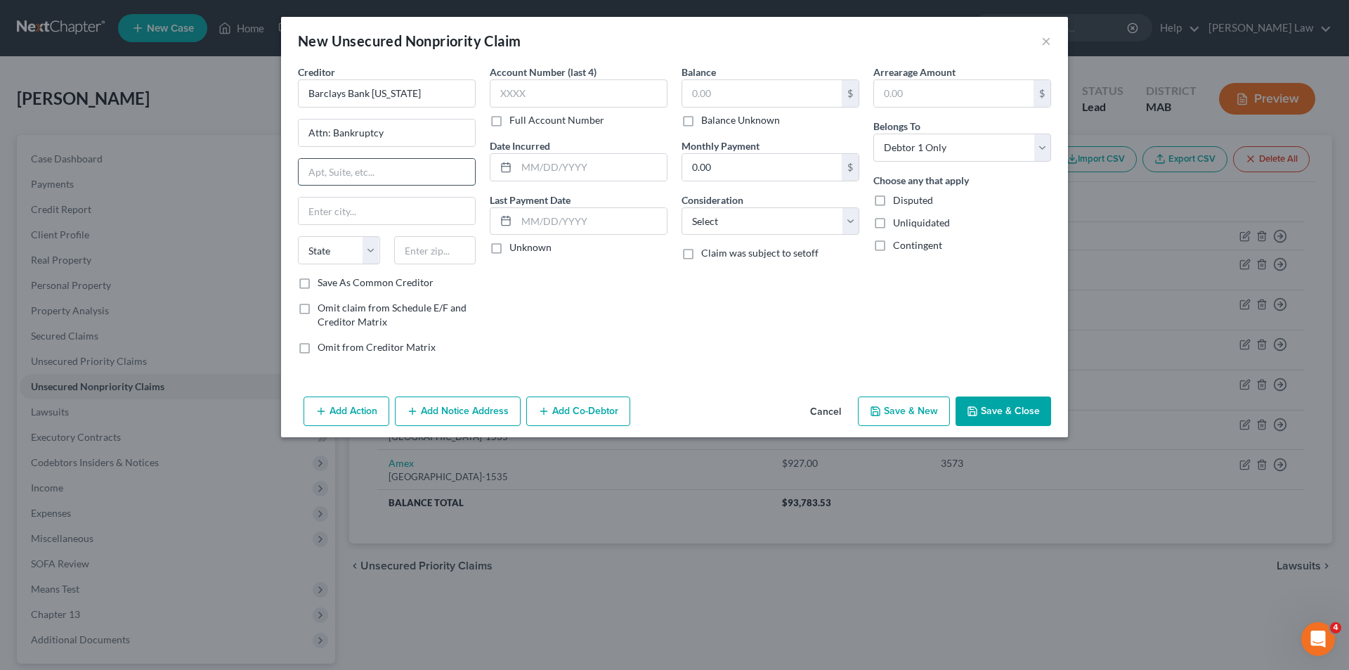
click at [370, 177] on input "text" at bounding box center [387, 172] width 176 height 27
click at [358, 174] on input "PO Box 981540" at bounding box center [387, 172] width 176 height 27
type input "PO Box 8801"
click at [363, 219] on input "text" at bounding box center [387, 210] width 176 height 27
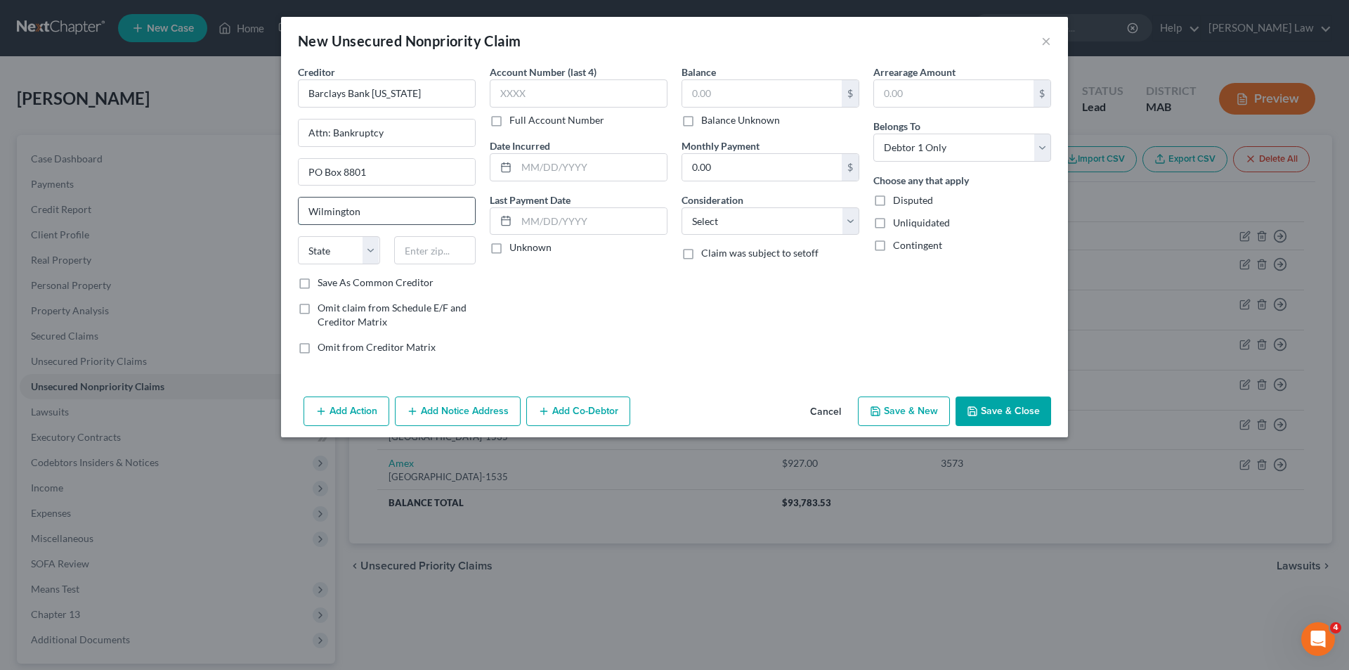
type input "Wilmington"
select select "7"
type input "0"
type input "19889"
click at [559, 101] on input "text" at bounding box center [579, 93] width 178 height 28
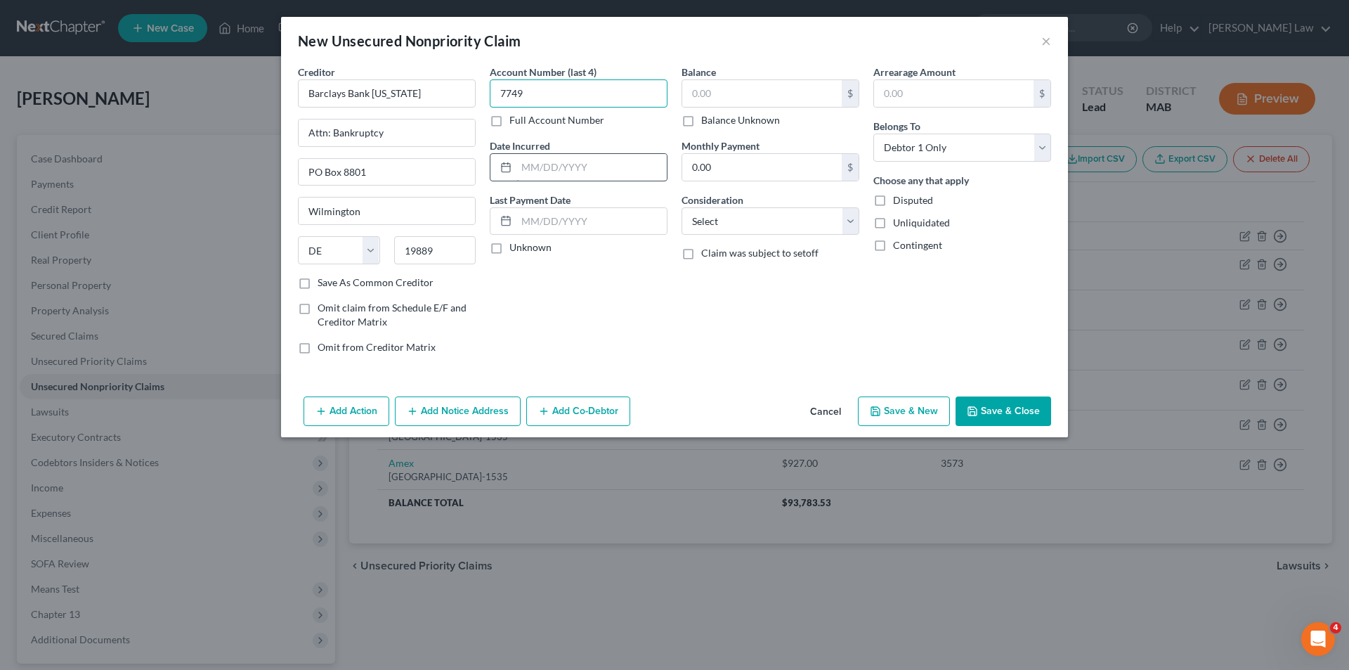
type input "7749"
click at [563, 166] on input "text" at bounding box center [591, 167] width 150 height 27
type input "[DATE]"
click at [710, 77] on label "Balance" at bounding box center [699, 72] width 34 height 15
click at [704, 81] on input "text" at bounding box center [762, 93] width 160 height 27
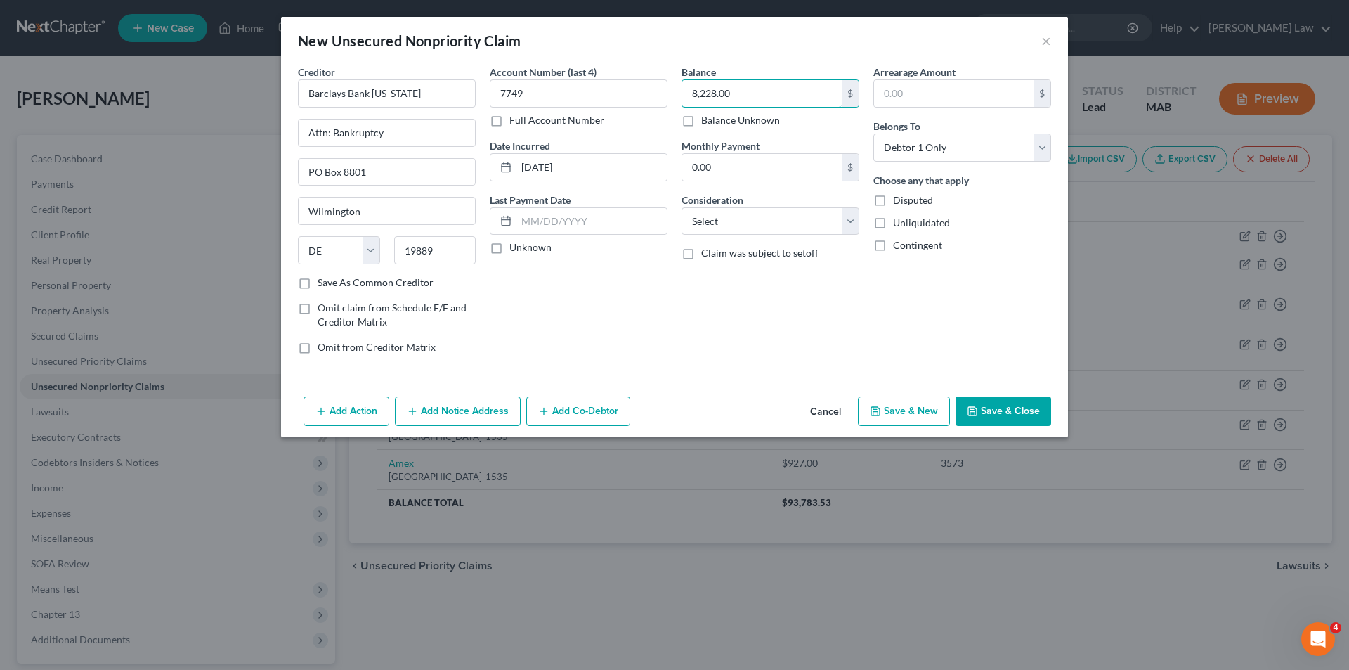
type input "8,228.00"
click at [1026, 401] on button "Save & Close" at bounding box center [1004, 411] width 96 height 30
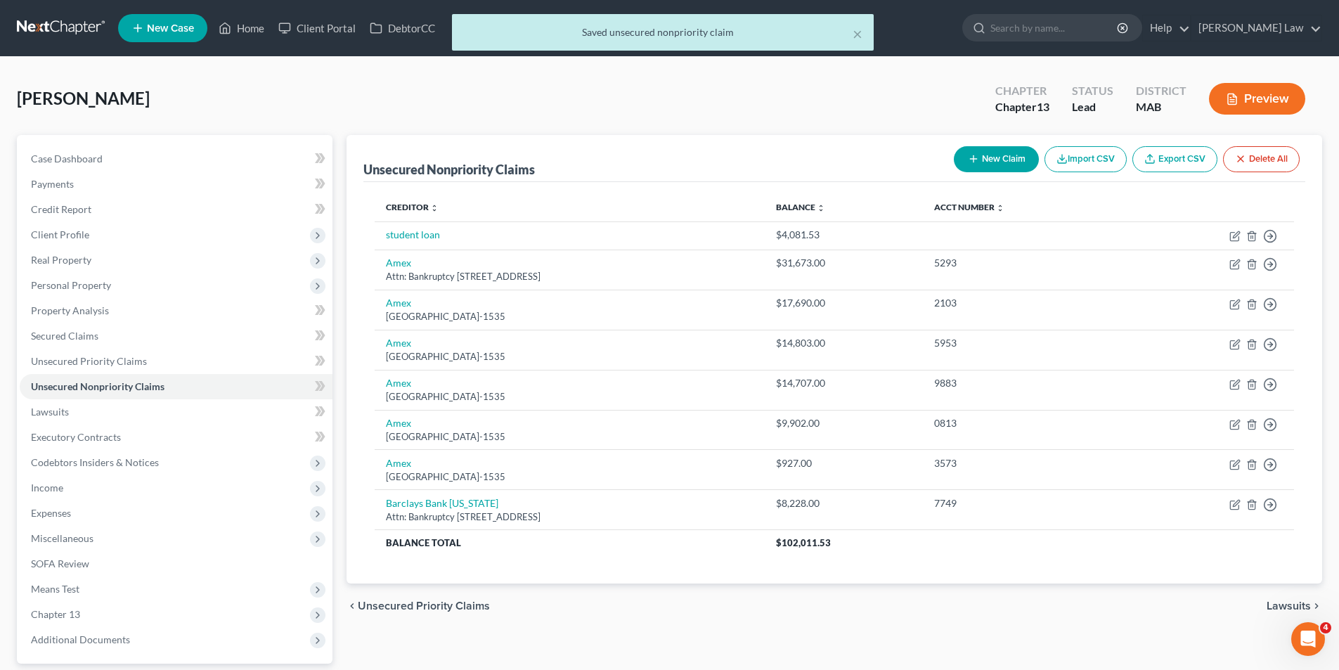
click at [1000, 164] on button "New Claim" at bounding box center [996, 159] width 85 height 26
select select "0"
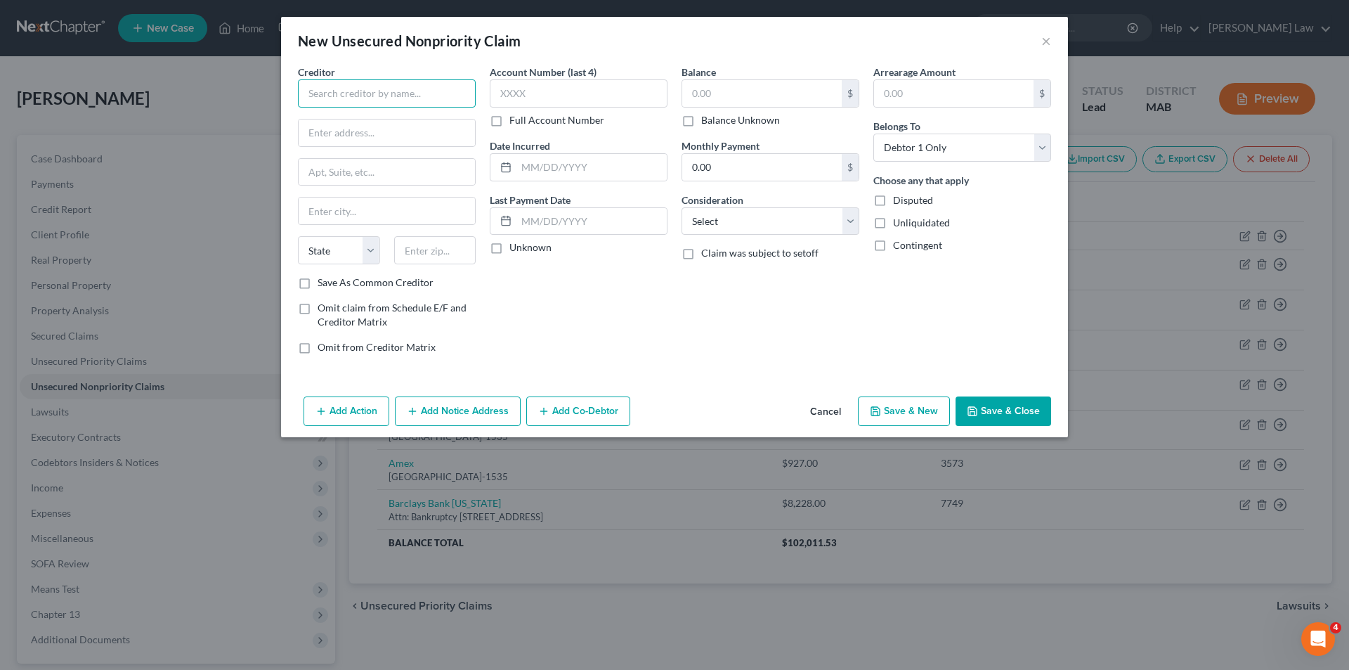
click at [445, 93] on input "text" at bounding box center [387, 93] width 178 height 28
type input "Capital One"
type input "Attn: Bankruptcy"
click at [353, 166] on input "text" at bounding box center [387, 172] width 176 height 27
click at [363, 164] on input "PO Box 981540" at bounding box center [387, 172] width 176 height 27
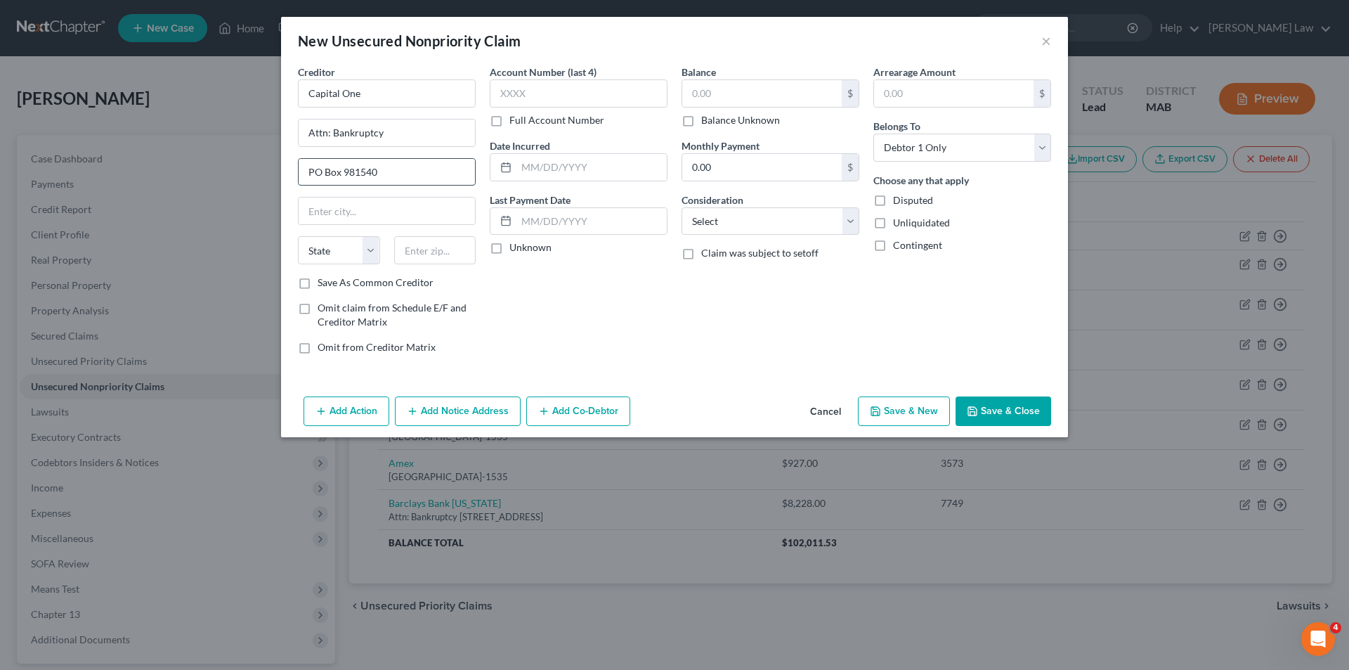
click at [363, 164] on input "PO Box 981540" at bounding box center [387, 172] width 176 height 27
type input "PO Box 30285"
click at [352, 212] on input "text" at bounding box center [387, 210] width 176 height 27
type input "[GEOGRAPHIC_DATA]"
select select "46"
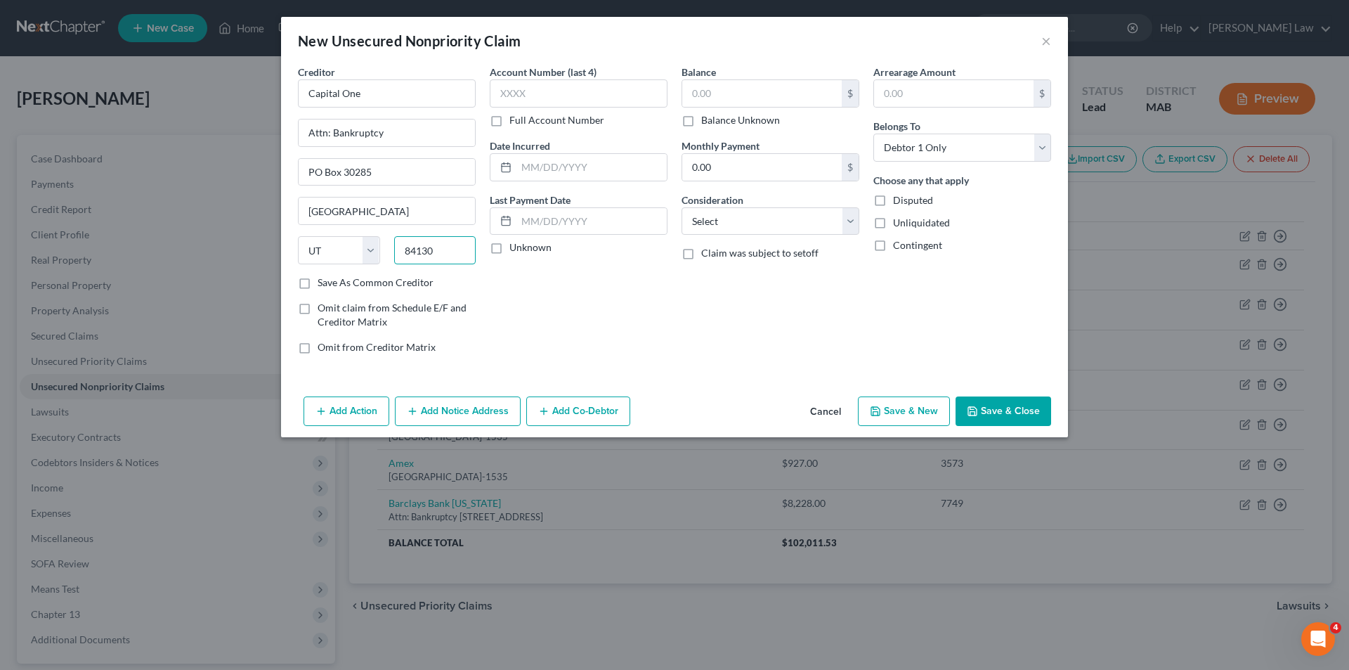
type input "84130"
click at [536, 286] on div "Account Number (last 4) Full Account Number Date Incurred Last Payment Date Unk…" at bounding box center [579, 215] width 192 height 301
click at [581, 93] on input "text" at bounding box center [579, 93] width 178 height 28
type input "8754"
click at [772, 91] on input "text" at bounding box center [762, 93] width 160 height 27
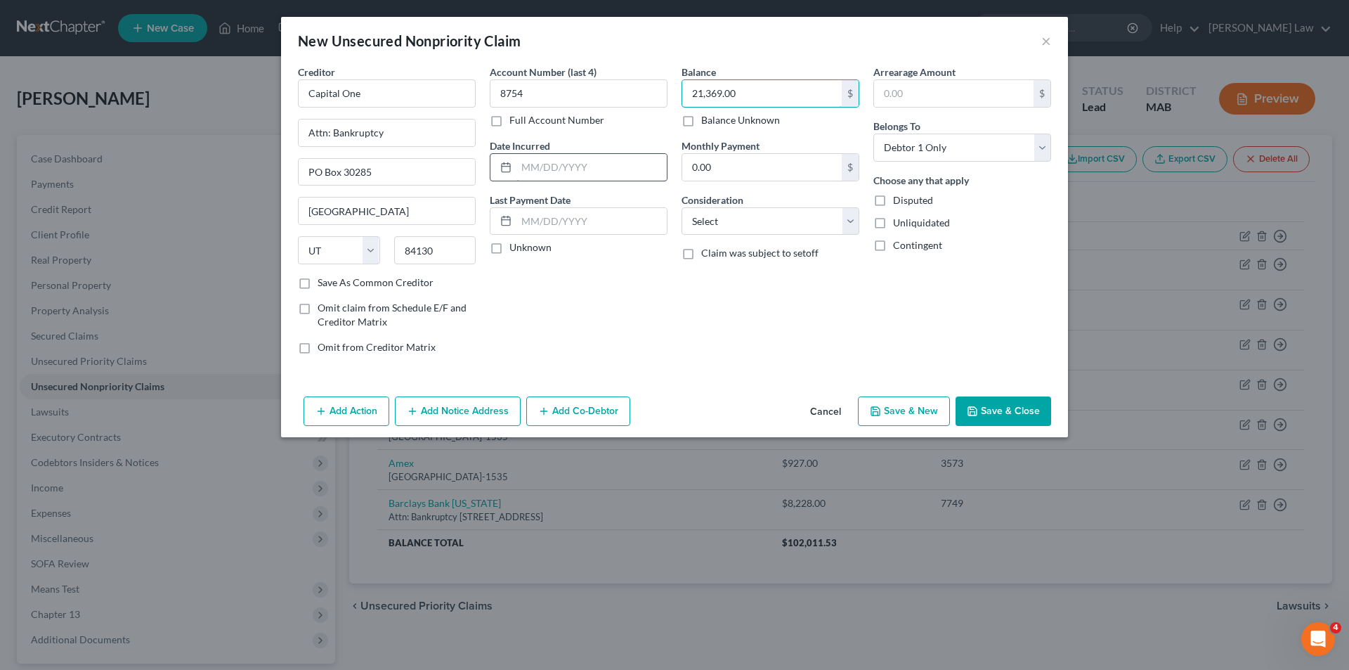
type input "21,369.00"
click at [544, 157] on input "text" at bounding box center [591, 167] width 150 height 27
type input "[DATE]"
click at [1022, 401] on button "Save & Close" at bounding box center [1004, 411] width 96 height 30
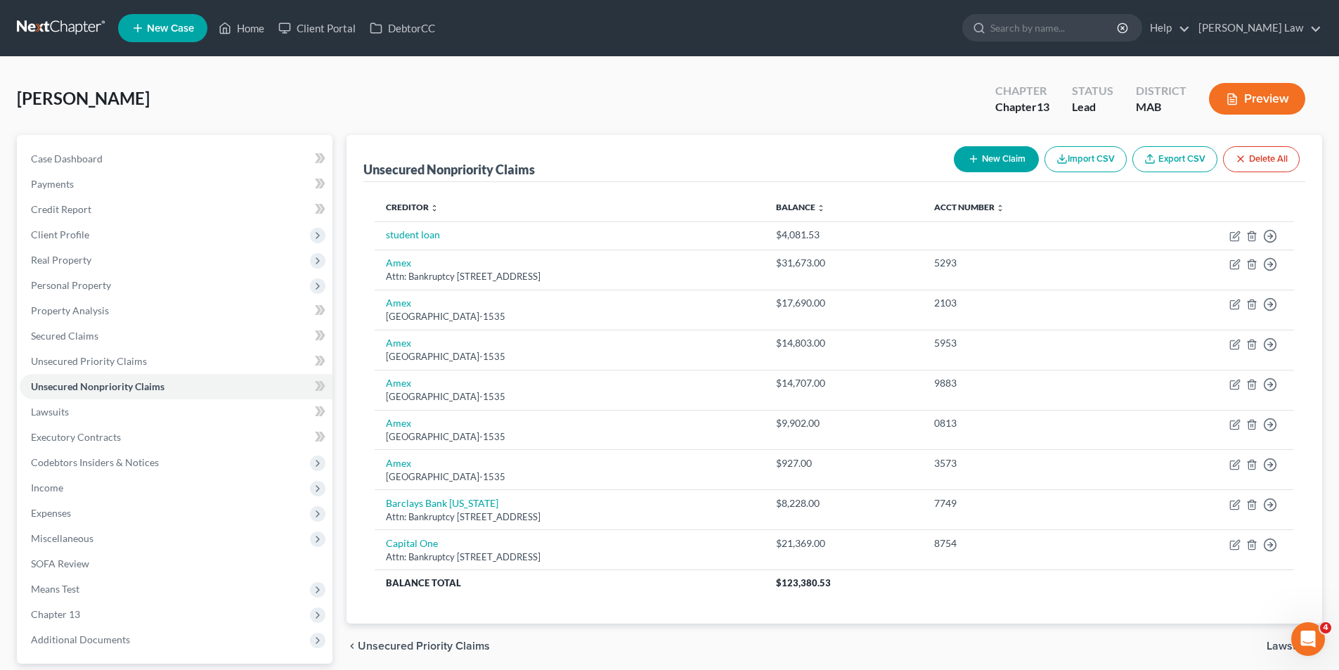
click at [1014, 158] on button "New Claim" at bounding box center [996, 159] width 85 height 26
select select "0"
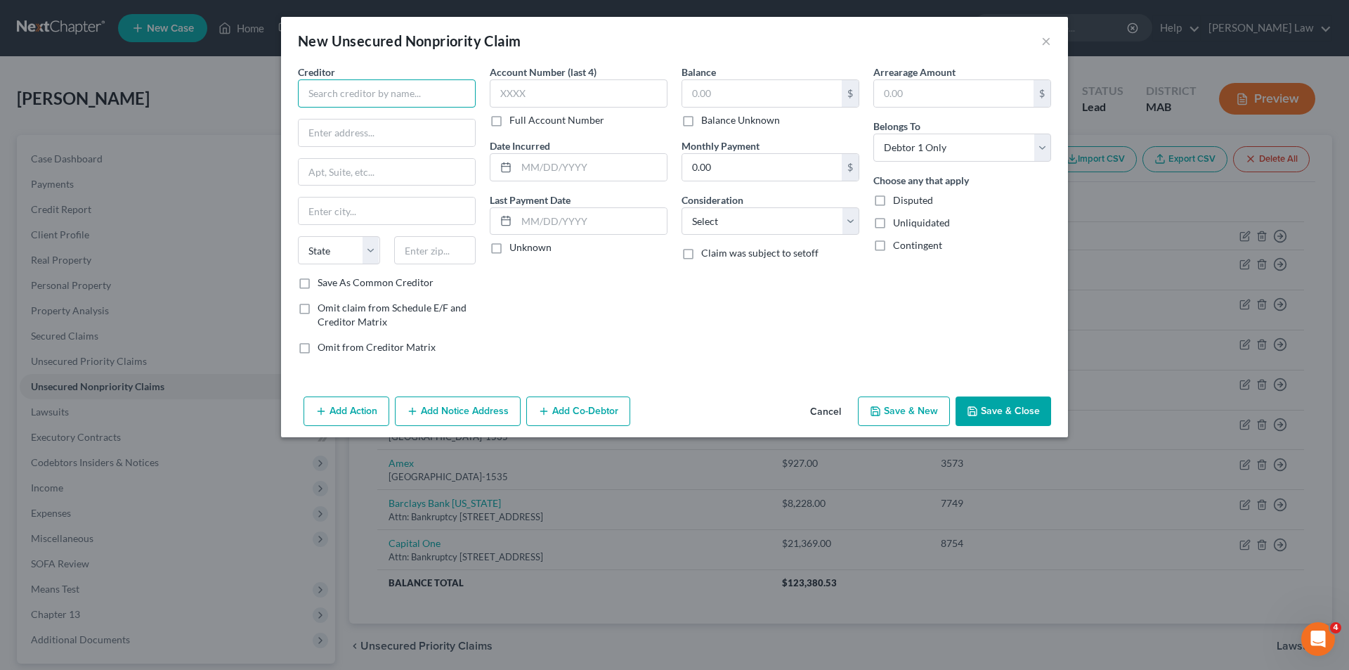
click at [330, 101] on input "text" at bounding box center [387, 93] width 178 height 28
type input "Capital One"
type input "Attn: Bankruptcy"
drag, startPoint x: 370, startPoint y: 174, endPoint x: 370, endPoint y: 181, distance: 7.7
click at [370, 181] on input "text" at bounding box center [387, 172] width 176 height 27
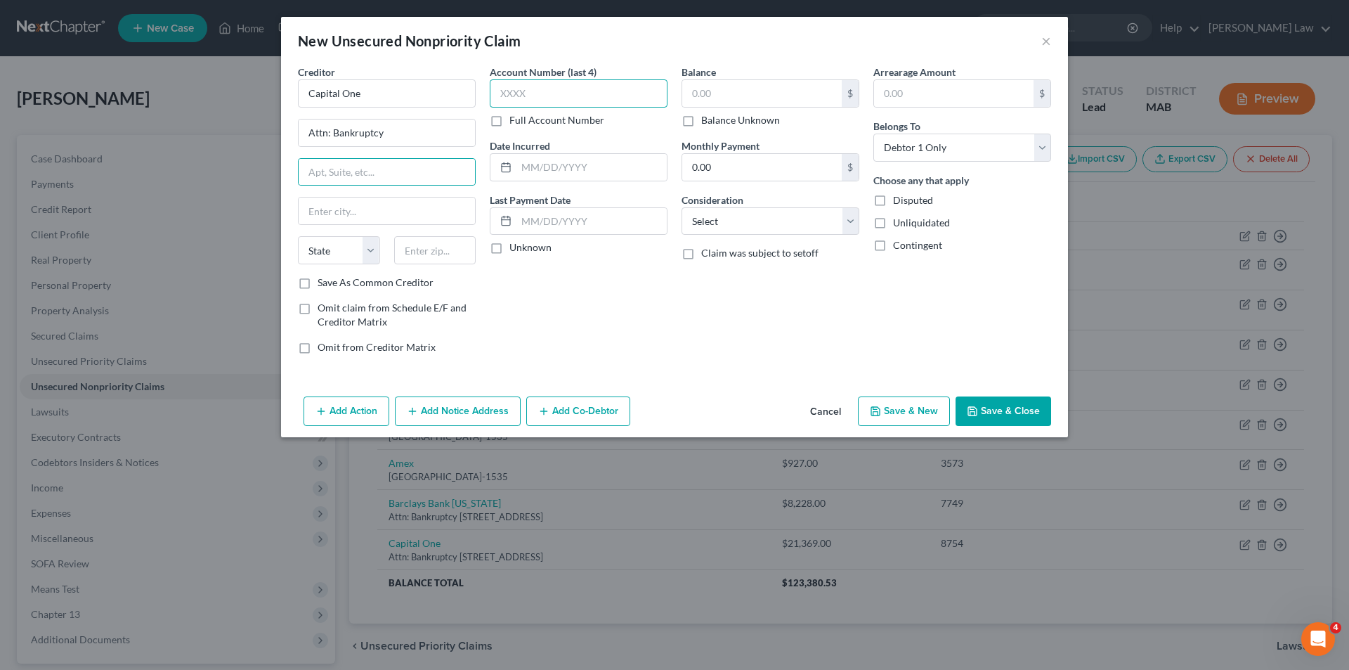
click at [518, 93] on input "text" at bounding box center [579, 93] width 178 height 28
type input "1286"
click at [384, 161] on input "text" at bounding box center [387, 172] width 176 height 27
click at [364, 167] on input "PO Box 981540" at bounding box center [387, 172] width 176 height 27
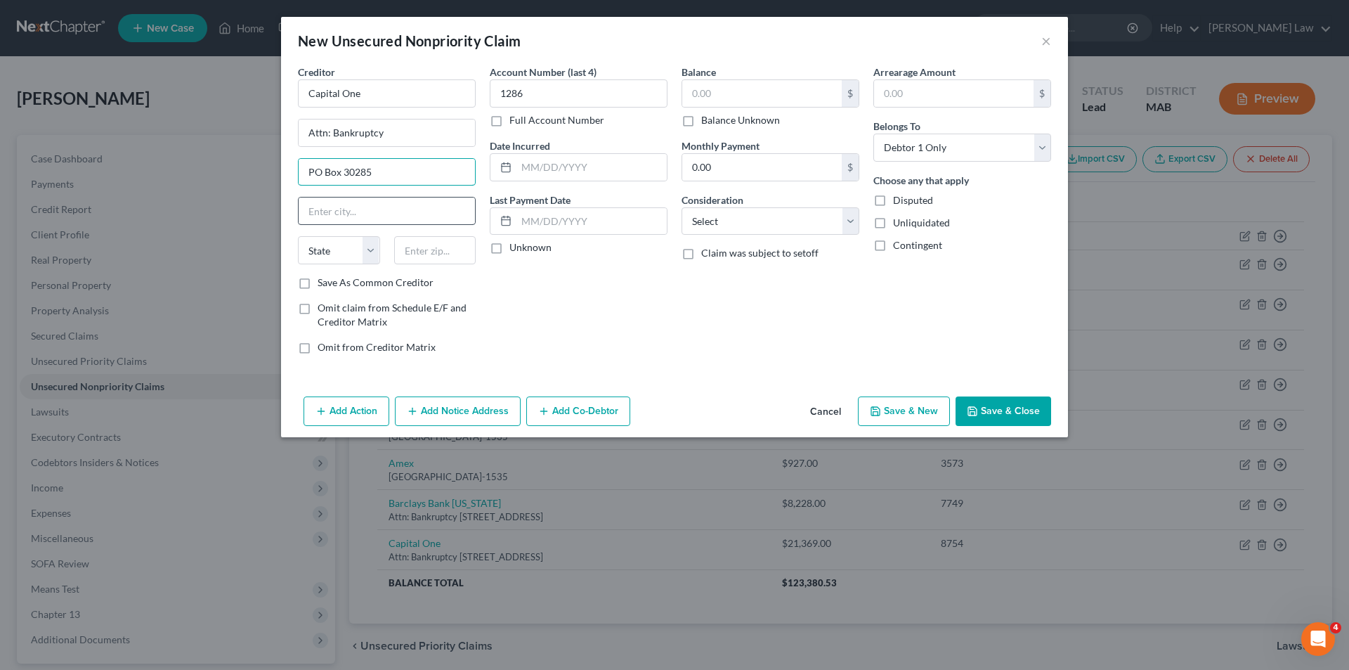
type input "PO Box 30285"
click at [370, 202] on input "text" at bounding box center [387, 210] width 176 height 27
type input "[GEOGRAPHIC_DATA]"
click at [320, 250] on select "State [US_STATE] AK AR AZ CA CO CT DE DC [GEOGRAPHIC_DATA] [GEOGRAPHIC_DATA] GU…" at bounding box center [339, 250] width 82 height 28
select select "46"
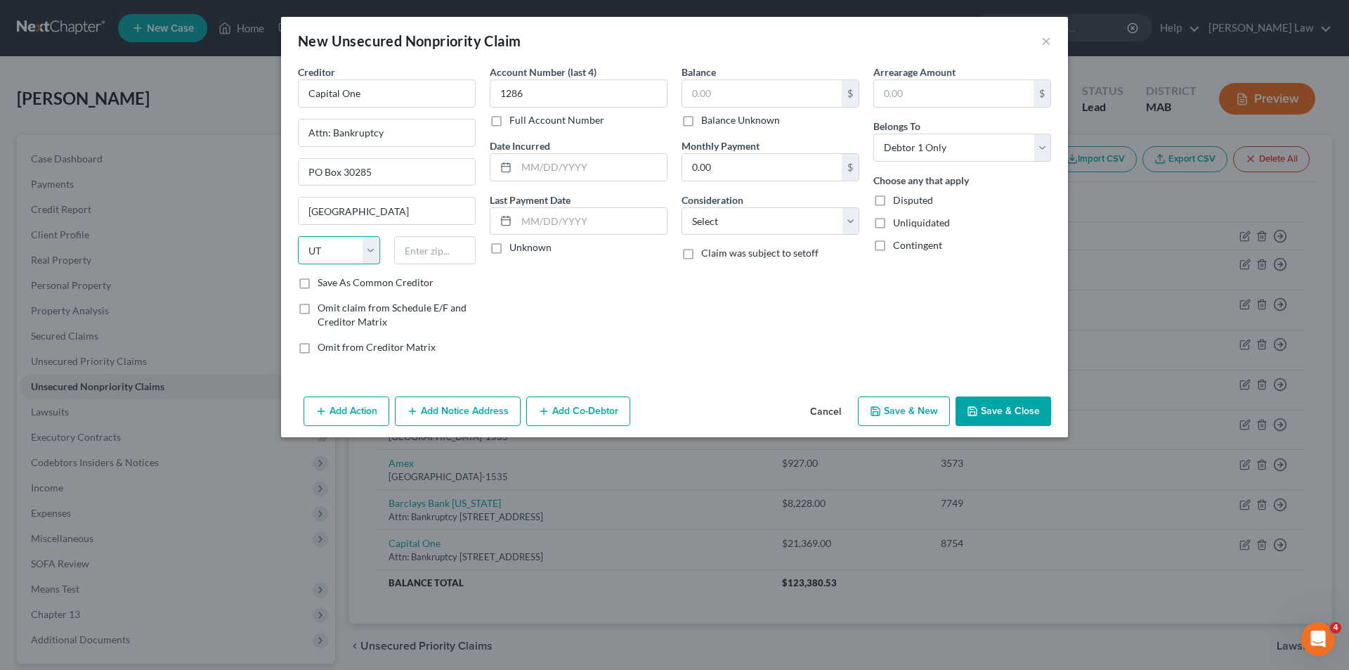
click at [298, 236] on select "State [US_STATE] AK AR AZ CA CO CT DE DC [GEOGRAPHIC_DATA] [GEOGRAPHIC_DATA] GU…" at bounding box center [339, 250] width 82 height 28
click at [416, 252] on input "text" at bounding box center [435, 250] width 82 height 28
type input "84130"
click at [585, 287] on div "Account Number (last 4) 1286 Full Account Number Date Incurred Last Payment Dat…" at bounding box center [579, 215] width 192 height 301
click at [734, 93] on input "text" at bounding box center [762, 93] width 160 height 27
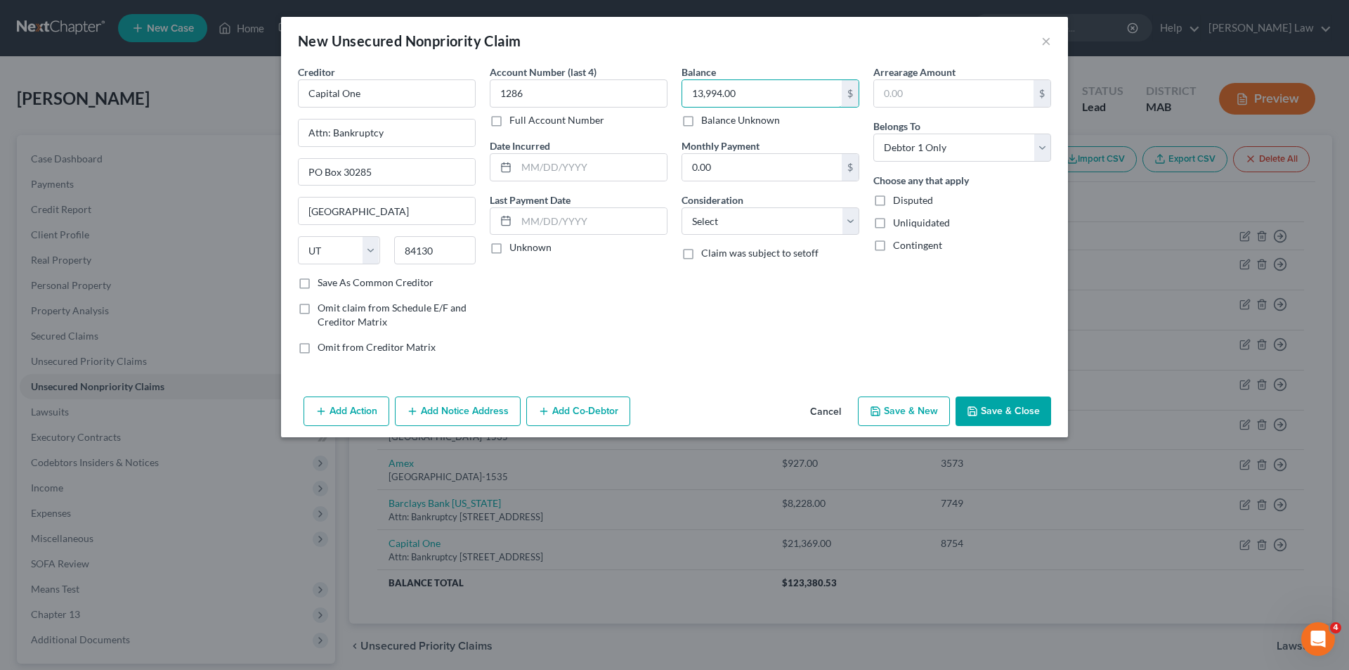
type input "13,994.00"
click at [989, 407] on button "Save & Close" at bounding box center [1004, 411] width 96 height 30
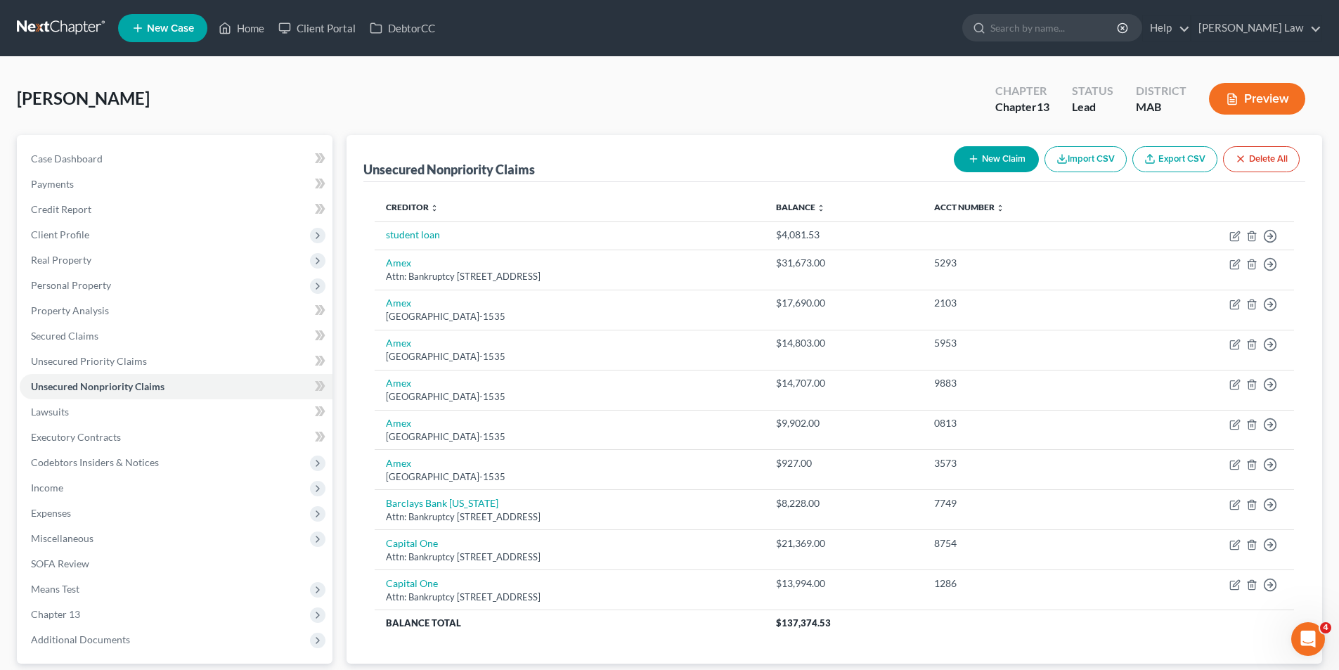
click at [991, 151] on button "New Claim" at bounding box center [996, 159] width 85 height 26
select select "0"
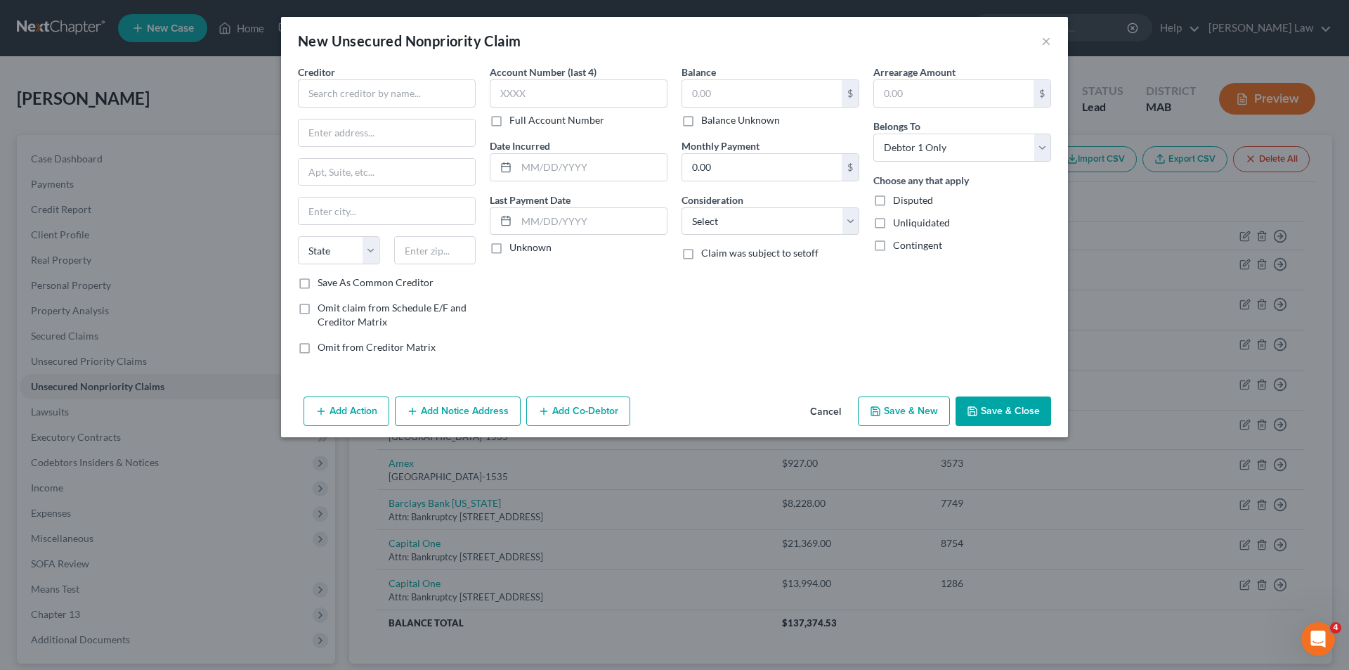
click at [360, 108] on div "Creditor * State [US_STATE] AK AR AZ CA CO [GEOGRAPHIC_DATA] DE DC [GEOGRAPHIC_…" at bounding box center [387, 170] width 178 height 211
click at [359, 103] on input "text" at bounding box center [387, 93] width 178 height 28
click at [375, 91] on input "Capital One" at bounding box center [387, 93] width 178 height 28
type input "Capital One"
click at [367, 131] on input "text" at bounding box center [387, 132] width 176 height 27
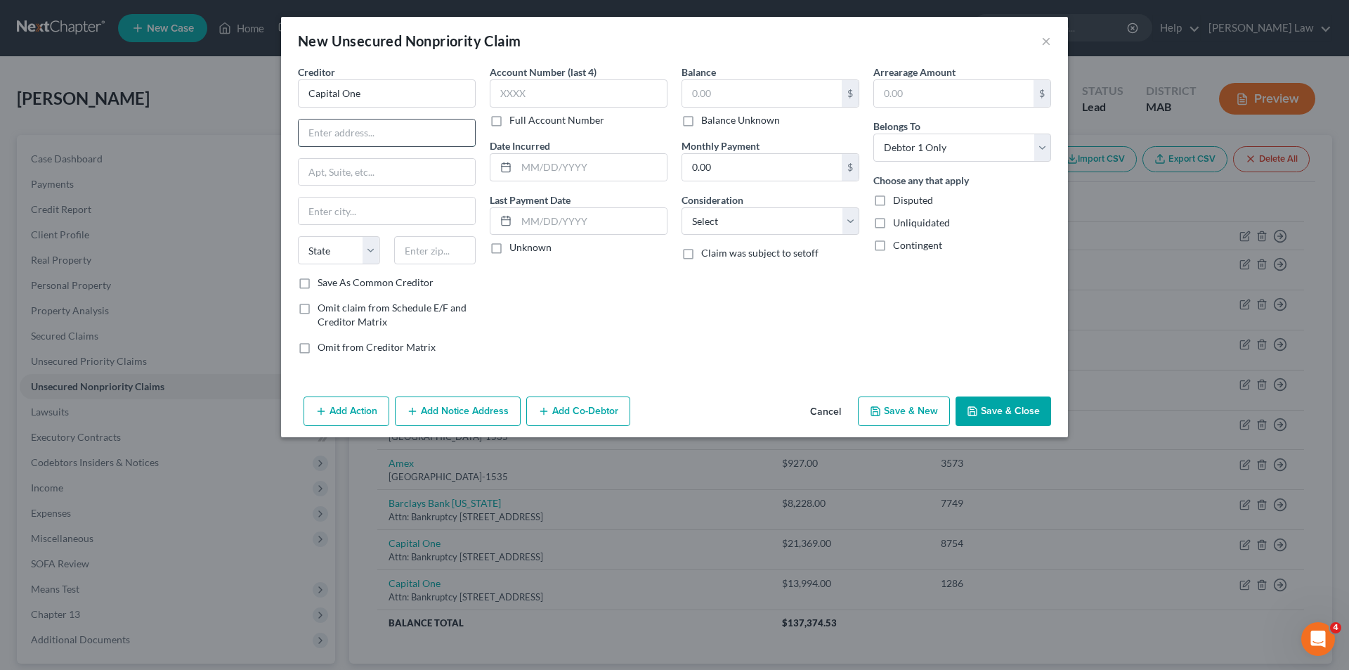
type input "Attn: Bankruptcy"
click at [349, 162] on input "text" at bounding box center [387, 172] width 176 height 27
type input "PO Box 30285"
click at [391, 216] on input "text" at bounding box center [387, 210] width 176 height 27
type input "[GEOGRAPHIC_DATA]"
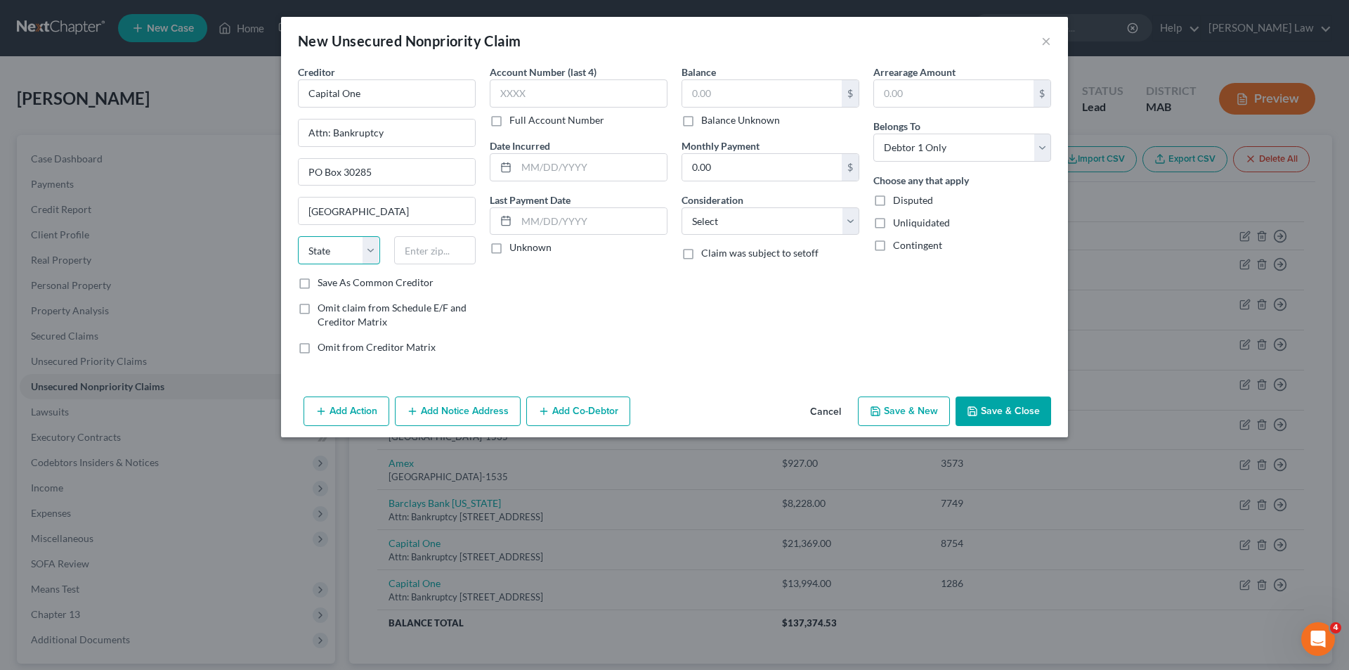
click at [359, 246] on select "State [US_STATE] AK AR AZ CA CO CT DE DC [GEOGRAPHIC_DATA] [GEOGRAPHIC_DATA] GU…" at bounding box center [339, 250] width 82 height 28
select select "46"
click at [298, 236] on select "State [US_STATE] AK AR AZ CA CO CT DE DC [GEOGRAPHIC_DATA] [GEOGRAPHIC_DATA] GU…" at bounding box center [339, 250] width 82 height 28
click at [440, 254] on input "text" at bounding box center [435, 250] width 82 height 28
type input "84130"
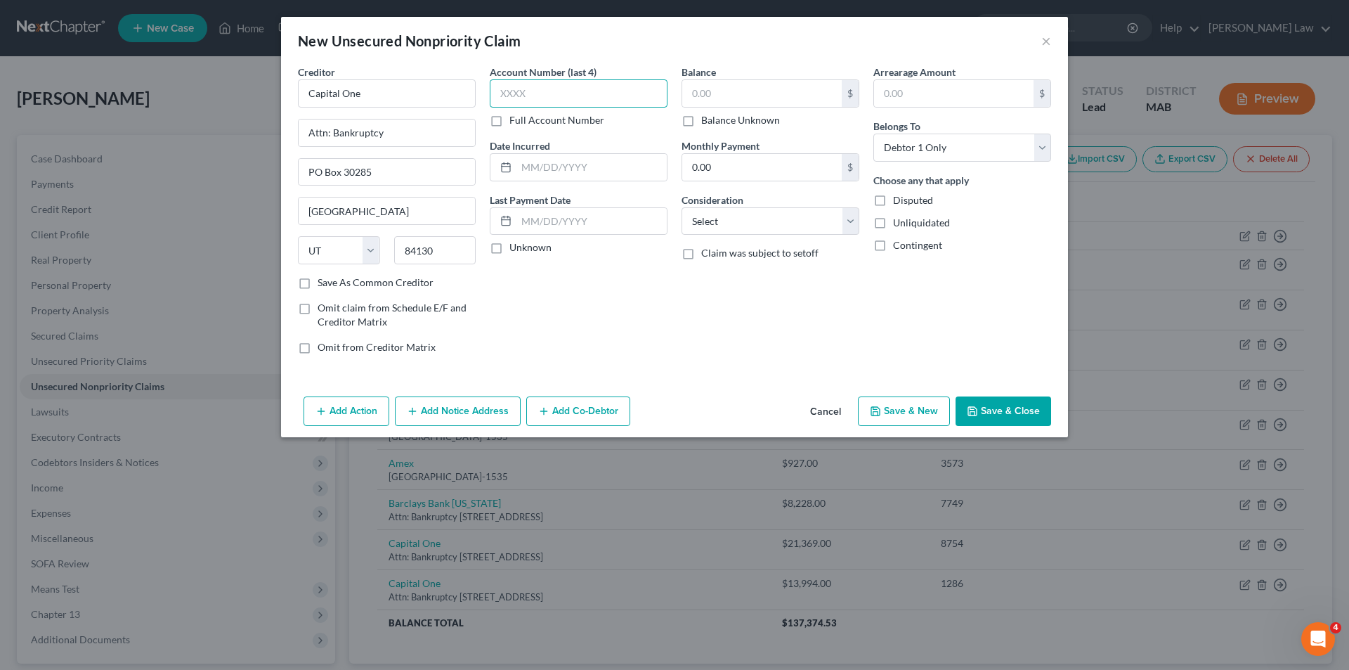
click at [585, 90] on input "text" at bounding box center [579, 93] width 178 height 28
type input "3277"
click at [703, 86] on input "text" at bounding box center [762, 93] width 160 height 27
type input "3,354.00"
click at [590, 177] on input "text" at bounding box center [591, 167] width 150 height 27
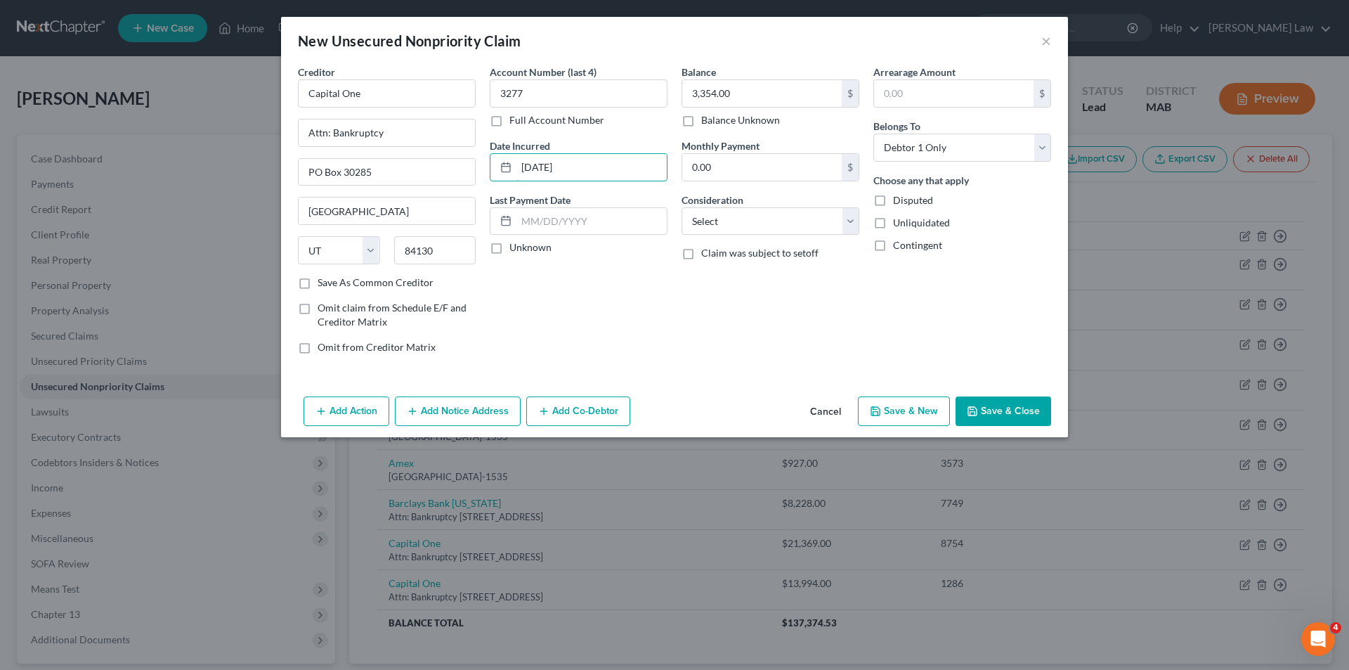
type input "[DATE]"
click at [986, 398] on button "Save & Close" at bounding box center [1004, 411] width 96 height 30
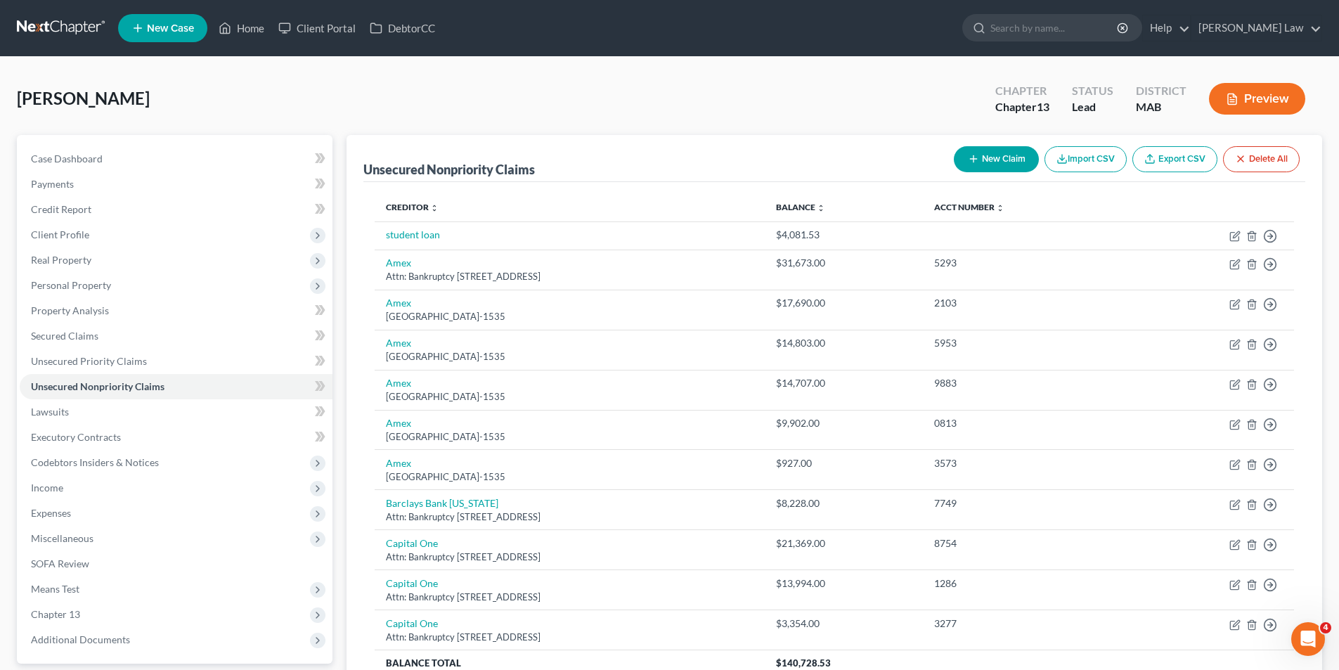
click at [1001, 156] on button "New Claim" at bounding box center [996, 159] width 85 height 26
select select "0"
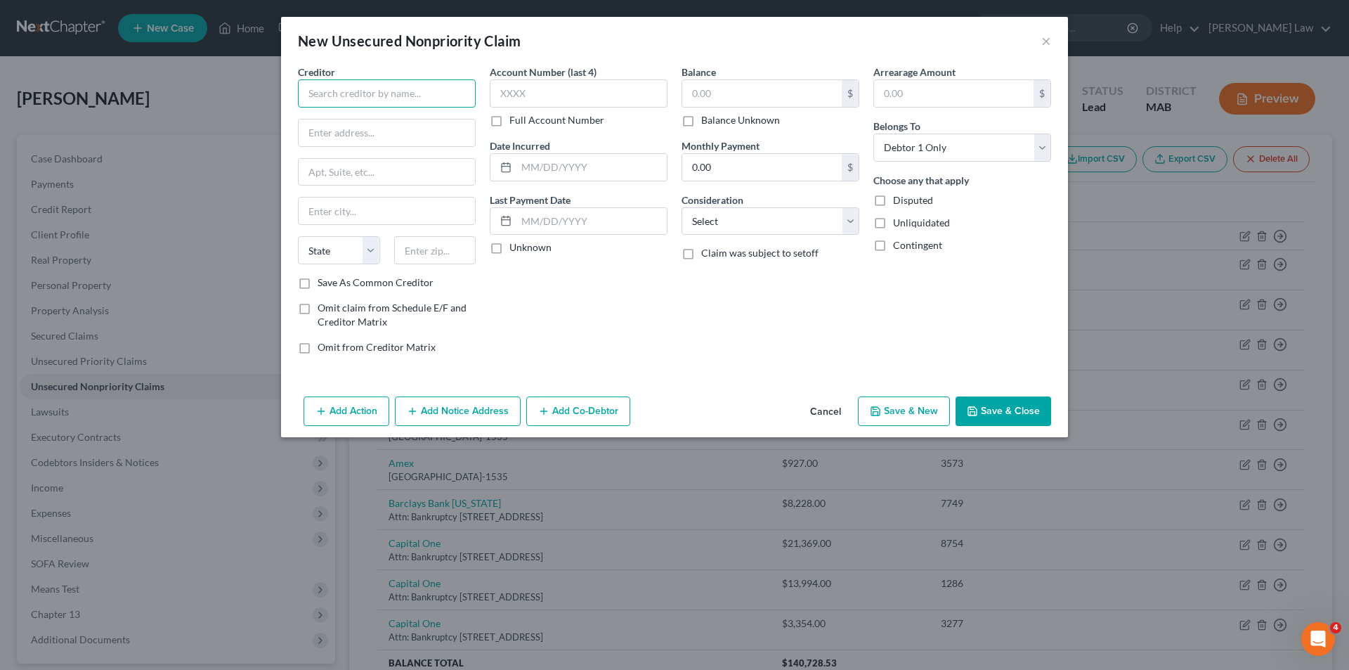
click at [367, 82] on input "text" at bounding box center [387, 93] width 178 height 28
type input "Chase Auto Finance"
click at [393, 176] on input "text" at bounding box center [387, 172] width 176 height 27
drag, startPoint x: 408, startPoint y: 130, endPoint x: 304, endPoint y: 130, distance: 103.3
click at [304, 130] on input "Attn: Bankruptcy" at bounding box center [387, 132] width 176 height 27
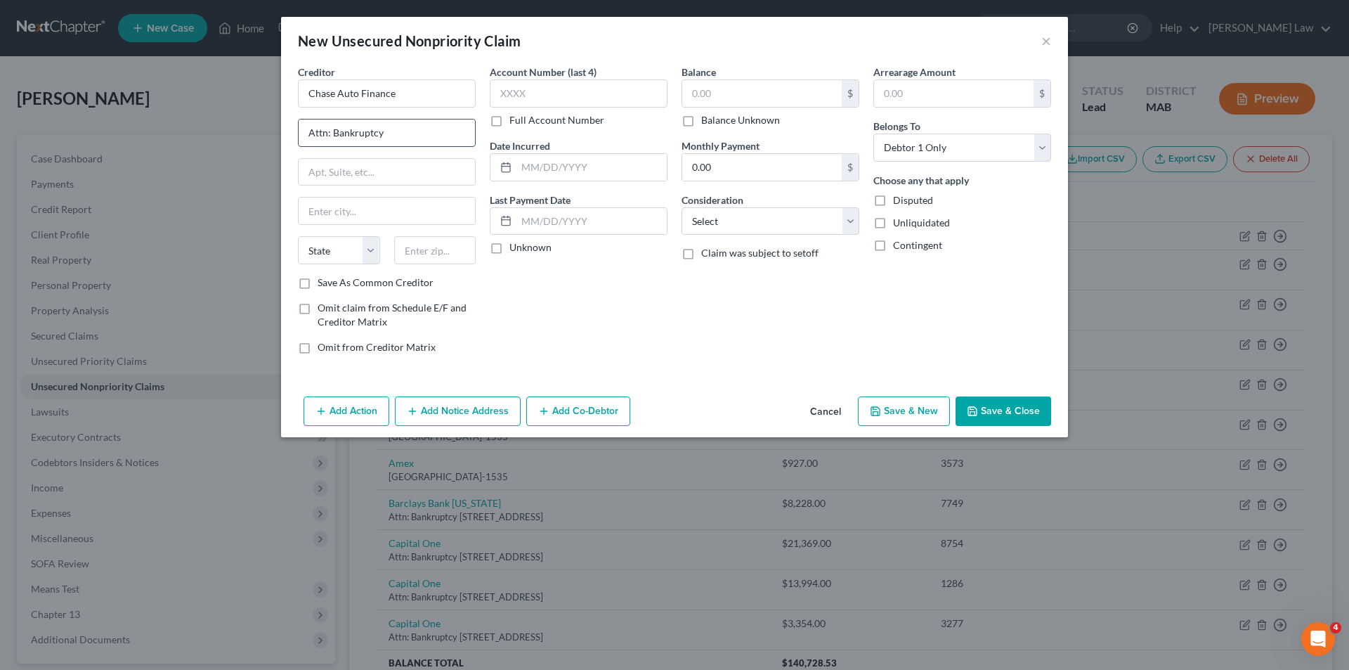
click at [401, 139] on input "Attn: Bankruptcy" at bounding box center [387, 132] width 176 height 27
click at [403, 133] on input "Attn: Bankruptcy" at bounding box center [387, 132] width 176 height 27
click at [404, 133] on input "Attn: Bankruptcy" at bounding box center [387, 132] width 176 height 27
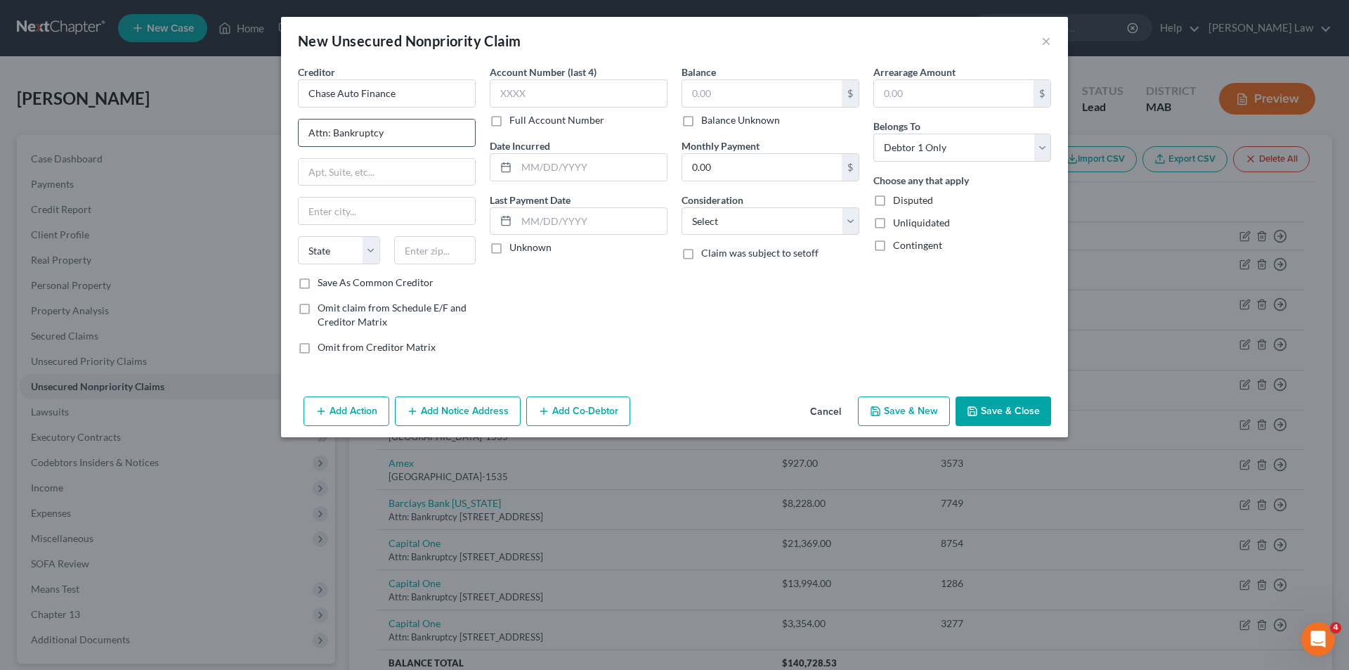
click at [404, 133] on input "Attn: Bankruptcy" at bounding box center [387, 132] width 176 height 27
click at [406, 132] on input "Attn: Bankruptcy" at bounding box center [387, 132] width 176 height 27
type input "Attn: Bankruptcy, [STREET_ADDRESS][US_STATE]"
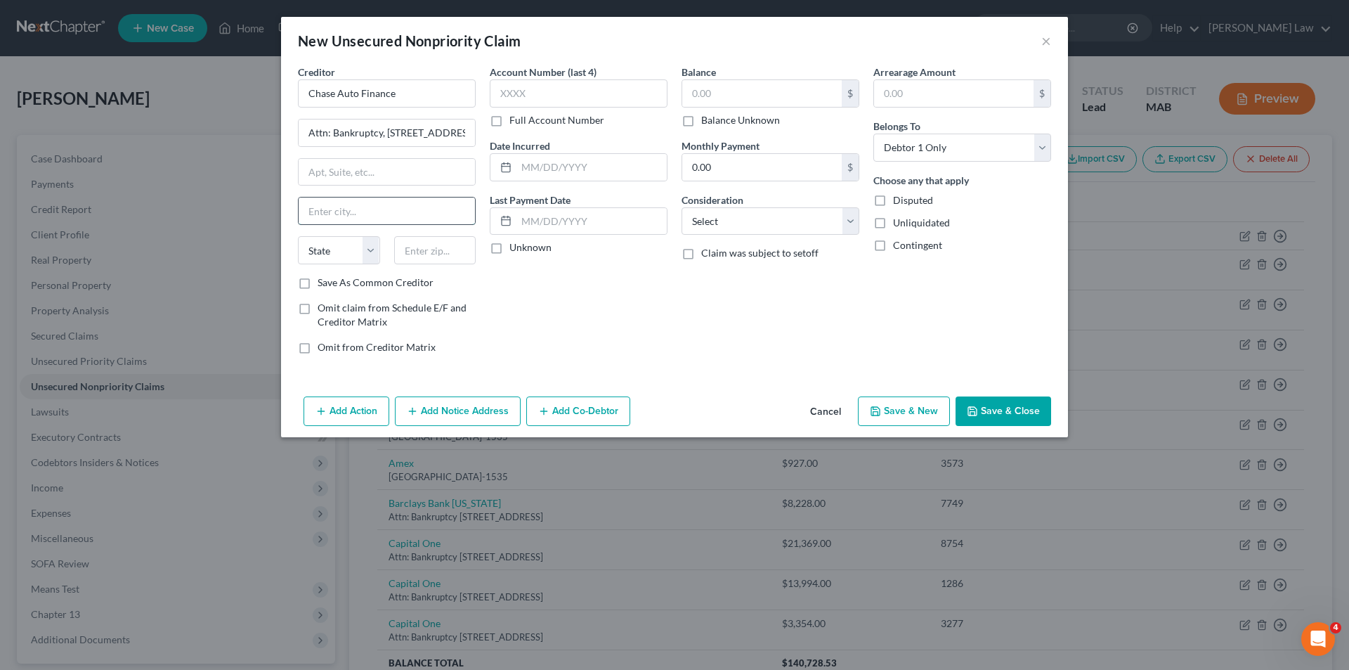
click at [354, 207] on input "text" at bounding box center [387, 210] width 176 height 27
type input "[PERSON_NAME]"
select select "19"
click at [298, 236] on select "State [US_STATE] AK AR AZ CA CO CT DE DC [GEOGRAPHIC_DATA] [GEOGRAPHIC_DATA] GU…" at bounding box center [339, 250] width 82 height 28
click at [444, 249] on input "text" at bounding box center [435, 250] width 82 height 28
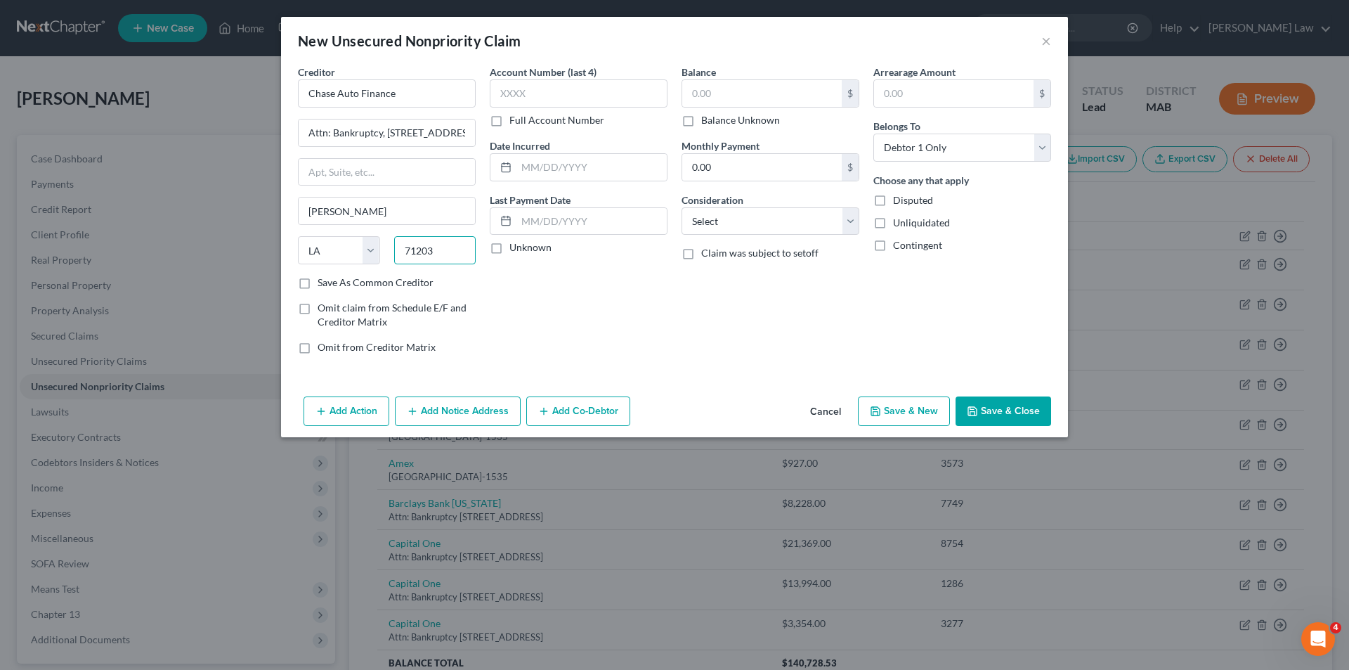
type input "71203"
click at [608, 340] on div "Account Number (last 4) Full Account Number Date Incurred Last Payment Date Unk…" at bounding box center [579, 215] width 192 height 301
type input "Monroe"
click at [537, 94] on input "text" at bounding box center [579, 93] width 178 height 28
type input "5616"
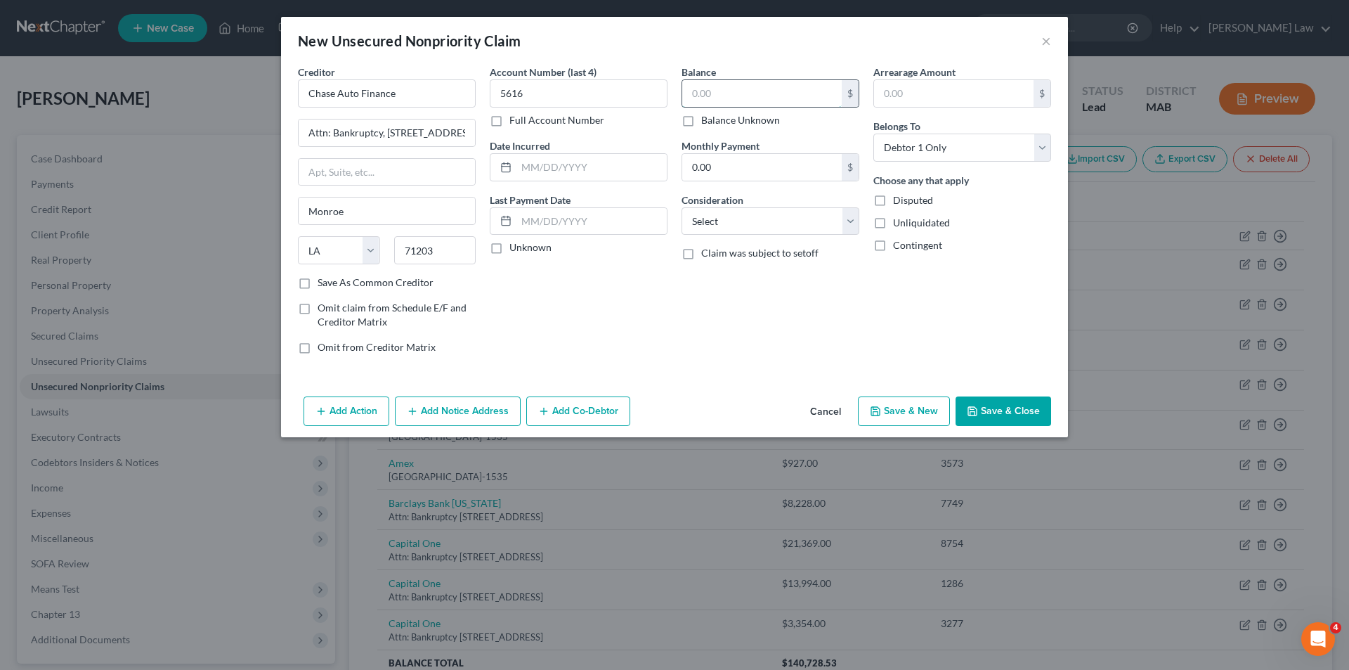
click at [706, 81] on input "text" at bounding box center [762, 93] width 160 height 27
type input "10,308.00"
click at [647, 301] on div "Account Number (last 4) 5616 Full Account Number Date Incurred Last Payment Dat…" at bounding box center [579, 215] width 192 height 301
click at [996, 418] on button "Save & Close" at bounding box center [1004, 411] width 96 height 30
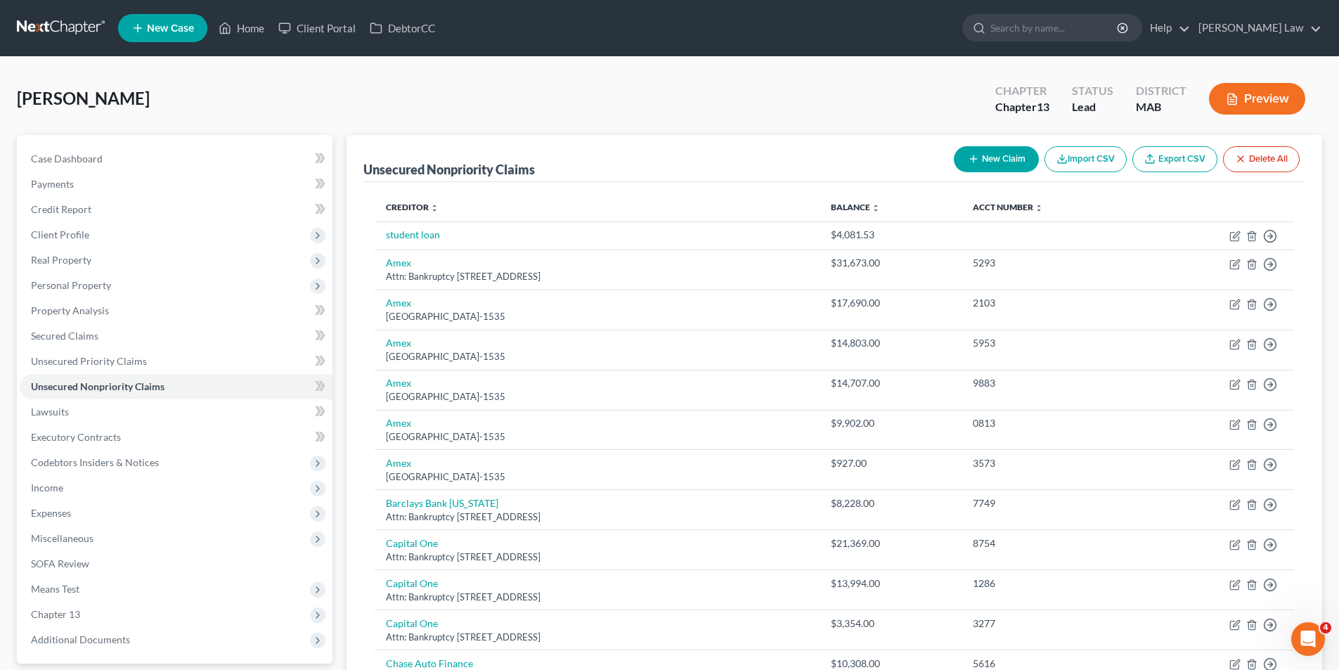
click at [994, 150] on button "New Claim" at bounding box center [996, 159] width 85 height 26
select select "0"
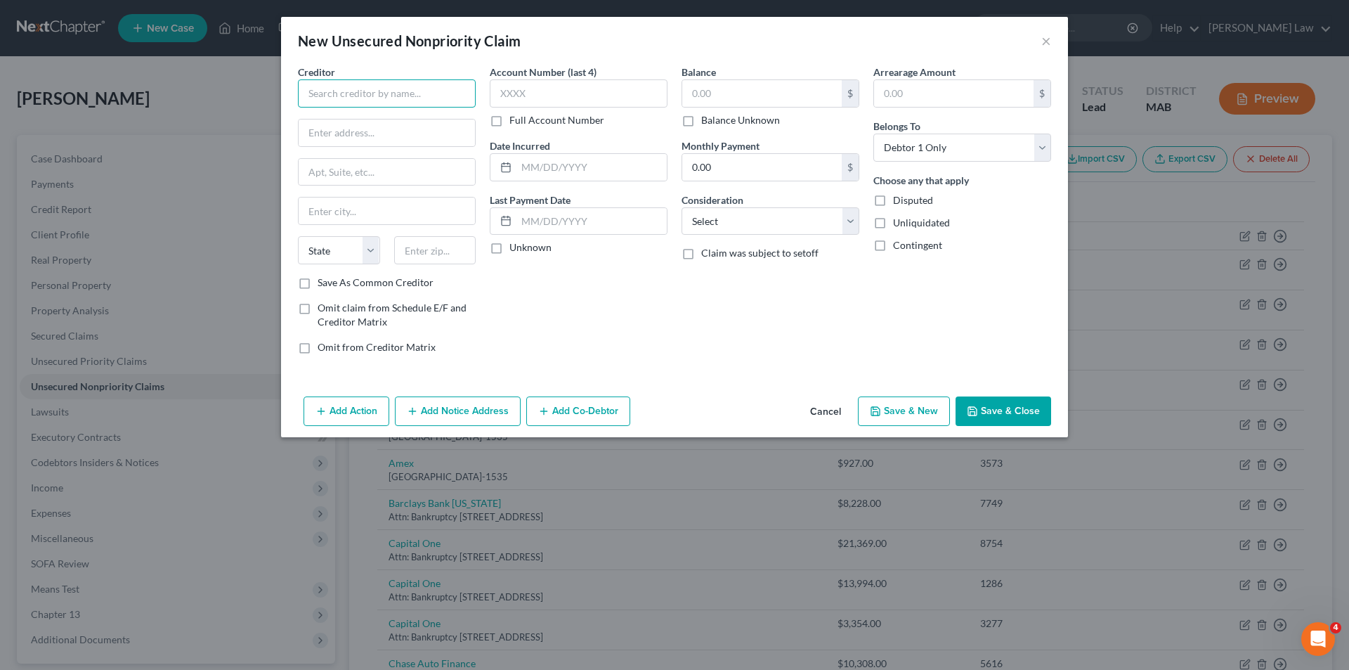
click at [392, 106] on input "text" at bounding box center [387, 93] width 178 height 28
type input "Dept of Education/neln"
click at [359, 133] on input "P.O. Box 380901" at bounding box center [387, 132] width 176 height 27
type input "P.O. Box 82561"
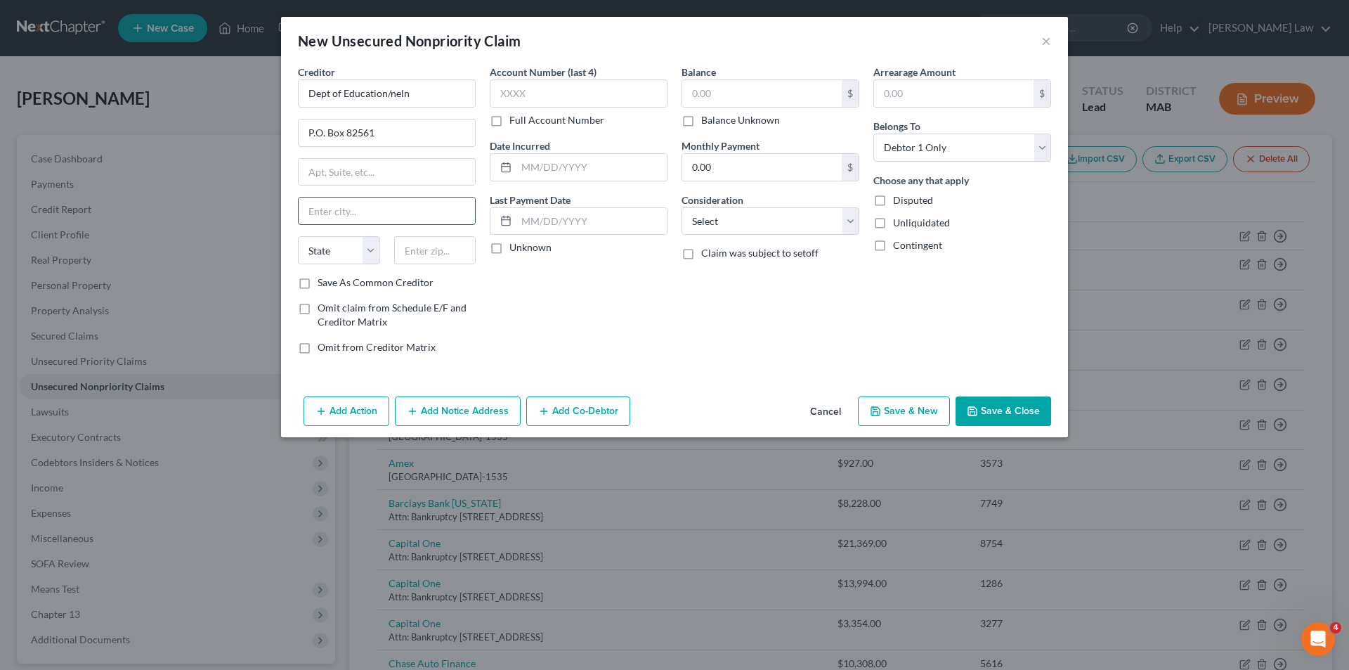
click at [349, 220] on input "text" at bounding box center [387, 210] width 176 height 27
type input "Licoln"
select select "30"
type input "68501"
type input "Lincoln"
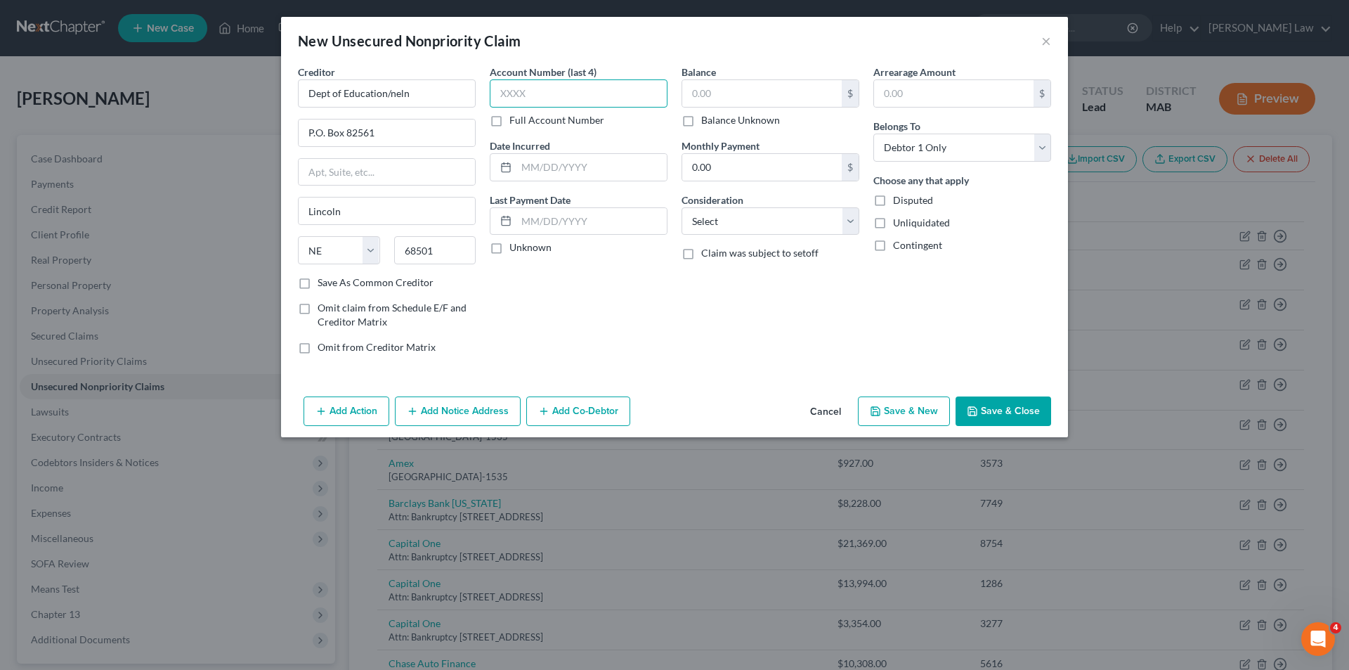
click at [547, 100] on input "text" at bounding box center [579, 93] width 178 height 28
type input "6764"
click at [705, 97] on input "text" at bounding box center [762, 93] width 160 height 27
type input "4,081.53"
click at [557, 162] on input "text" at bounding box center [591, 167] width 150 height 27
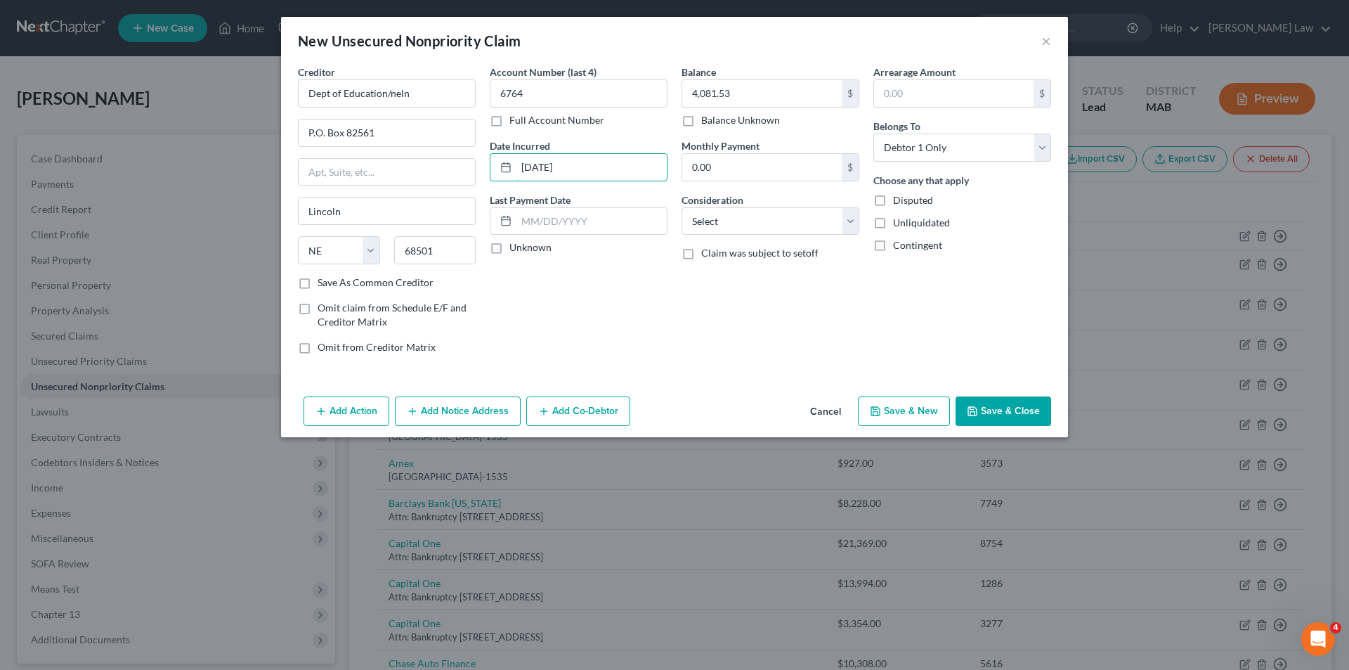
type input "[DATE]"
click at [968, 417] on button "Save & Close" at bounding box center [1004, 411] width 96 height 30
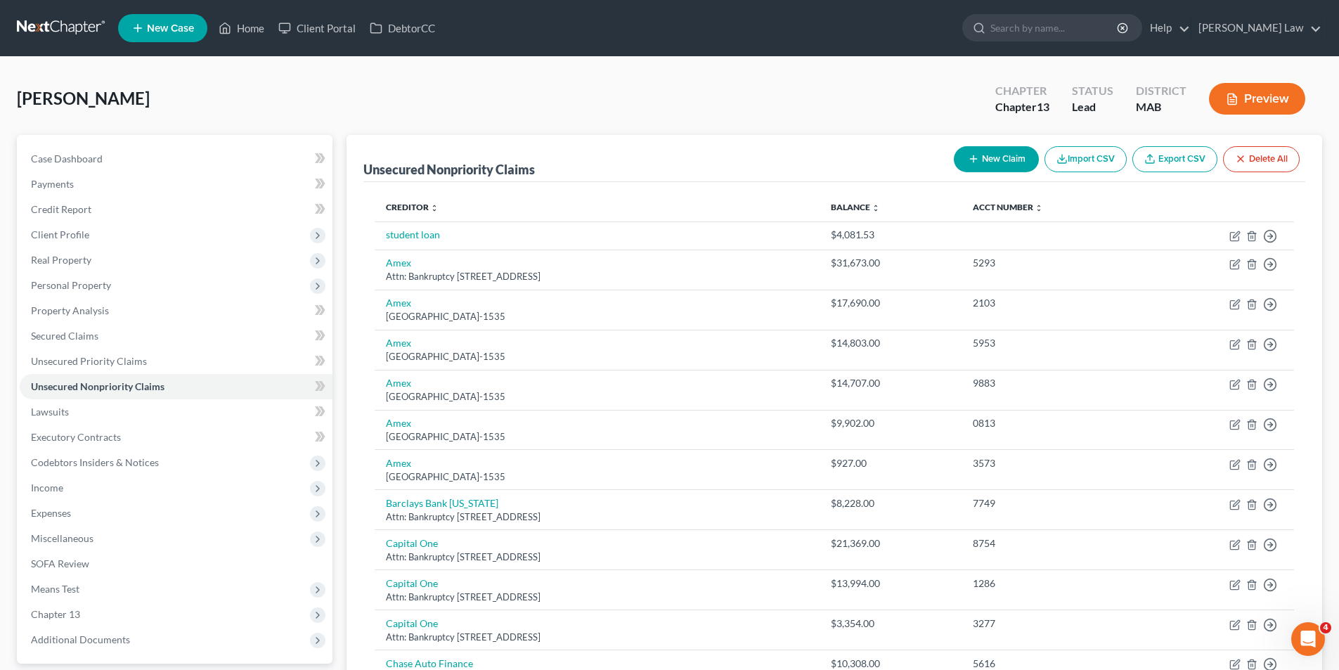
click at [980, 159] on button "New Claim" at bounding box center [996, 159] width 85 height 26
select select "0"
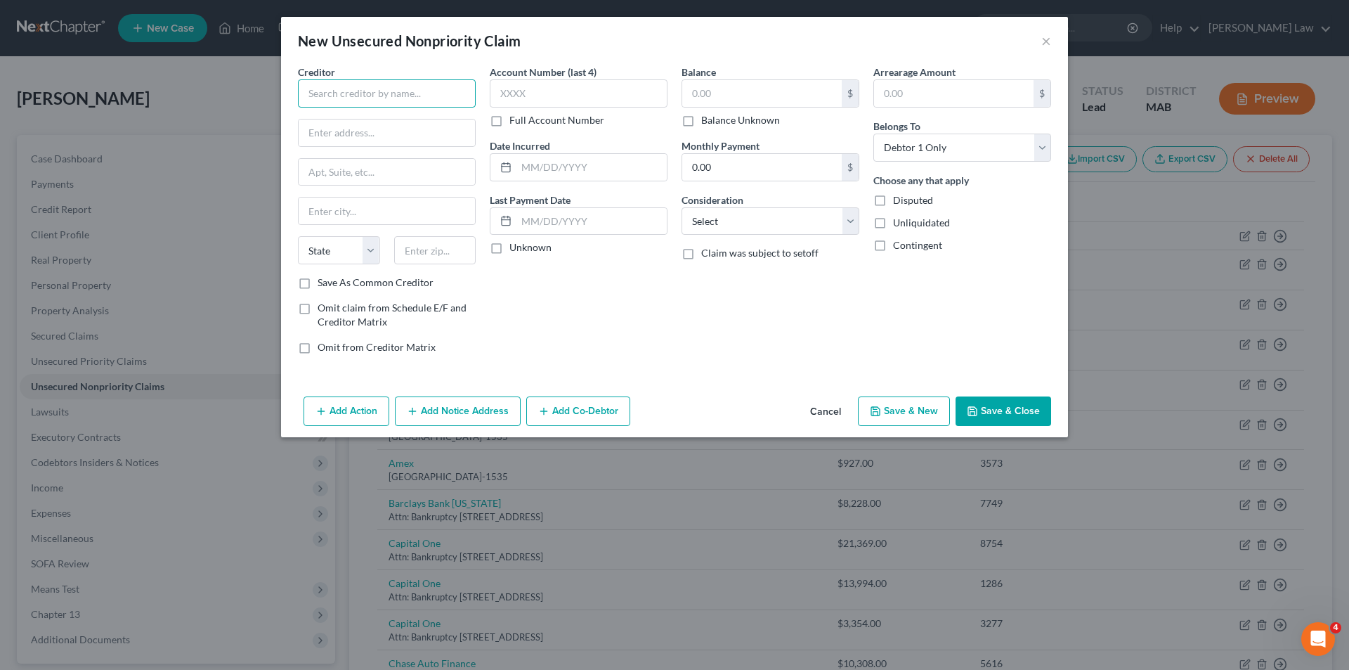
click at [385, 98] on input "text" at bounding box center [387, 93] width 178 height 28
type input "Rapid Finance"
type input "[STREET_ADDRESS]"
type input "6th Floor"
type input "Bethesda"
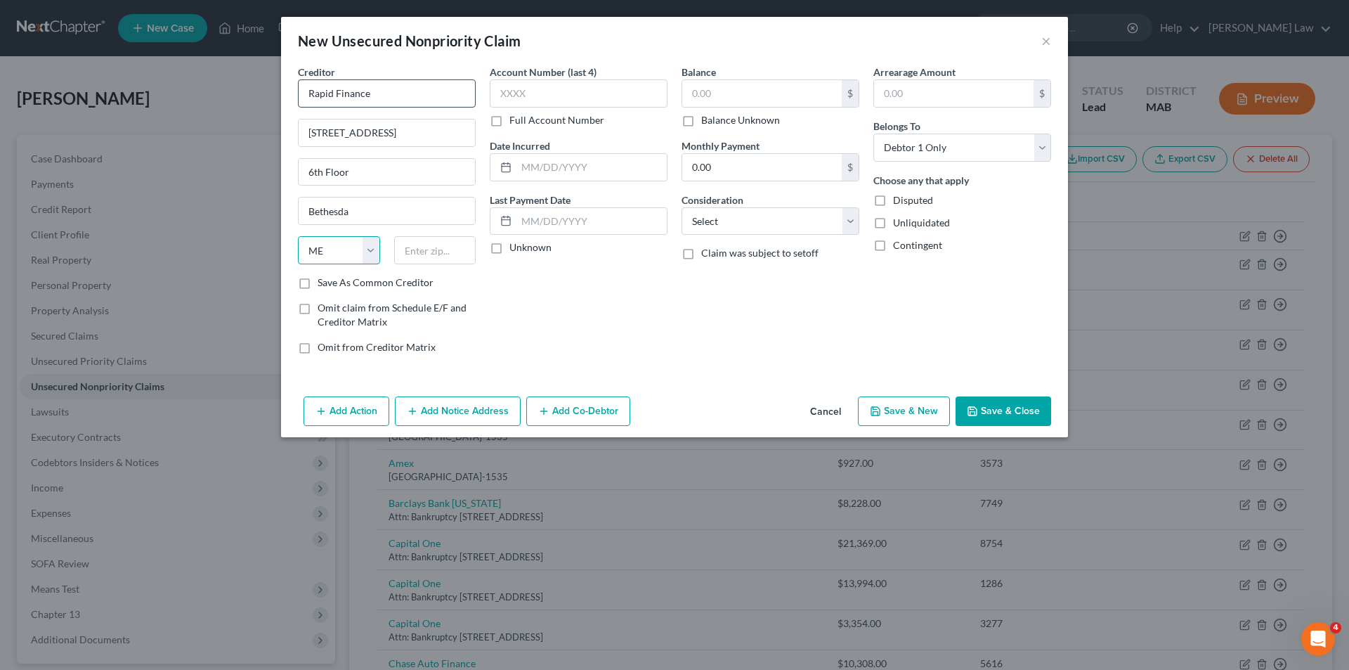
select select "21"
type input "20814"
click at [574, 84] on input "text" at bounding box center [579, 93] width 178 height 28
type input "6261"
click at [690, 85] on input "text" at bounding box center [762, 93] width 160 height 27
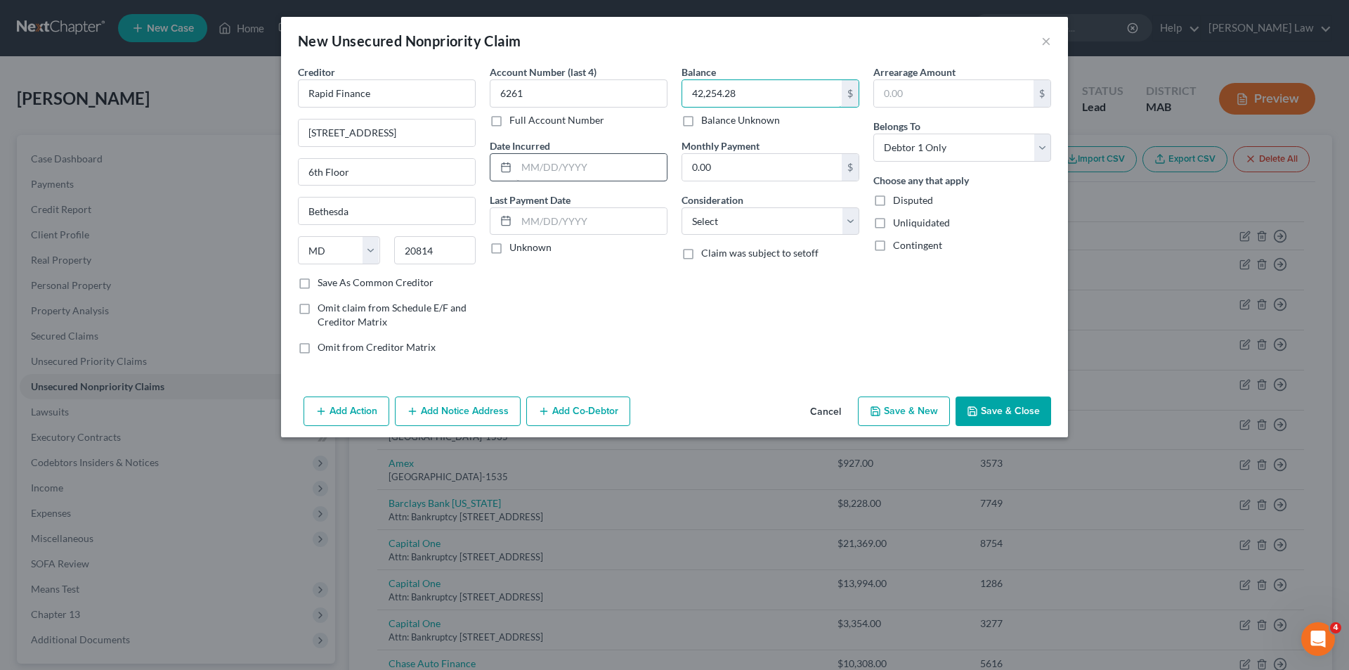
type input "42,254.28"
click at [555, 160] on input "text" at bounding box center [591, 167] width 150 height 27
click at [998, 401] on button "Save & Close" at bounding box center [1004, 411] width 96 height 30
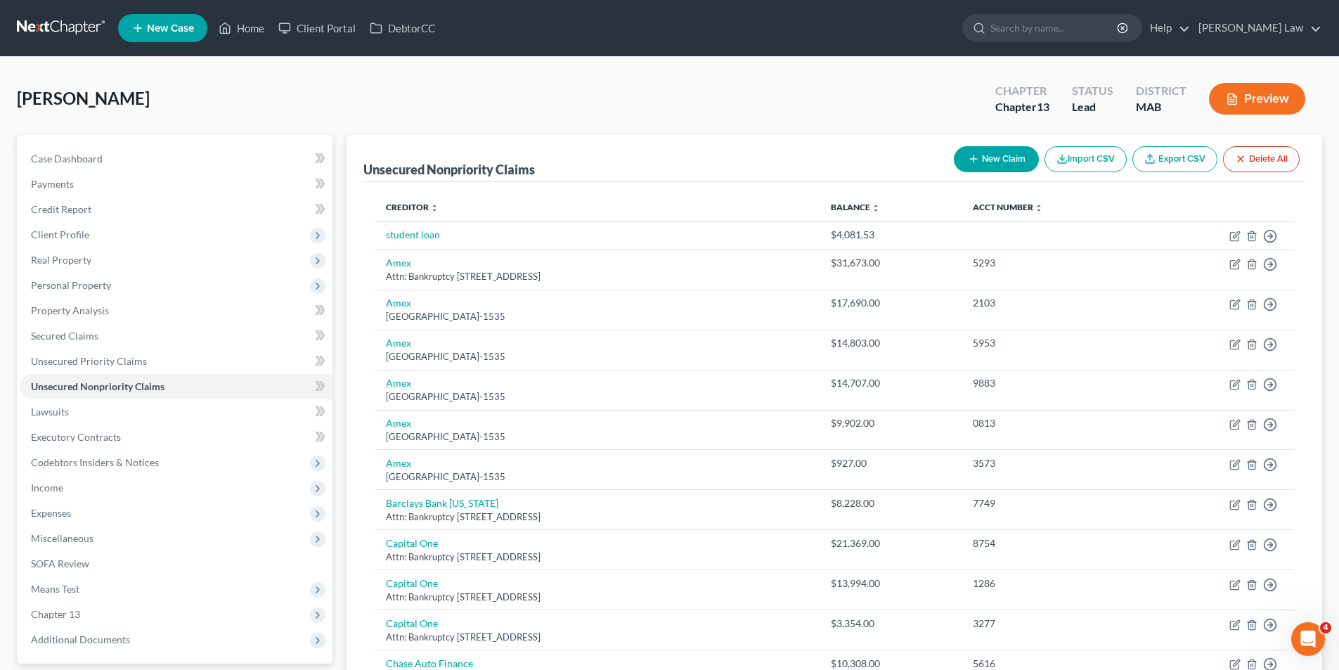
click at [1015, 155] on button "New Claim" at bounding box center [996, 159] width 85 height 26
select select "0"
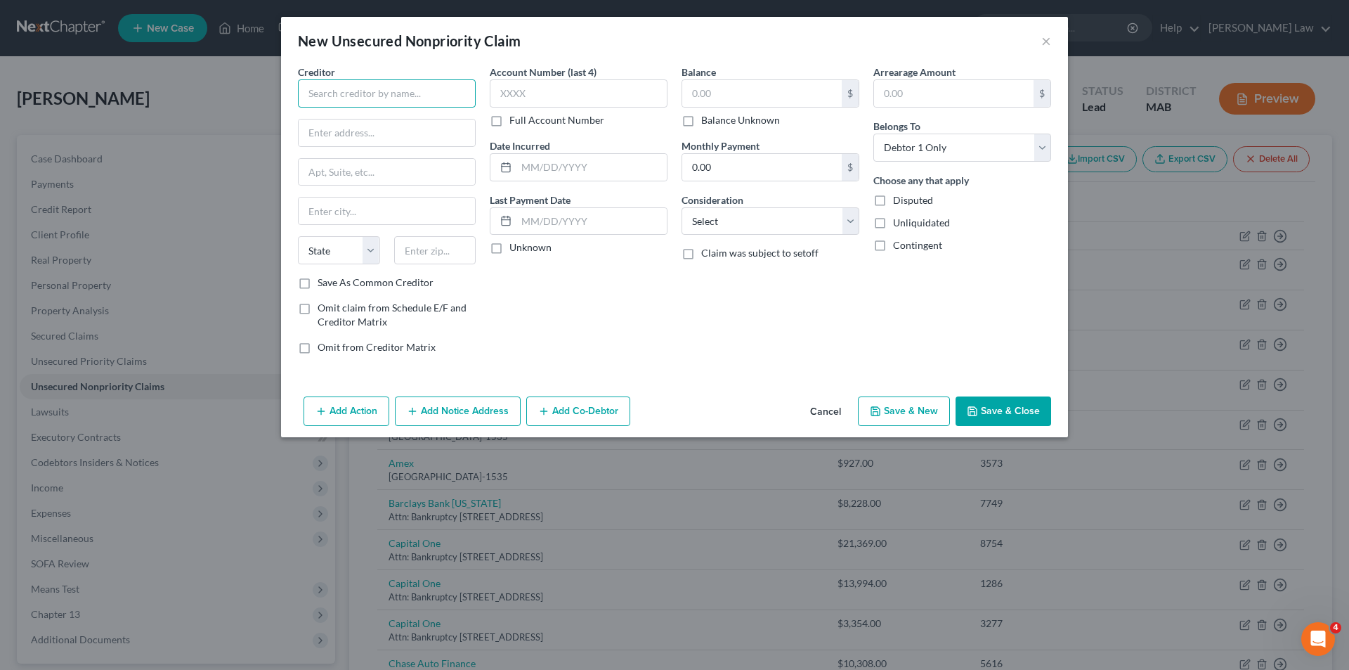
click at [320, 98] on input "text" at bounding box center [387, 93] width 178 height 28
type input "Rockland Trust Company"
click at [344, 129] on div "[STREET_ADDRESS]" at bounding box center [382, 131] width 146 height 12
type input "[STREET_ADDRESS]"
type input "Rockland"
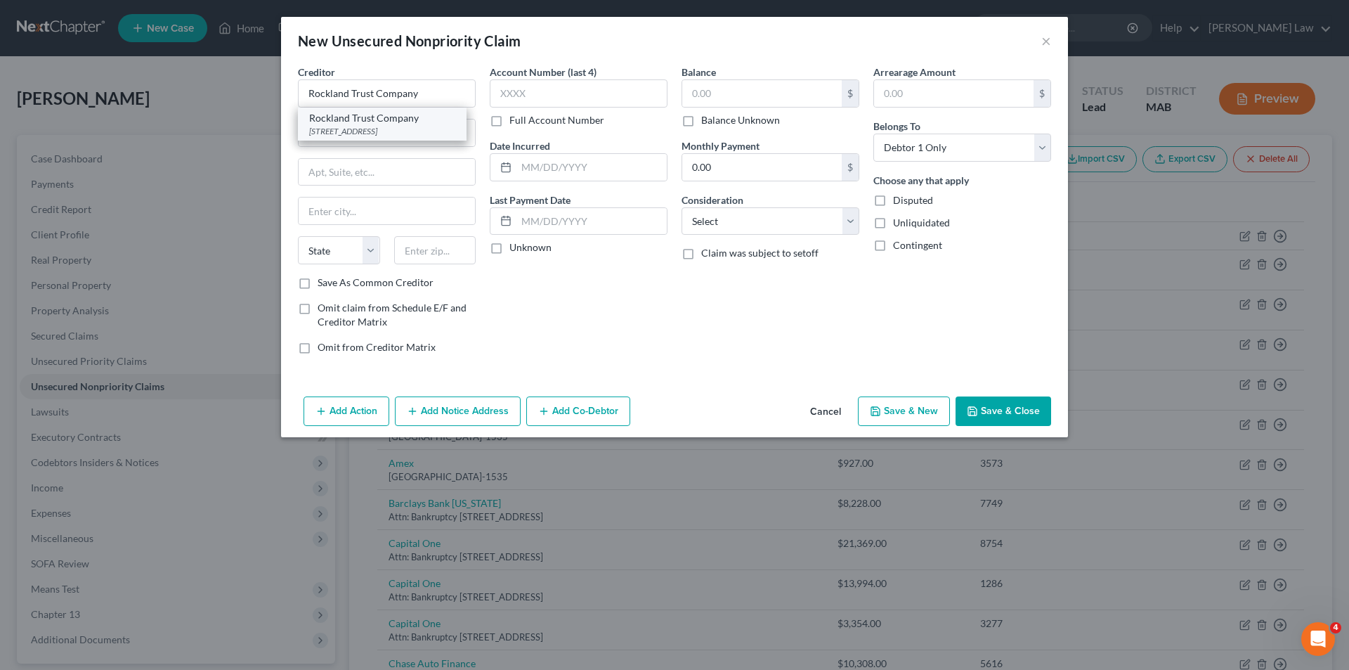
select select "22"
type input "02370"
click at [757, 115] on label "Balance Unknown" at bounding box center [740, 120] width 79 height 14
click at [716, 115] on input "Balance Unknown" at bounding box center [711, 117] width 9 height 9
checkbox input "true"
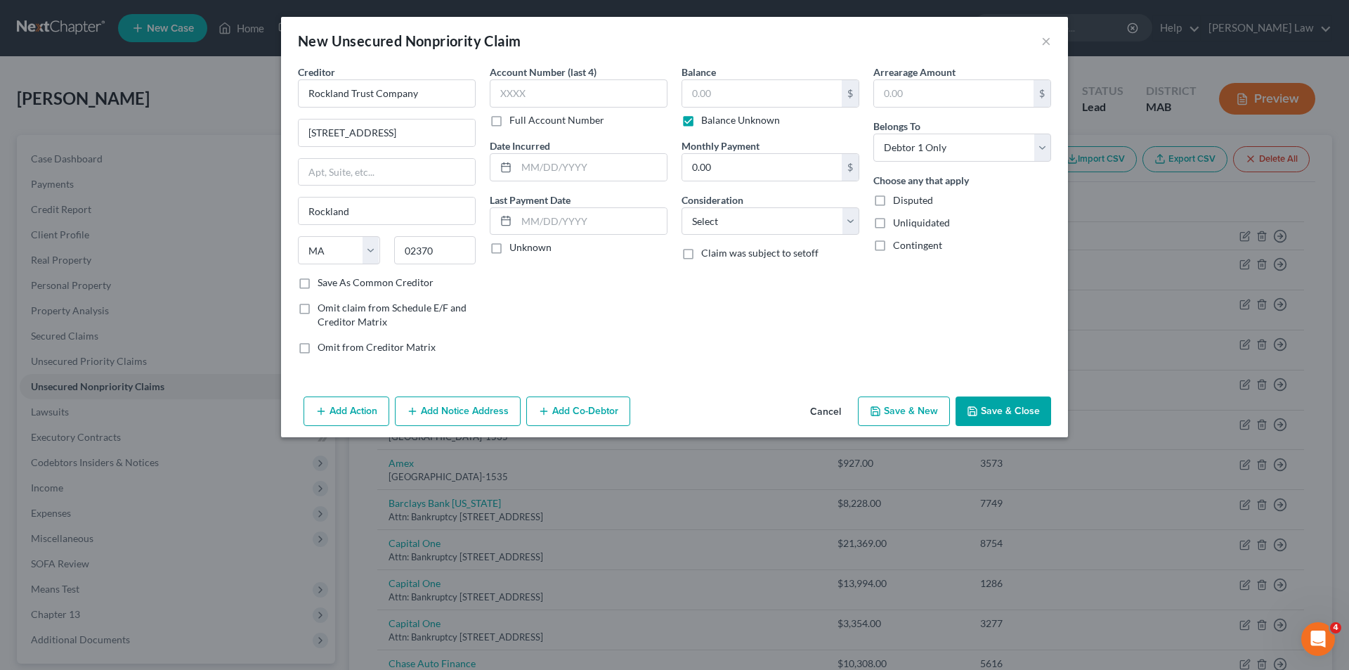
type input "0.00"
click at [1012, 408] on button "Save & Close" at bounding box center [1004, 411] width 96 height 30
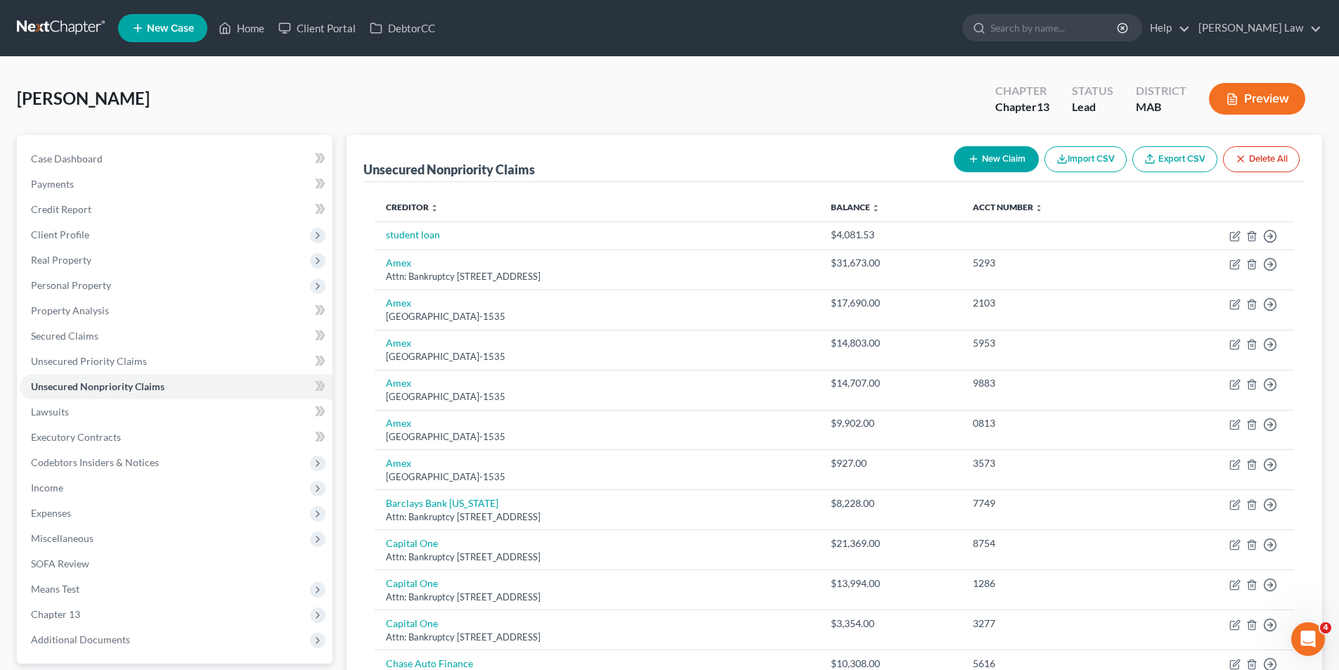
click at [1004, 152] on button "New Claim" at bounding box center [996, 159] width 85 height 26
select select "0"
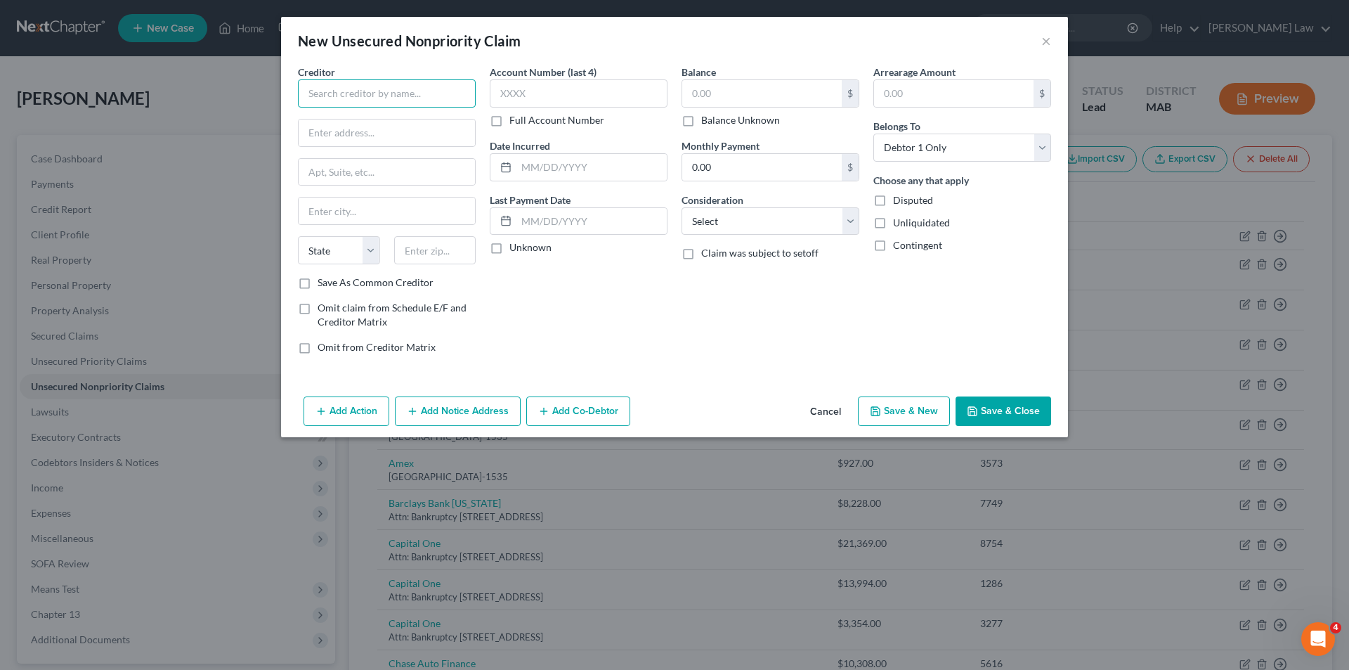
click at [327, 92] on input "text" at bounding box center [387, 93] width 178 height 28
type input "Taunton Municipal Lighting Plant"
type input "[STREET_ADDRESS][PERSON_NAME]"
type input "Taunton"
select select "22"
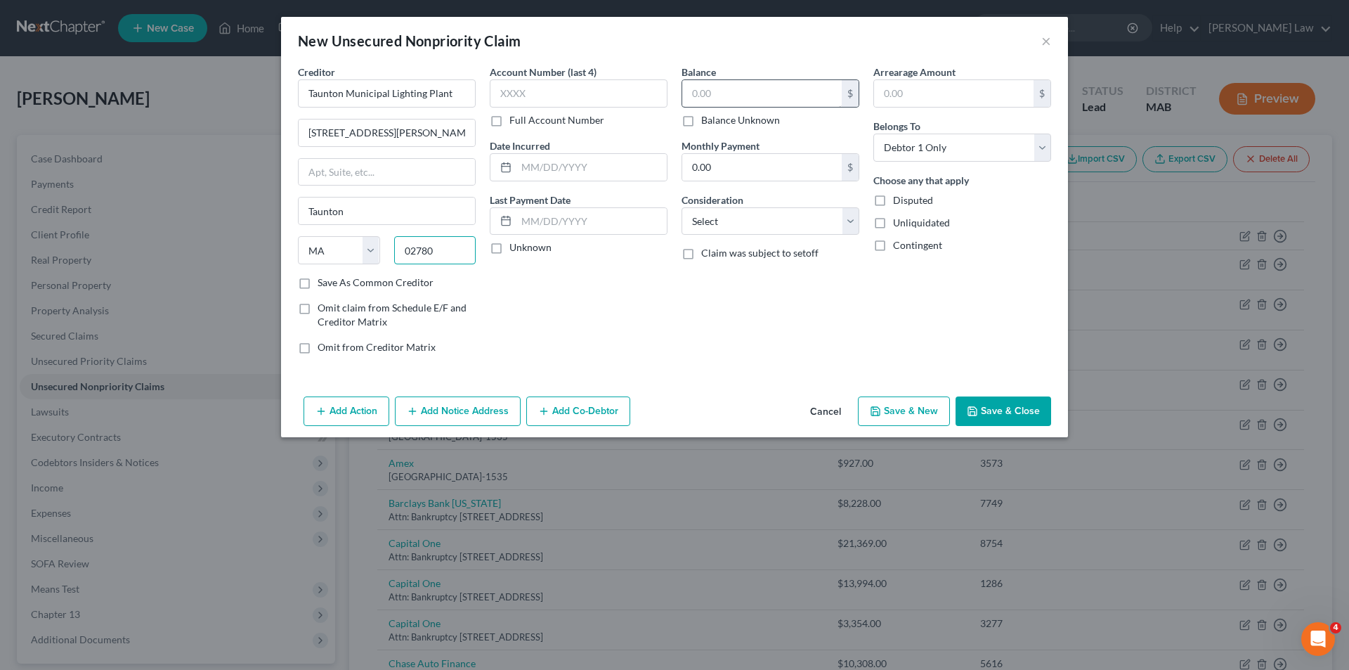
type input "02780"
click at [726, 88] on input "text" at bounding box center [762, 93] width 160 height 27
drag, startPoint x: 1002, startPoint y: 387, endPoint x: 1008, endPoint y: 399, distance: 13.2
click at [1003, 387] on div "Creditor * [GEOGRAPHIC_DATA] [GEOGRAPHIC_DATA][PERSON_NAME] [GEOGRAPHIC_DATA] […" at bounding box center [674, 228] width 787 height 326
click at [1008, 399] on button "Save & Close" at bounding box center [1004, 411] width 96 height 30
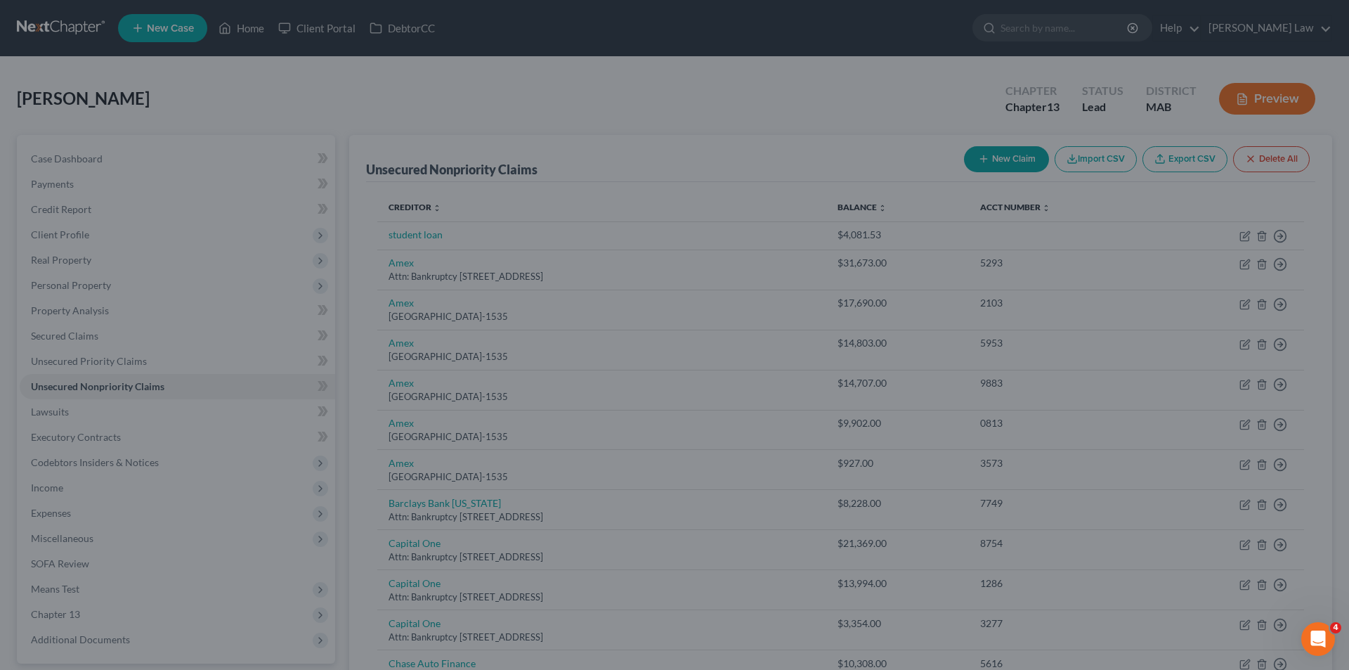
type input "1,800.00"
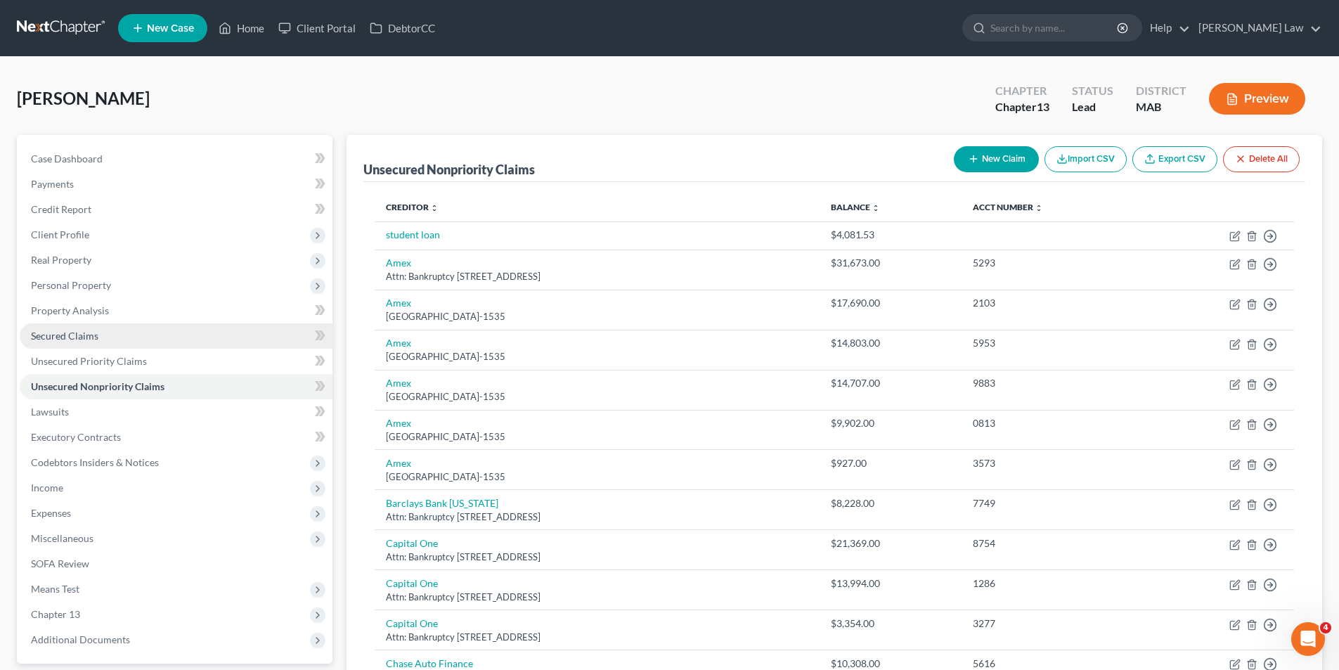
click at [126, 329] on link "Secured Claims" at bounding box center [176, 335] width 313 height 25
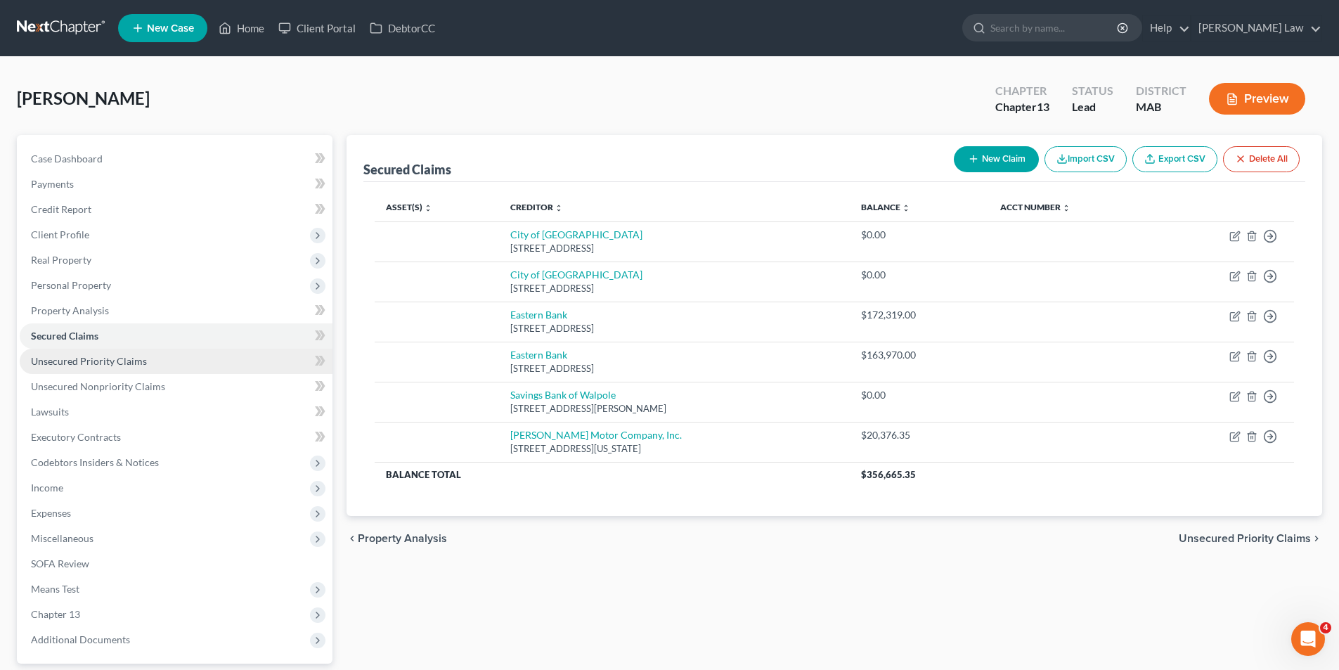
click at [110, 352] on link "Unsecured Priority Claims" at bounding box center [176, 361] width 313 height 25
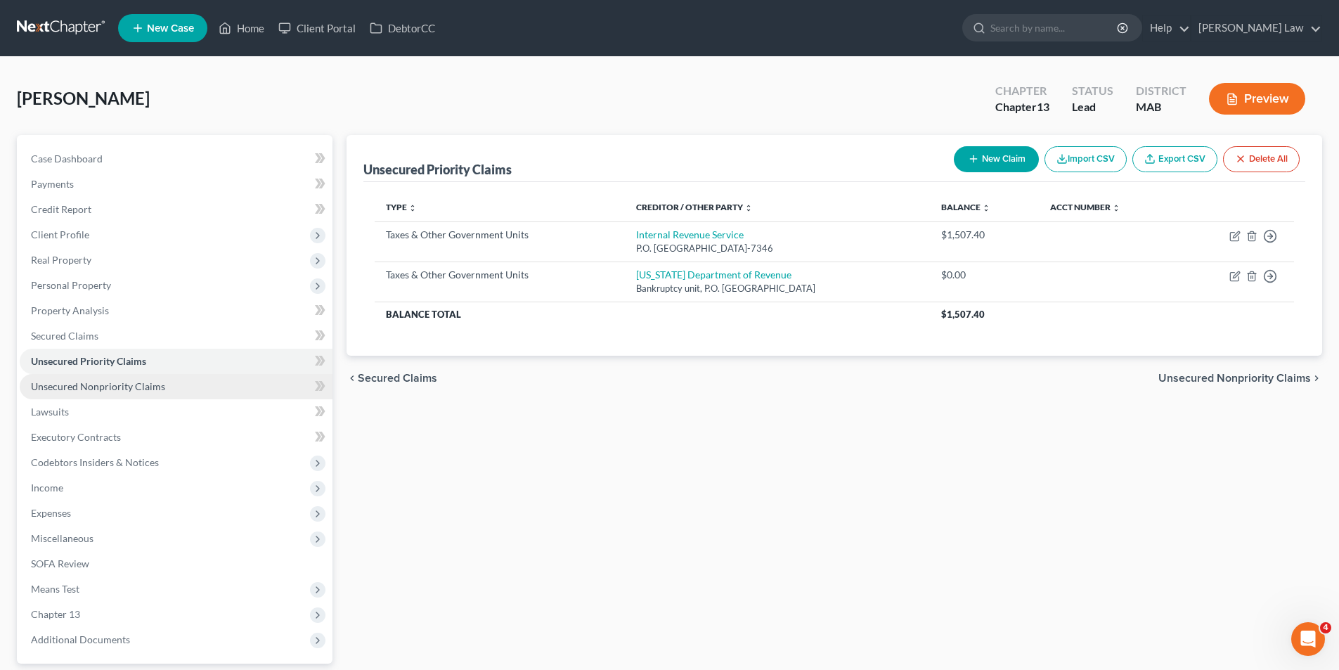
click at [108, 382] on span "Unsecured Nonpriority Claims" at bounding box center [98, 386] width 134 height 12
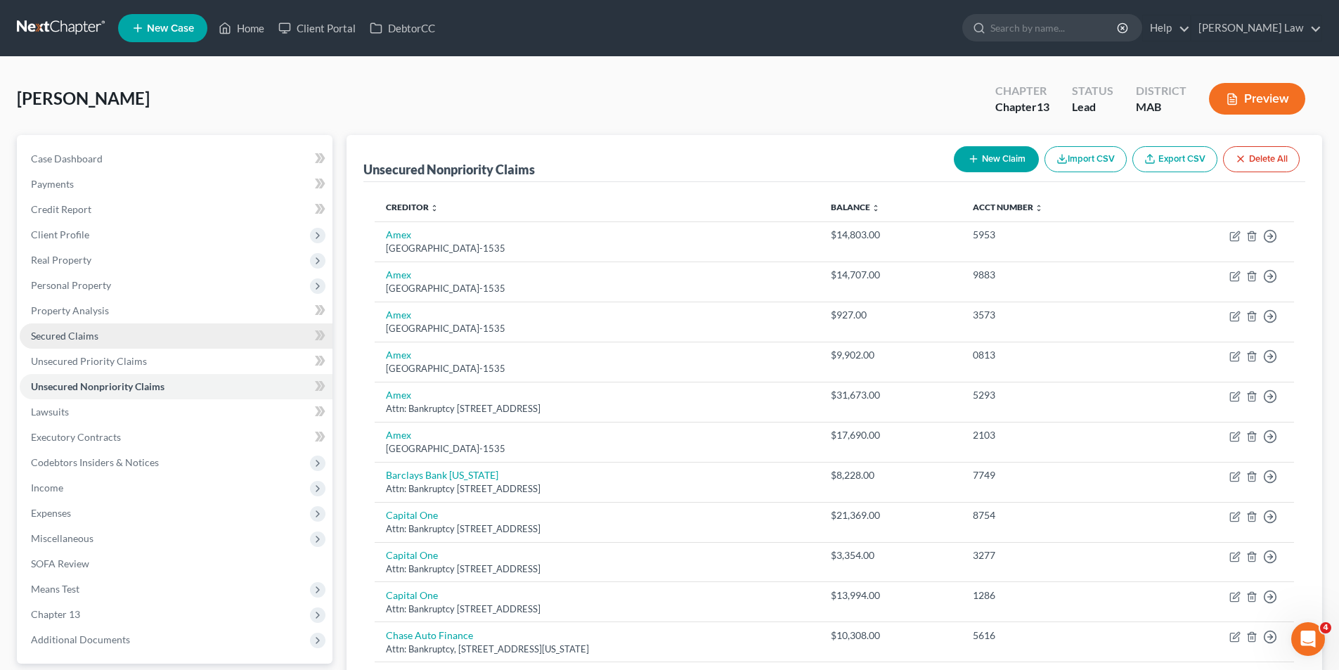
click at [65, 336] on span "Secured Claims" at bounding box center [64, 336] width 67 height 12
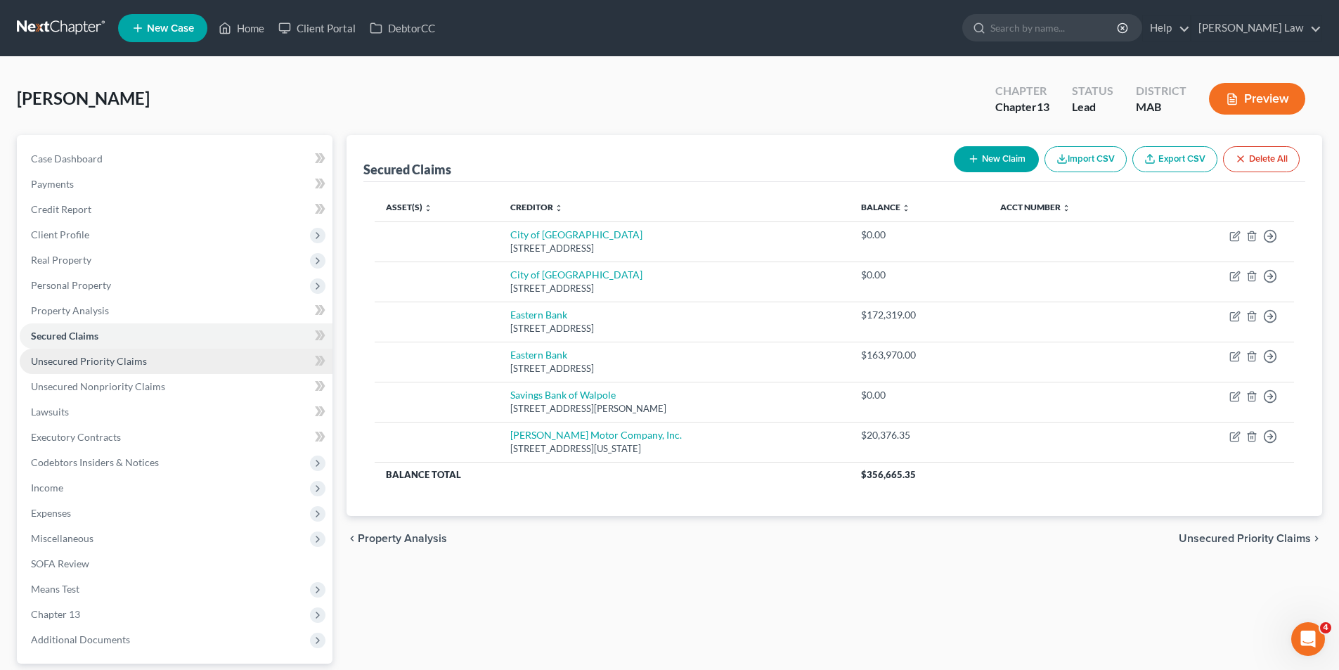
click at [66, 366] on span "Unsecured Priority Claims" at bounding box center [89, 361] width 116 height 12
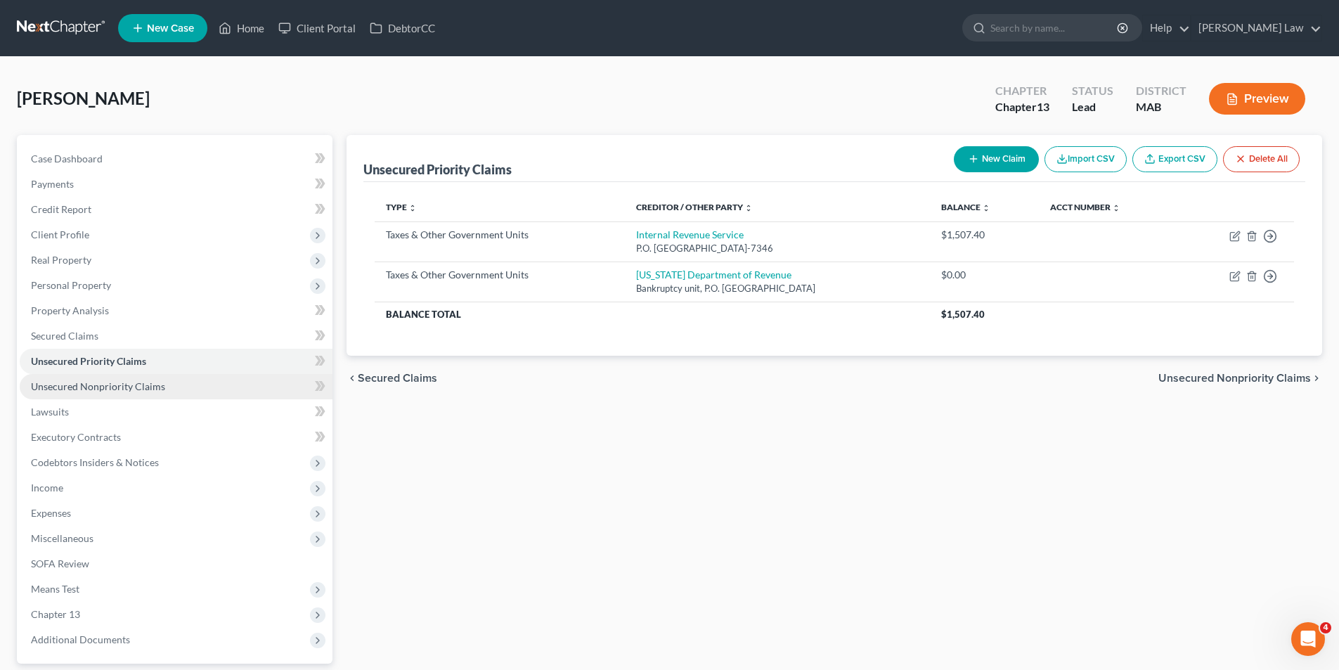
click at [70, 388] on span "Unsecured Nonpriority Claims" at bounding box center [98, 386] width 134 height 12
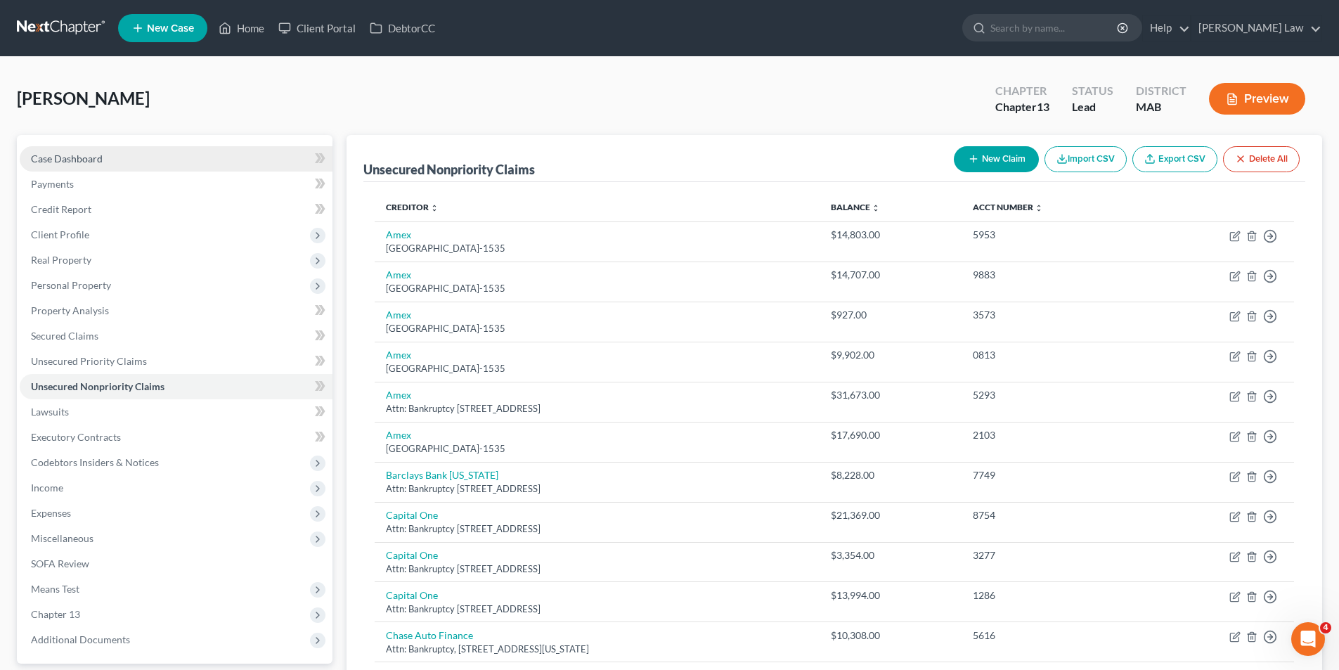
click at [171, 170] on link "Case Dashboard" at bounding box center [176, 158] width 313 height 25
select select "10"
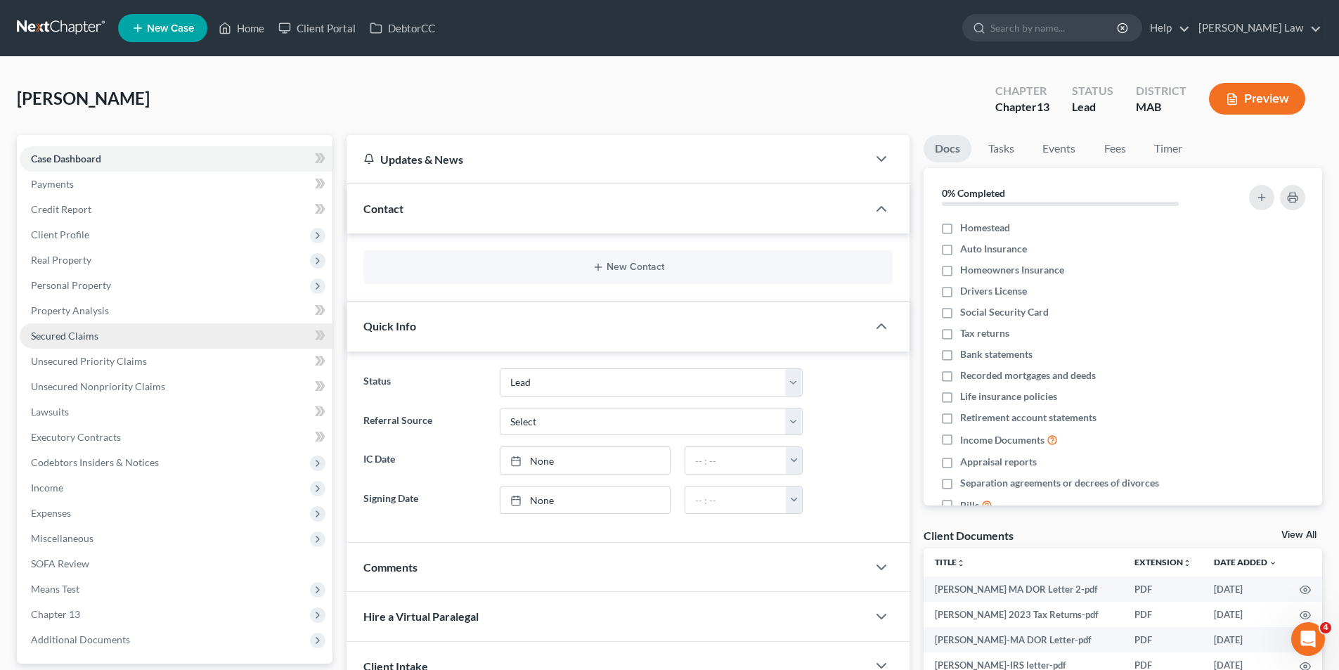
click at [113, 335] on link "Secured Claims" at bounding box center [176, 335] width 313 height 25
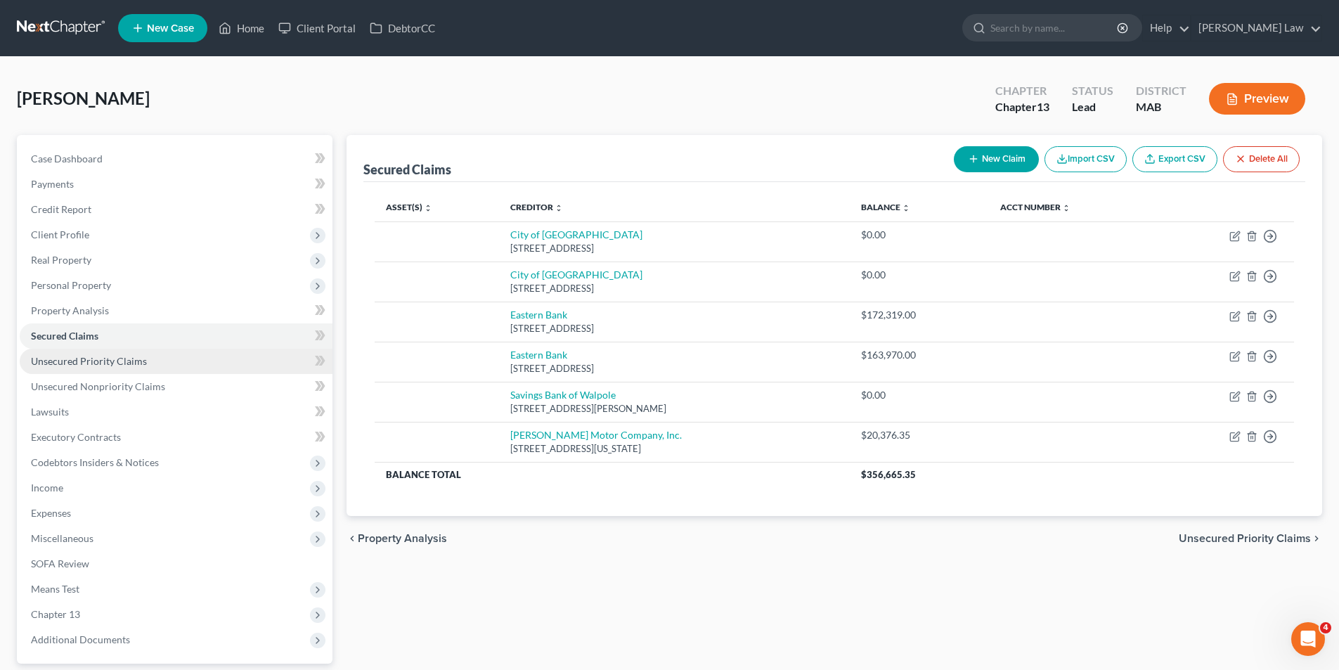
click at [106, 355] on span "Unsecured Priority Claims" at bounding box center [89, 361] width 116 height 12
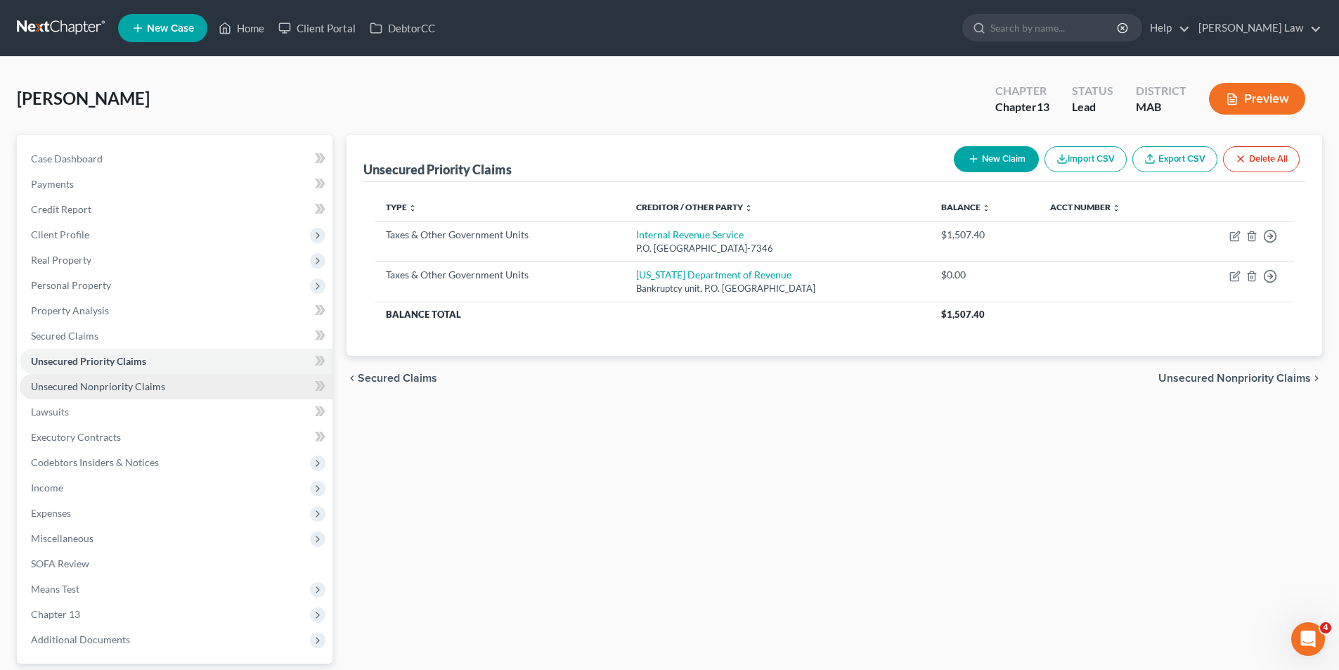
click at [98, 389] on span "Unsecured Nonpriority Claims" at bounding box center [98, 386] width 134 height 12
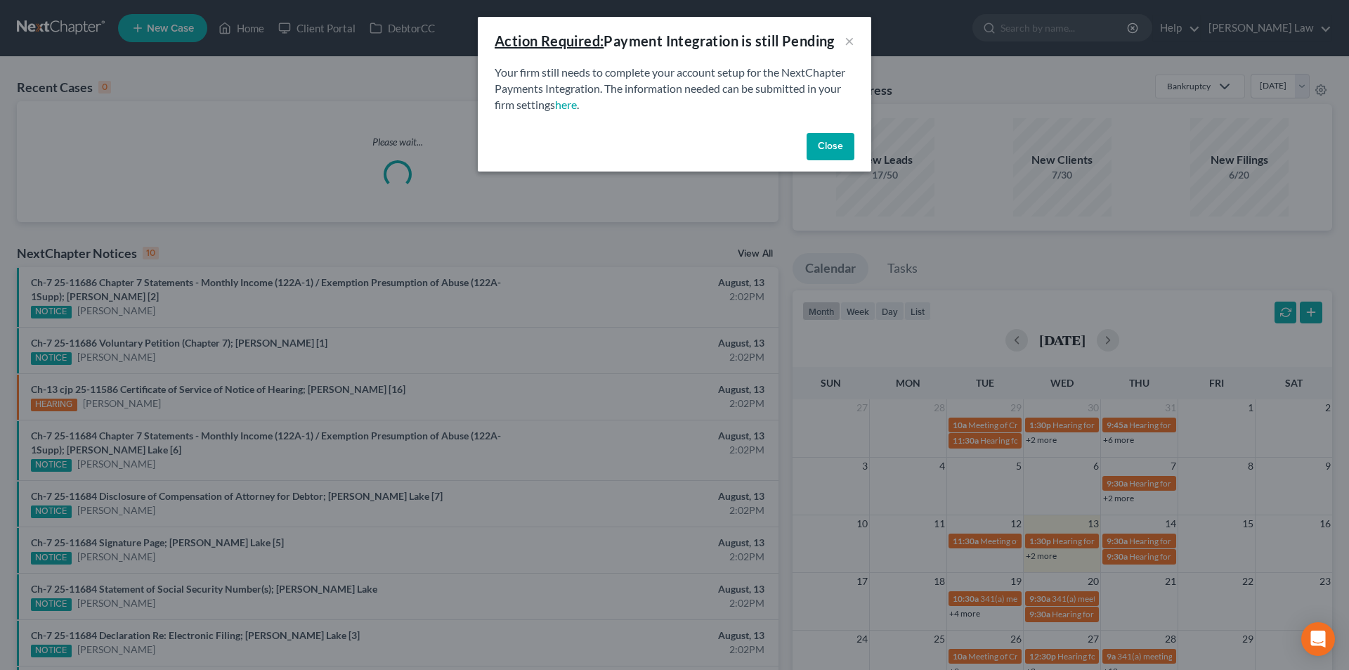
click at [860, 45] on div "Action Required: Payment Integration is still Pending ×" at bounding box center [674, 41] width 393 height 48
click at [835, 36] on div "Action Required: Payment Integration is still Pending" at bounding box center [665, 41] width 340 height 20
click at [845, 37] on button "×" at bounding box center [850, 40] width 10 height 17
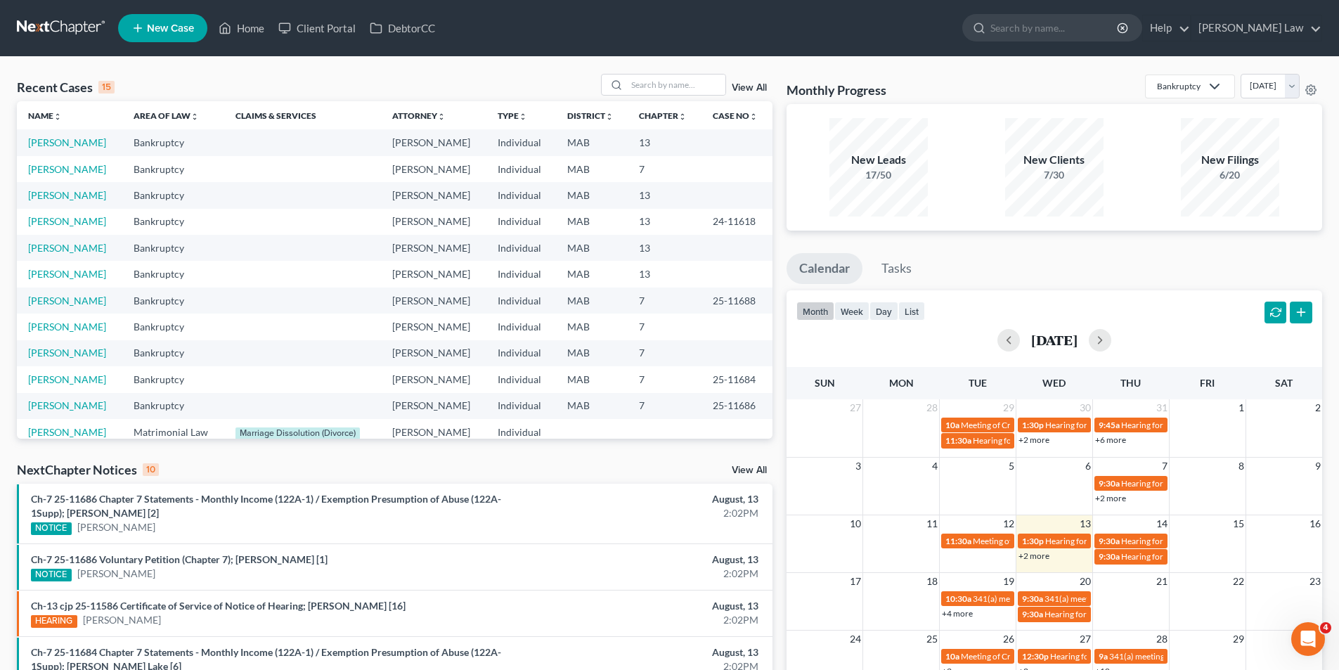
click at [65, 134] on td "[PERSON_NAME]" at bounding box center [69, 142] width 105 height 26
click at [65, 137] on link "[PERSON_NAME]" at bounding box center [67, 142] width 78 height 12
click at [65, 138] on link "[PERSON_NAME]" at bounding box center [67, 142] width 78 height 12
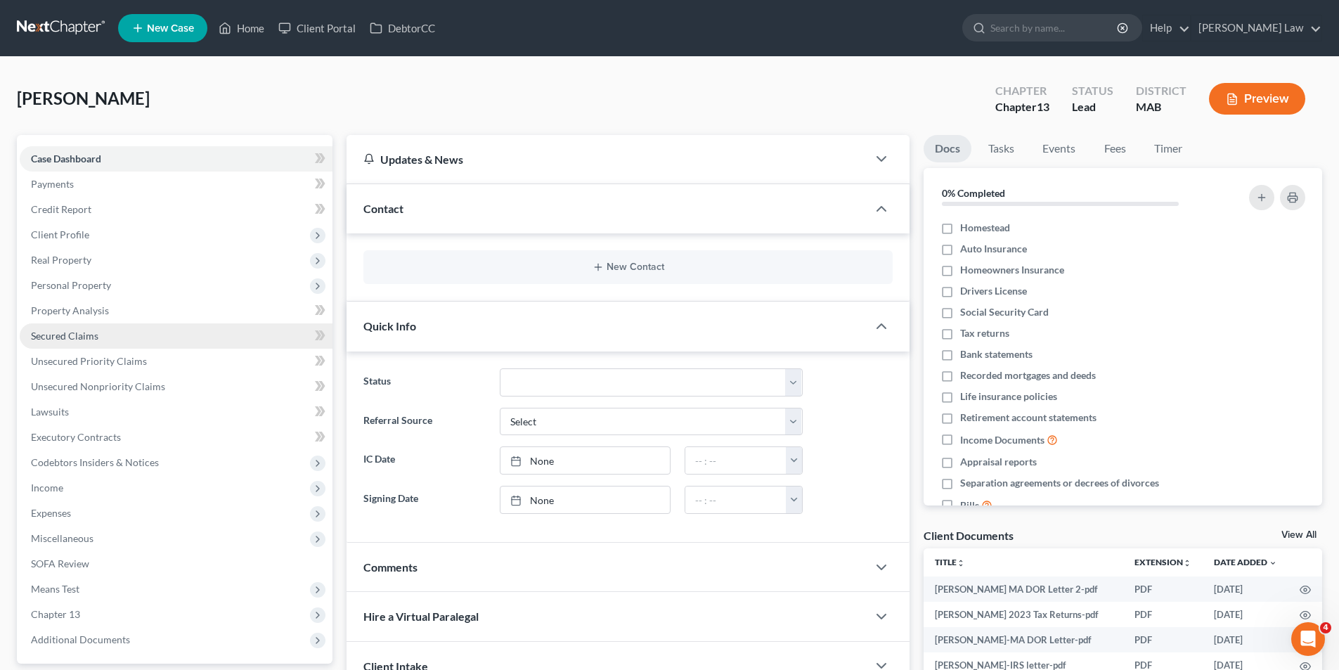
click at [112, 343] on link "Secured Claims" at bounding box center [176, 335] width 313 height 25
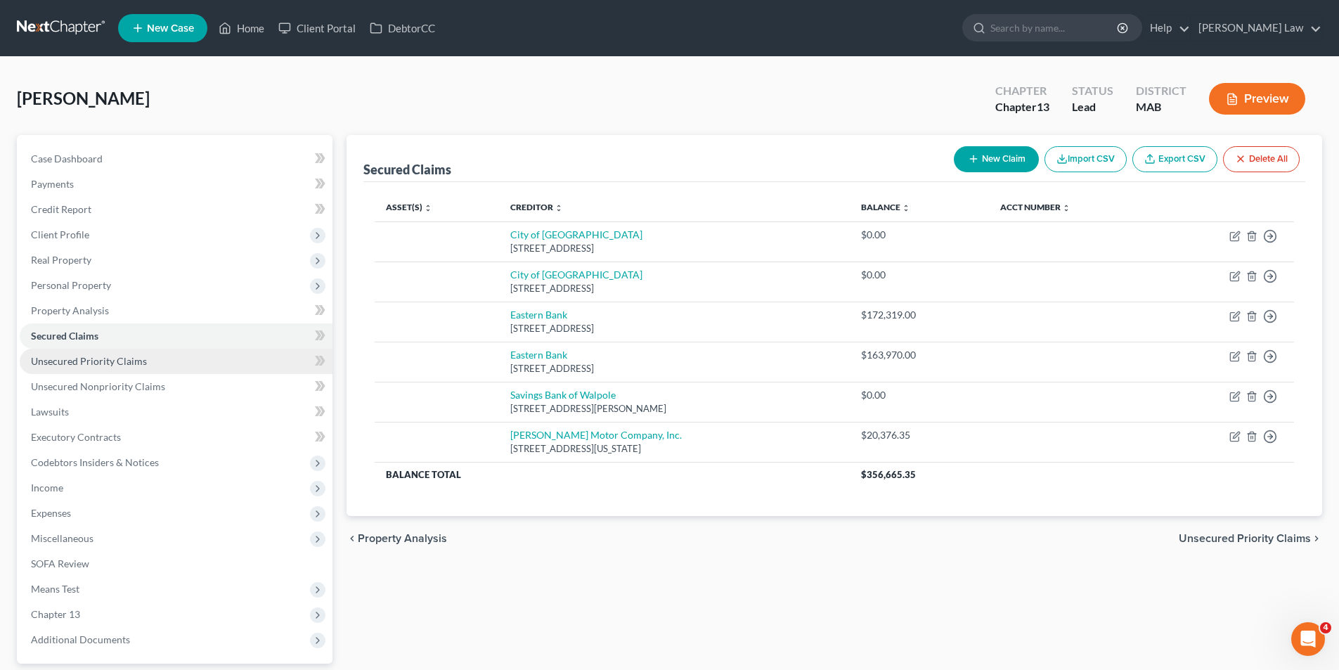
click at [117, 359] on span "Unsecured Priority Claims" at bounding box center [89, 361] width 116 height 12
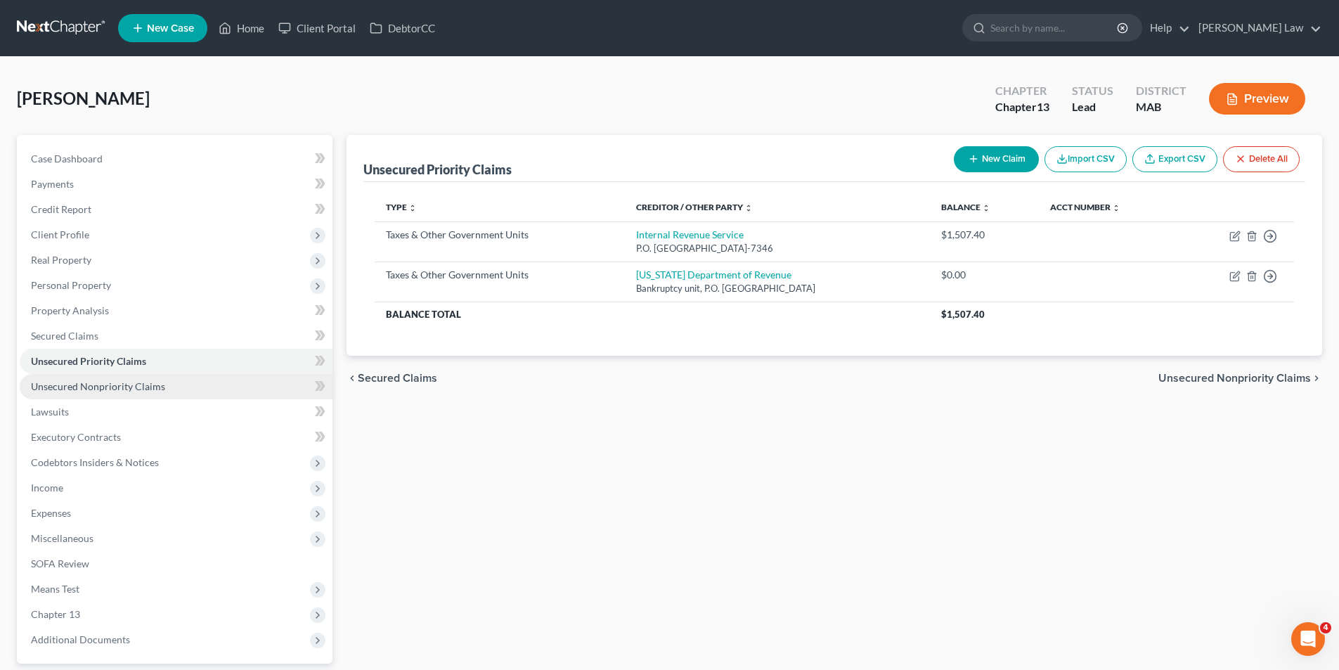
click at [115, 386] on span "Unsecured Nonpriority Claims" at bounding box center [98, 386] width 134 height 12
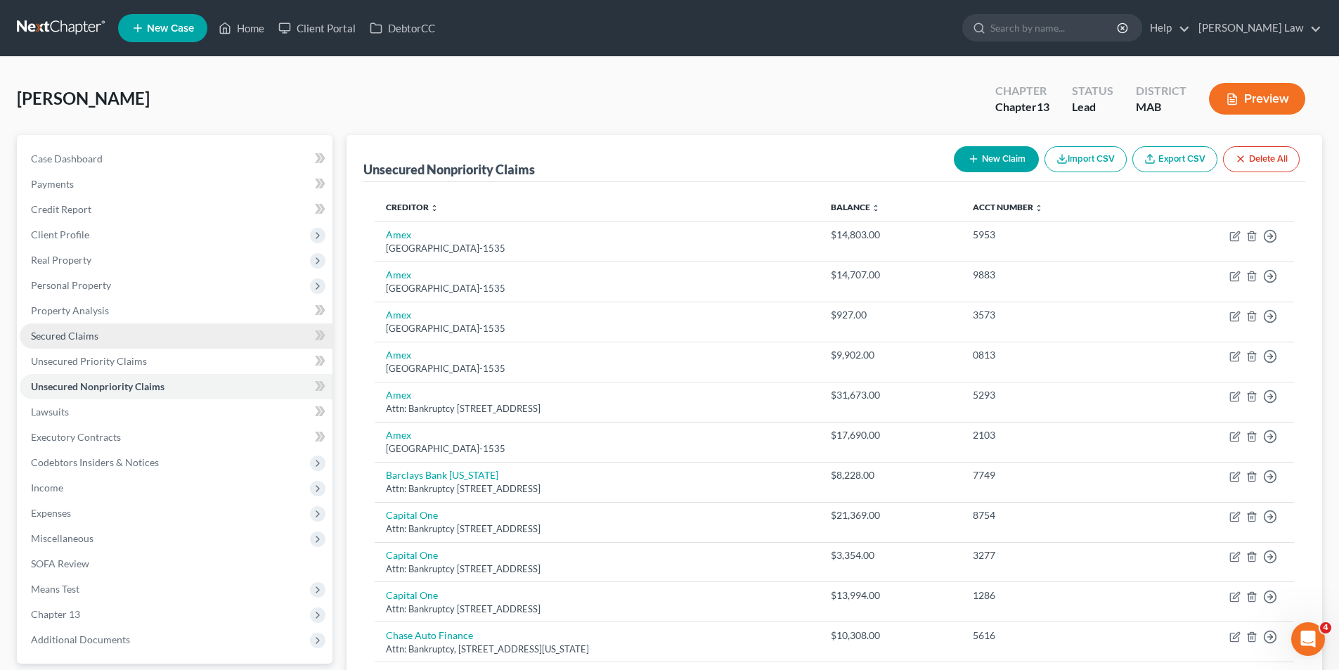
click at [115, 343] on link "Secured Claims" at bounding box center [176, 335] width 313 height 25
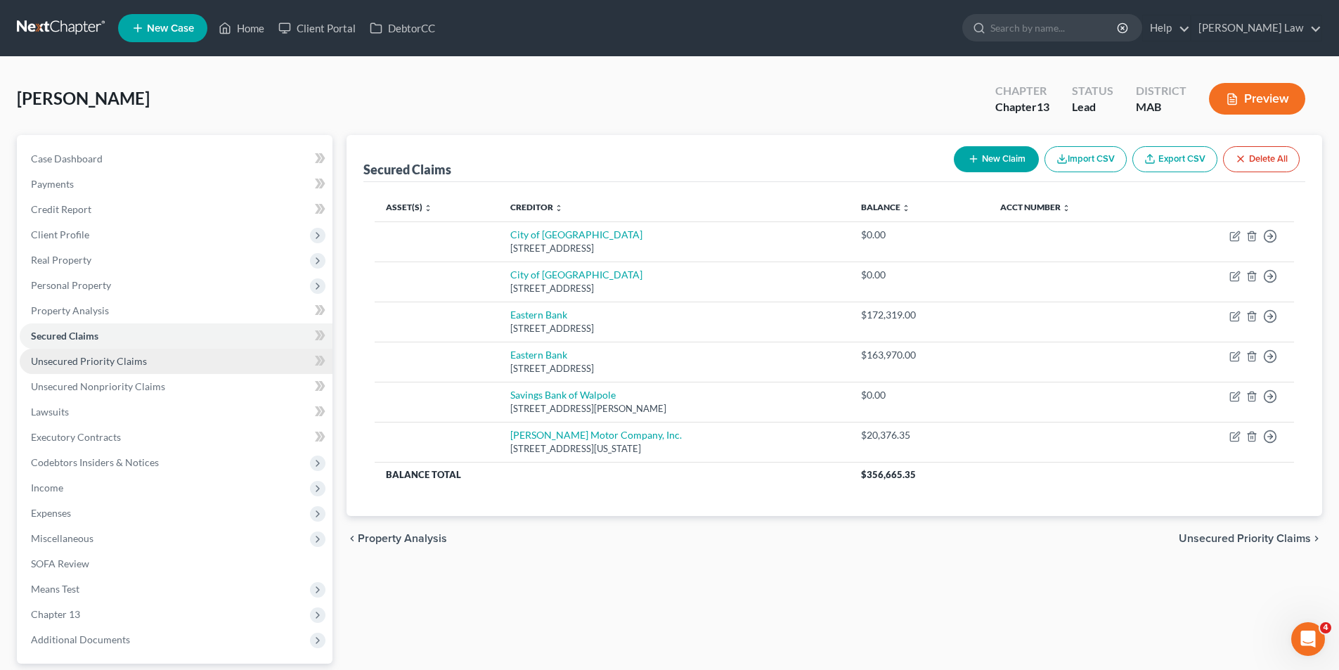
click at [114, 356] on span "Unsecured Priority Claims" at bounding box center [89, 361] width 116 height 12
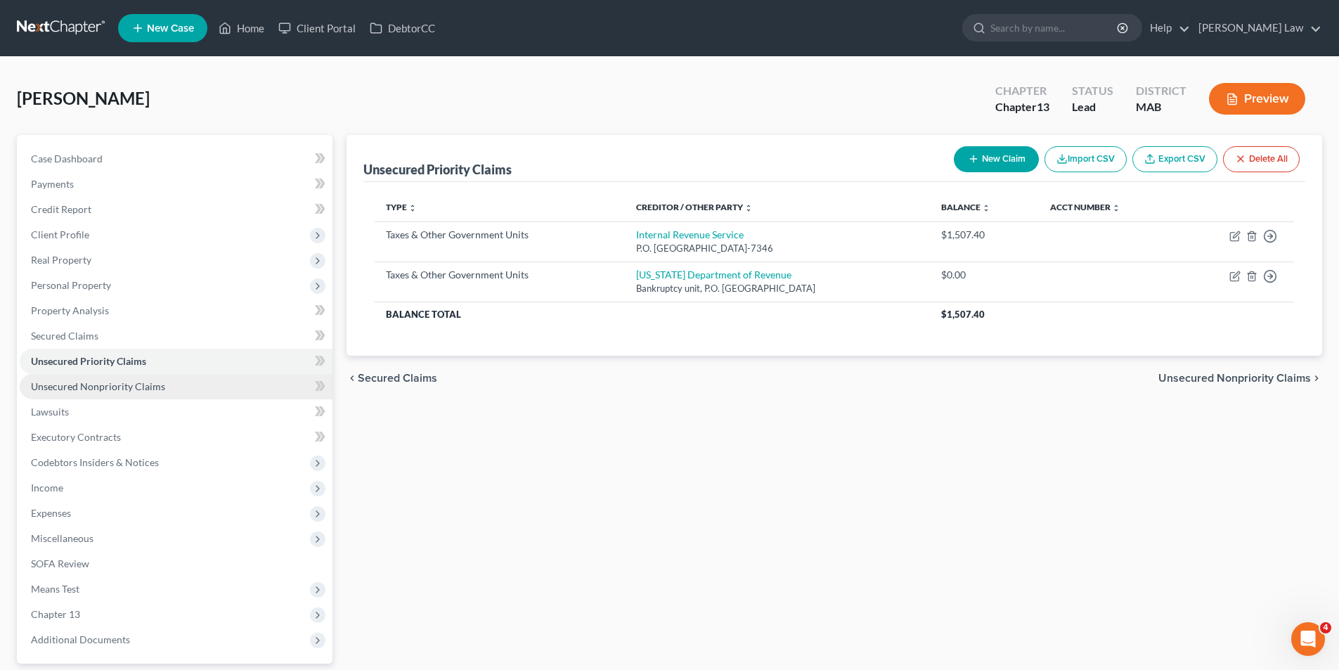
click at [114, 381] on span "Unsecured Nonpriority Claims" at bounding box center [98, 386] width 134 height 12
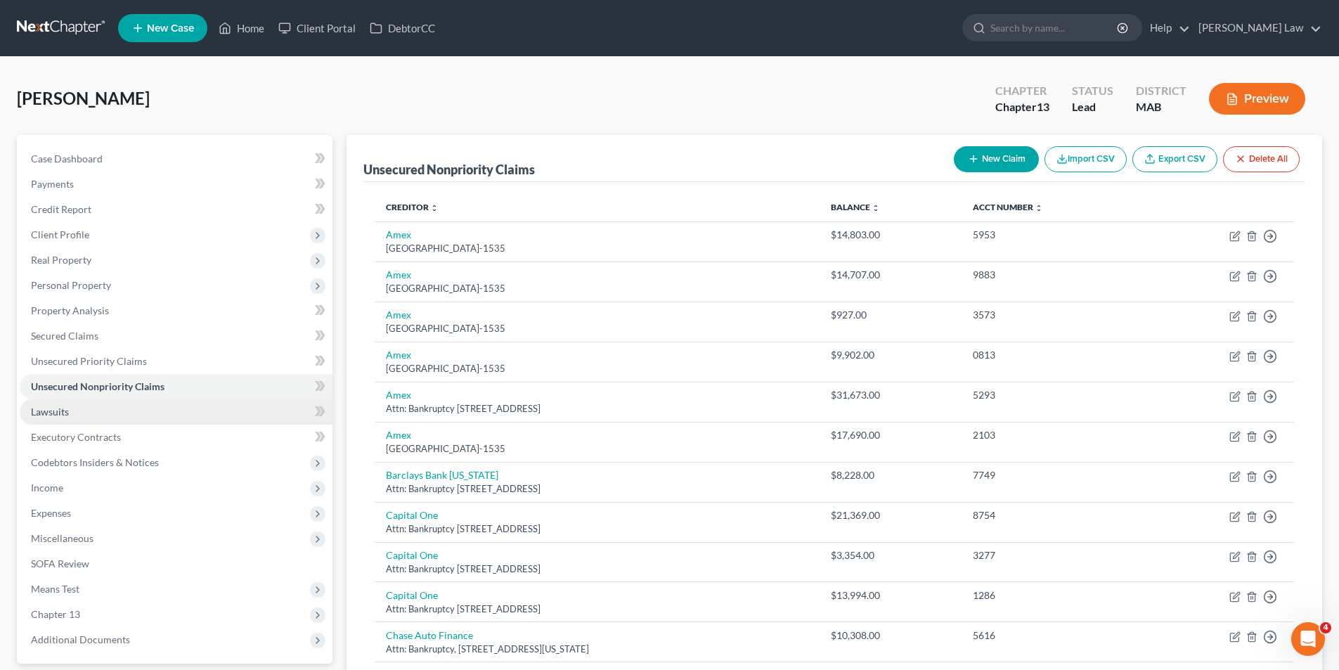
click at [79, 414] on link "Lawsuits" at bounding box center [176, 411] width 313 height 25
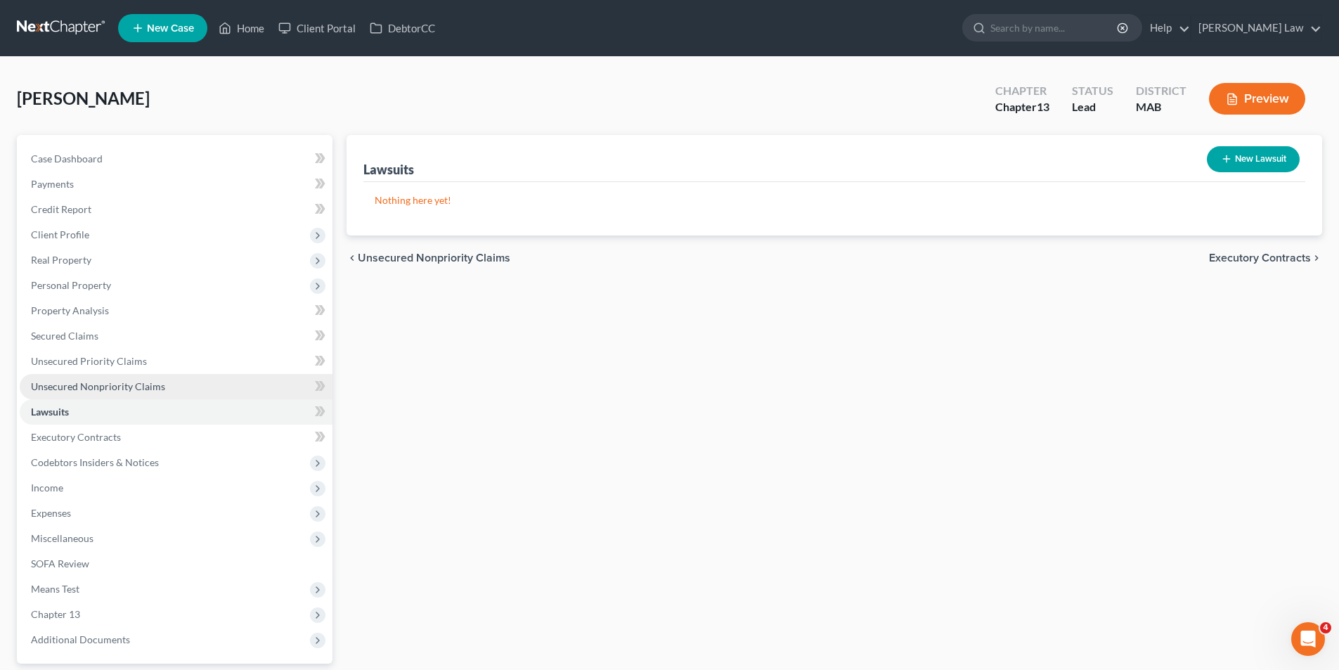
click at [93, 379] on link "Unsecured Nonpriority Claims" at bounding box center [176, 386] width 313 height 25
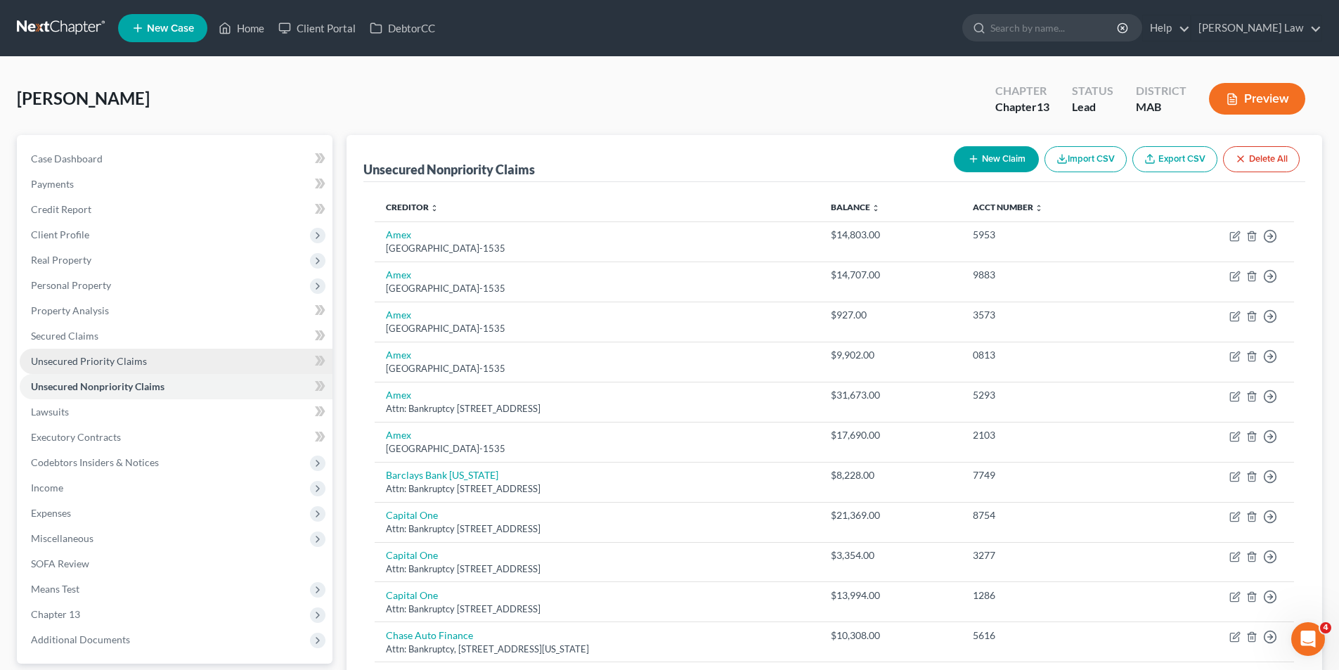
click at [95, 365] on span "Unsecured Priority Claims" at bounding box center [89, 361] width 116 height 12
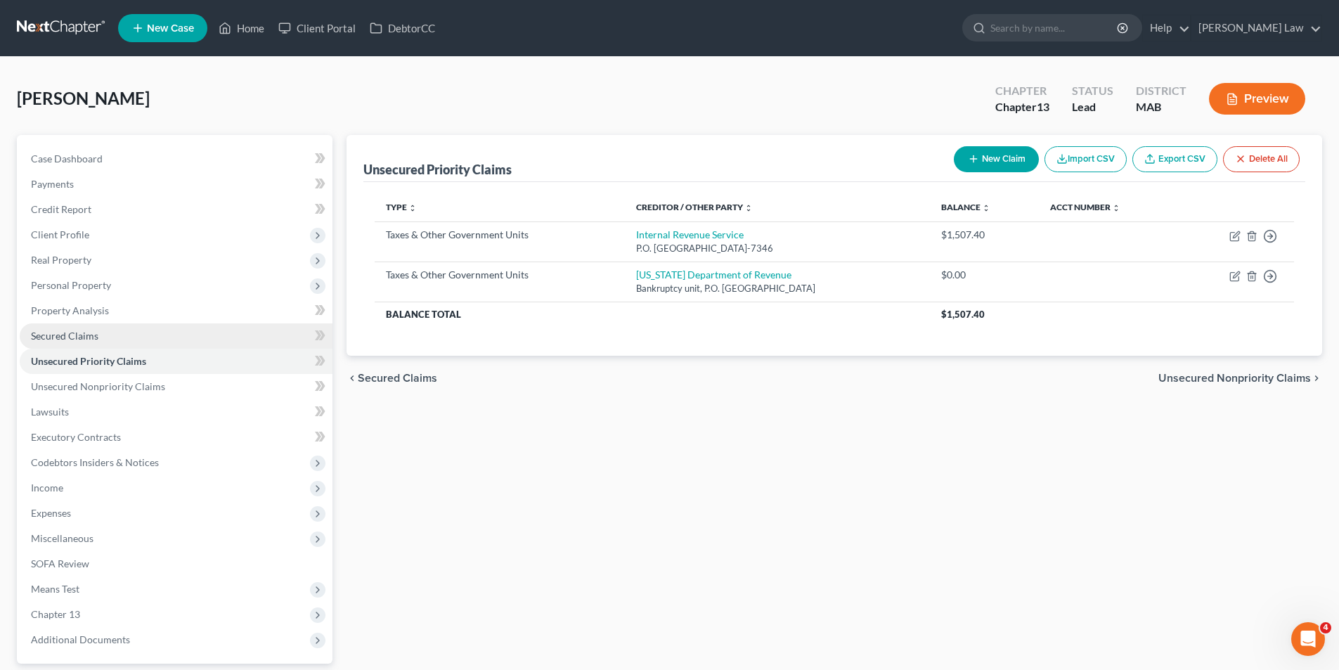
click at [102, 338] on link "Secured Claims" at bounding box center [176, 335] width 313 height 25
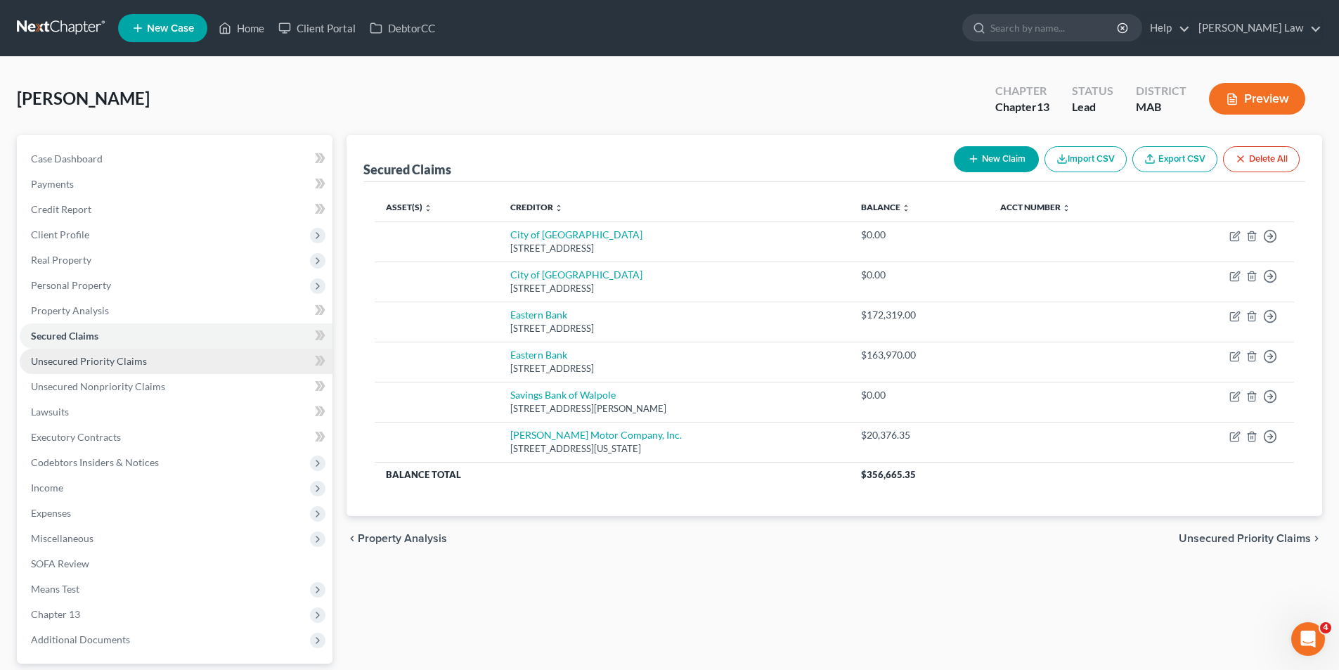
click at [99, 361] on span "Unsecured Priority Claims" at bounding box center [89, 361] width 116 height 12
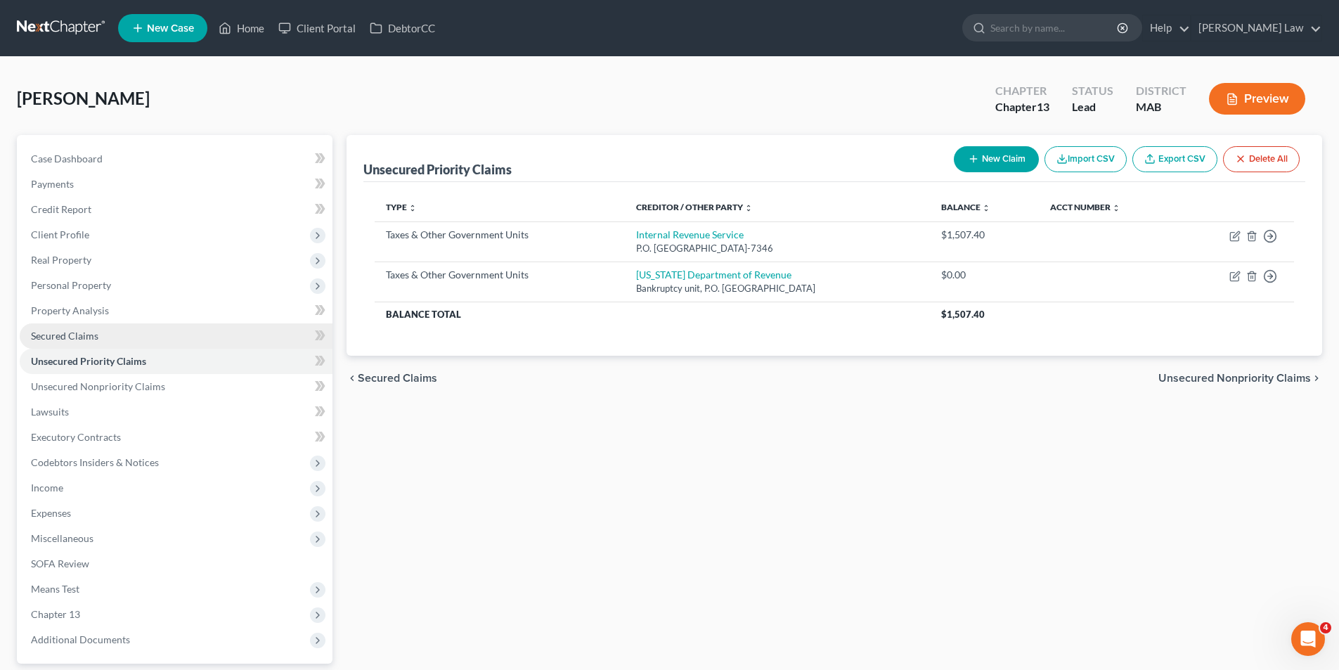
click at [92, 346] on link "Secured Claims" at bounding box center [176, 335] width 313 height 25
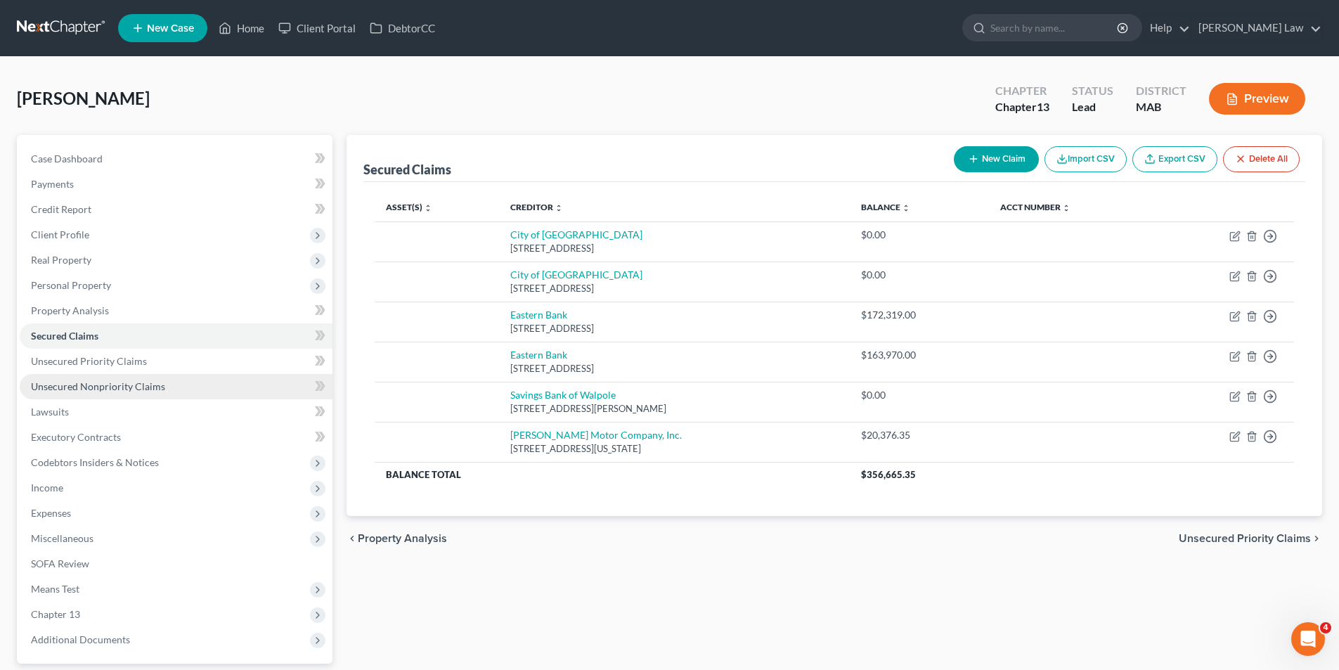
click at [92, 376] on link "Unsecured Nonpriority Claims" at bounding box center [176, 386] width 313 height 25
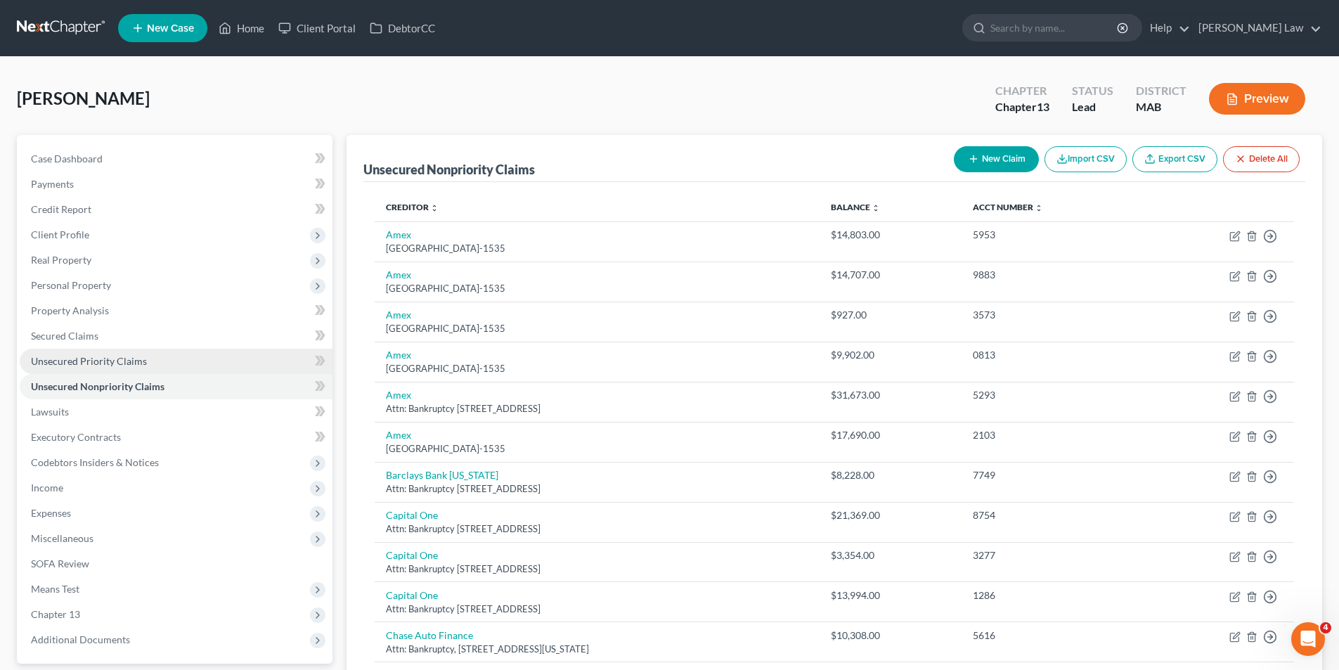
click at [90, 363] on span "Unsecured Priority Claims" at bounding box center [89, 361] width 116 height 12
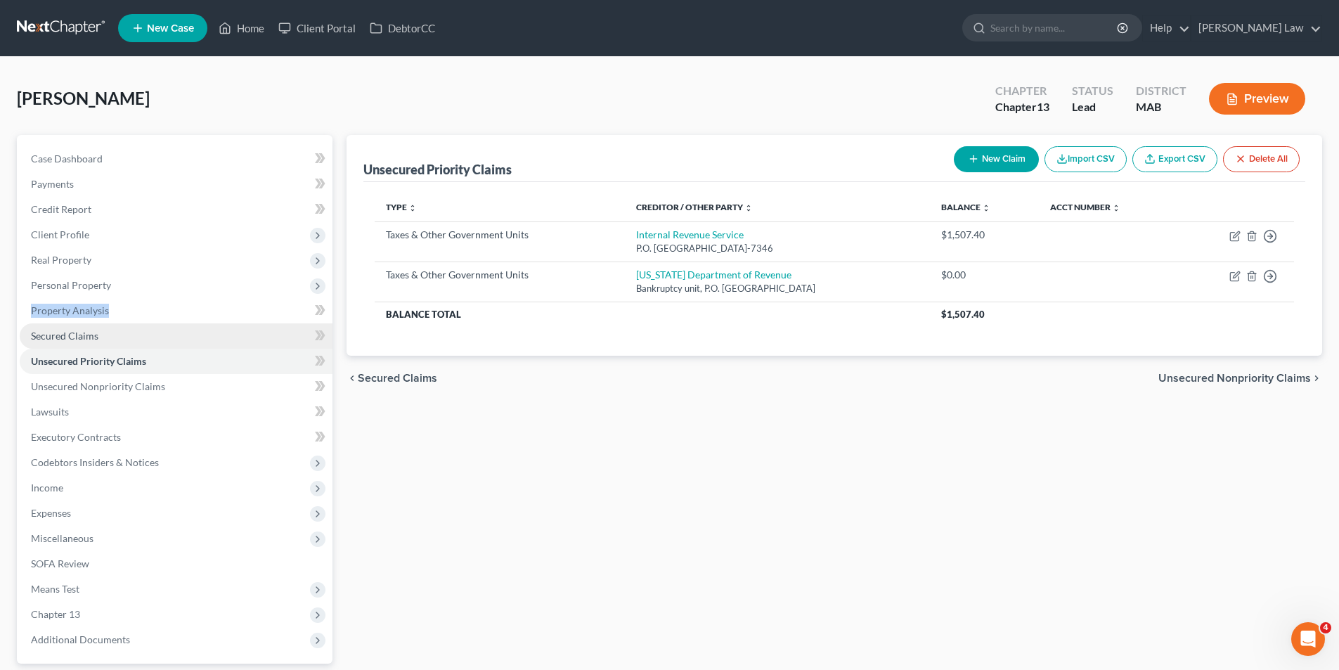
drag, startPoint x: 124, startPoint y: 272, endPoint x: 133, endPoint y: 343, distance: 71.5
click at [133, 343] on ul "Case Dashboard Payments Invoices Payments Payments Credit Report Client Profile" at bounding box center [176, 399] width 313 height 506
click at [133, 343] on link "Secured Claims" at bounding box center [176, 335] width 313 height 25
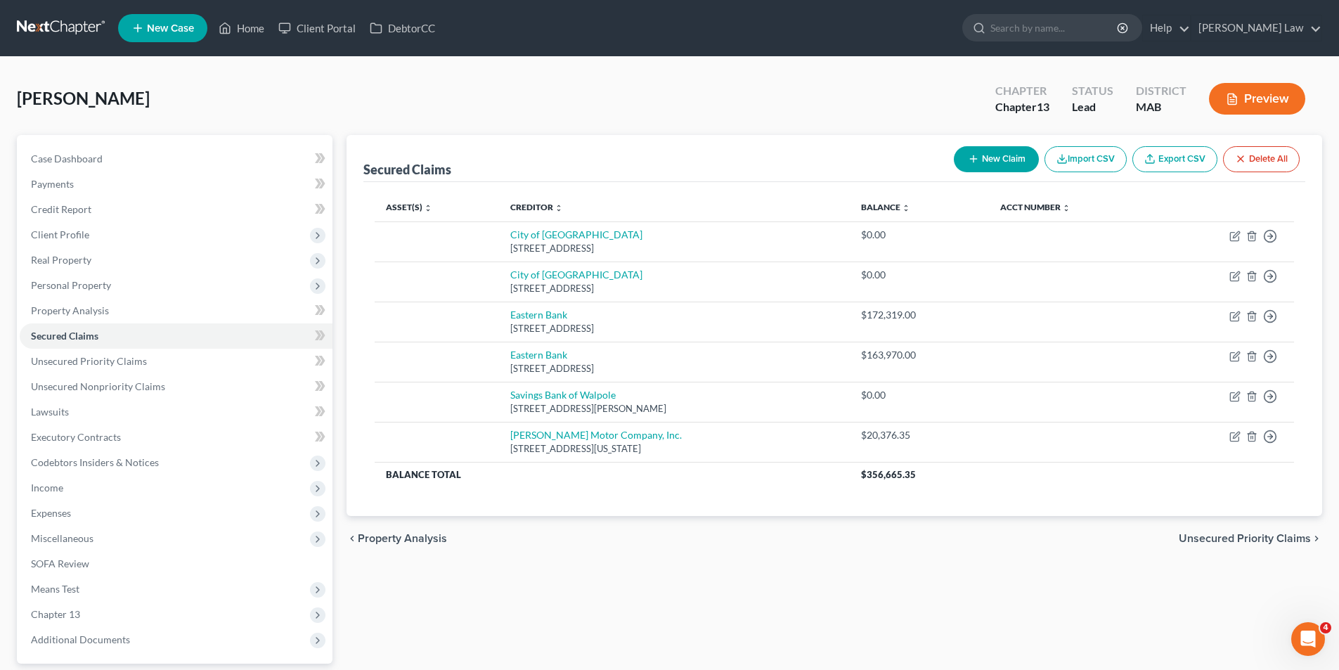
click at [419, 603] on div "Secured Claims New Claim Import CSV Export CSV Delete All Asset(s) expand_more …" at bounding box center [833, 439] width 989 height 609
